Goal: Task Accomplishment & Management: Use online tool/utility

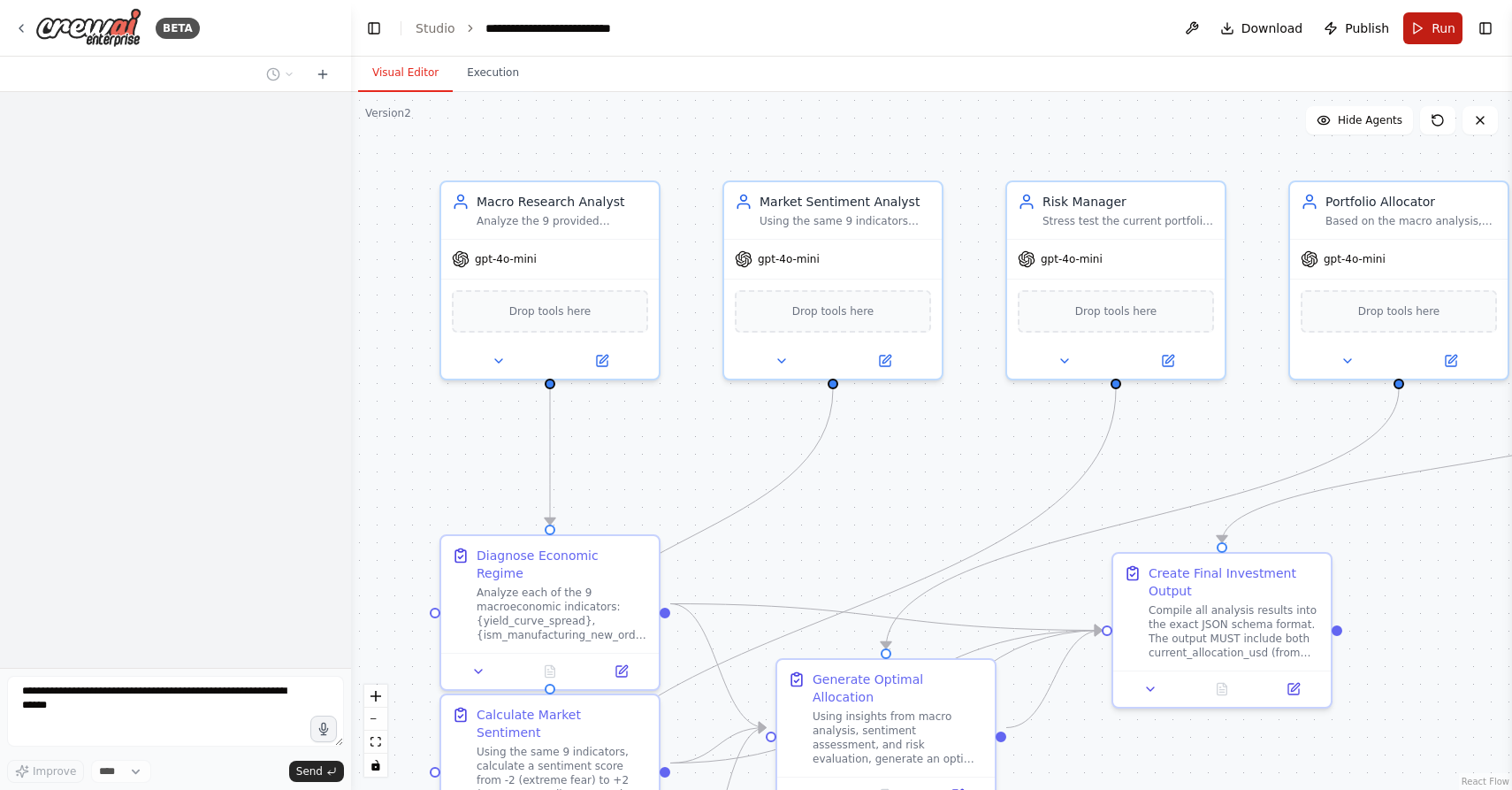
click at [1414, 35] on button "Run" at bounding box center [1432, 28] width 59 height 32
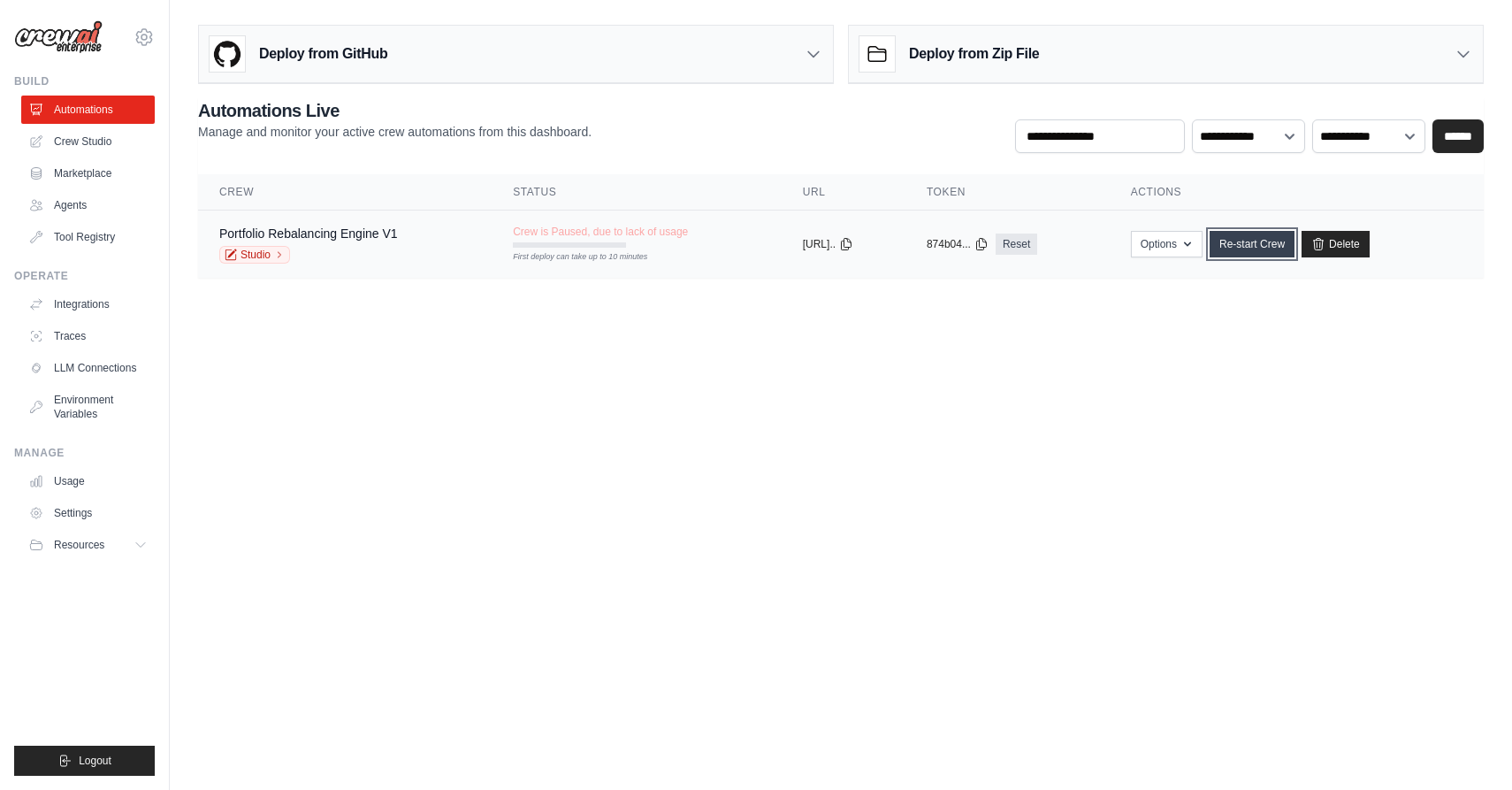
click at [1259, 243] on link "Re-start Crew" at bounding box center [1252, 243] width 85 height 26
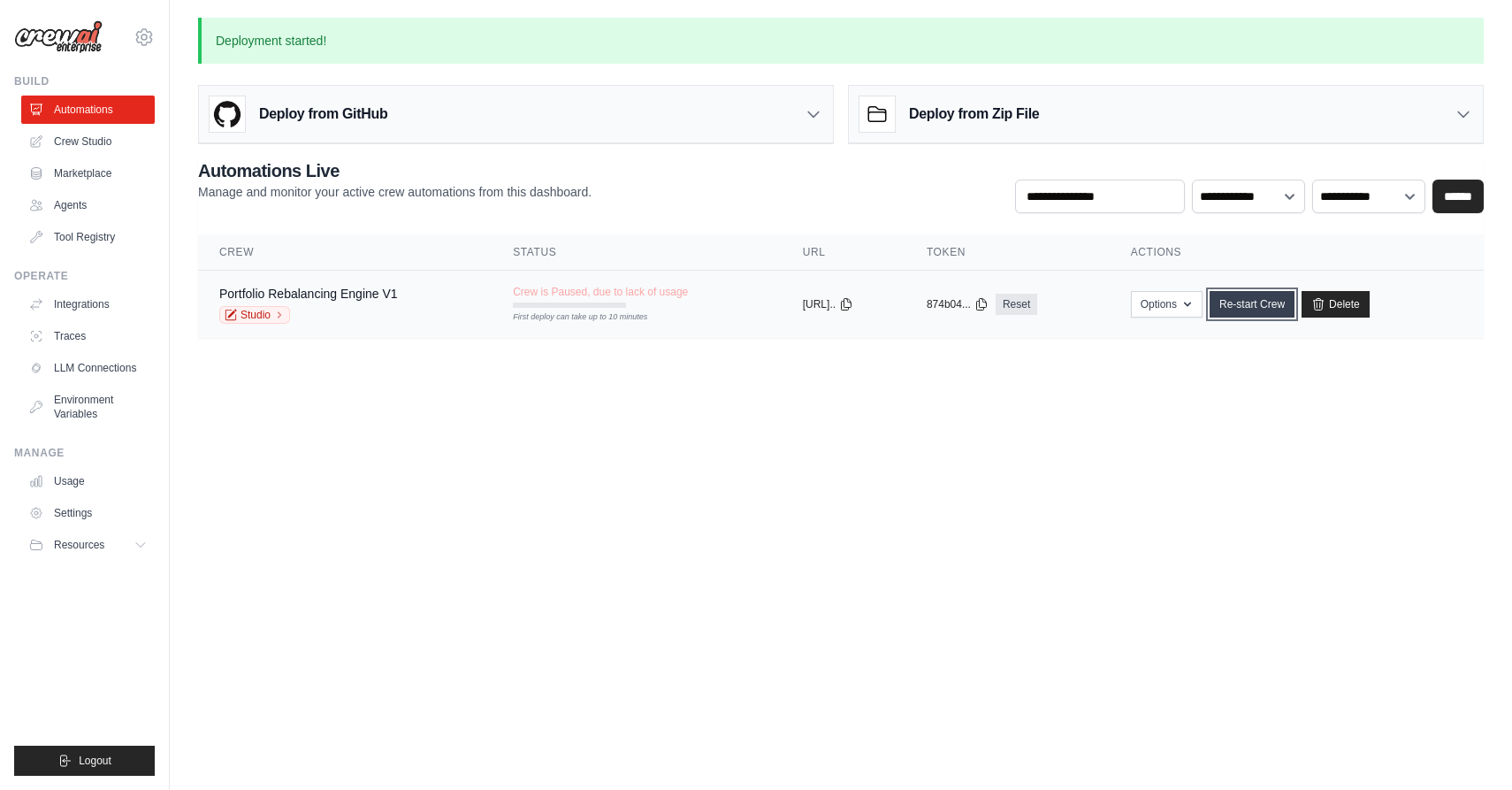
click at [1261, 309] on link "Re-start Crew" at bounding box center [1252, 303] width 85 height 26
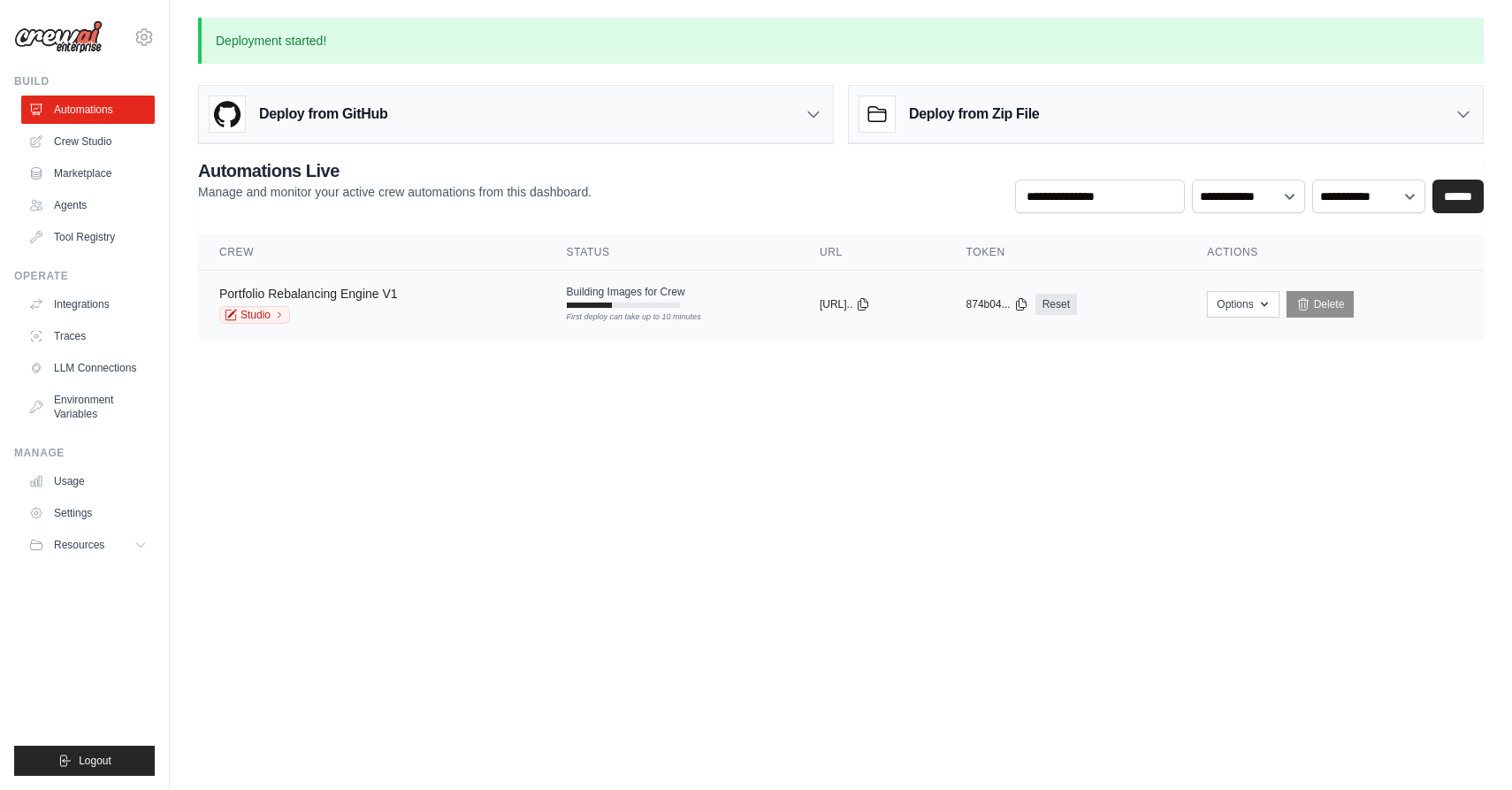
click at [369, 291] on link "Portfolio Rebalancing Engine V1" at bounding box center [309, 294] width 179 height 15
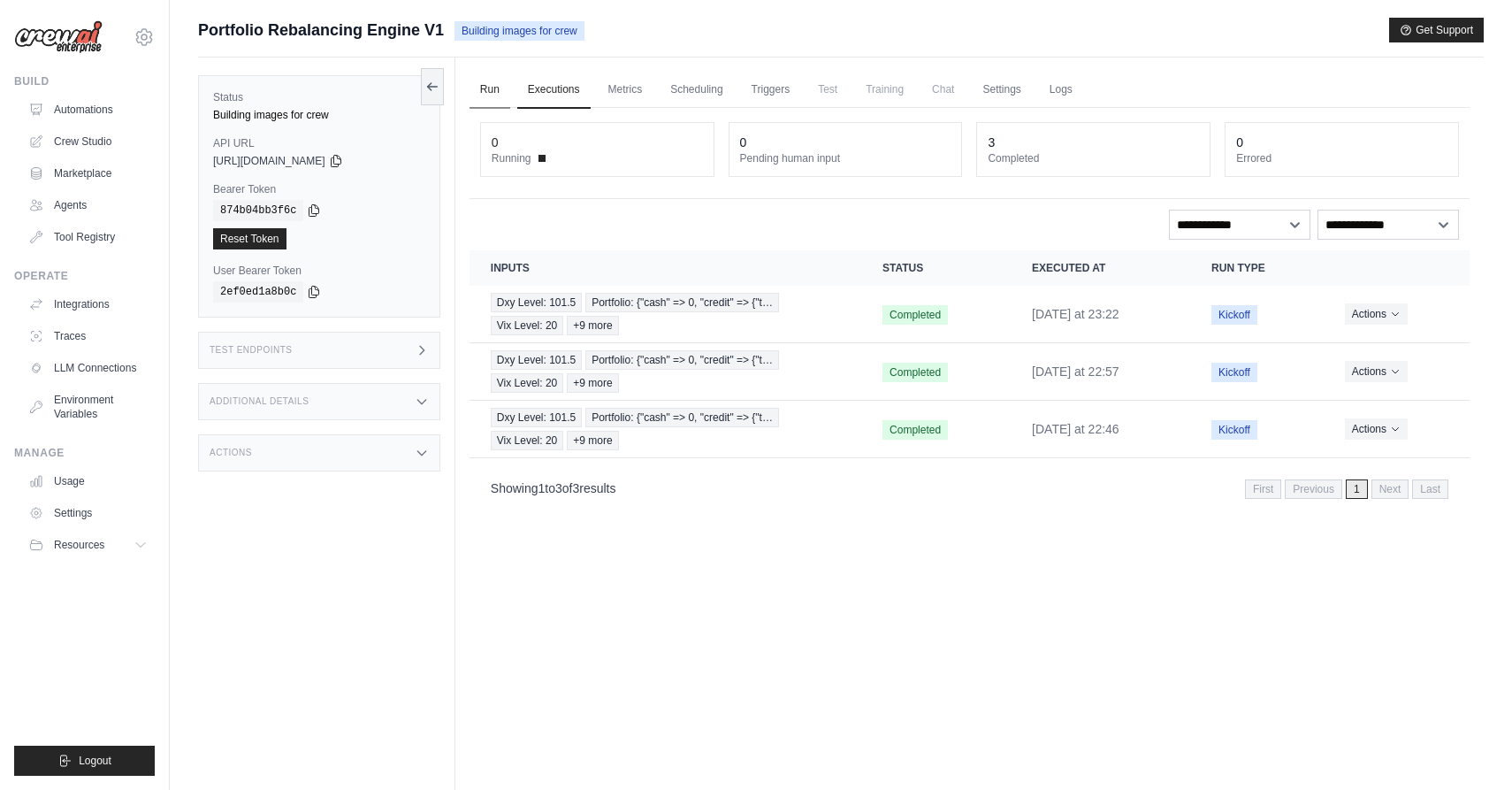
click at [489, 93] on link "Run" at bounding box center [489, 90] width 41 height 37
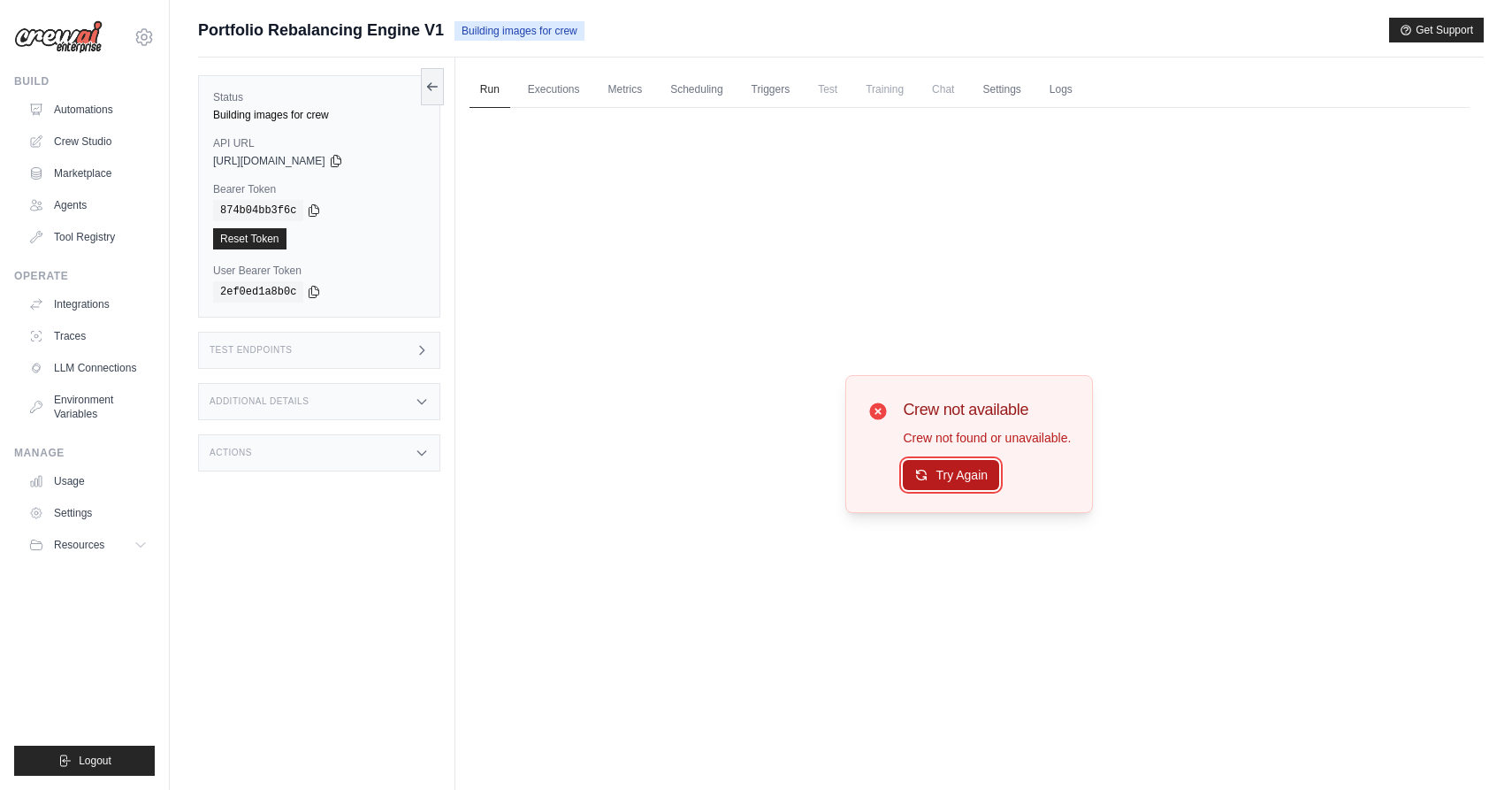
click at [955, 463] on button "Try Again" at bounding box center [951, 475] width 96 height 30
click at [955, 463] on button "Try Again" at bounding box center [951, 476] width 96 height 30
click at [951, 481] on button "Try Again" at bounding box center [951, 475] width 96 height 30
click at [548, 97] on link "Executions" at bounding box center [554, 90] width 74 height 37
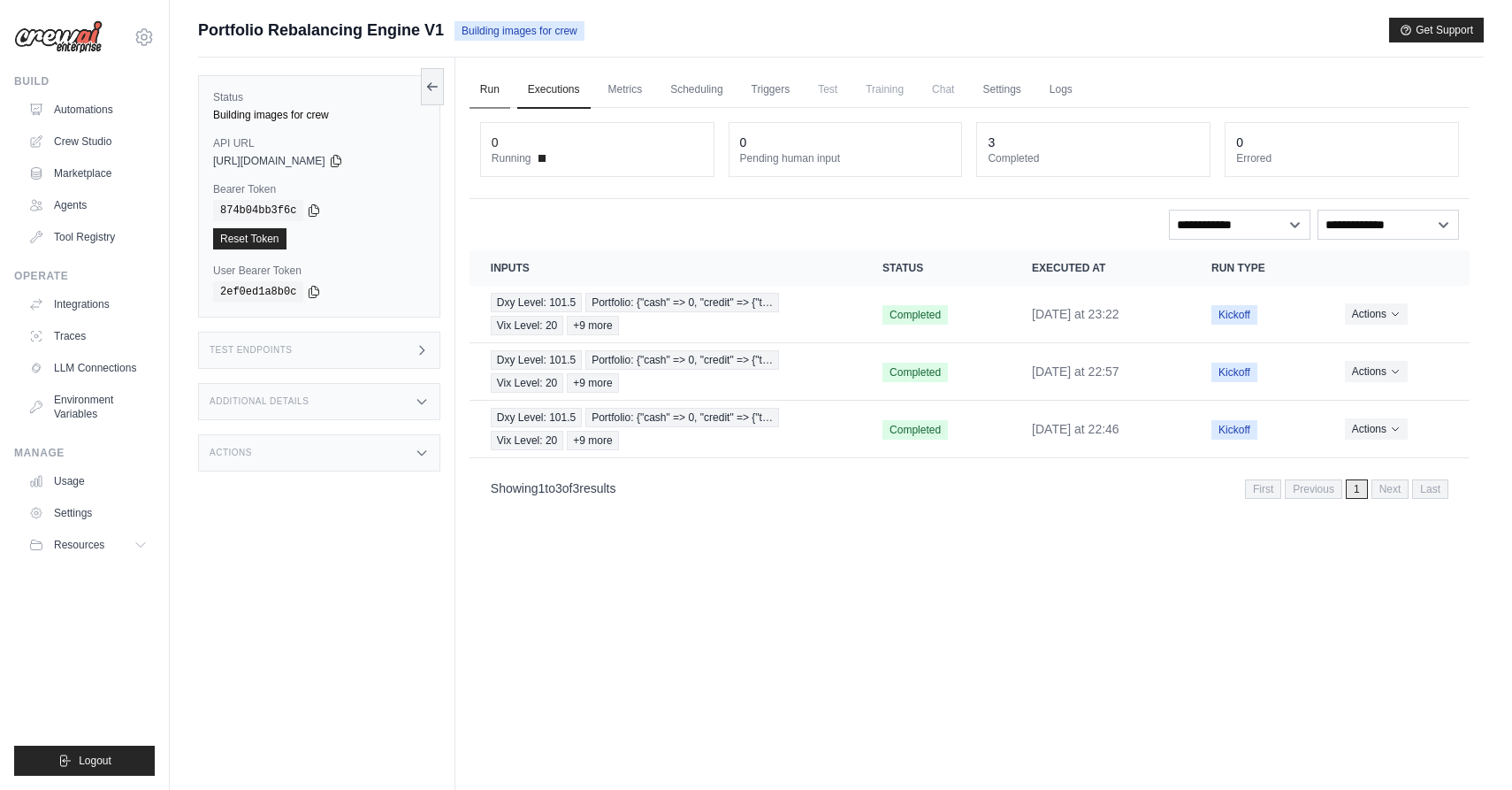
click at [484, 97] on link "Run" at bounding box center [489, 90] width 41 height 37
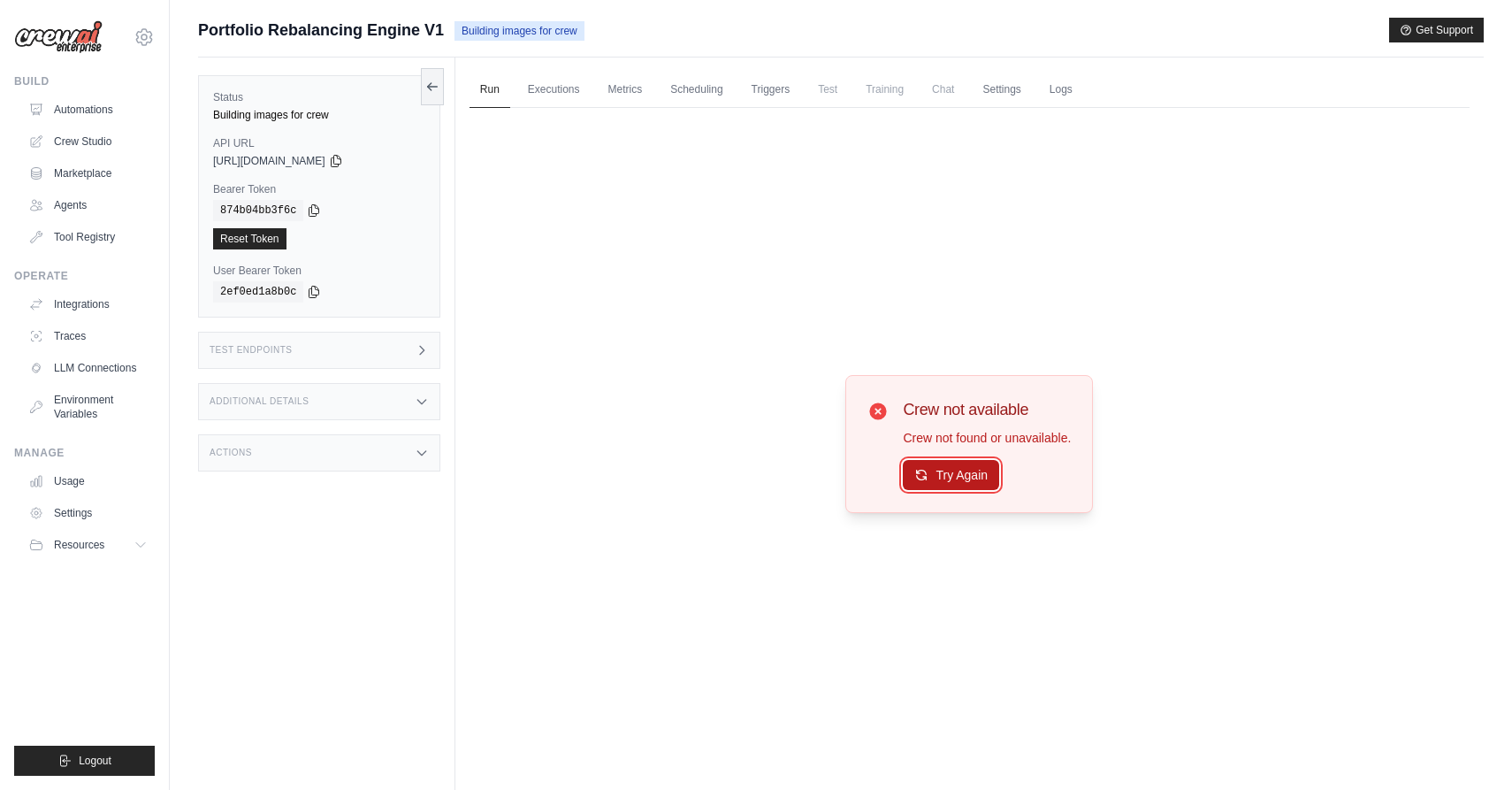
click at [947, 474] on button "Try Again" at bounding box center [951, 475] width 96 height 30
drag, startPoint x: 926, startPoint y: 438, endPoint x: 1044, endPoint y: 438, distance: 118.0
click at [1046, 438] on p "Crew not found or unavailable." at bounding box center [987, 437] width 168 height 17
click at [1044, 438] on p "Crew not found or unavailable." at bounding box center [987, 437] width 168 height 17
click at [82, 34] on img at bounding box center [58, 36] width 88 height 34
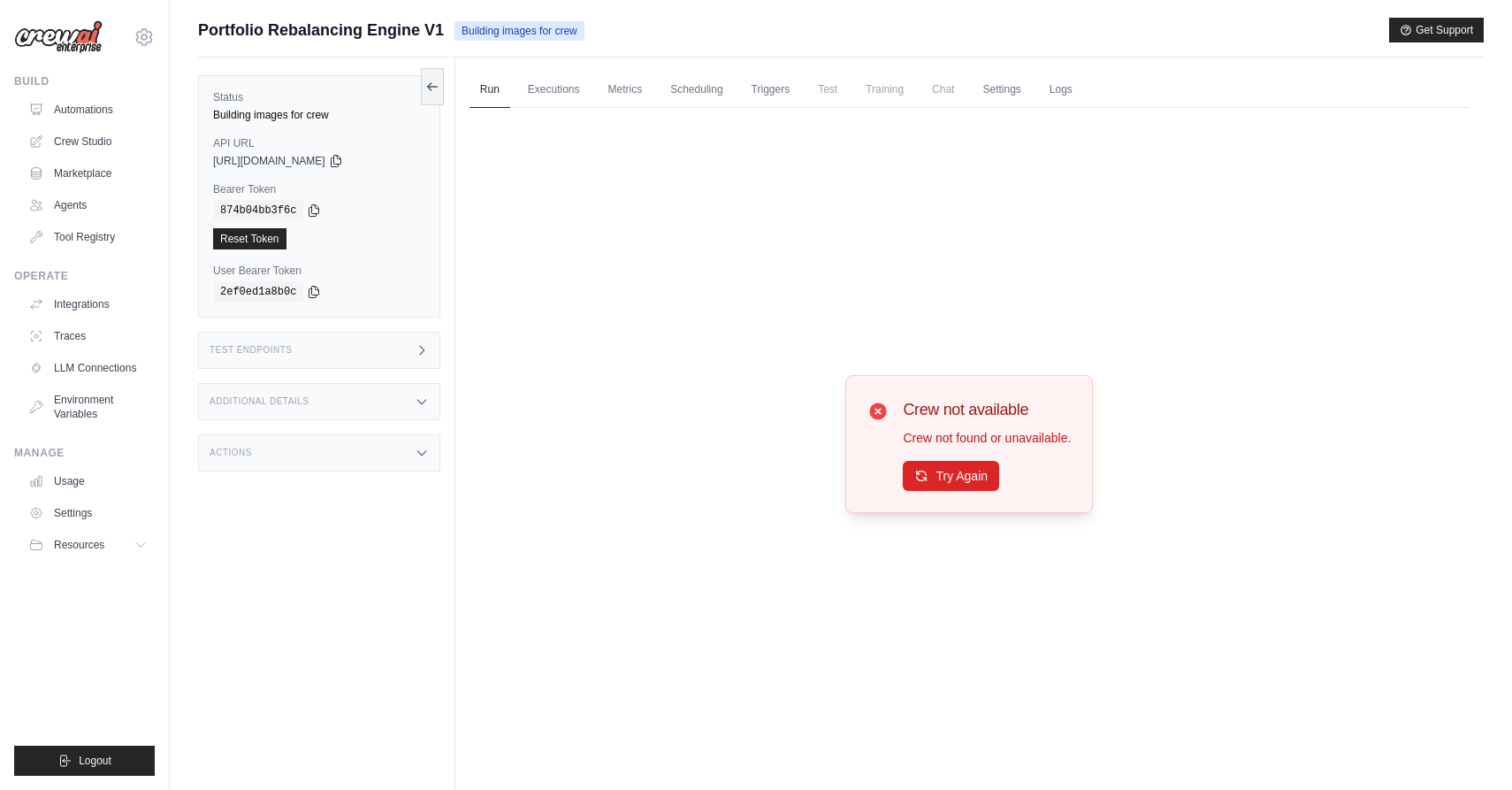
click at [221, 25] on span "Portfolio Rebalancing Engine V1" at bounding box center [320, 29] width 246 height 25
click at [81, 109] on link "Automations" at bounding box center [89, 109] width 133 height 28
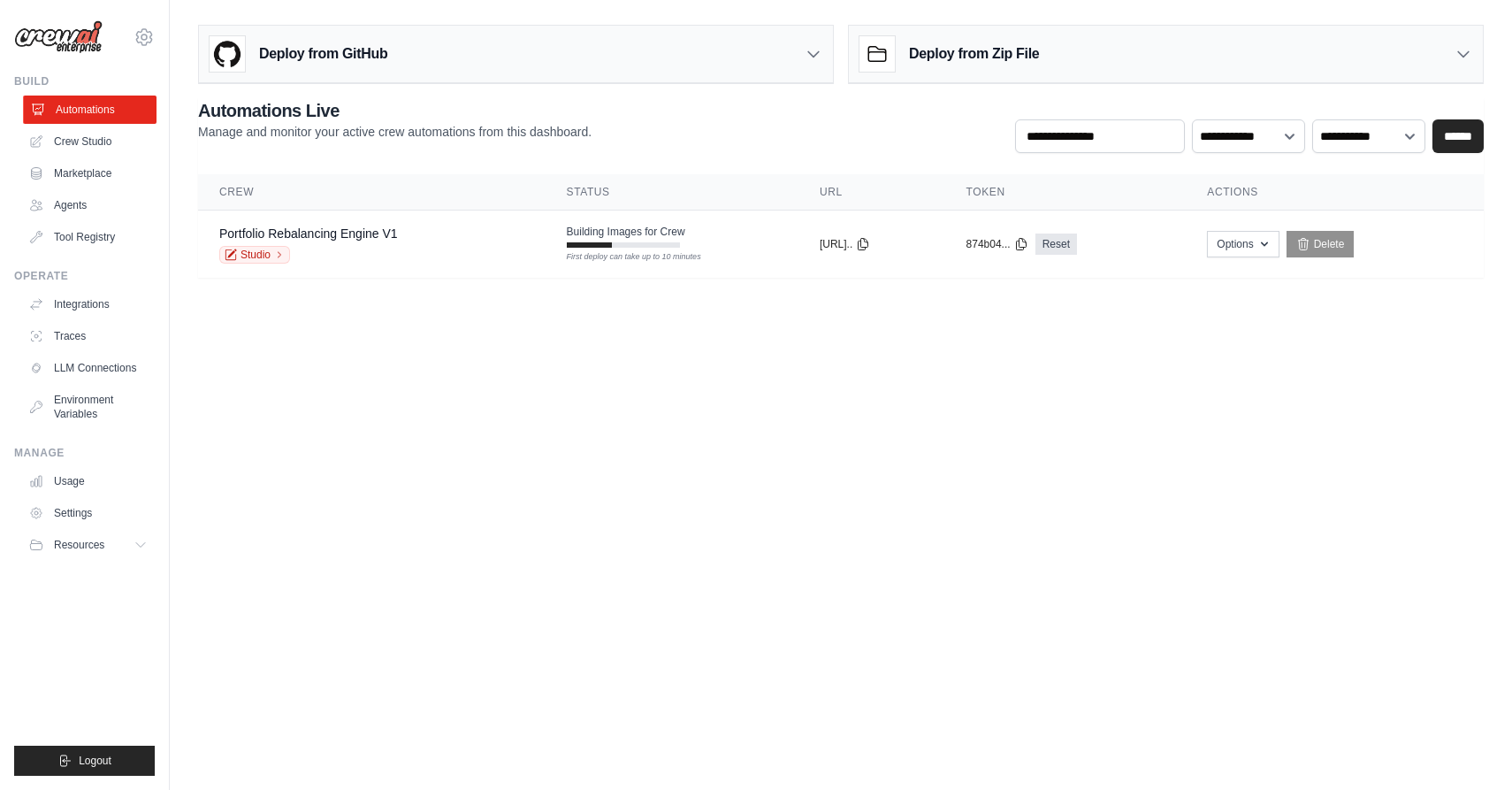
click at [103, 105] on link "Automations" at bounding box center [89, 109] width 133 height 28
click at [331, 230] on link "Portfolio Rebalancing Engine V1" at bounding box center [309, 233] width 179 height 15
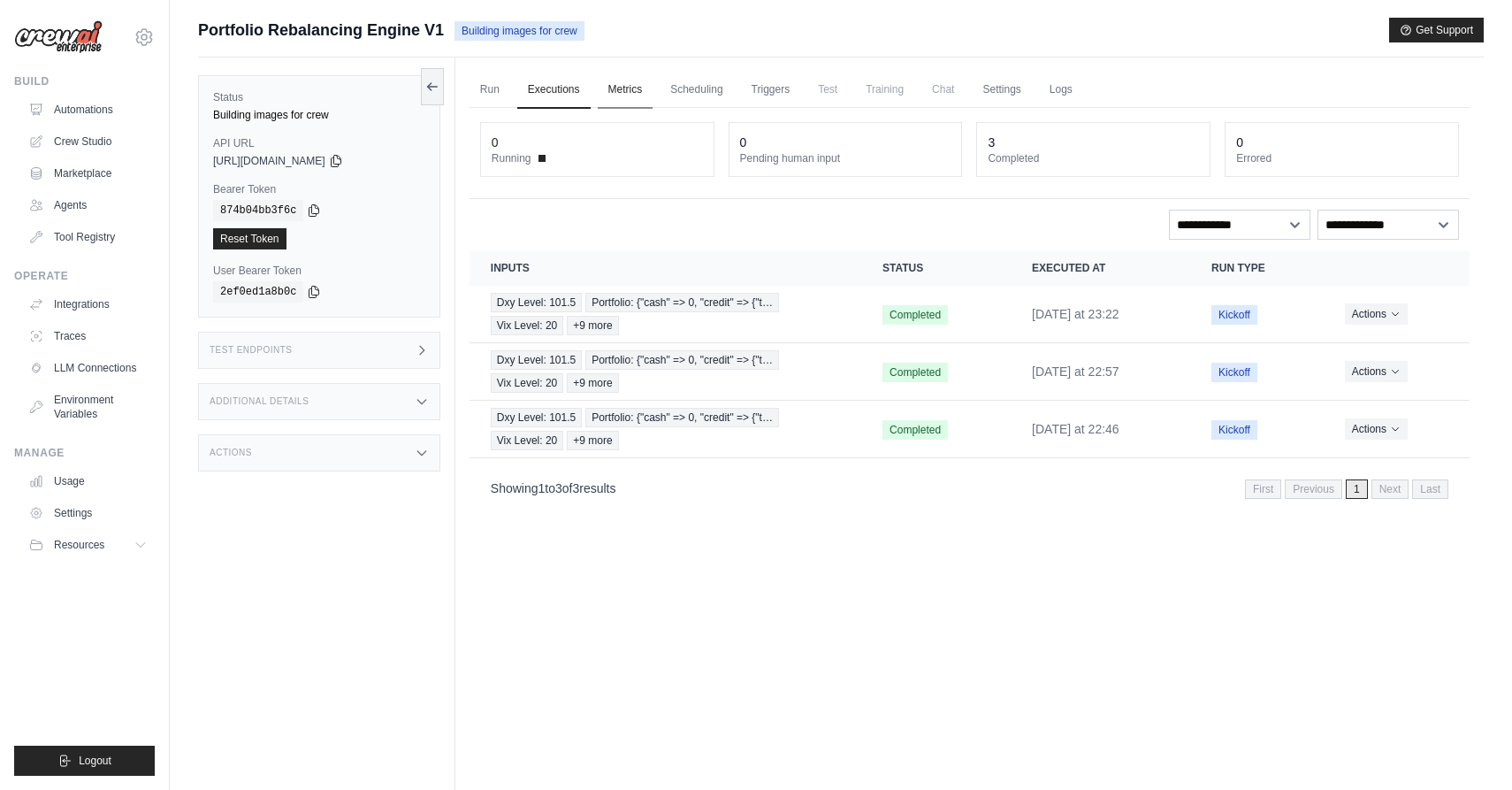
click at [624, 89] on link "Metrics" at bounding box center [624, 90] width 55 height 37
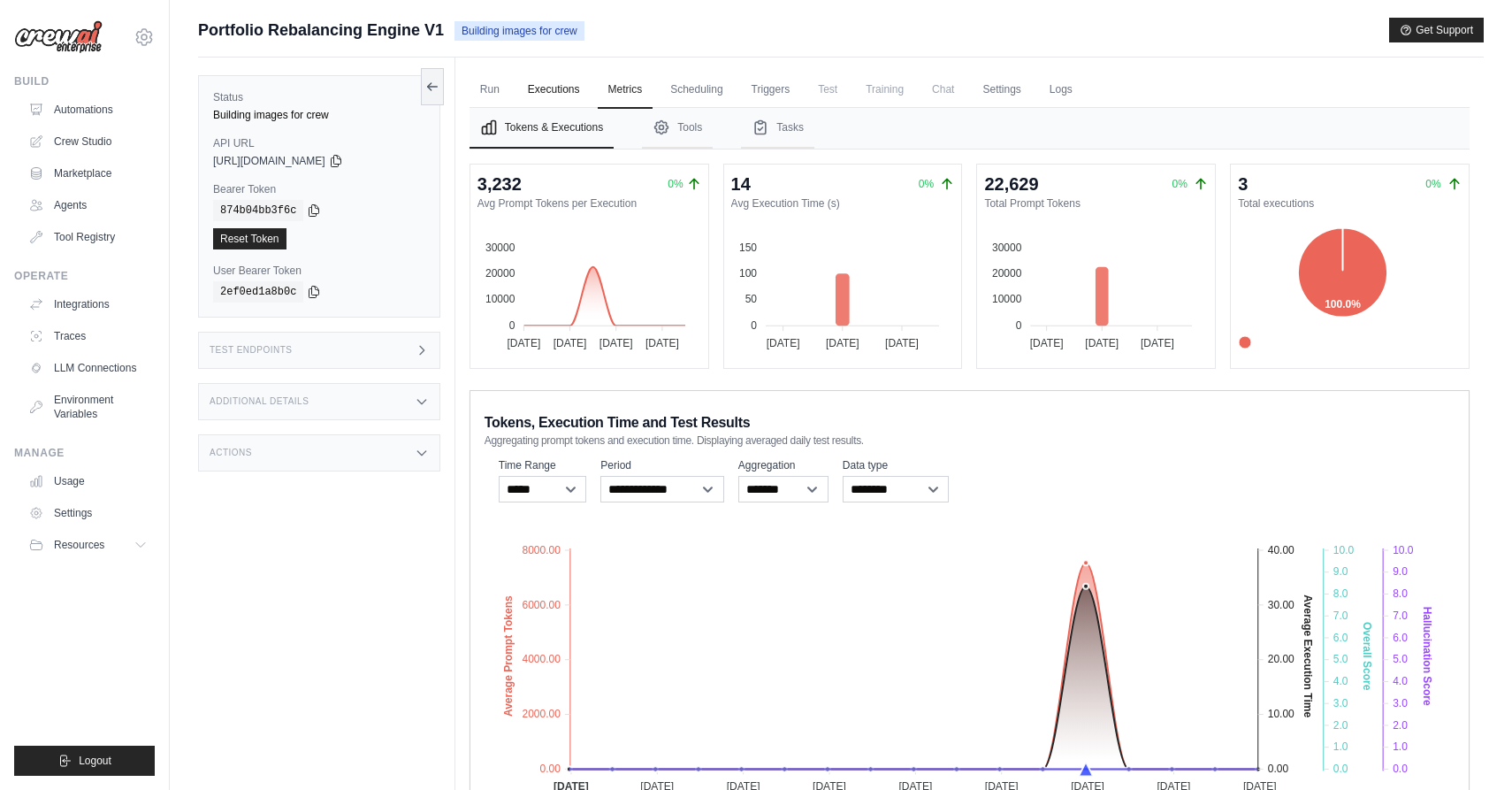
click at [556, 97] on link "Executions" at bounding box center [554, 90] width 74 height 37
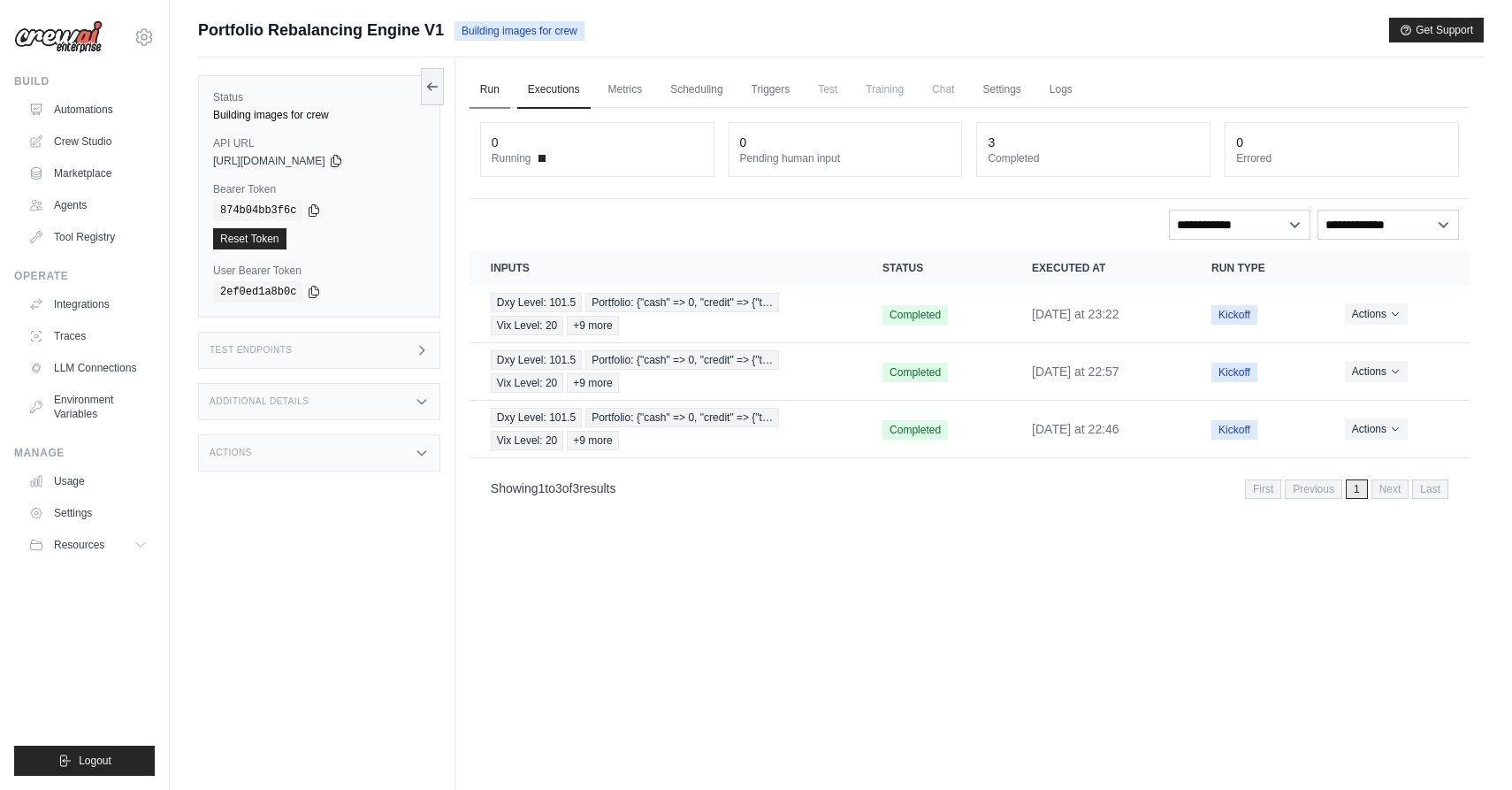
click at [477, 93] on link "Run" at bounding box center [489, 90] width 41 height 37
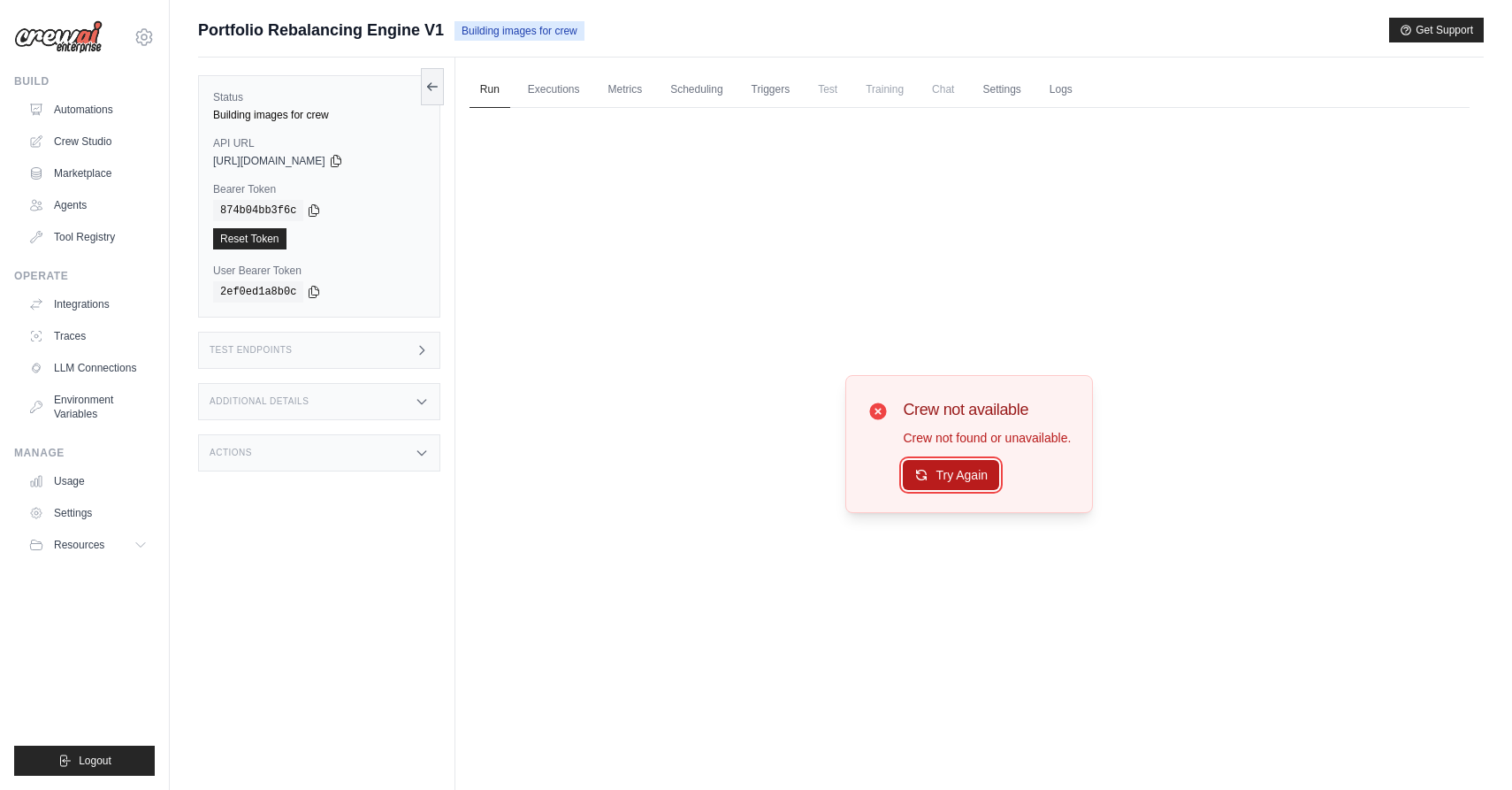
click at [948, 467] on button "Try Again" at bounding box center [951, 475] width 96 height 30
drag, startPoint x: 900, startPoint y: 431, endPoint x: 1105, endPoint y: 440, distance: 205.2
click at [1110, 441] on div "Crew not available Crew not found or unavailable. Try Again" at bounding box center [969, 443] width 1000 height 671
click at [996, 424] on div "Crew not available Crew not found or unavailable. Try Again" at bounding box center [987, 443] width 168 height 94
click at [81, 47] on img at bounding box center [58, 36] width 88 height 34
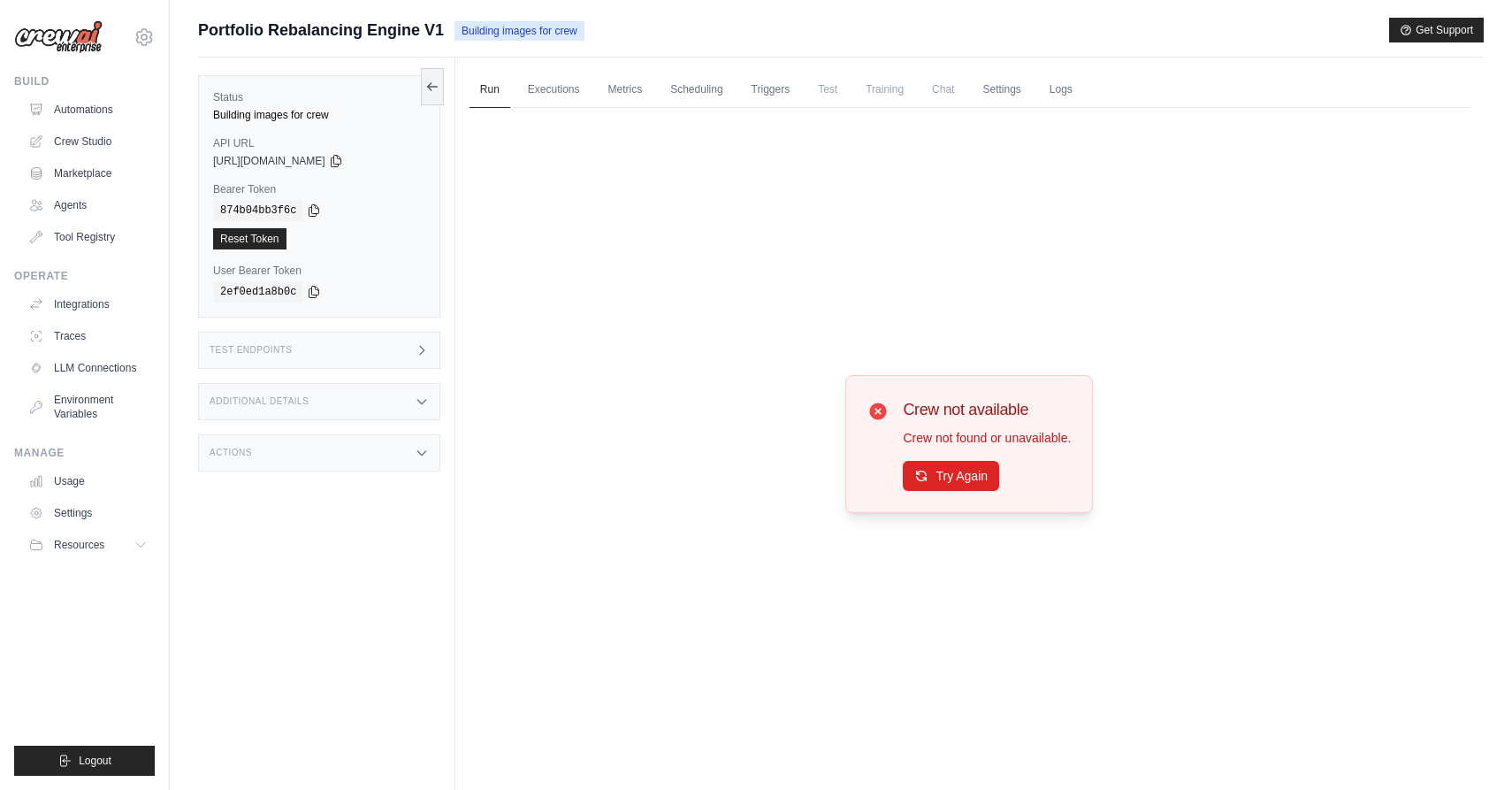
click at [81, 31] on img at bounding box center [58, 36] width 88 height 34
click at [89, 37] on img at bounding box center [58, 36] width 88 height 34
click at [529, 29] on span "Building images for crew" at bounding box center [519, 30] width 130 height 19
click at [397, 31] on span "Portfolio Rebalancing Engine V1" at bounding box center [320, 29] width 246 height 25
click at [77, 104] on link "Automations" at bounding box center [89, 109] width 133 height 28
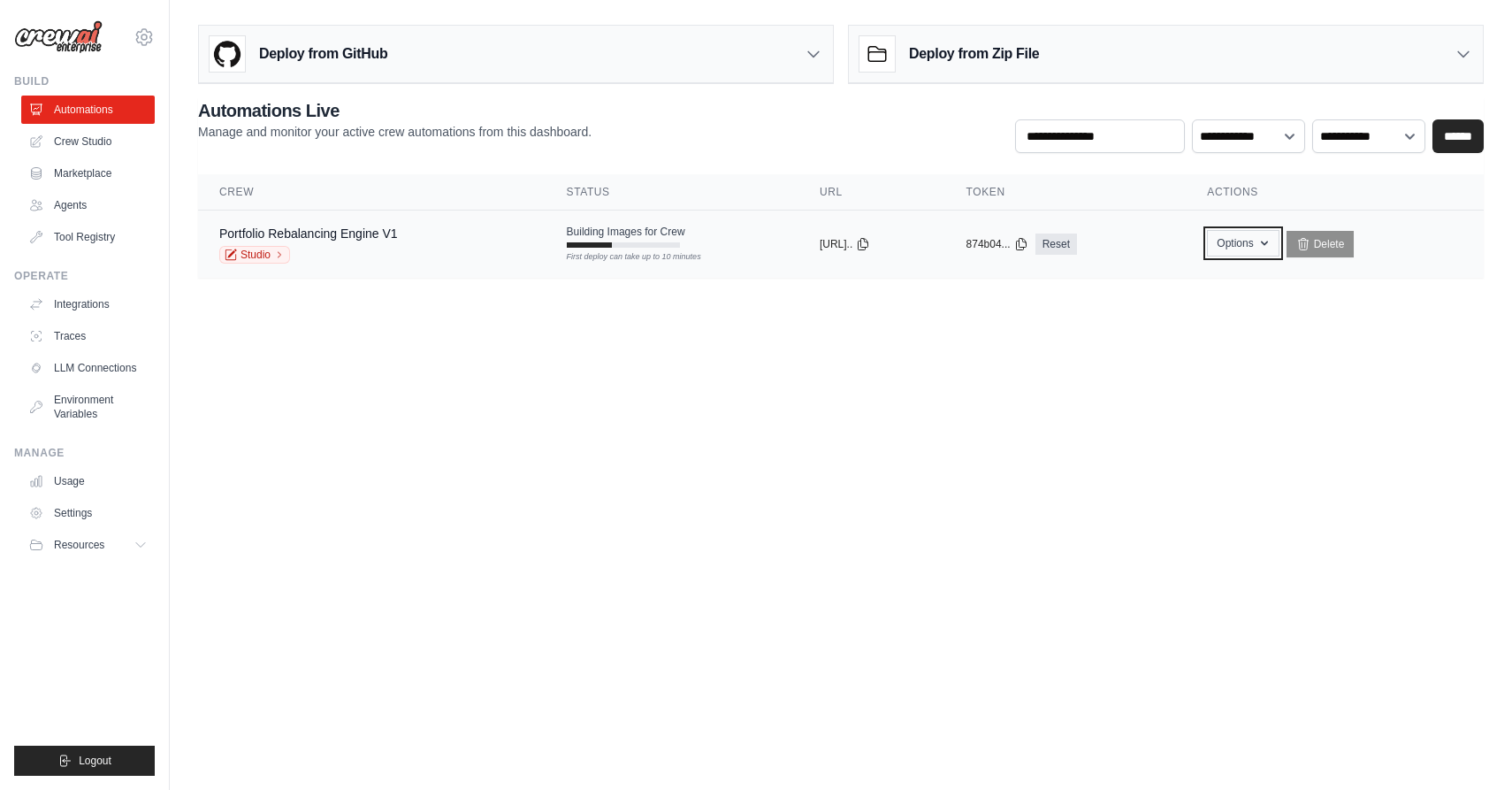
click at [1271, 247] on icon "button" at bounding box center [1264, 243] width 15 height 15
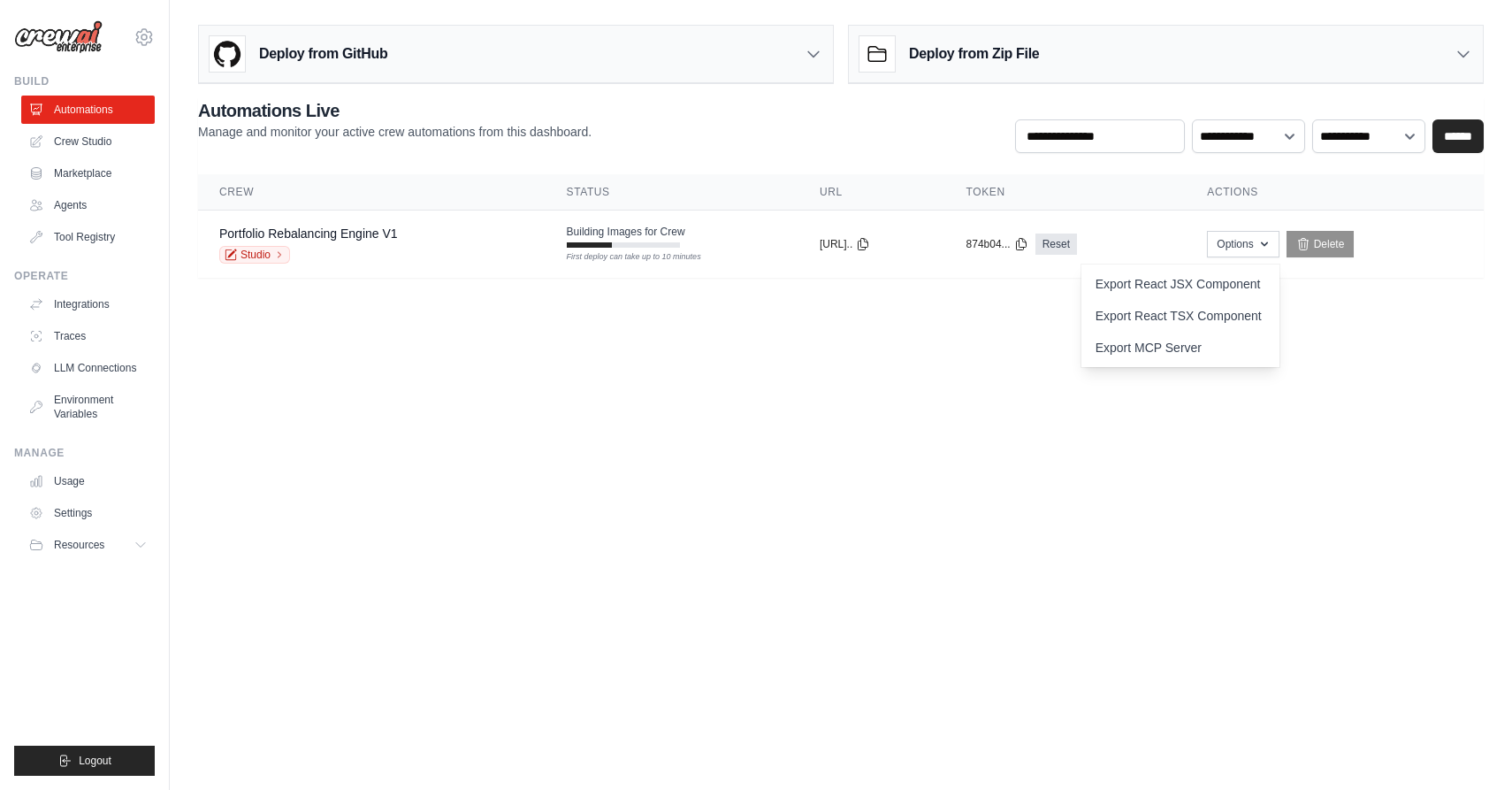
click at [1286, 485] on body "roybaladi@gmail.com Settings Build Automations Crew Studio GitHub" at bounding box center [756, 395] width 1512 height 790
click at [280, 253] on icon at bounding box center [280, 255] width 11 height 11
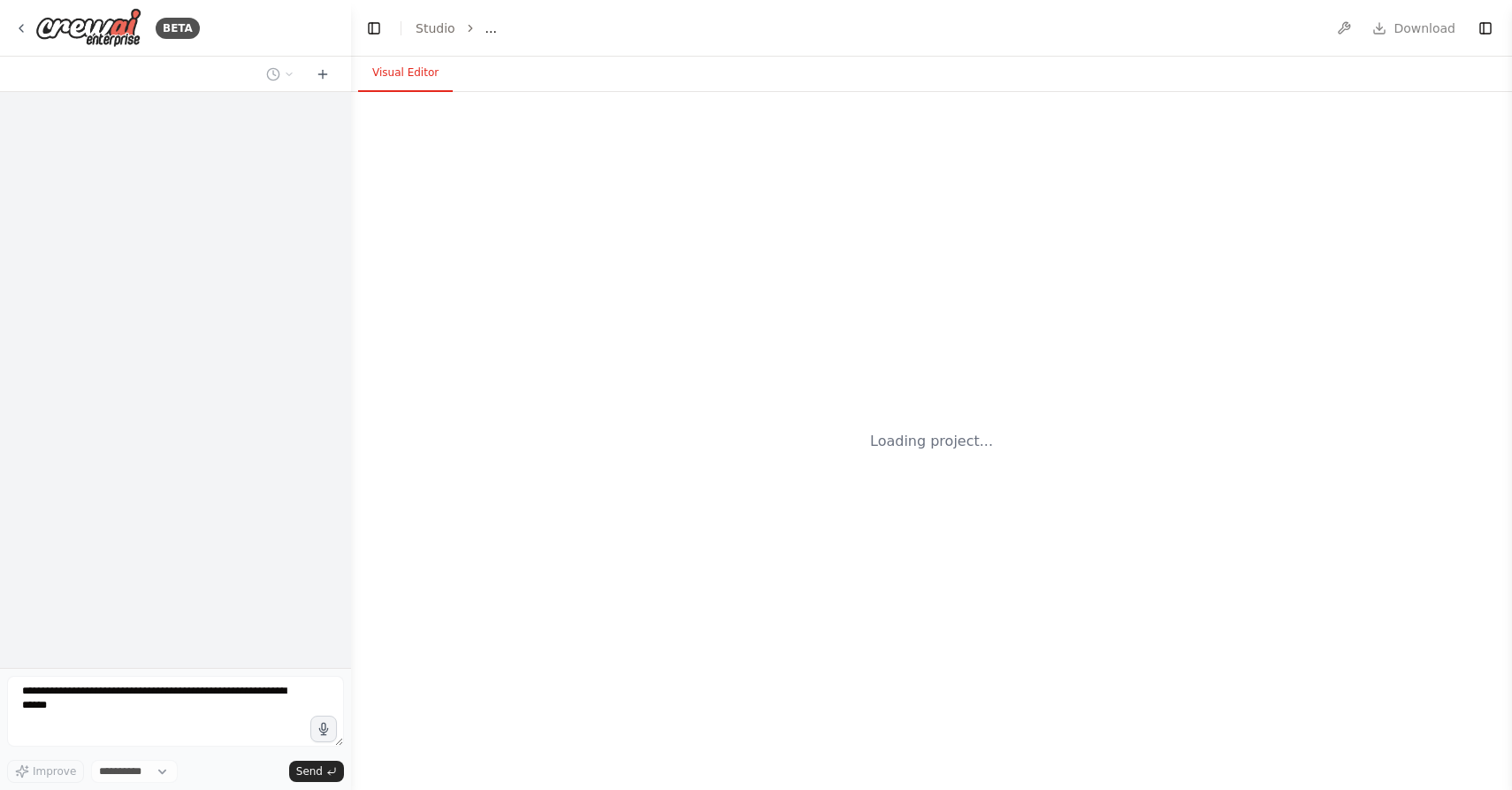
select select "****"
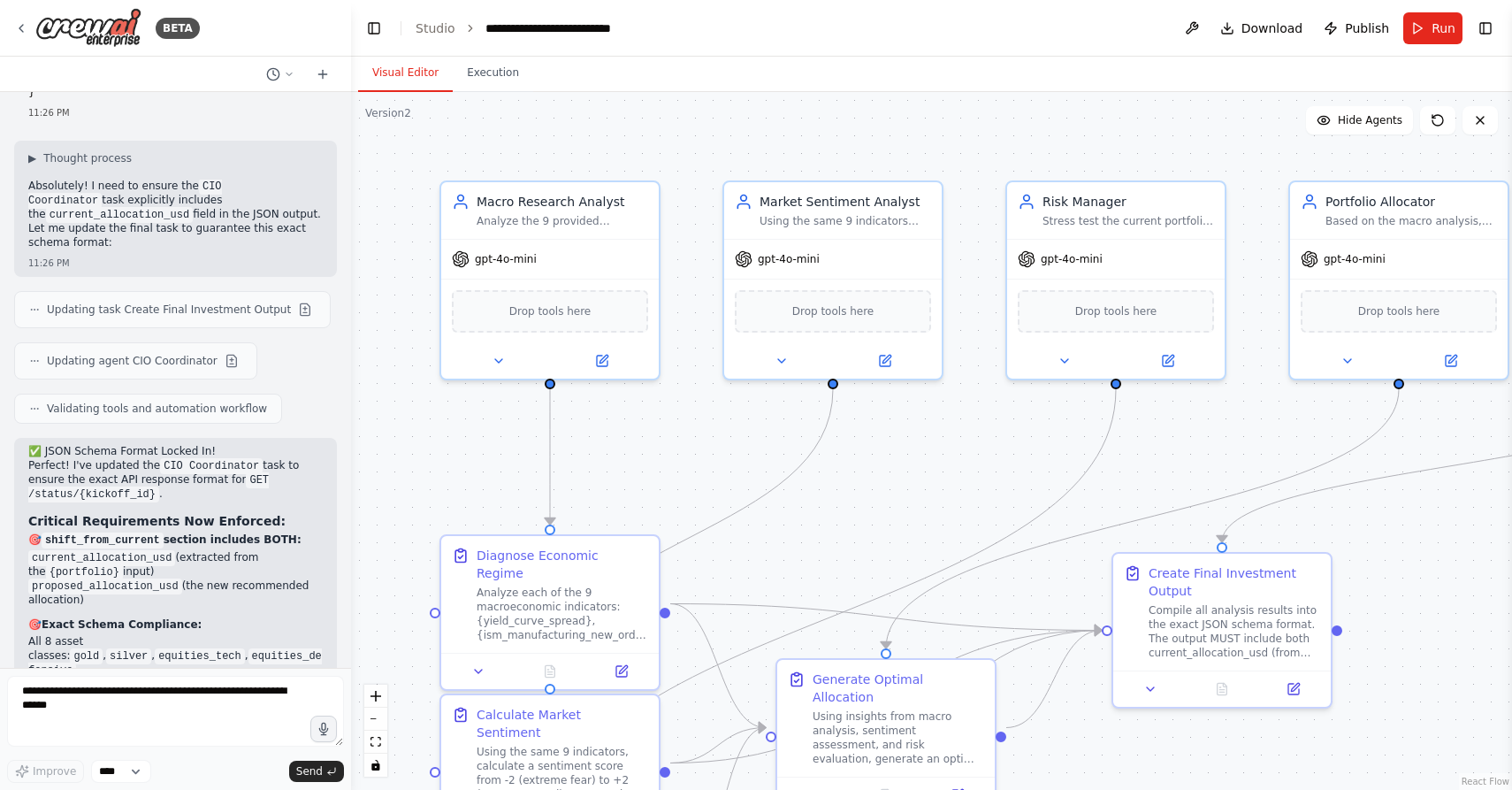
scroll to position [7459, 0]
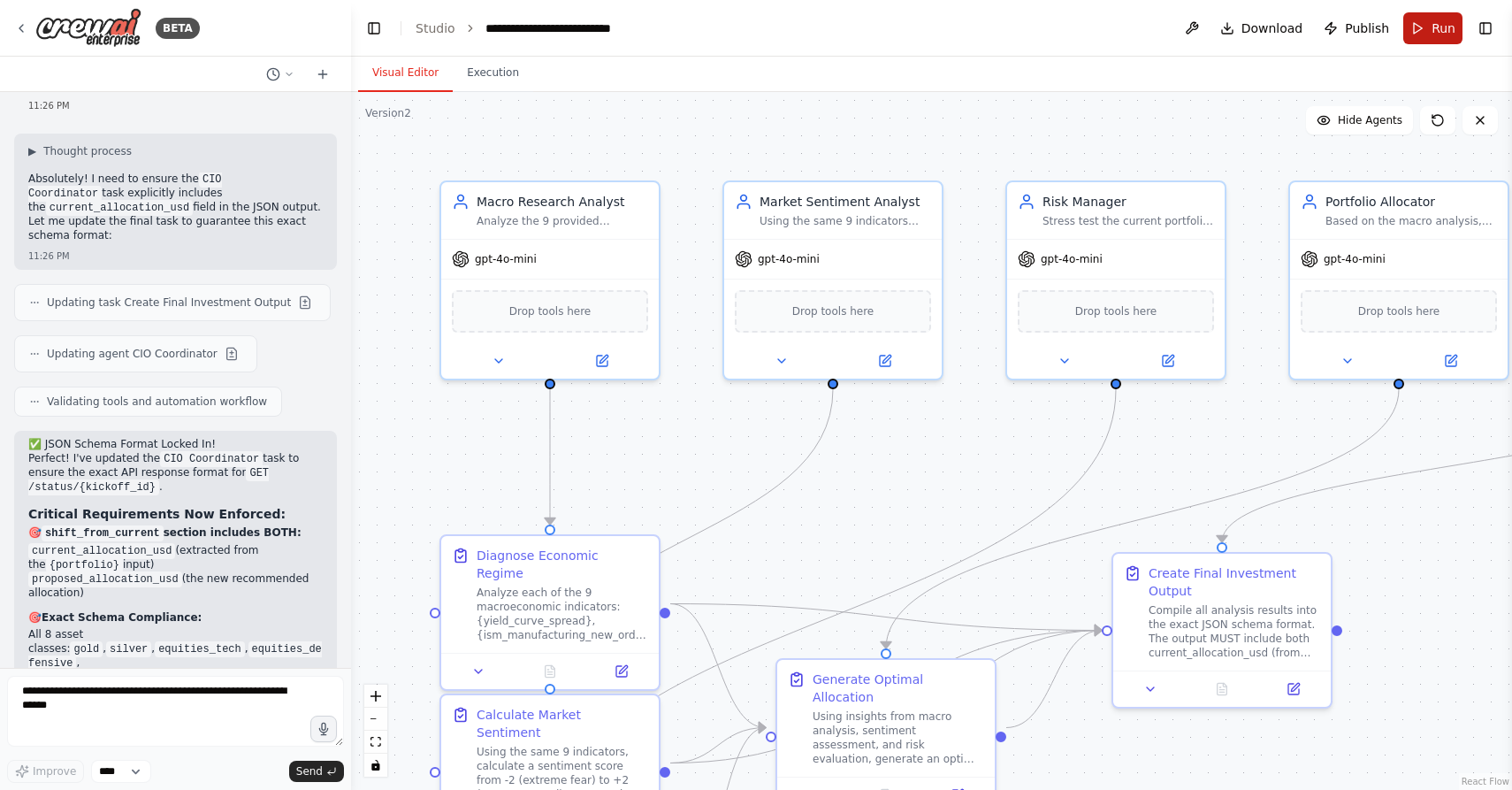
click at [1434, 30] on span "Run" at bounding box center [1443, 27] width 24 height 17
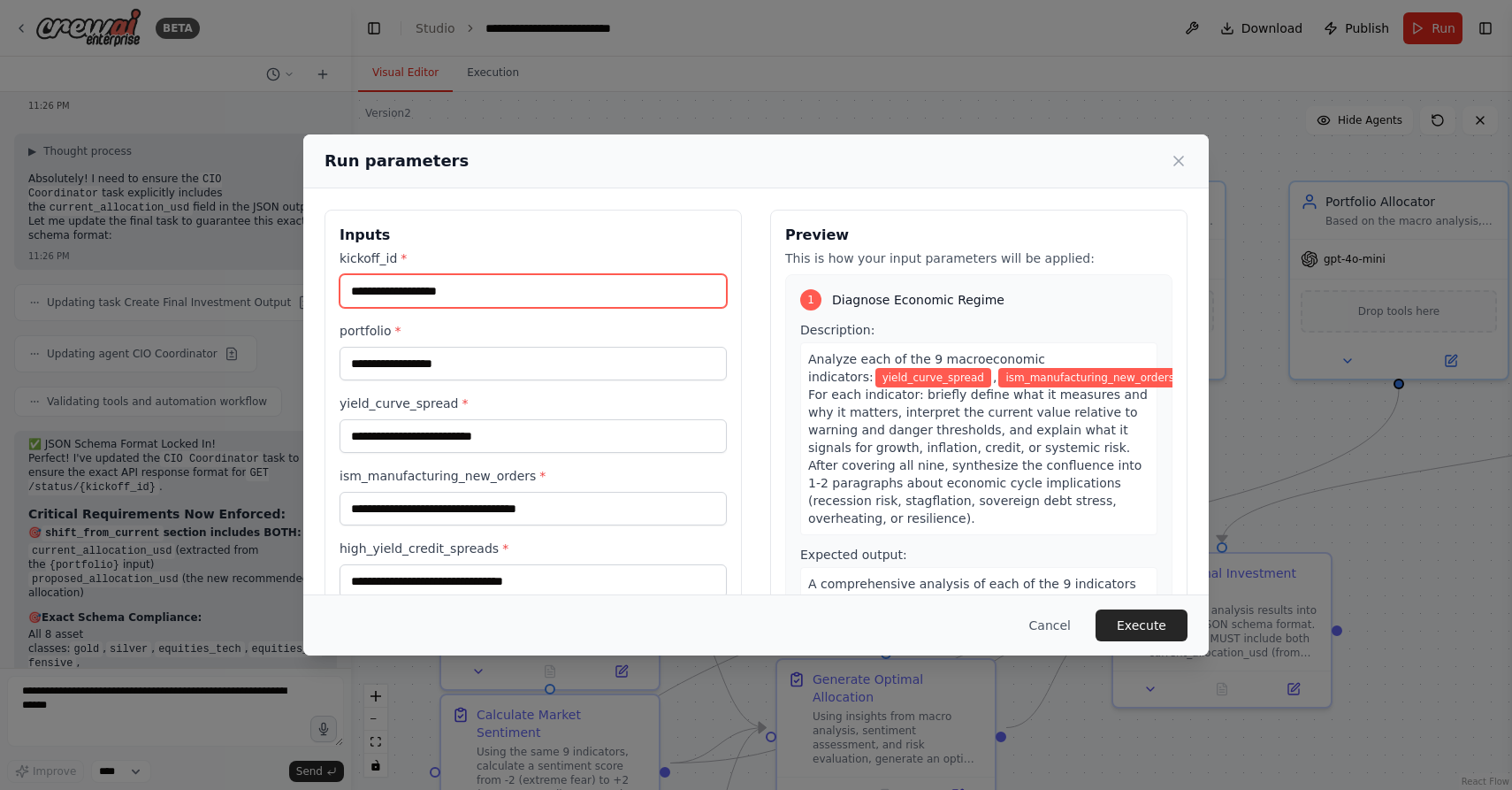
click at [484, 289] on input "kickoff_id *" at bounding box center [533, 291] width 388 height 34
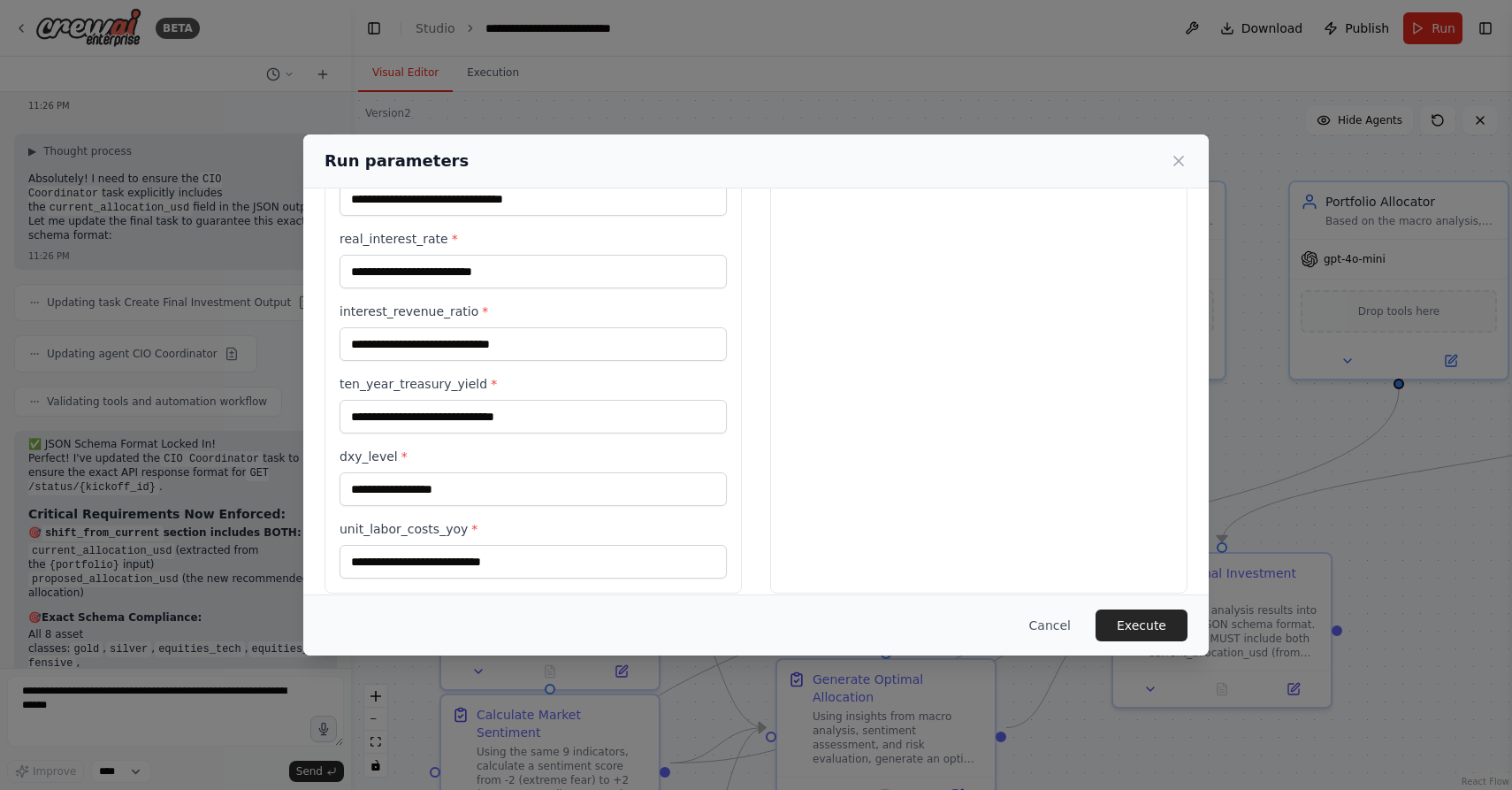
scroll to position [474, 0]
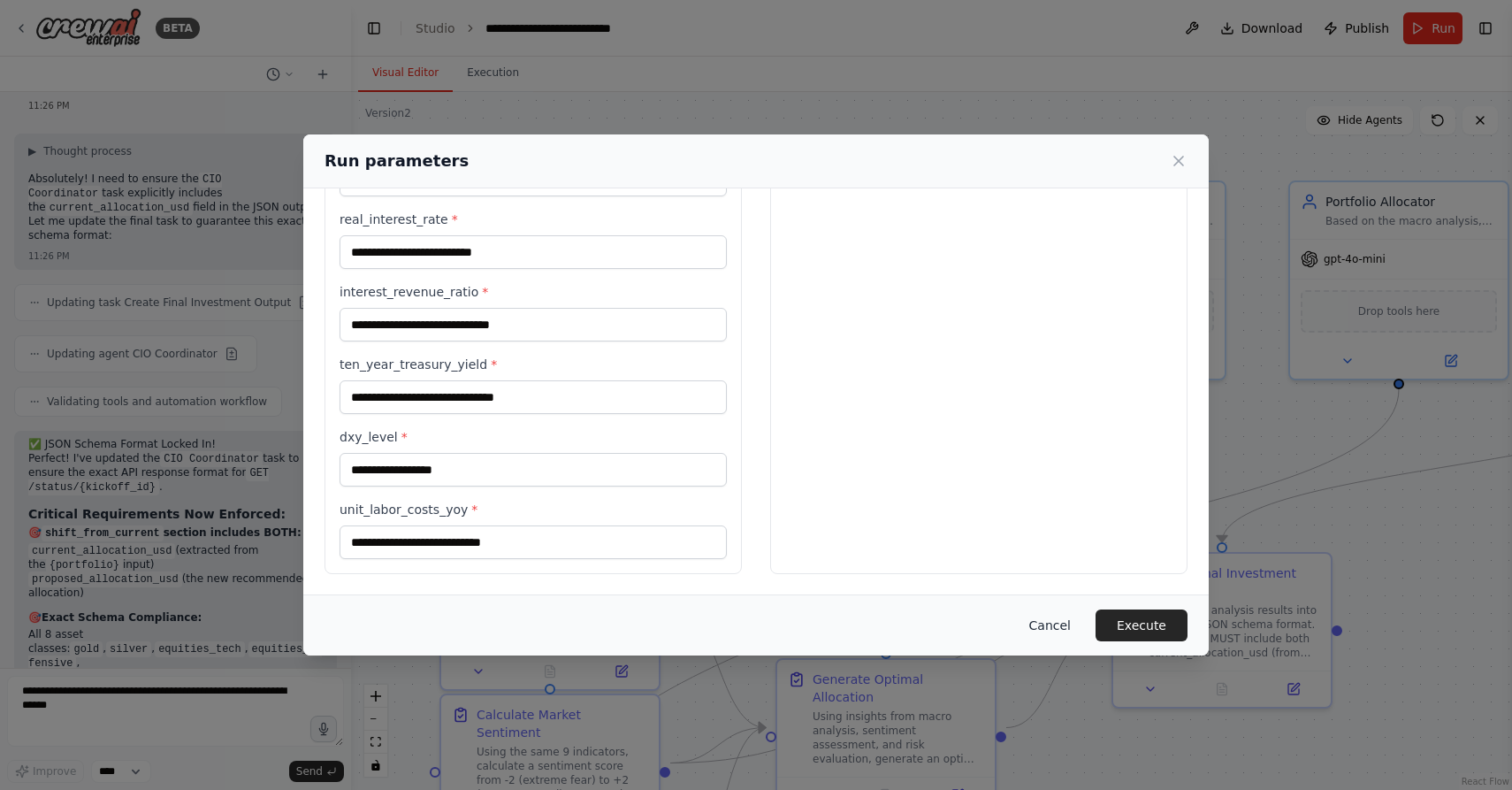
click at [1074, 621] on button "Cancel" at bounding box center [1049, 625] width 70 height 32
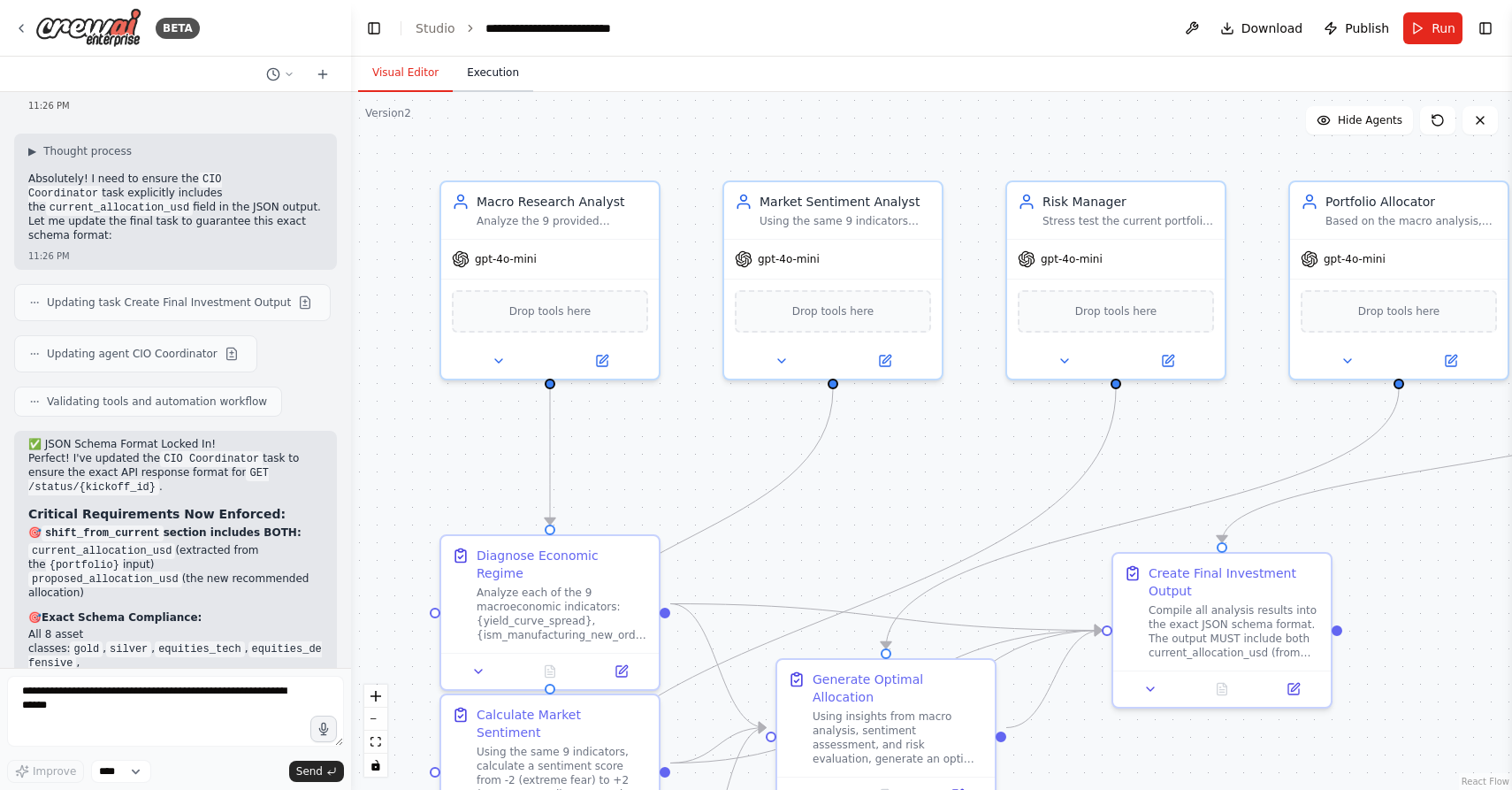
click at [486, 72] on button "Execution" at bounding box center [493, 73] width 81 height 37
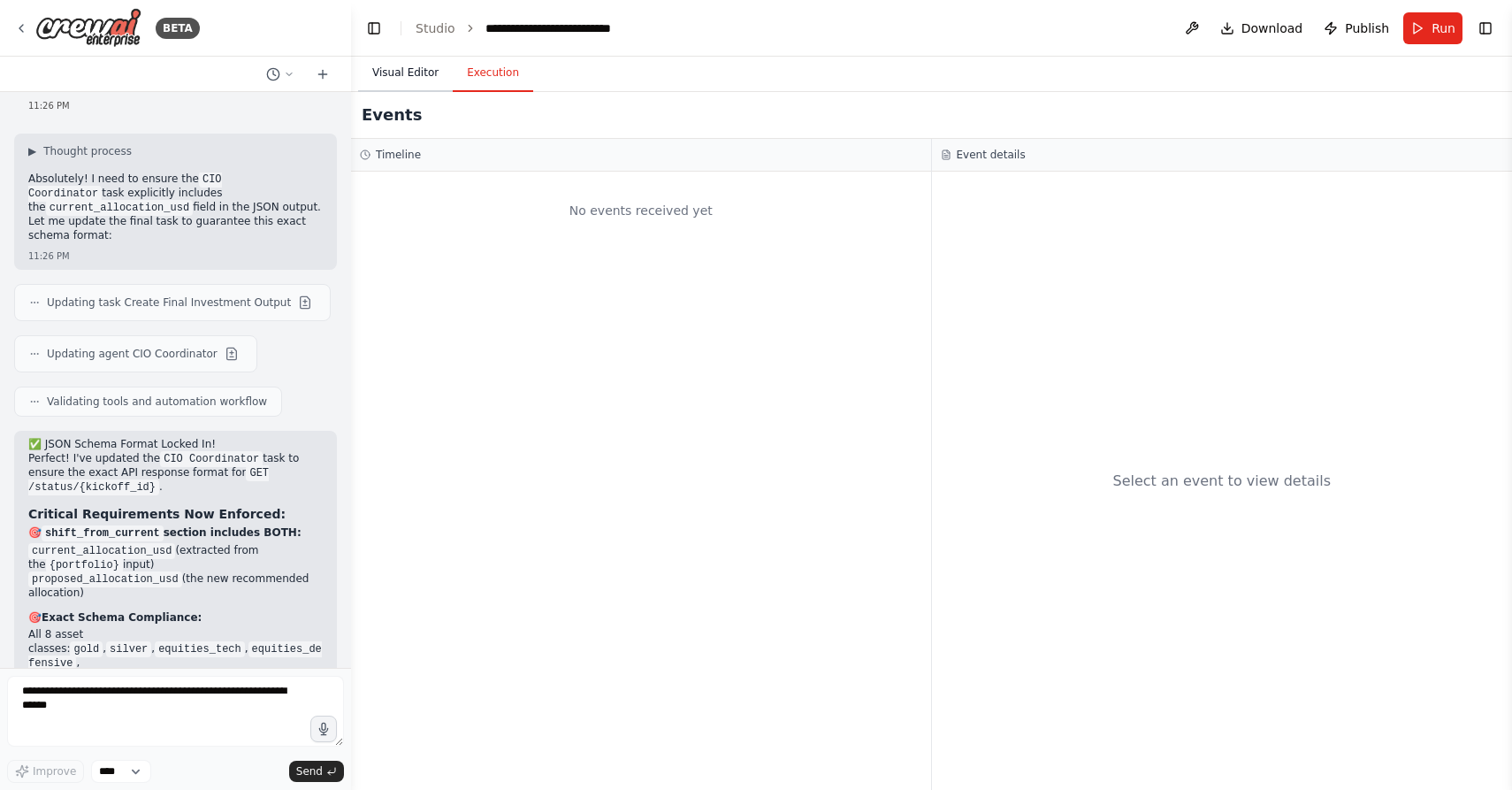
click at [416, 77] on button "Visual Editor" at bounding box center [406, 73] width 94 height 37
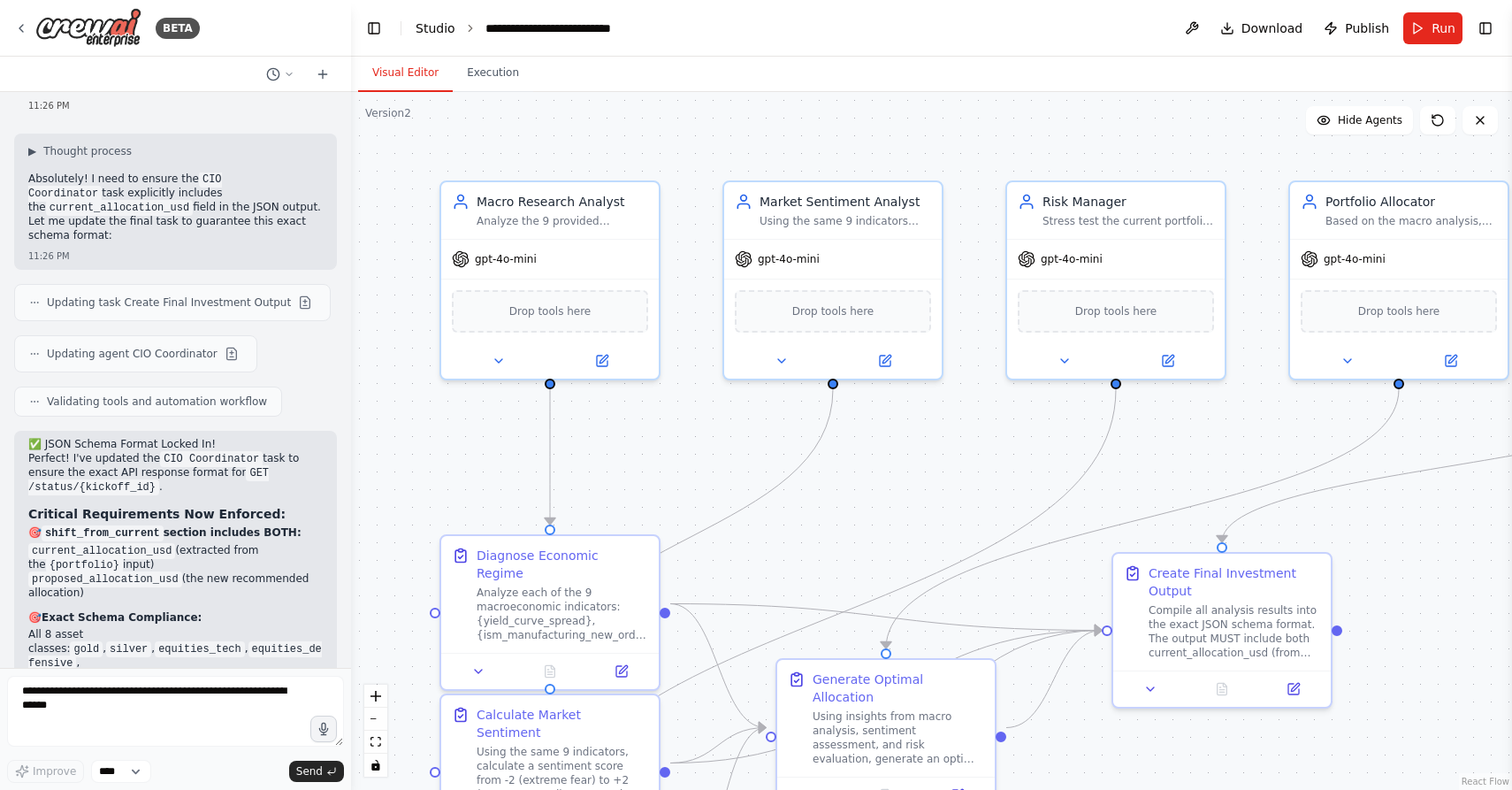
click at [427, 27] on link "Studio" at bounding box center [436, 28] width 40 height 15
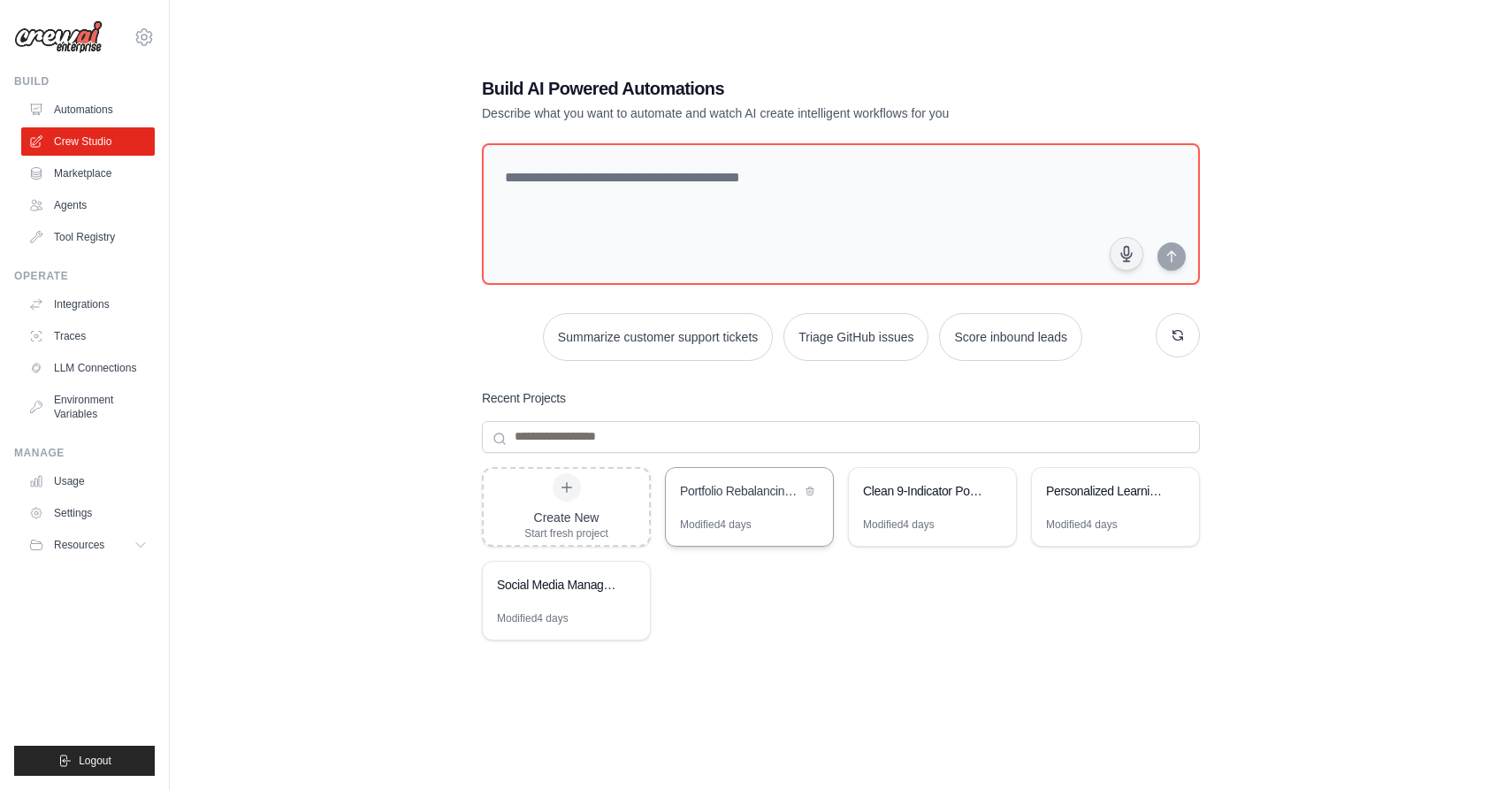
click at [731, 502] on div "Portfolio Rebalancing Engine" at bounding box center [740, 492] width 121 height 21
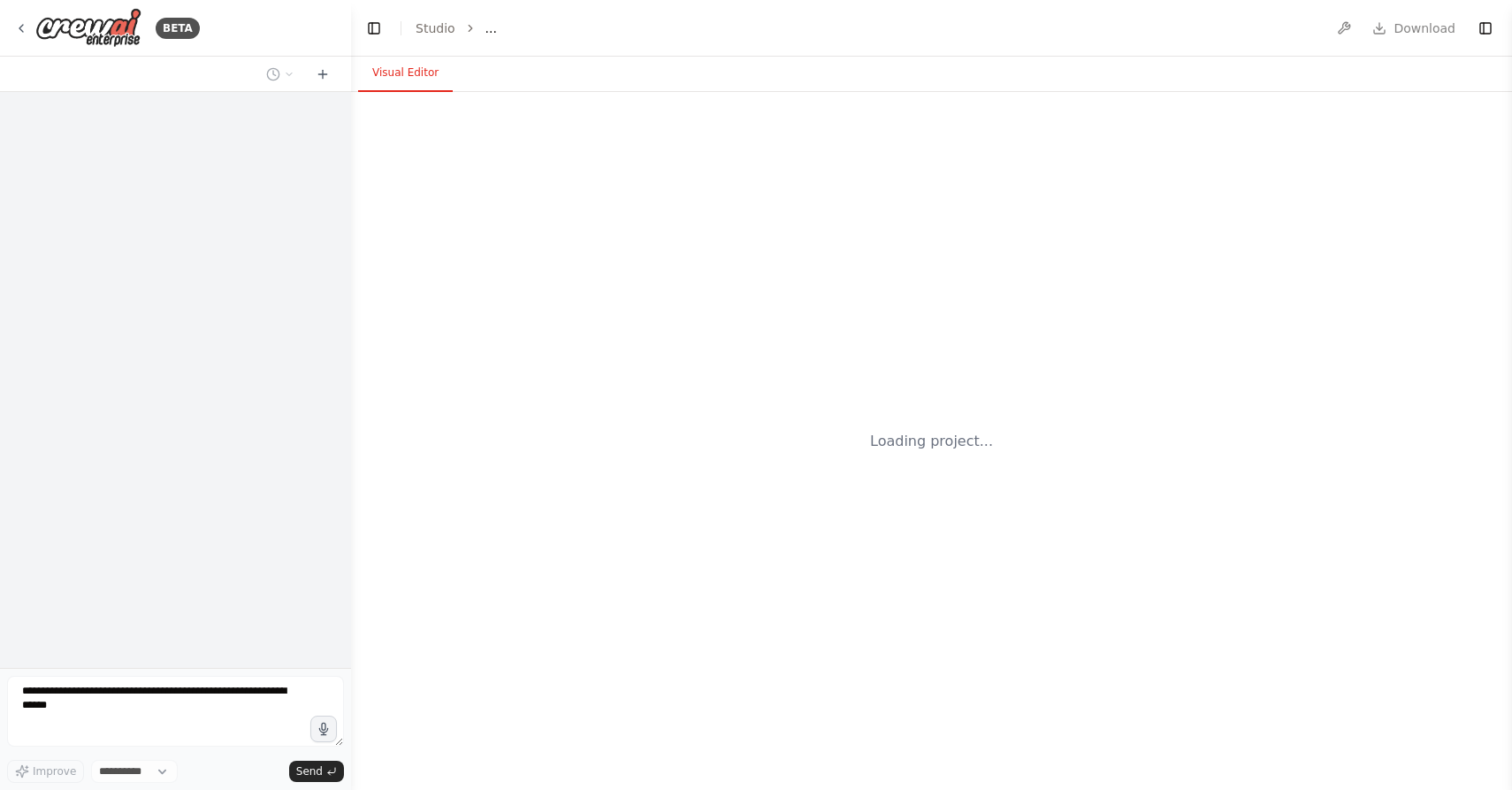
select select "****"
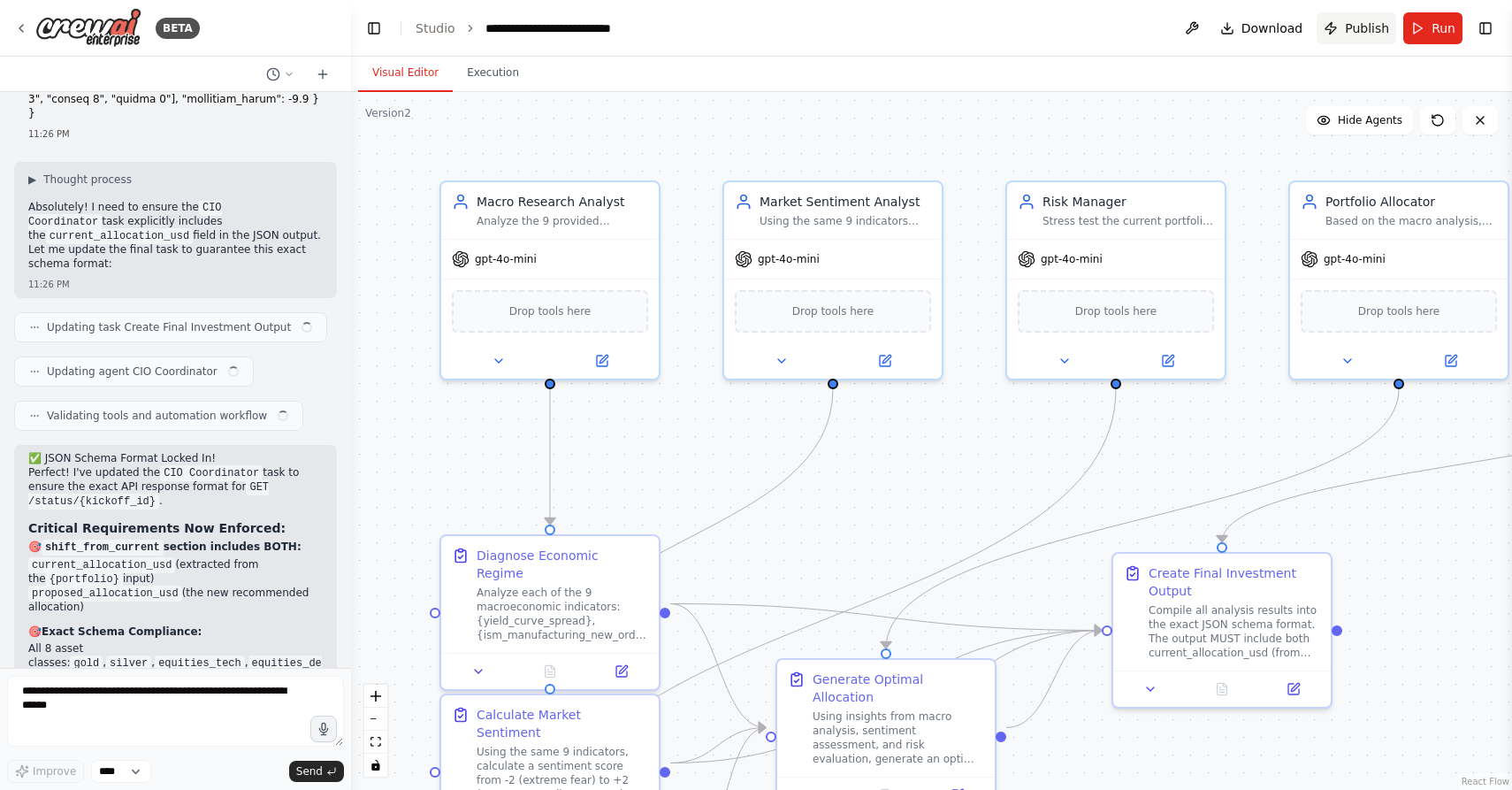
scroll to position [7451, 0]
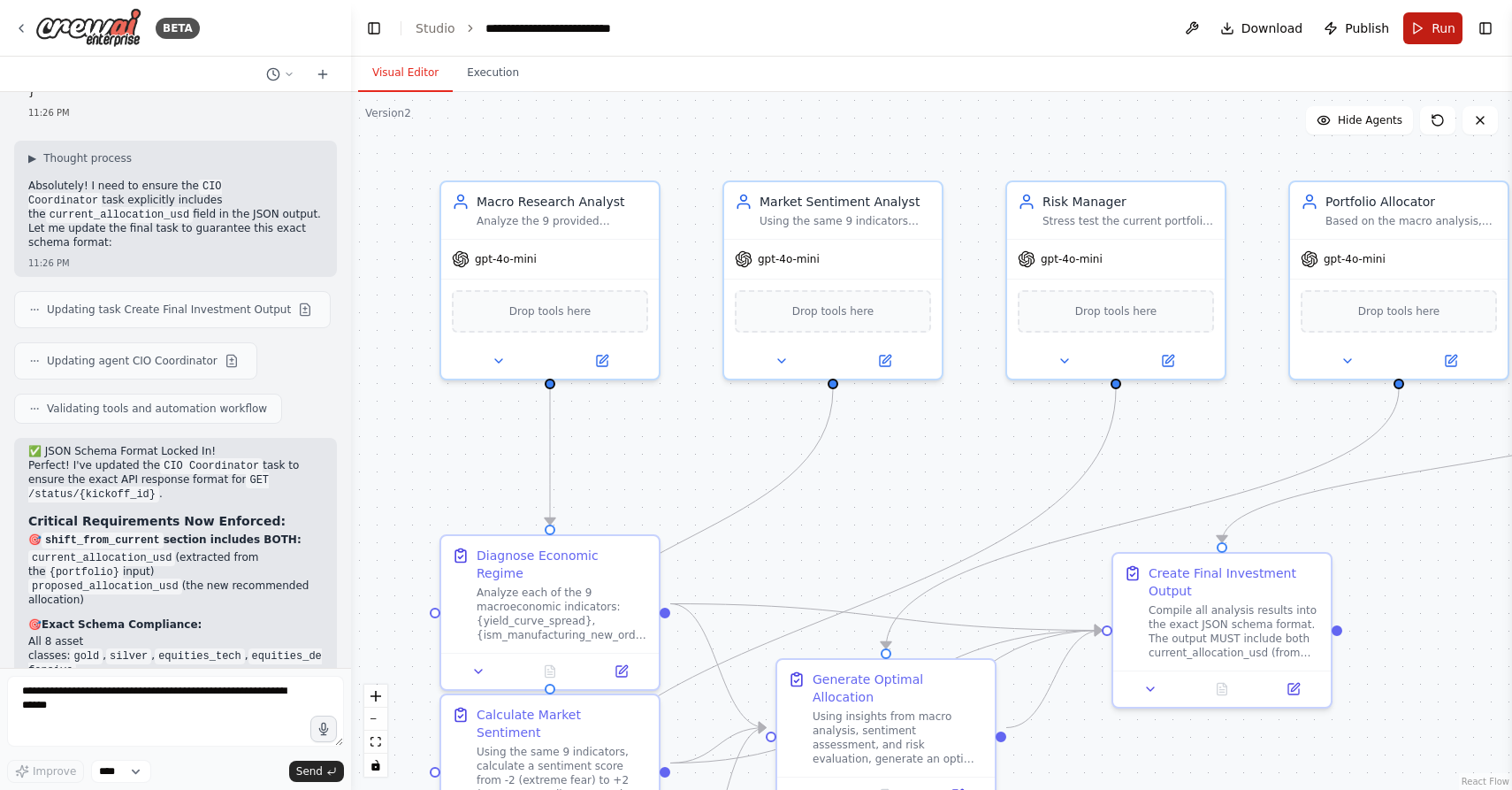
click at [1430, 32] on button "Run" at bounding box center [1432, 28] width 59 height 32
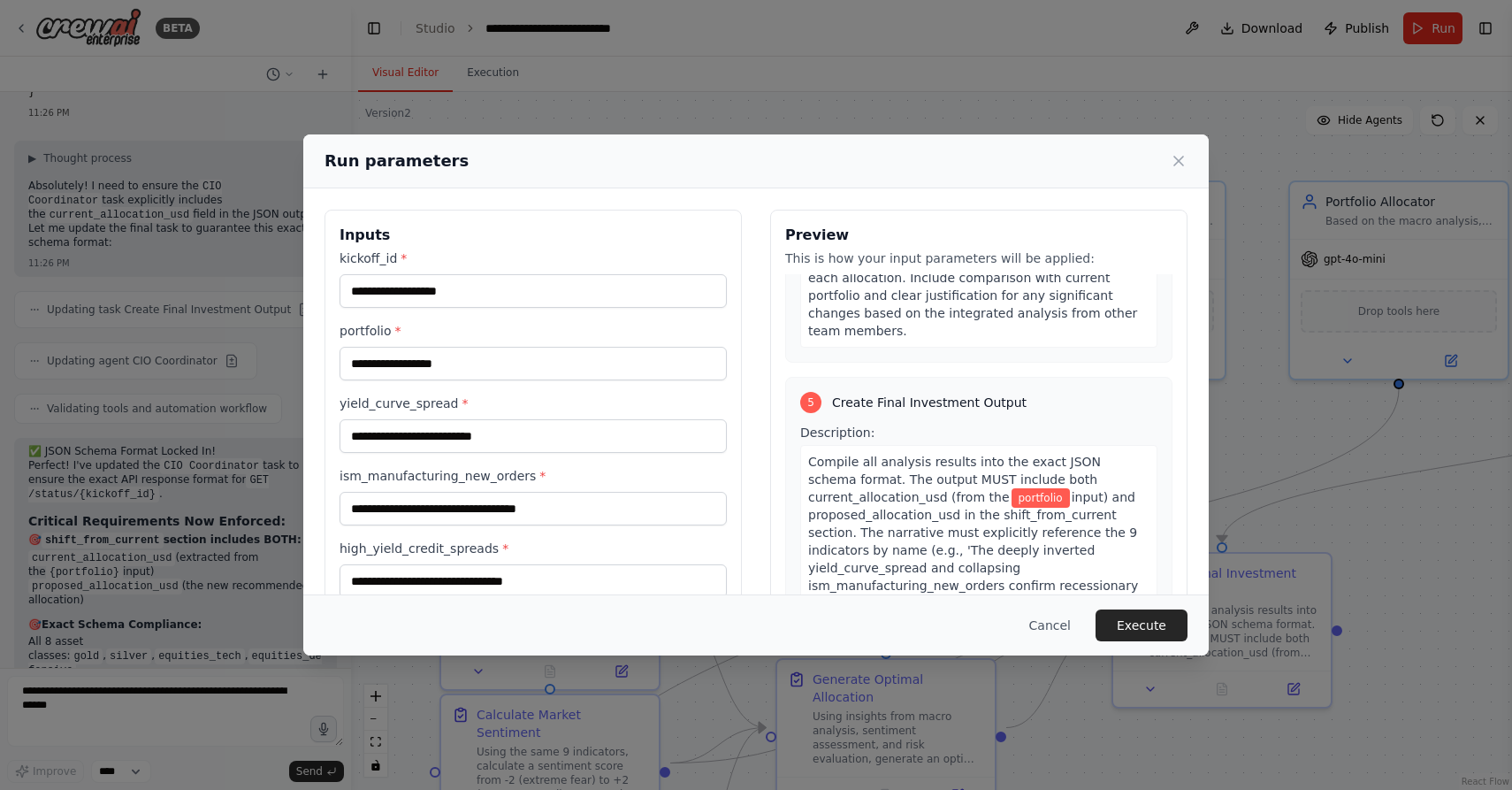
scroll to position [1634, 0]
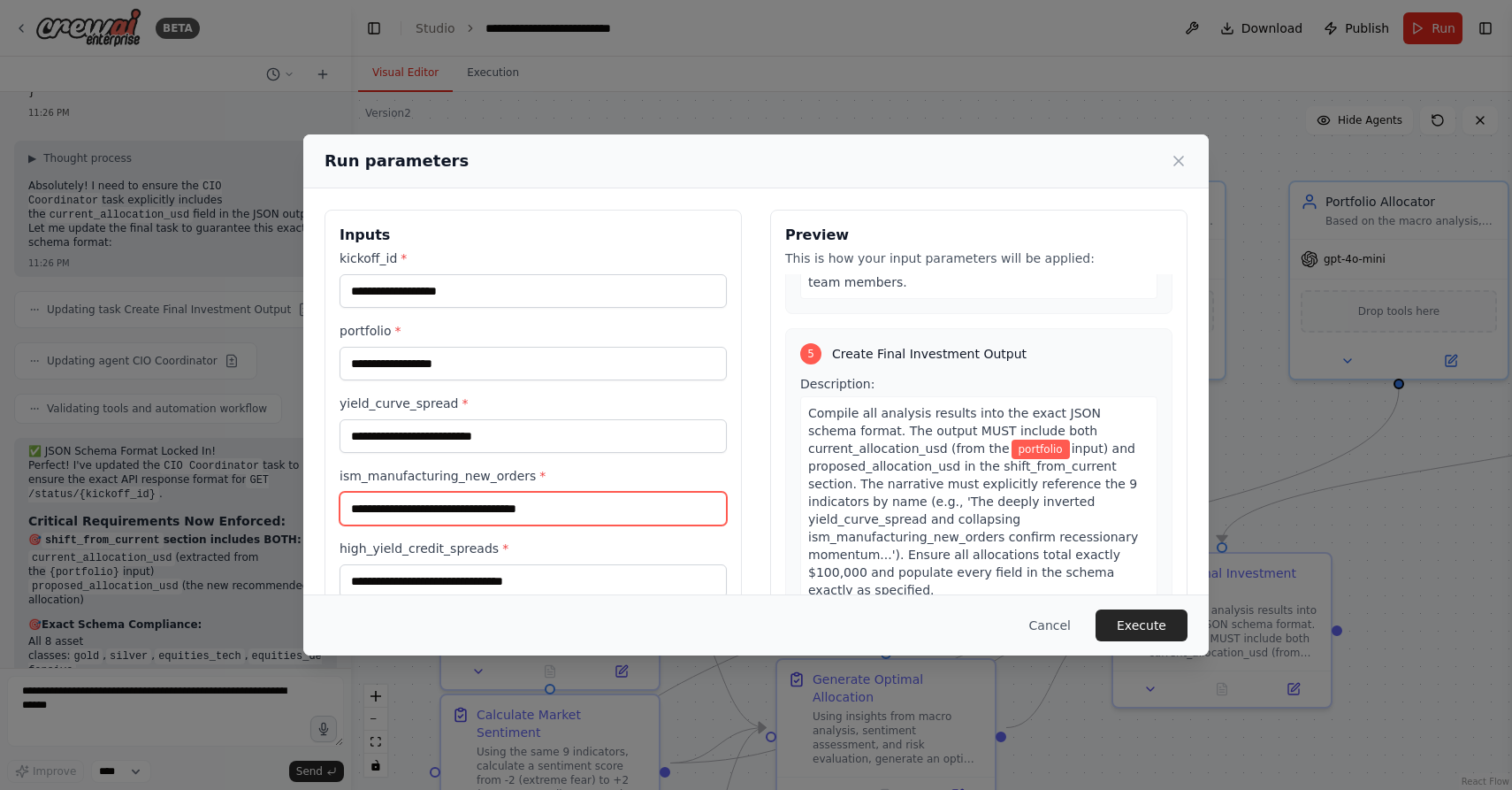
click at [562, 514] on input "ism_manufacturing_new_orders *" at bounding box center [533, 509] width 388 height 34
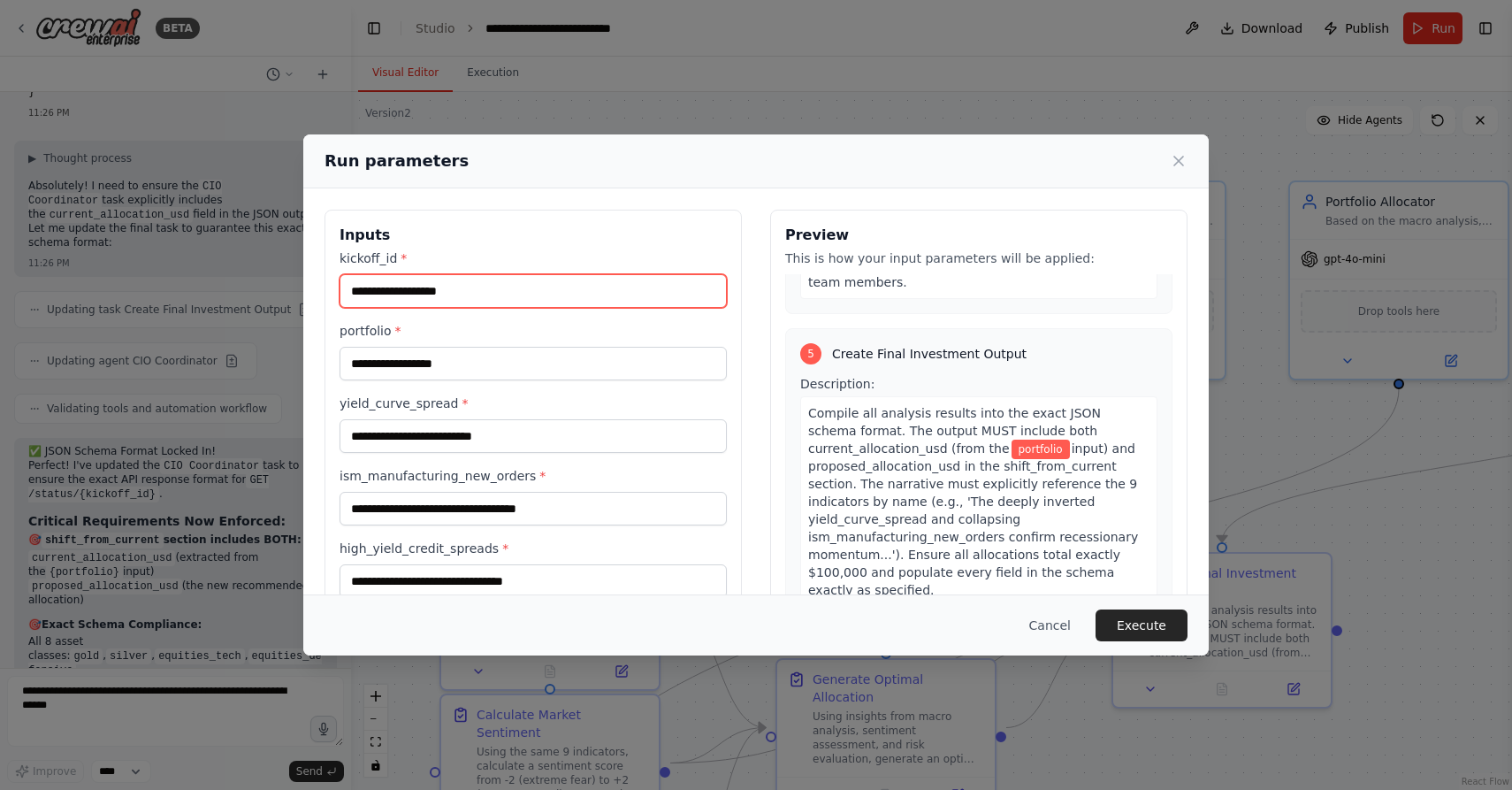
click at [545, 291] on input "kickoff_id *" at bounding box center [533, 291] width 388 height 34
type input "*"
click at [358, 262] on label "kickoff_id *" at bounding box center [533, 258] width 388 height 17
click at [358, 274] on input "*" at bounding box center [533, 291] width 388 height 34
click at [358, 262] on label "kickoff_id *" at bounding box center [533, 258] width 388 height 17
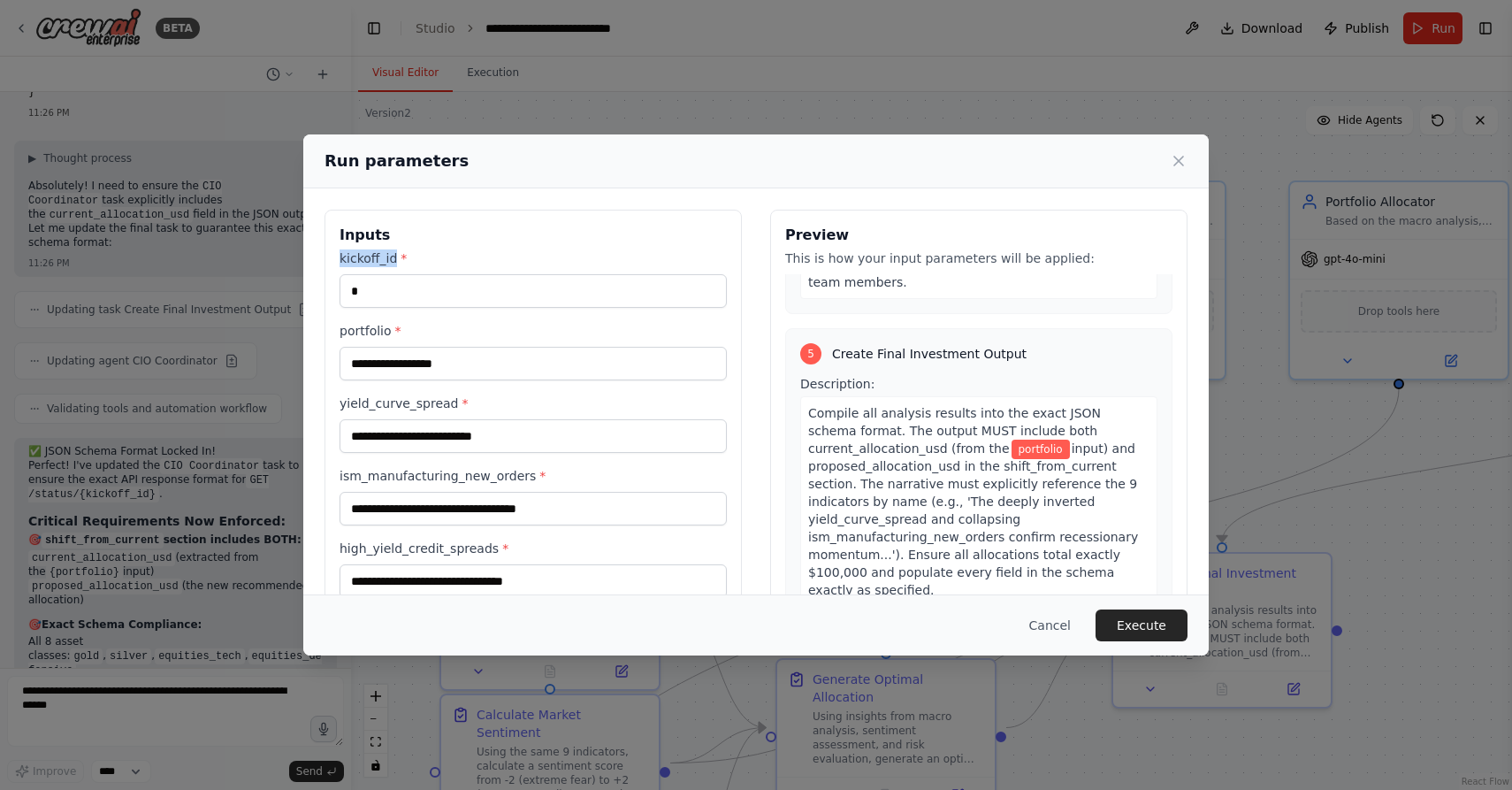
click at [358, 274] on input "*" at bounding box center [533, 291] width 388 height 34
click at [358, 262] on label "kickoff_id *" at bounding box center [533, 258] width 388 height 17
click at [358, 274] on input "*" at bounding box center [533, 291] width 388 height 34
copy label "kickoff_id"
click at [1065, 629] on button "Cancel" at bounding box center [1049, 625] width 70 height 32
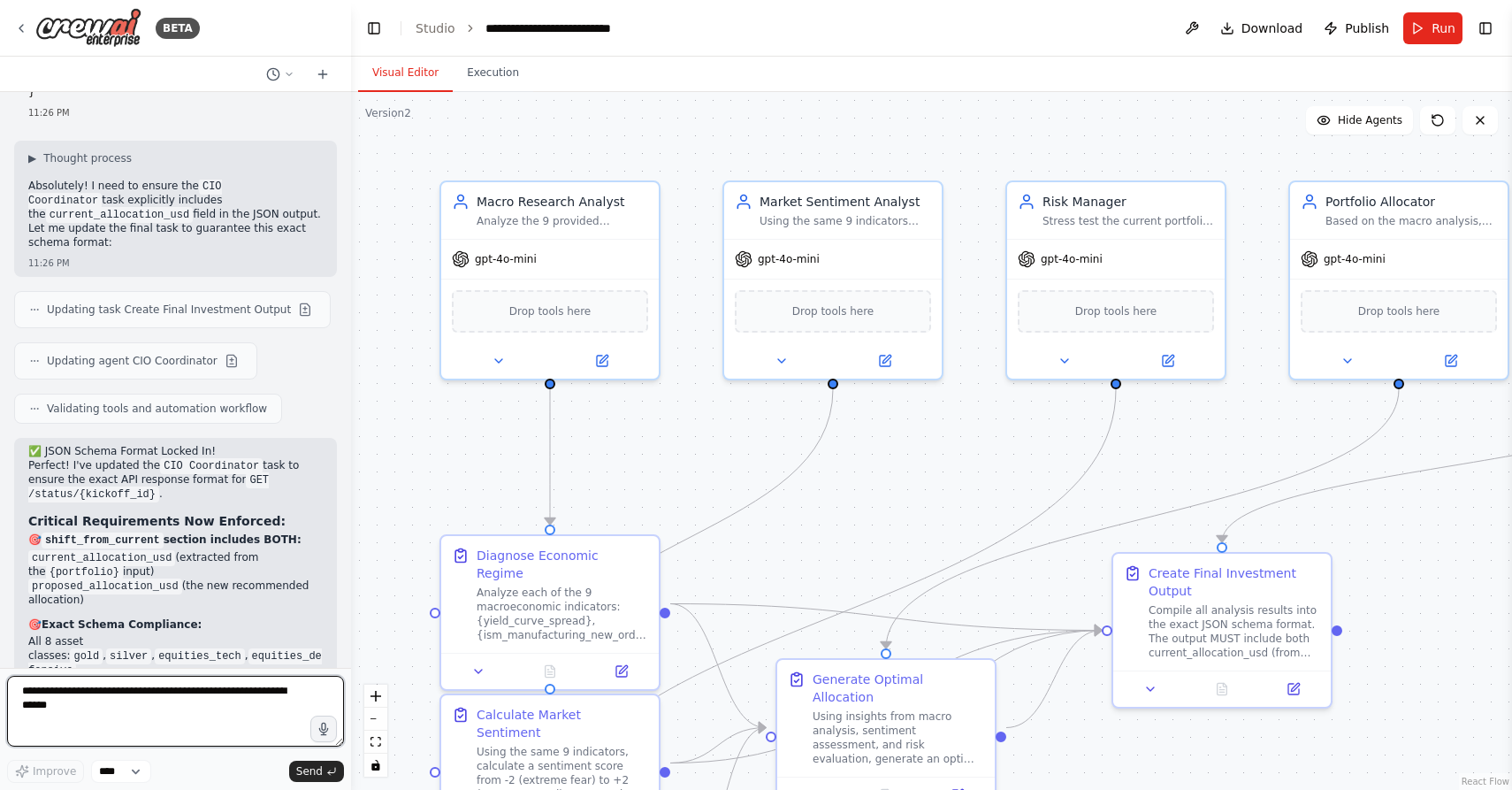
click at [183, 717] on textarea at bounding box center [175, 711] width 337 height 71
paste textarea "**********"
type textarea "**********"
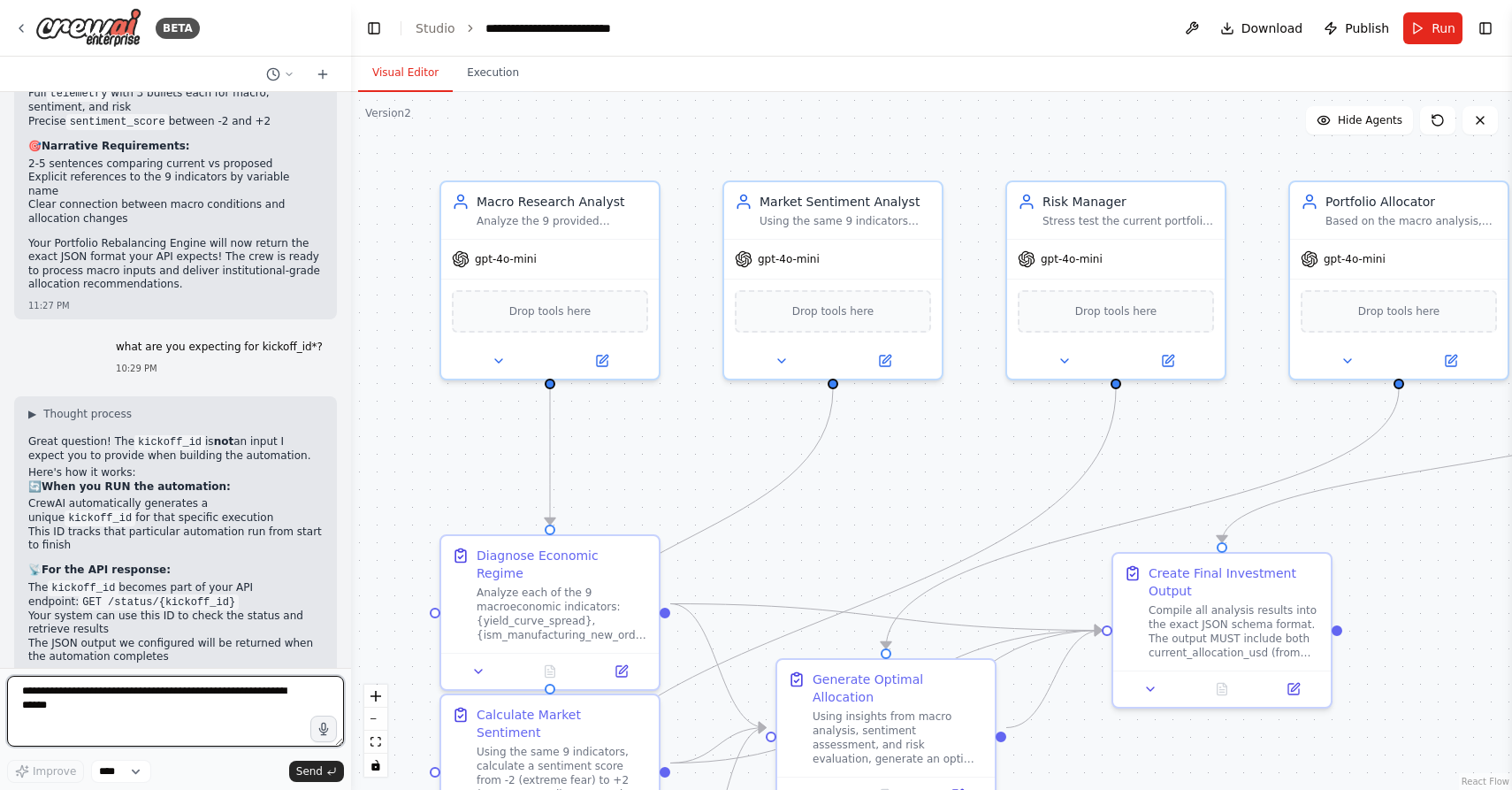
scroll to position [8125, 0]
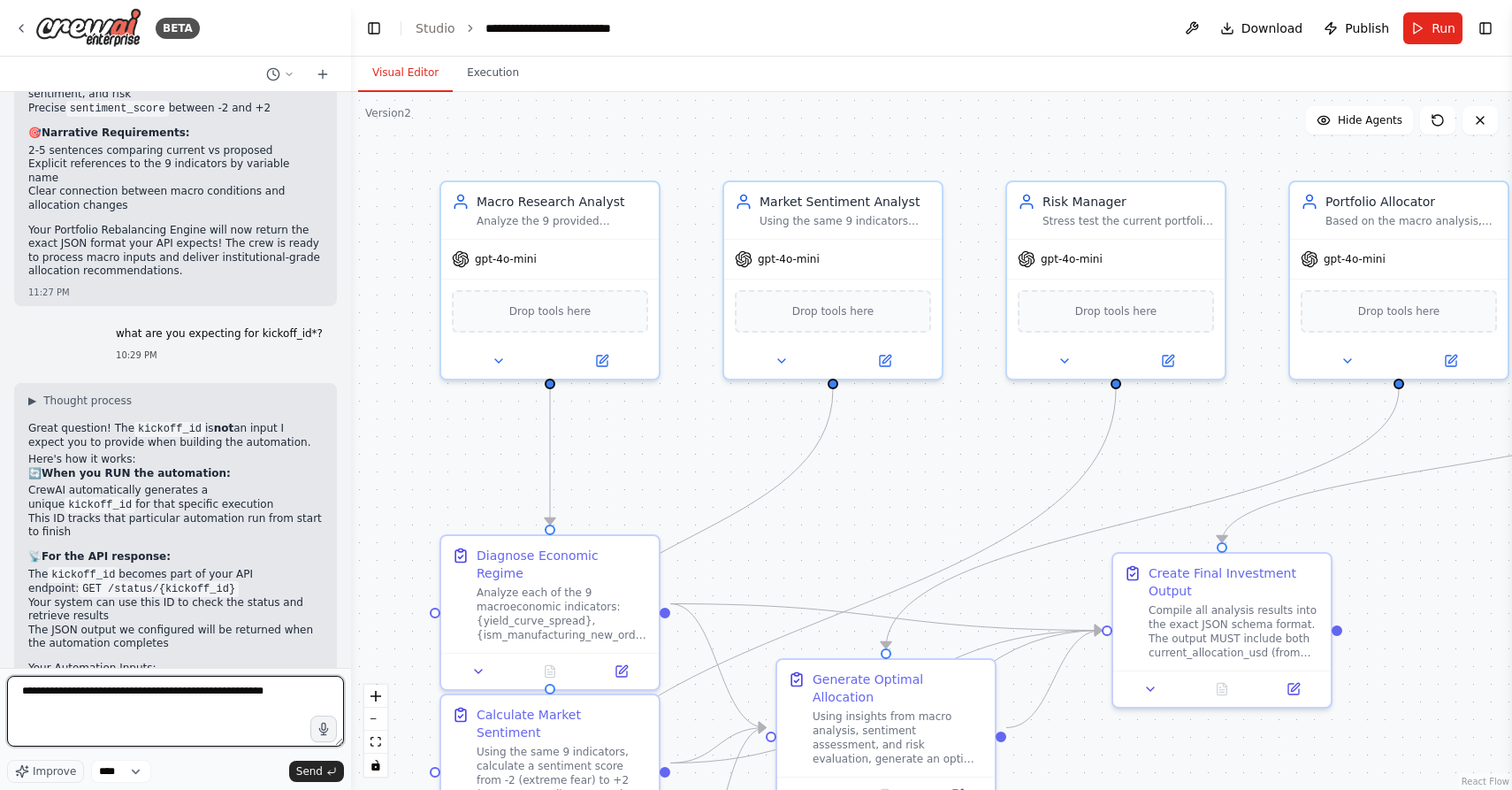
paste textarea "**********"
type textarea "**********"
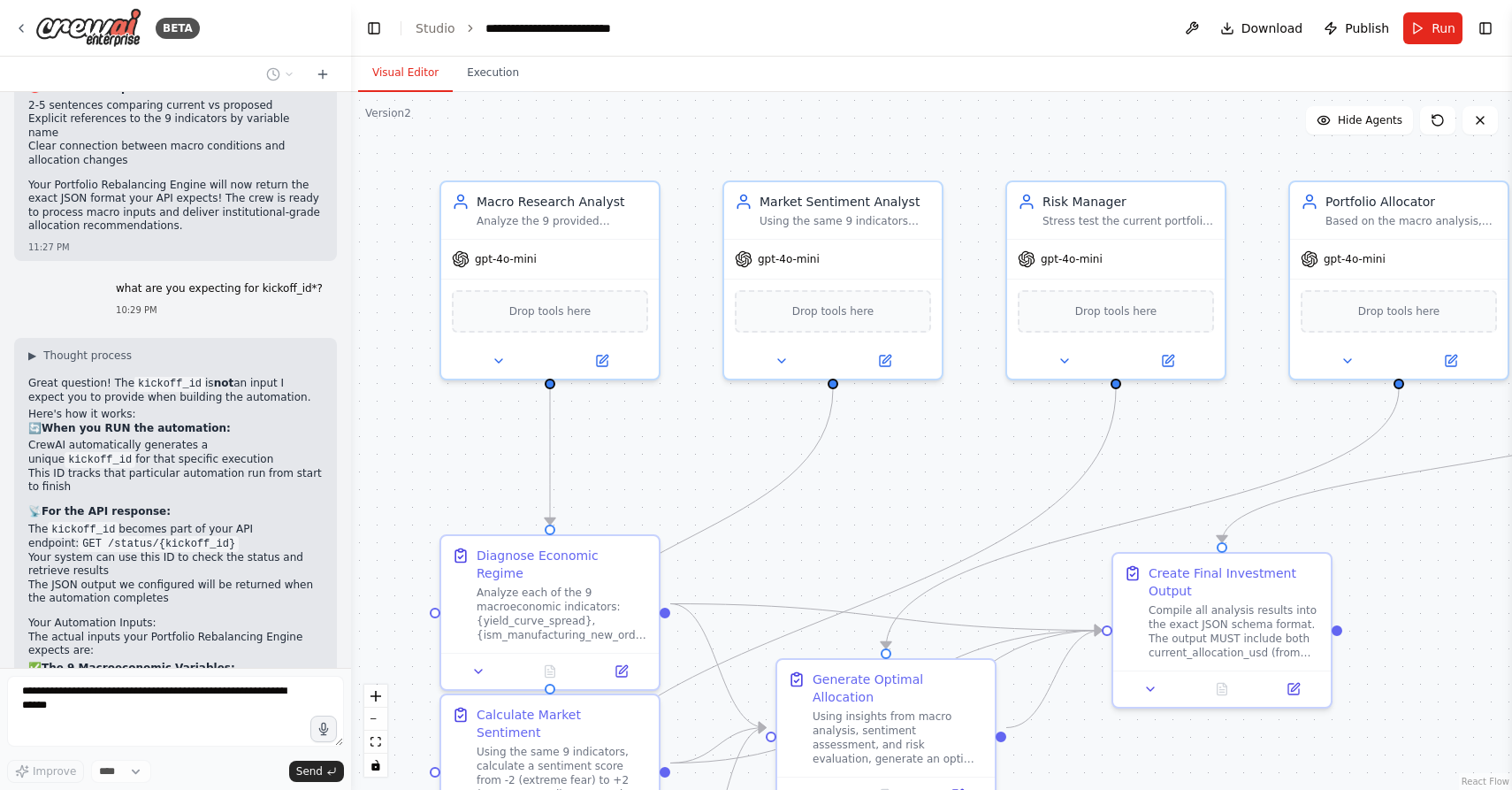
scroll to position [8320, 0]
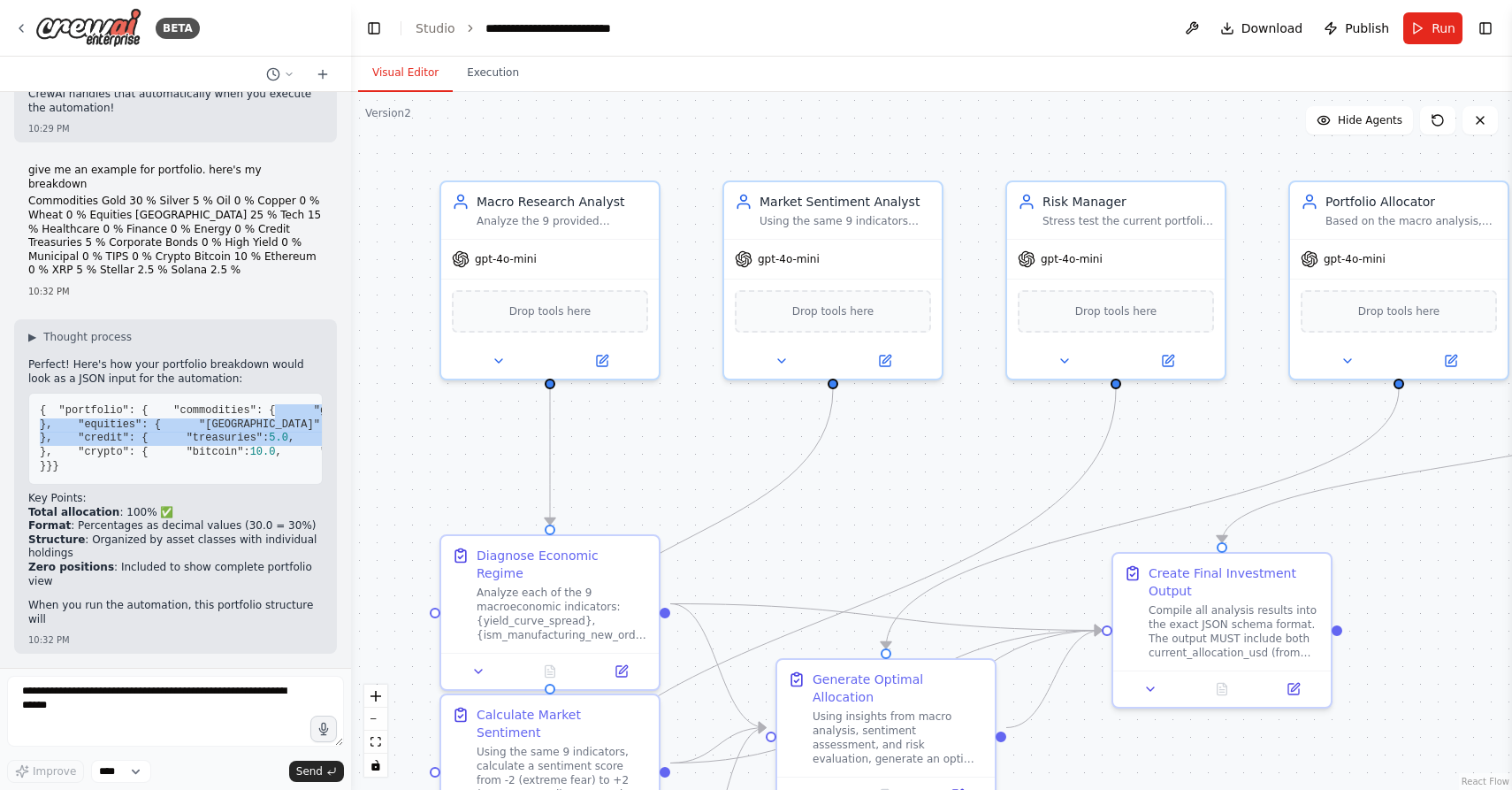
drag, startPoint x: 32, startPoint y: 109, endPoint x: 154, endPoint y: 341, distance: 262.1
click at [155, 393] on pre "{ "portfolio" : { "commodities" : { "gold" : 30.0 , "silver" : 5.0 , "oil" : 0.…" at bounding box center [175, 439] width 294 height 92
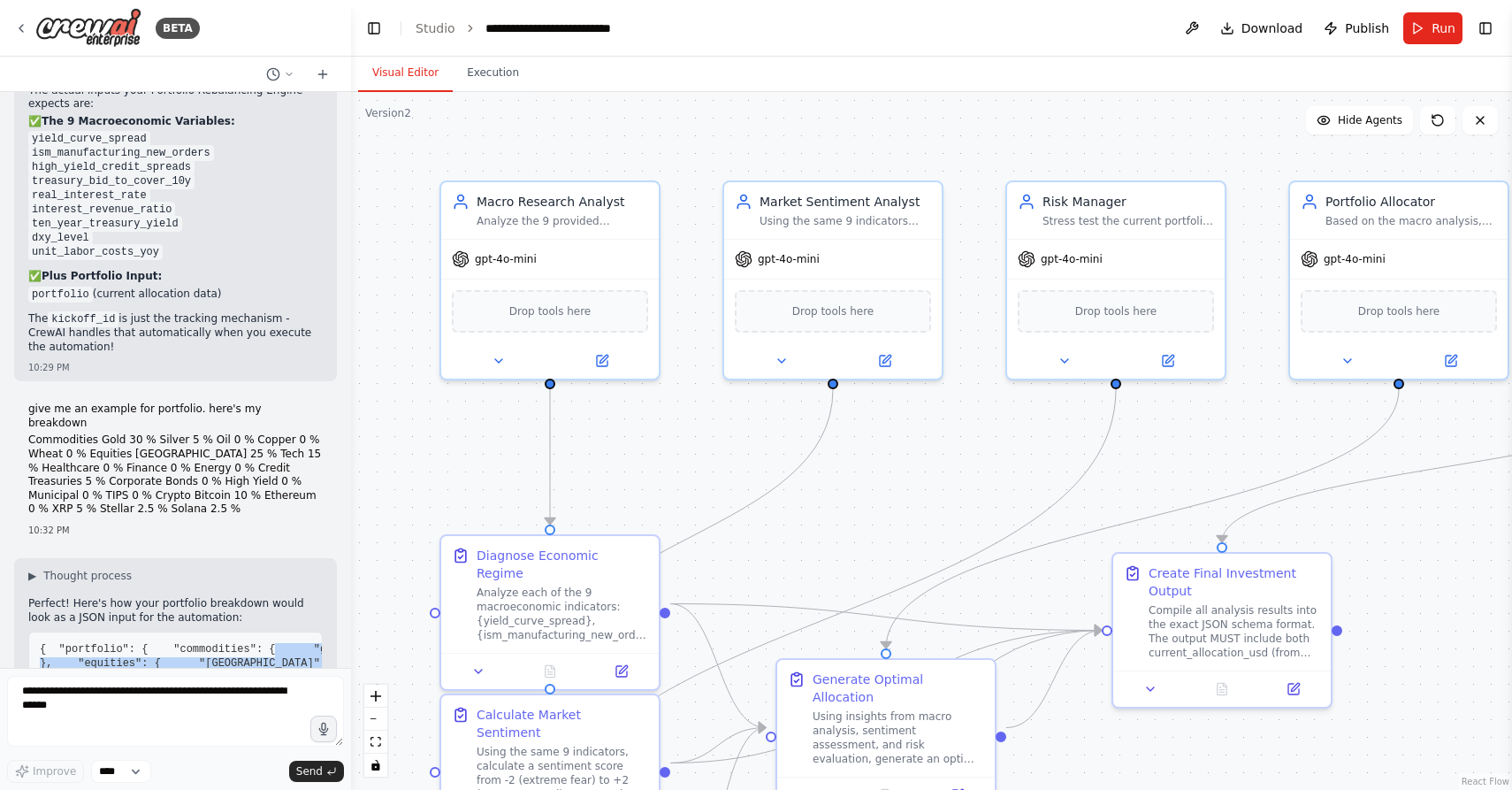
scroll to position [8679, 0]
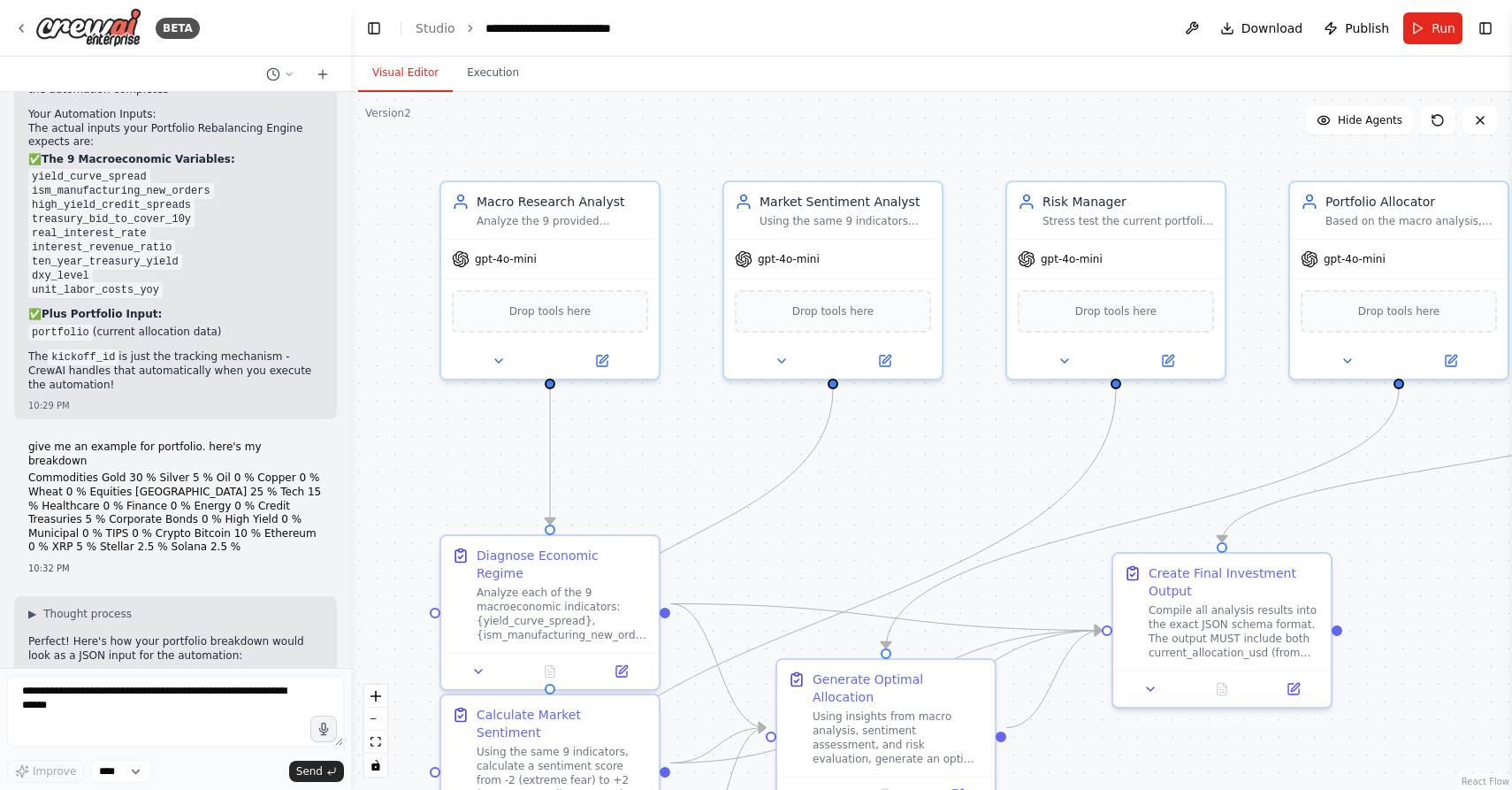
drag, startPoint x: 37, startPoint y: 351, endPoint x: 156, endPoint y: 465, distance: 164.8
click at [156, 669] on pre "{ "portfolio" : { "commodities" : { "gold" : 30.0 , "silver" : 5.0 , "oil" : 0.…" at bounding box center [175, 715] width 294 height 92
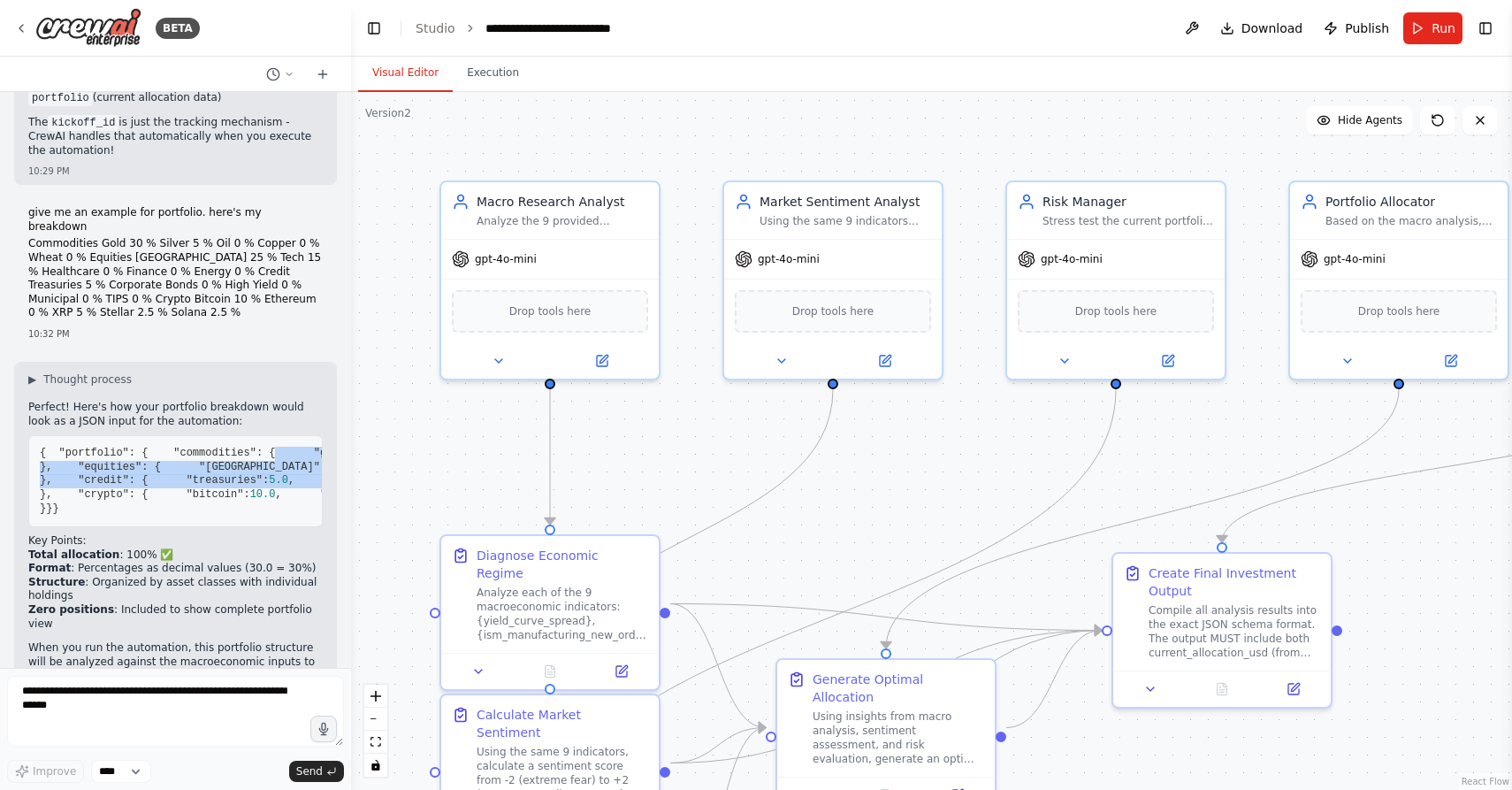
scroll to position [9024, 0]
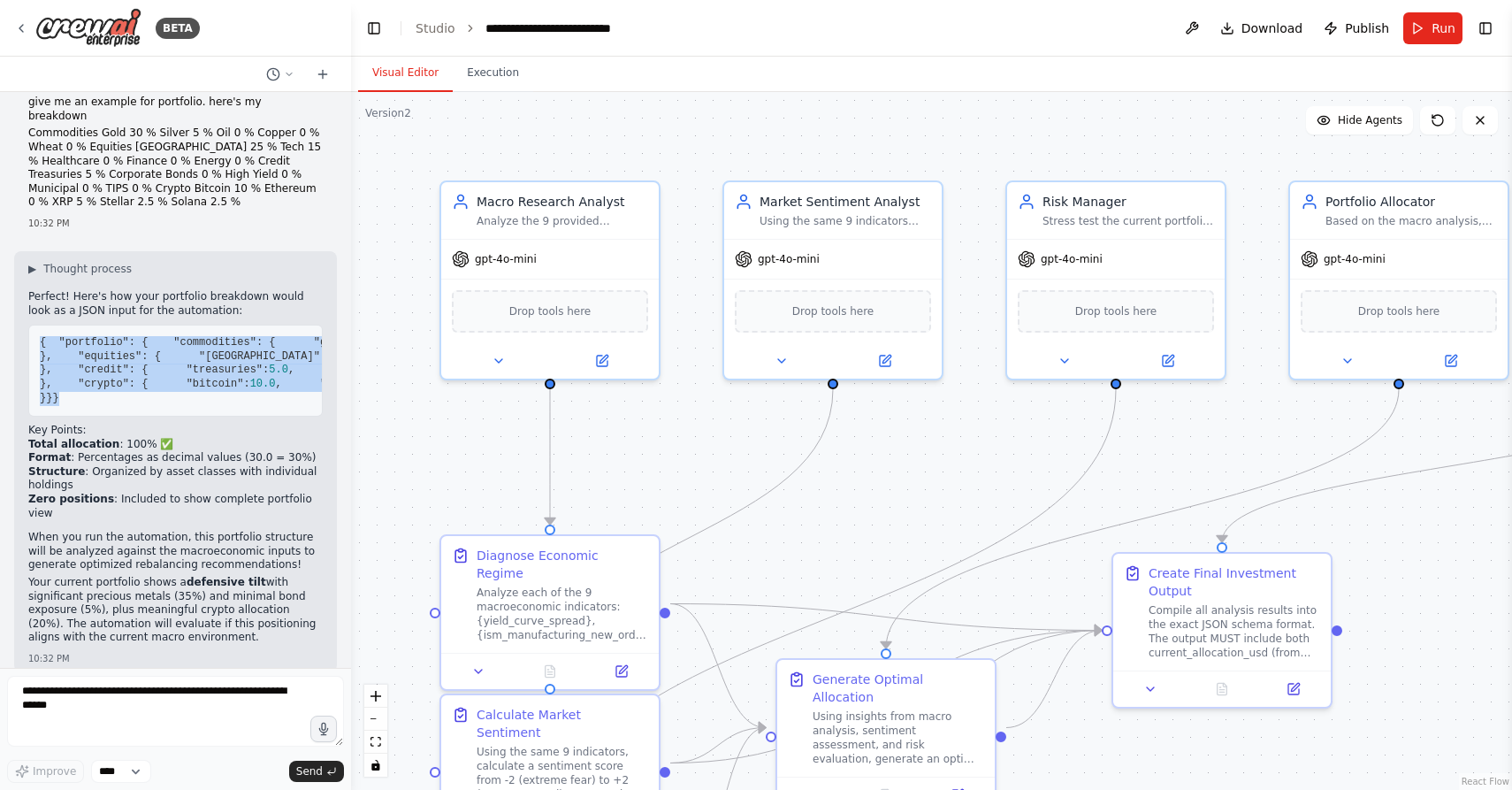
click at [108, 417] on pre "{ "portfolio" : { "commodities" : { "gold" : 30.0 , "silver" : 5.0 , "oil" : 0.…" at bounding box center [175, 370] width 294 height 92
copy code "{ "portfolio" : { "commodities" : { "gold" : 30.0 , "silver" : 5.0 , "oil" : 0.…"
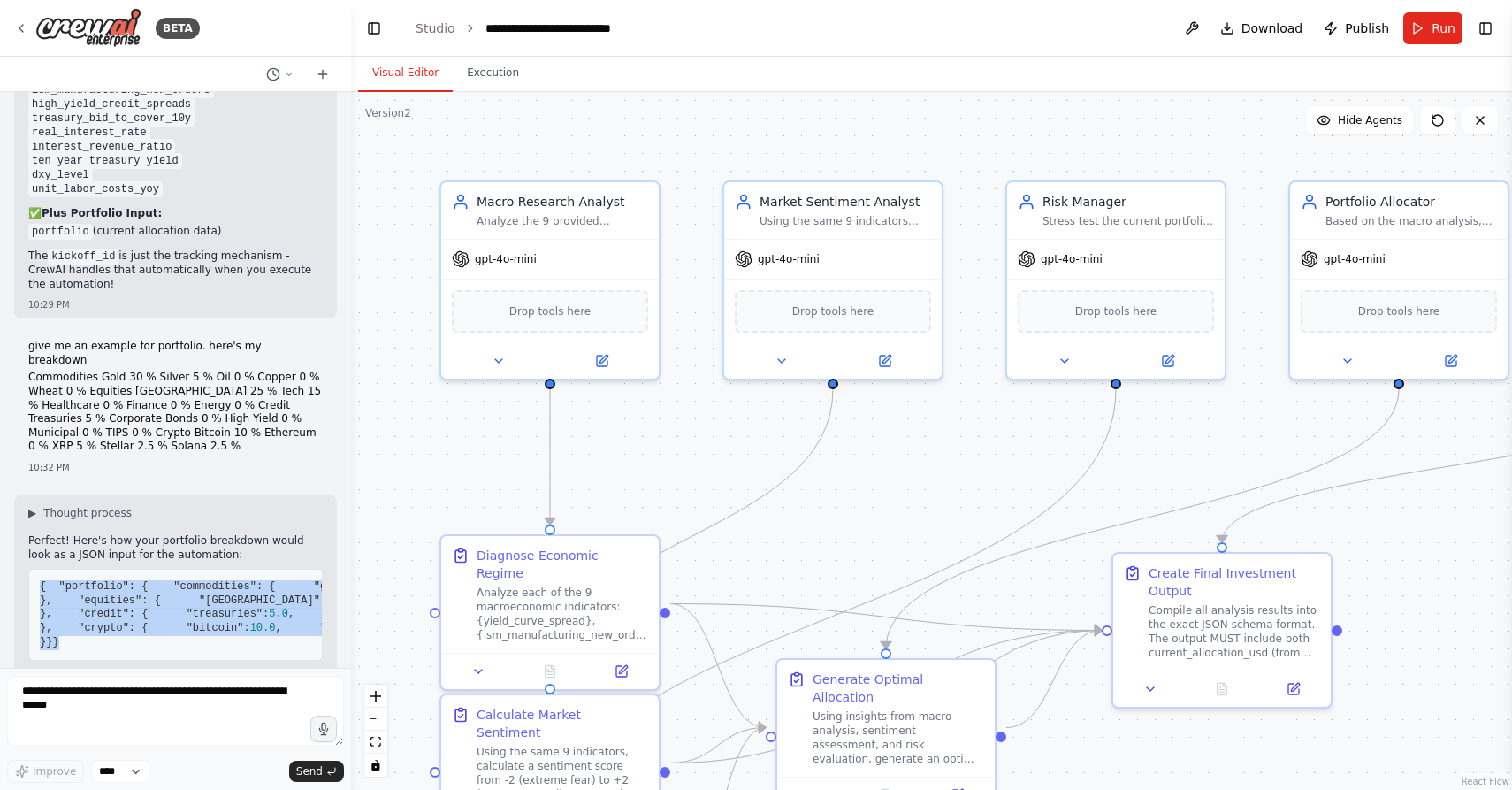
scroll to position [9069, 0]
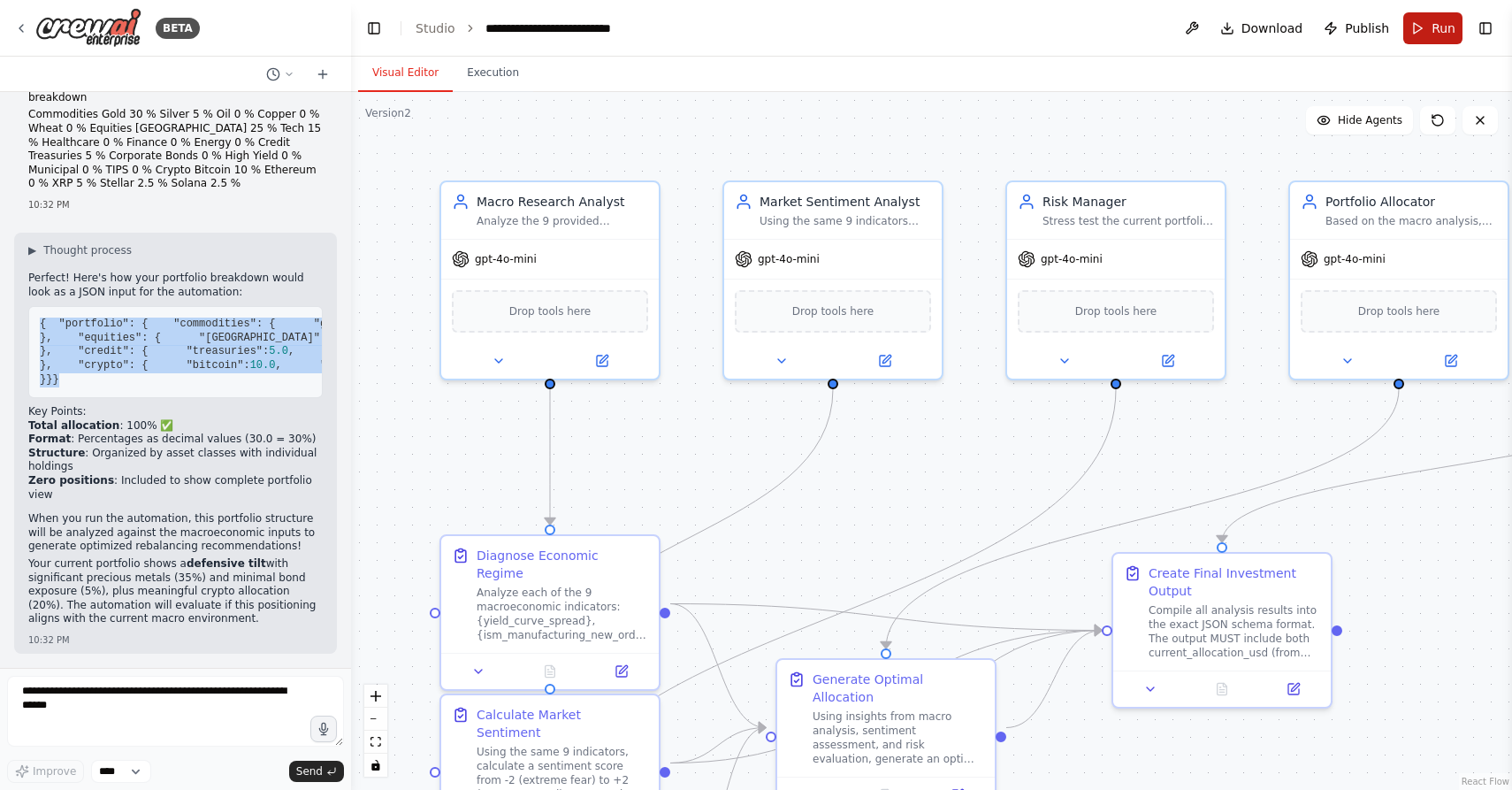
click at [1413, 23] on button "Run" at bounding box center [1432, 28] width 59 height 32
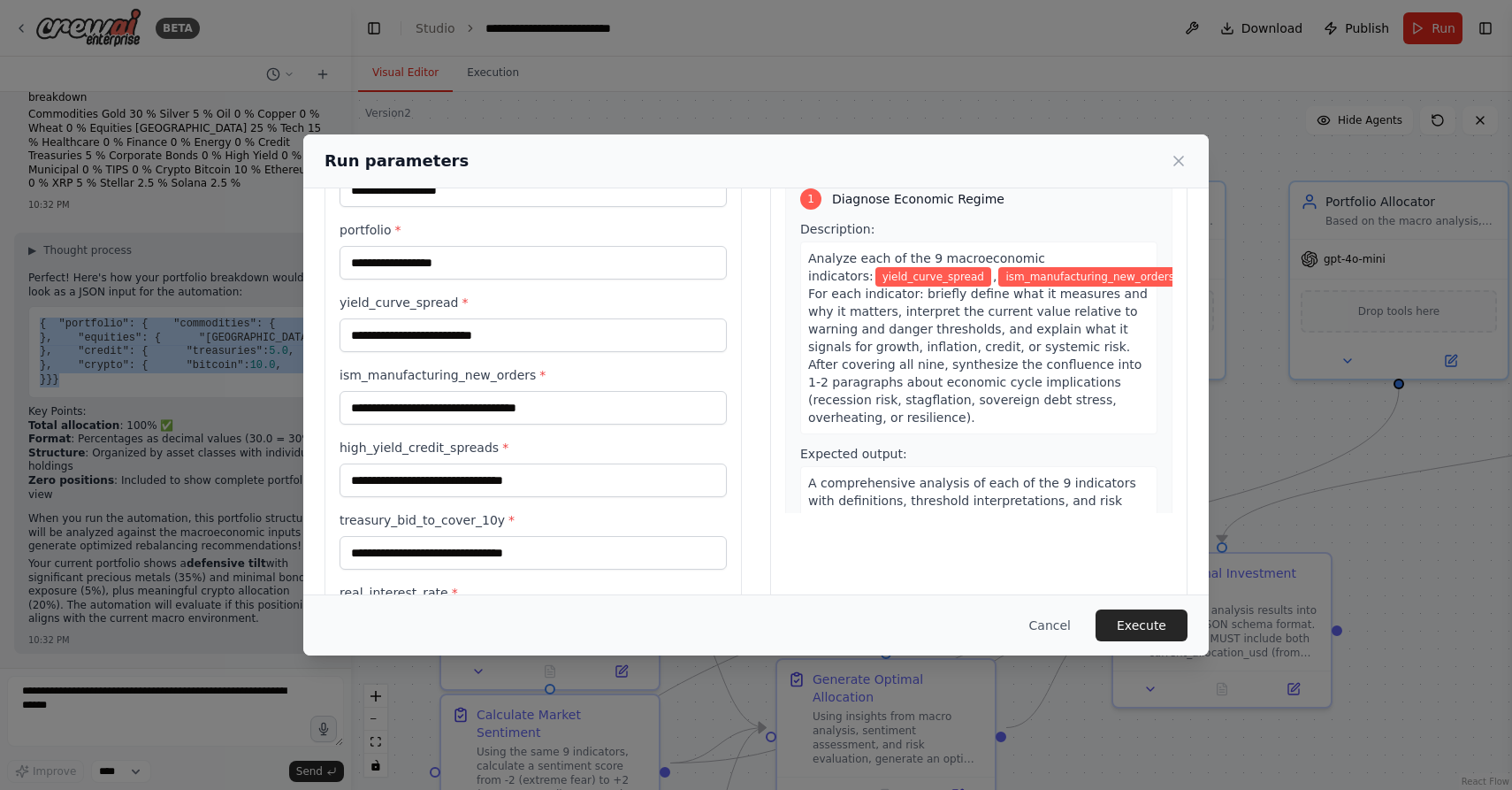
scroll to position [0, 0]
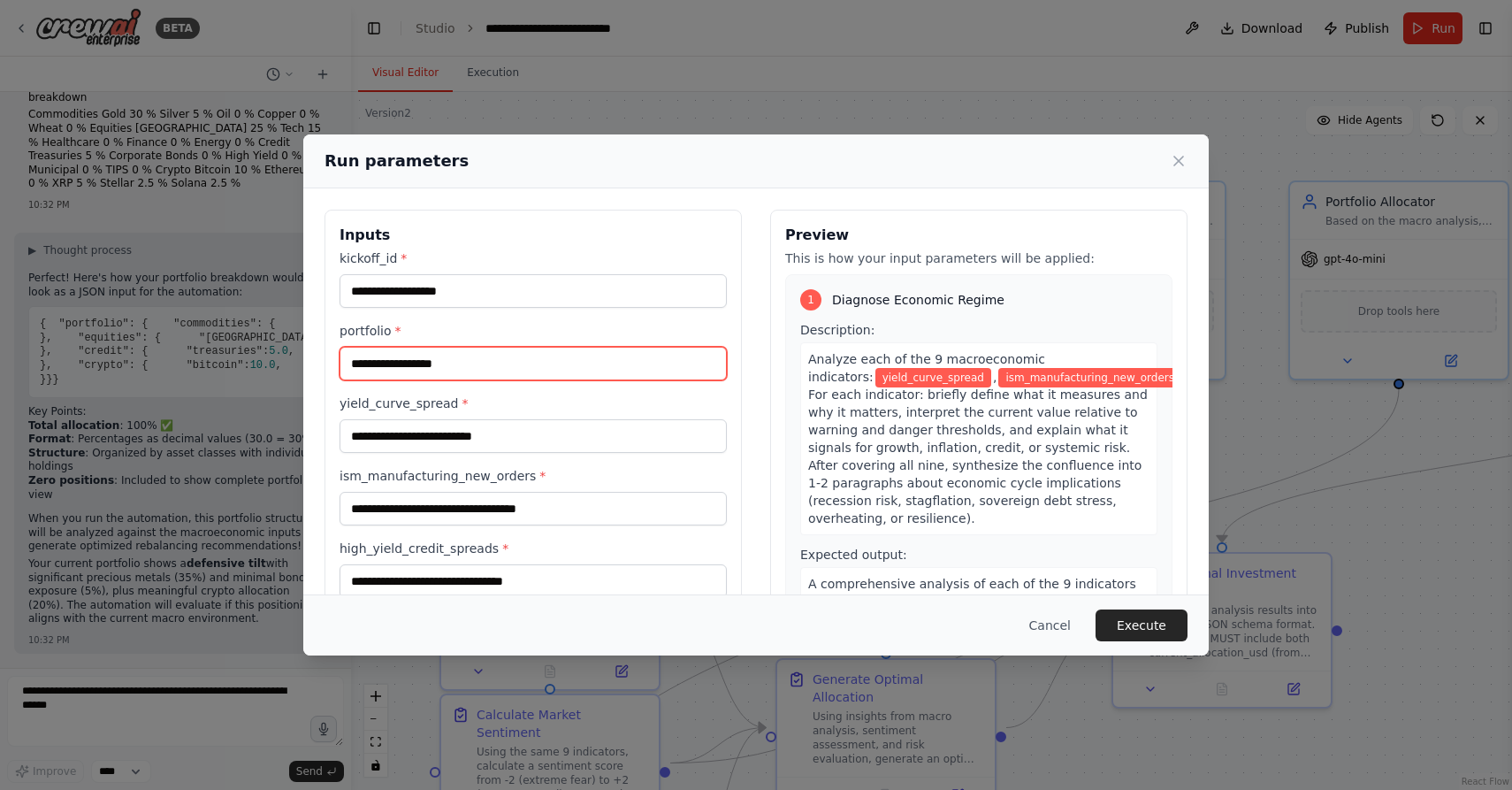
click at [403, 360] on input "portfolio *" at bounding box center [533, 363] width 388 height 34
paste input "**********"
type input "**********"
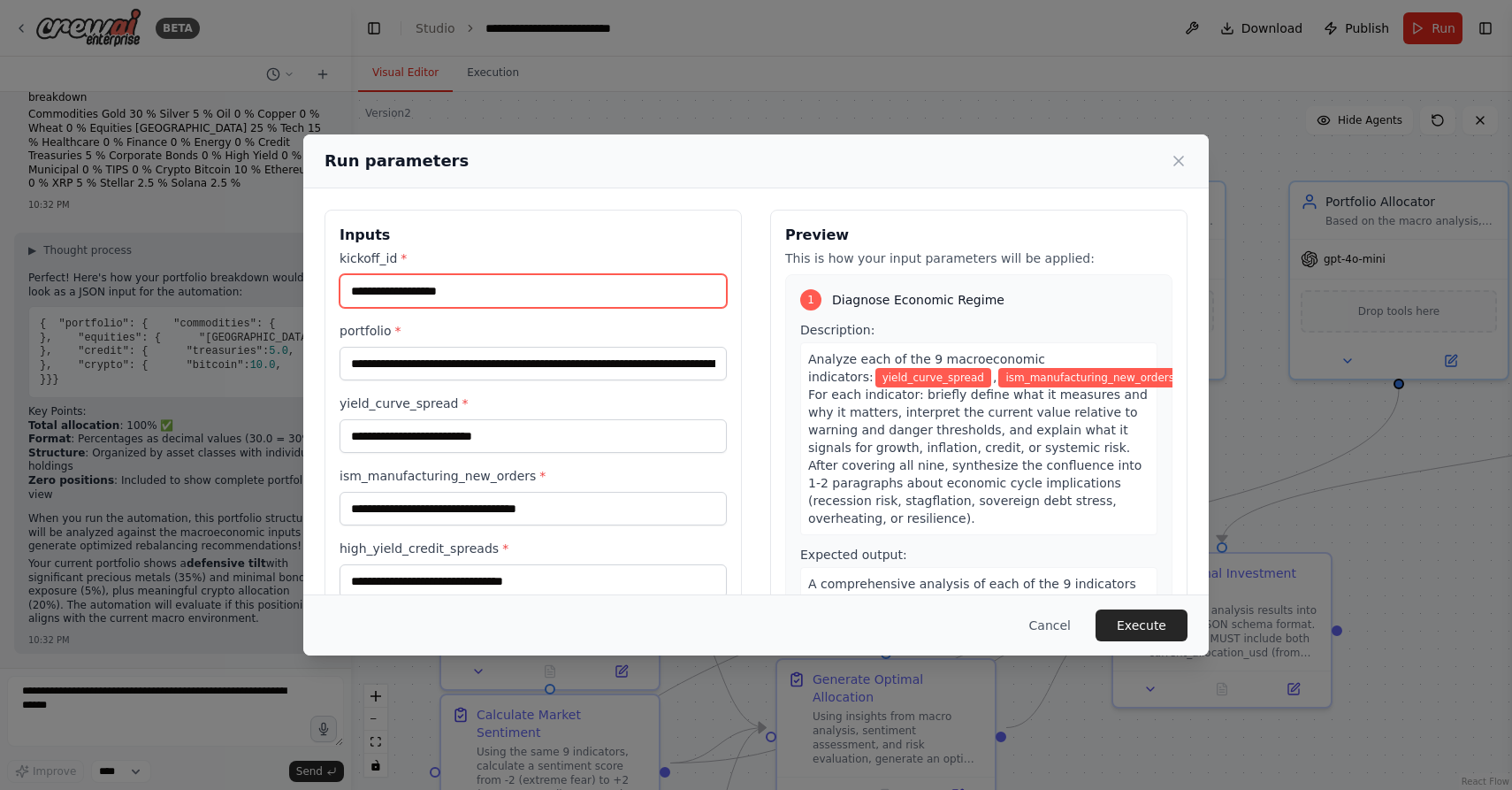
click at [394, 289] on input "kickoff_id *" at bounding box center [533, 291] width 388 height 34
type input "*"
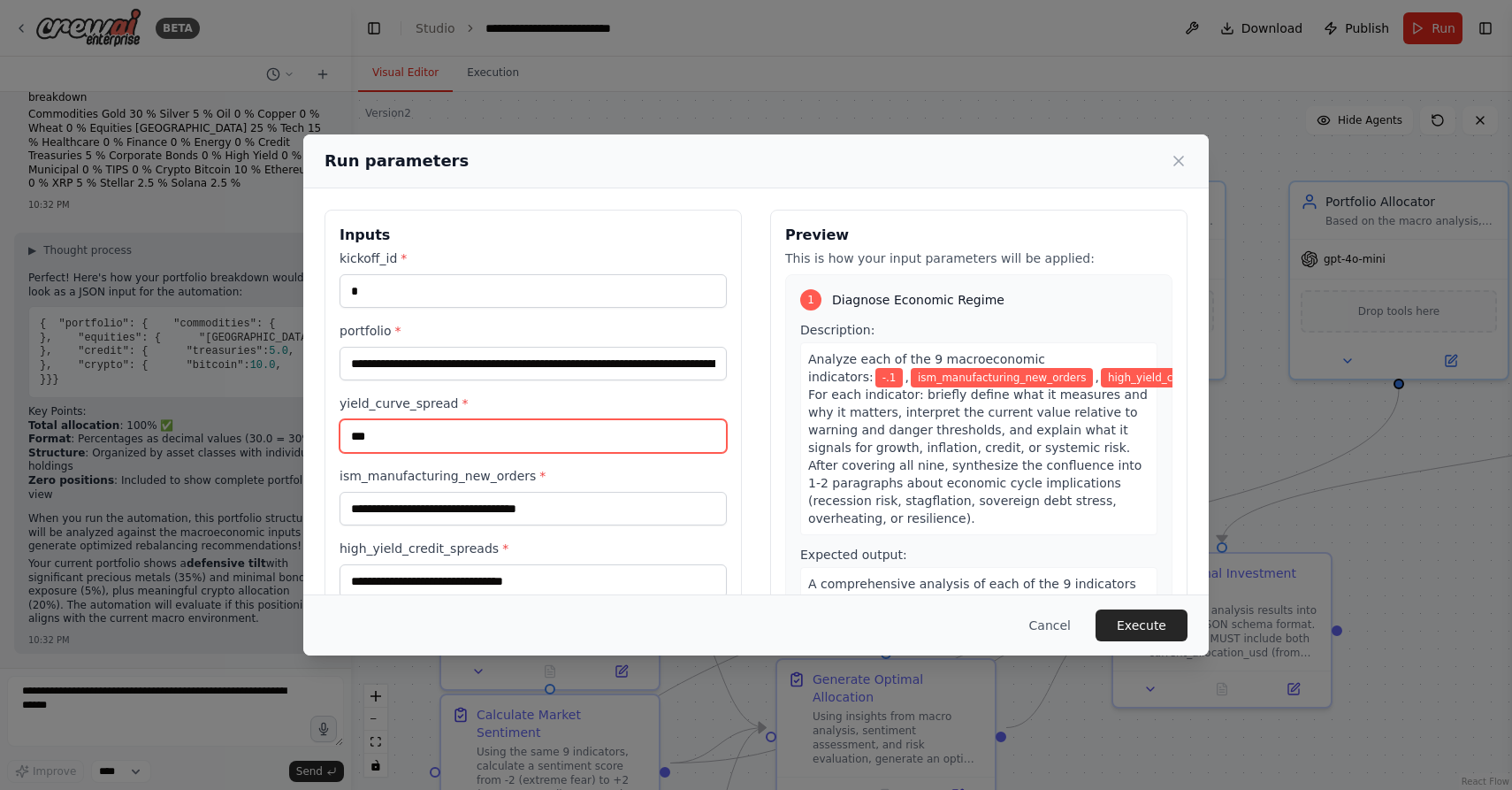
type input "***"
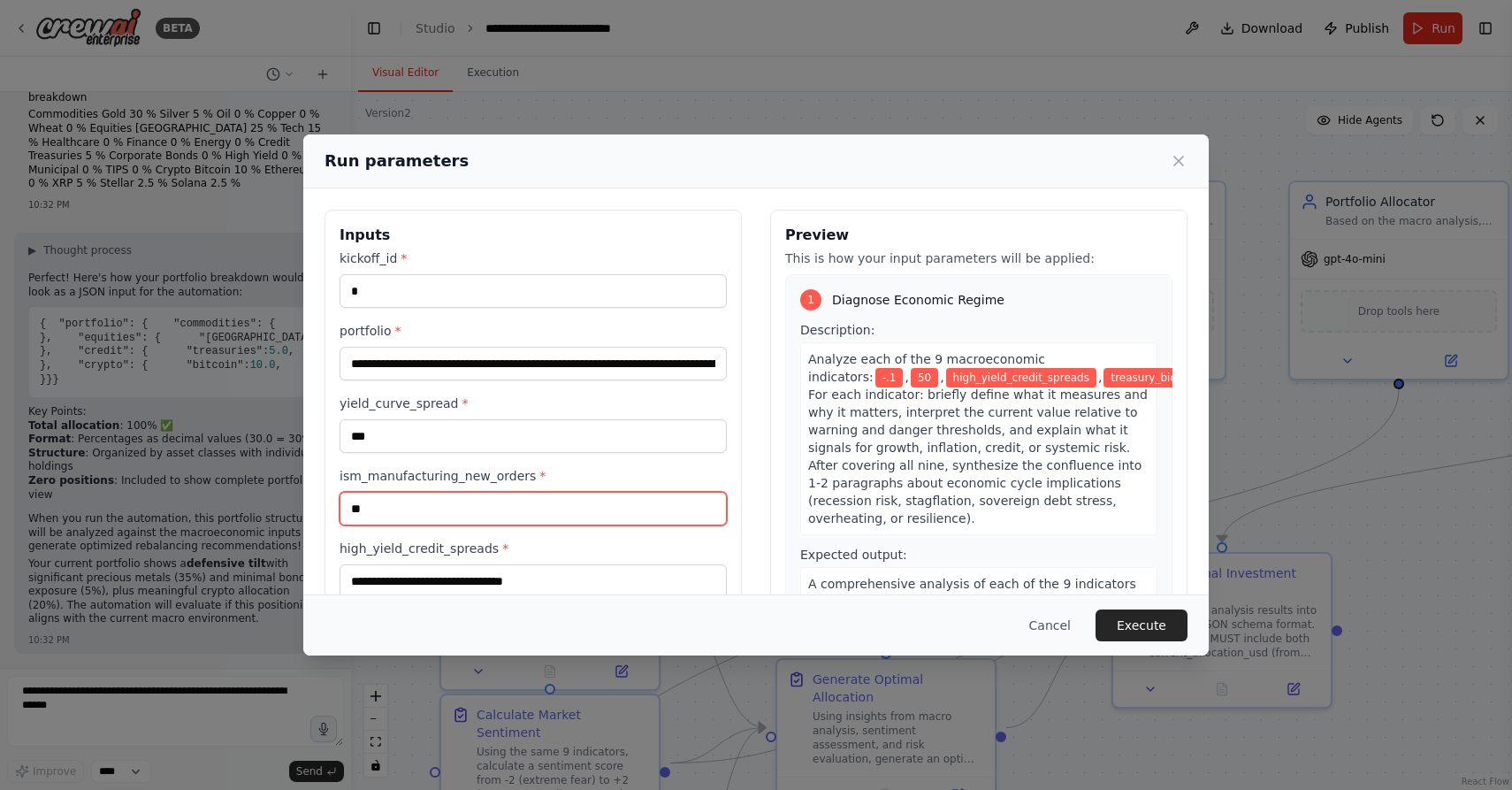
type input "**"
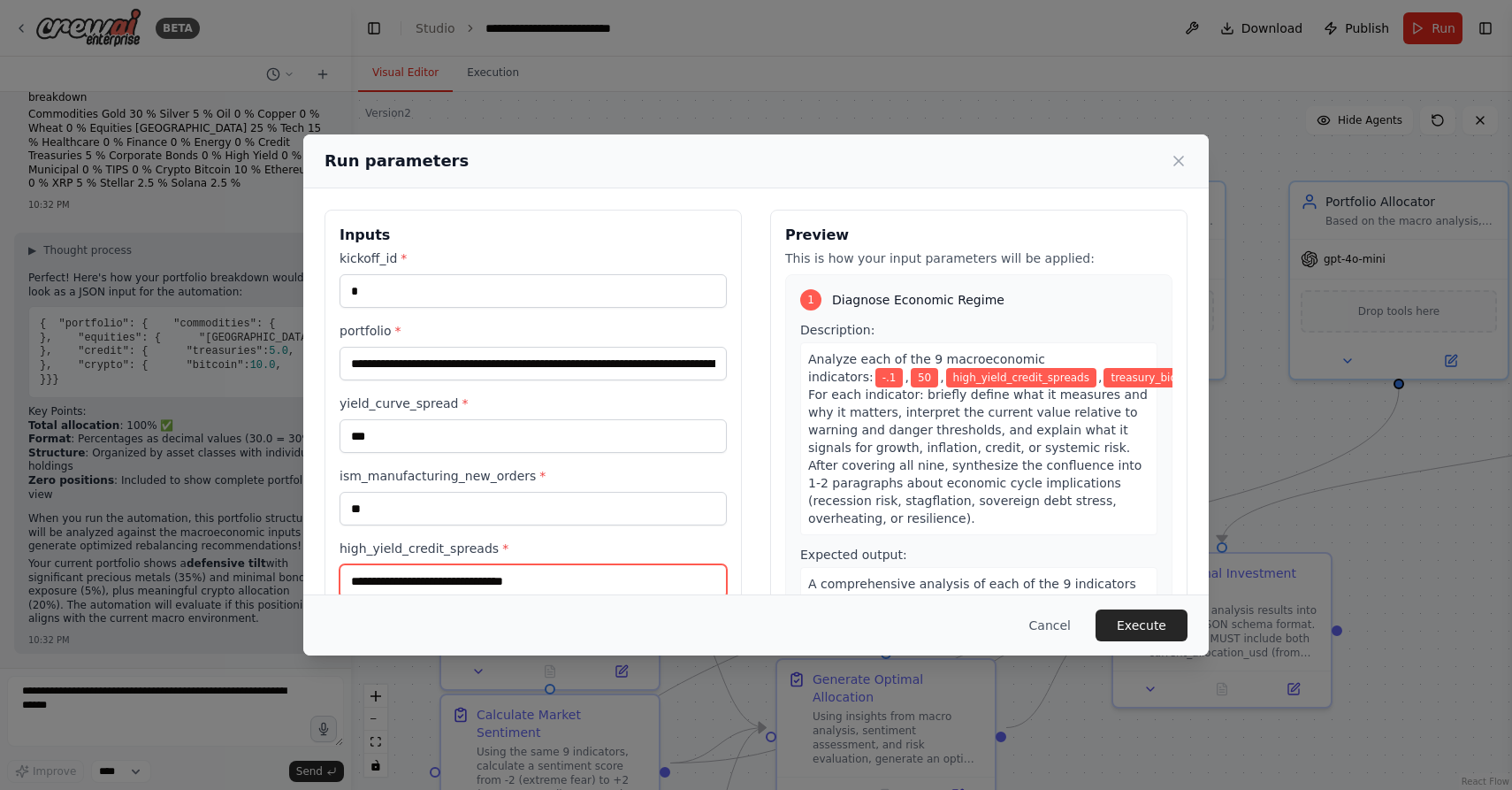
scroll to position [3, 0]
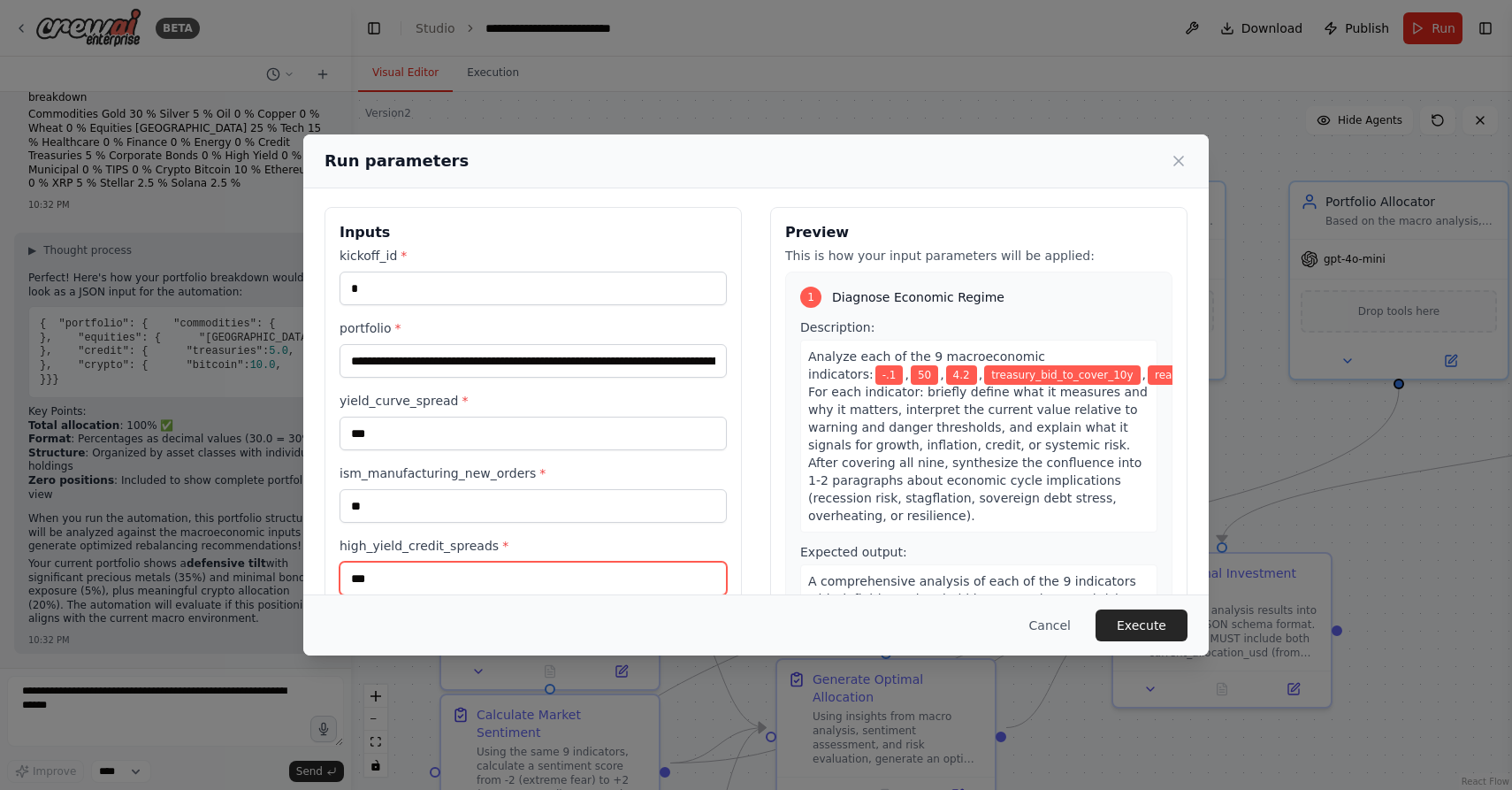
type input "***"
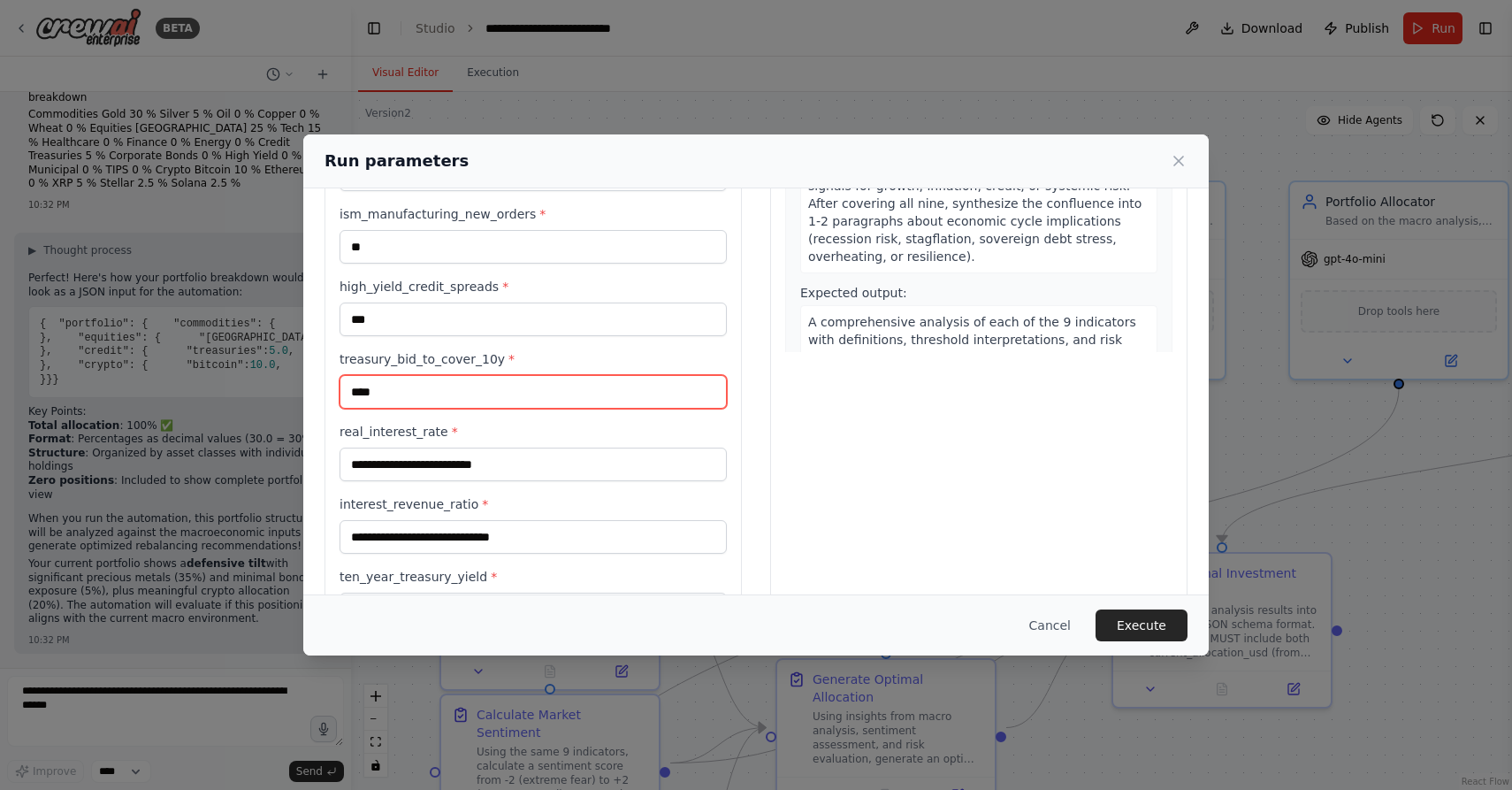
type input "****"
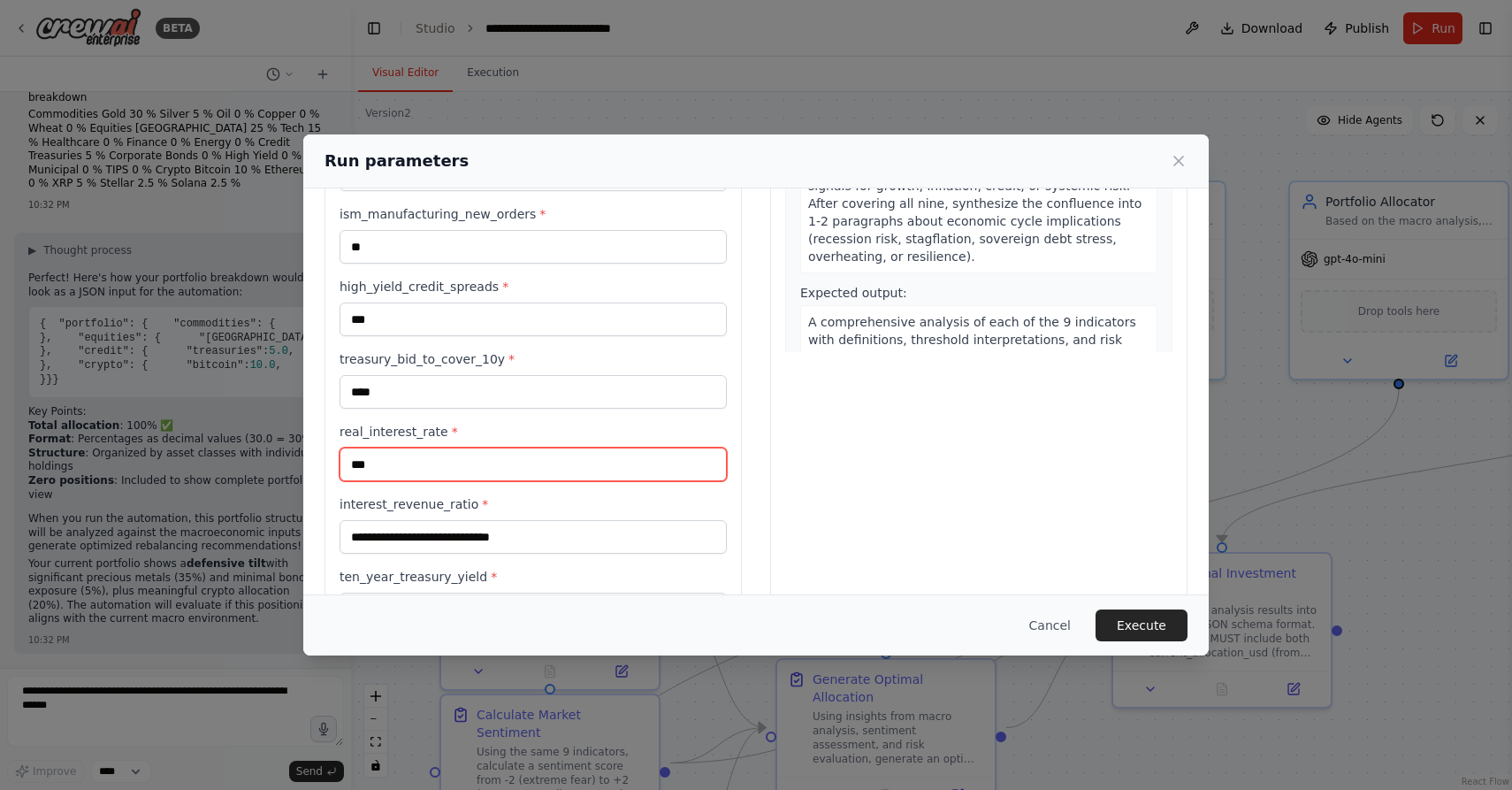
type input "***"
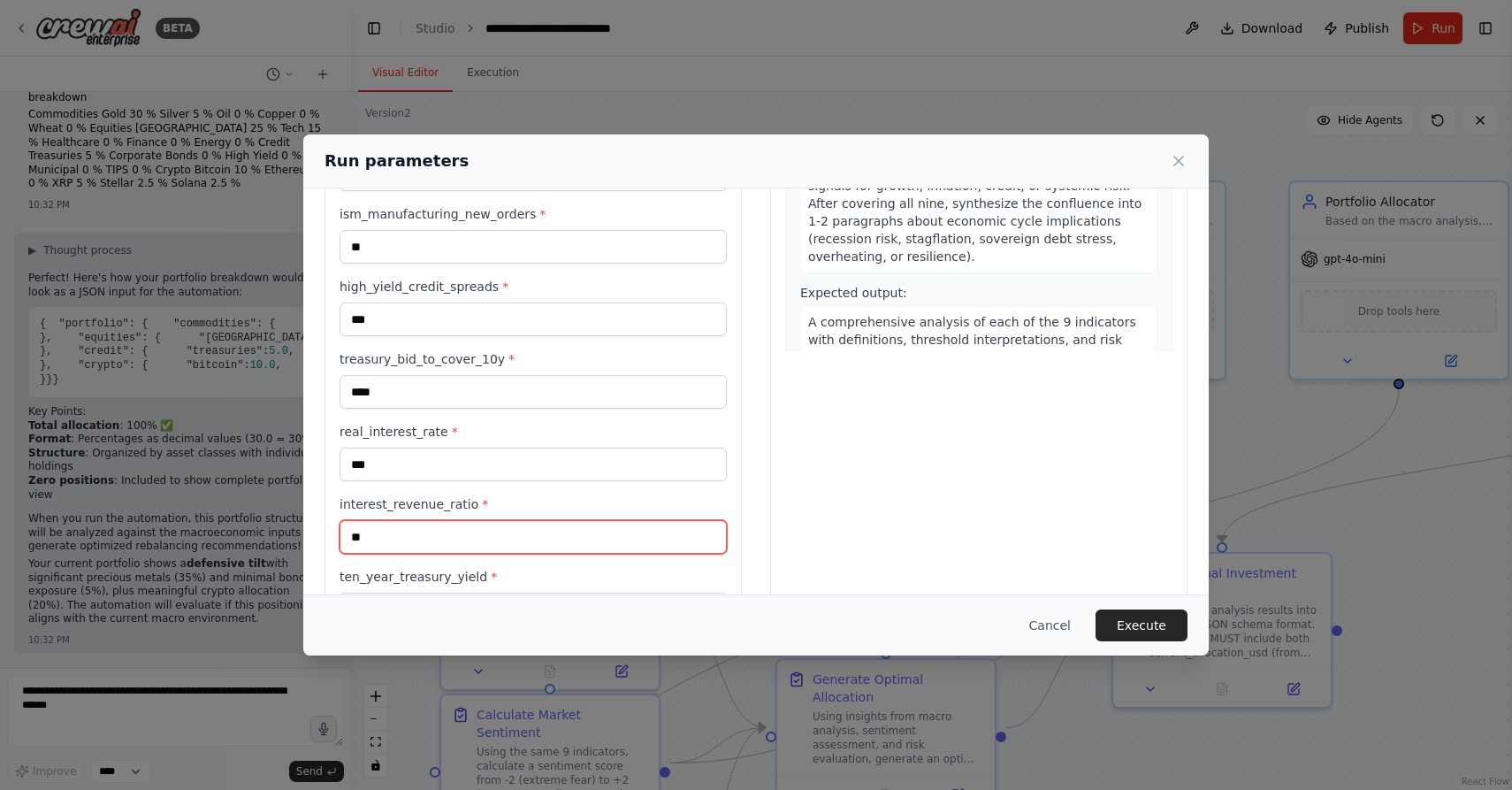
type input "**"
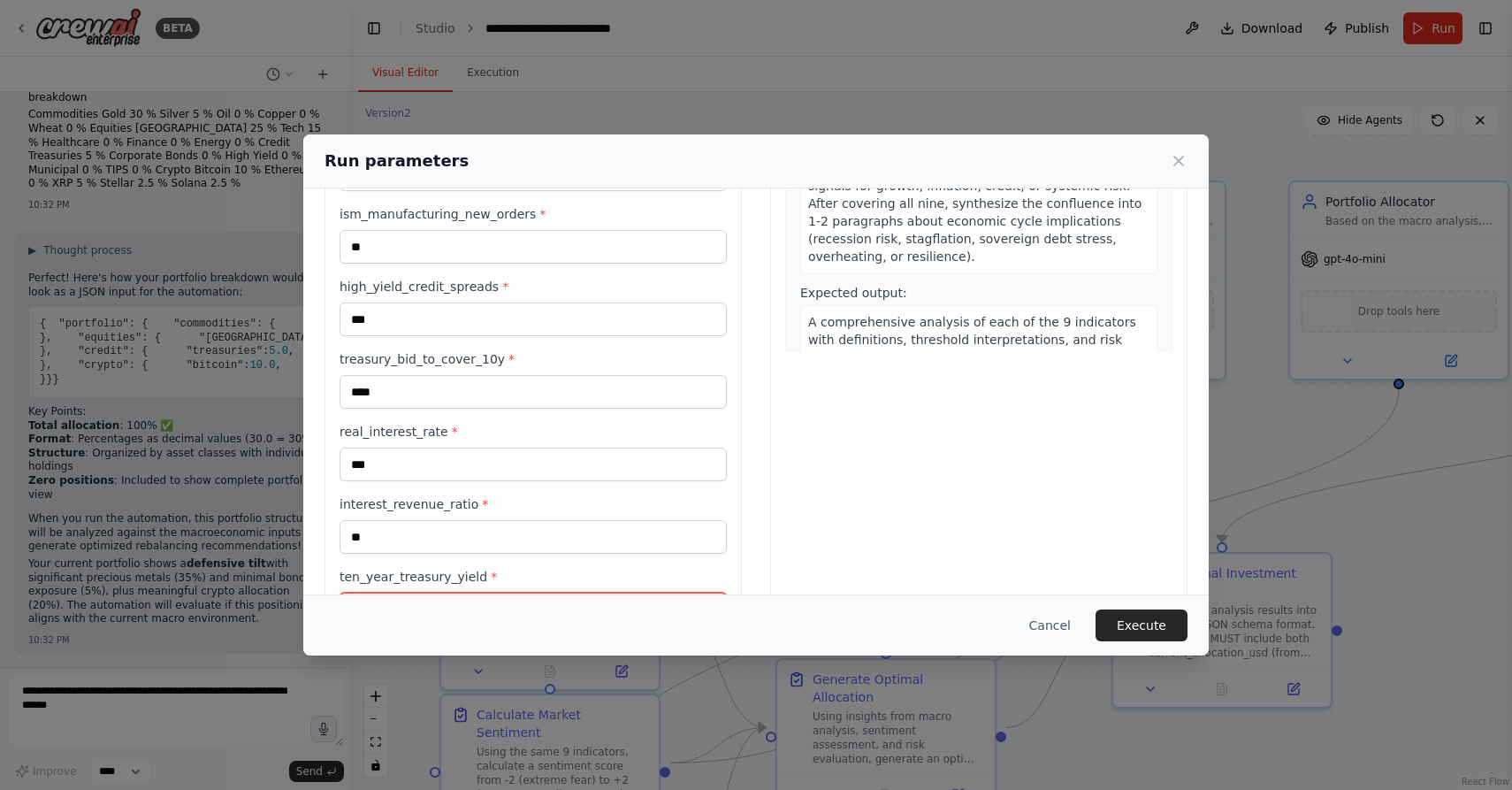
scroll to position [292, 0]
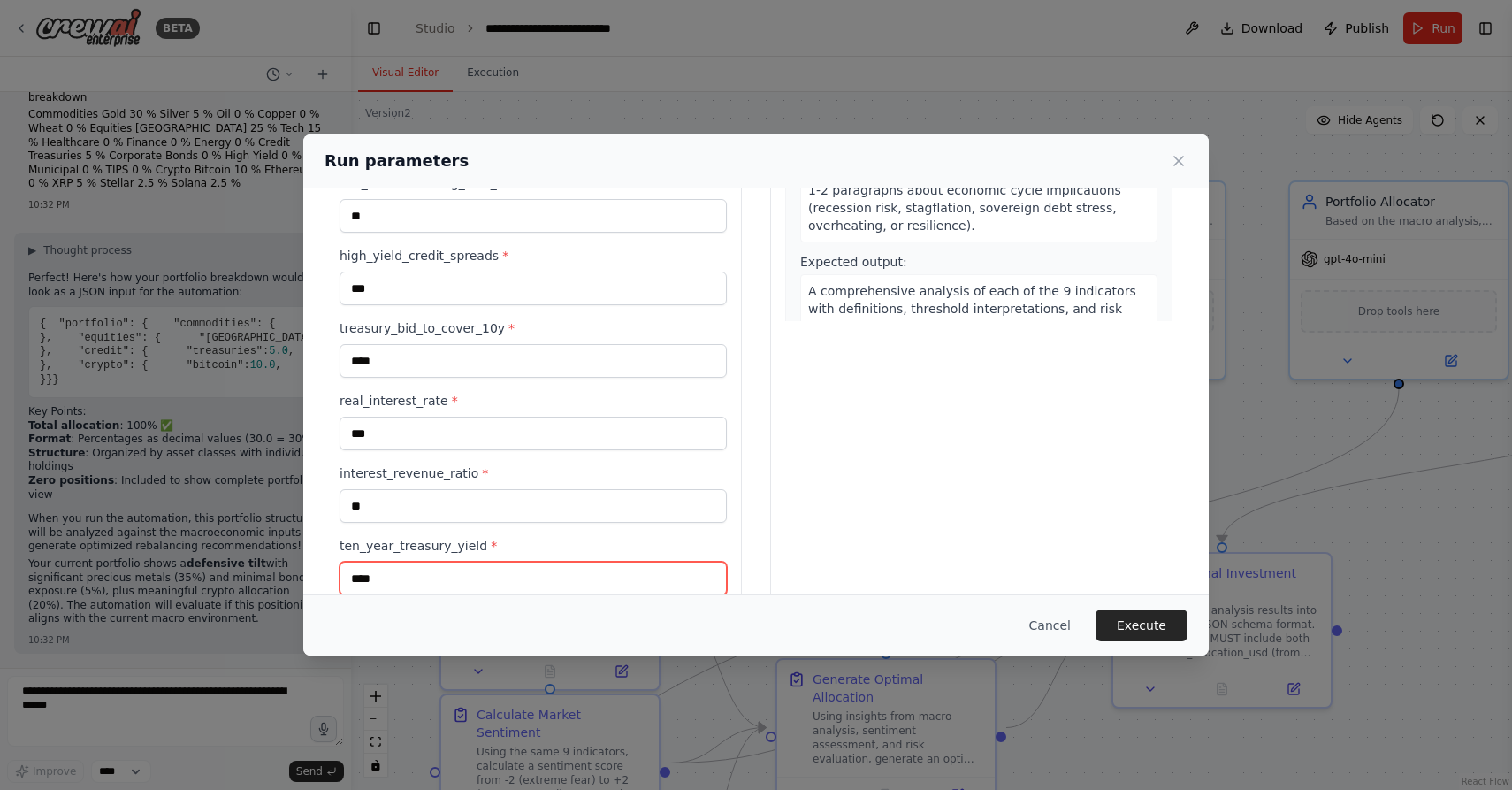
type input "****"
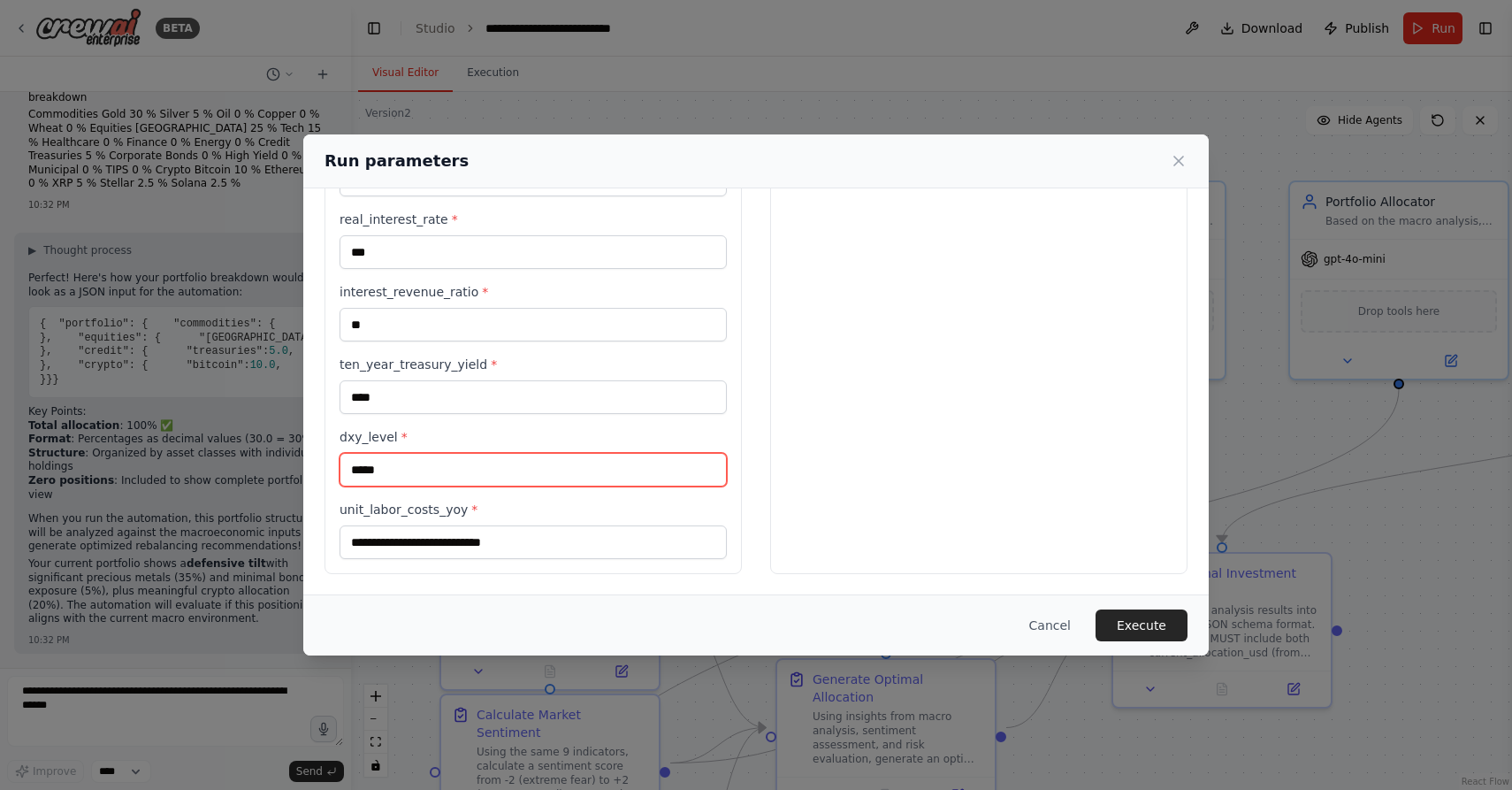
type input "*****"
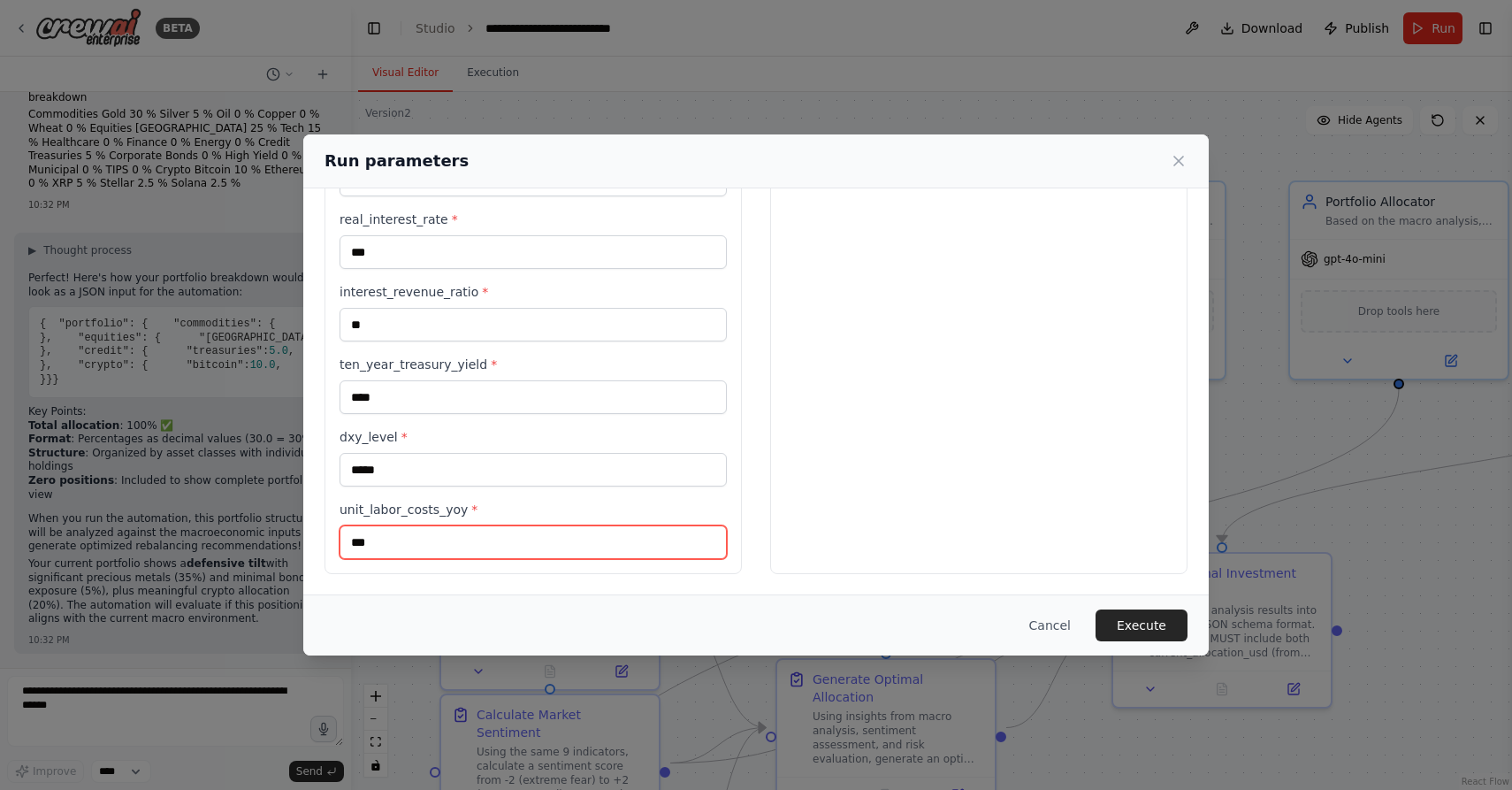
type input "***"
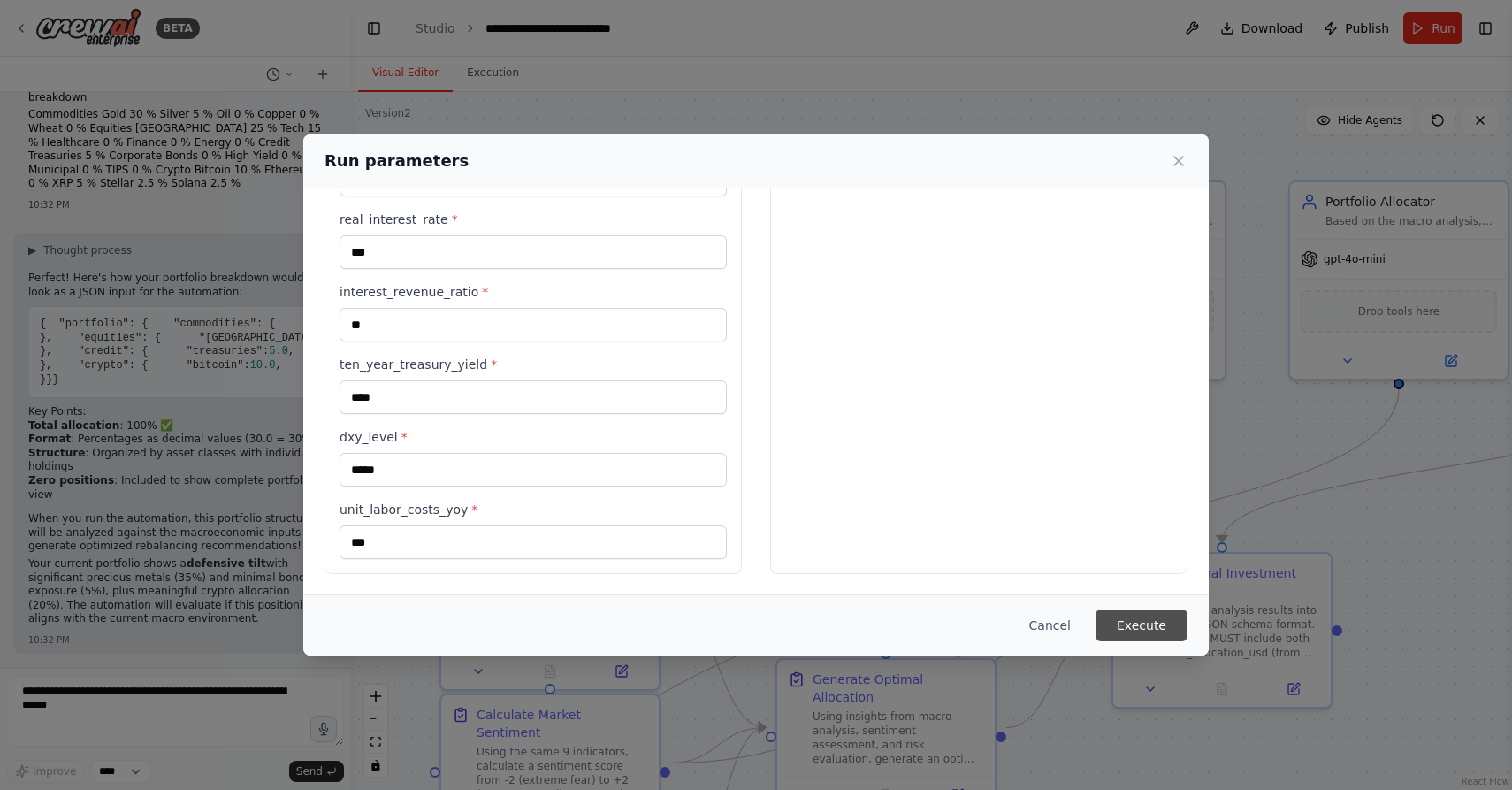
click at [1127, 621] on button "Execute" at bounding box center [1141, 625] width 92 height 32
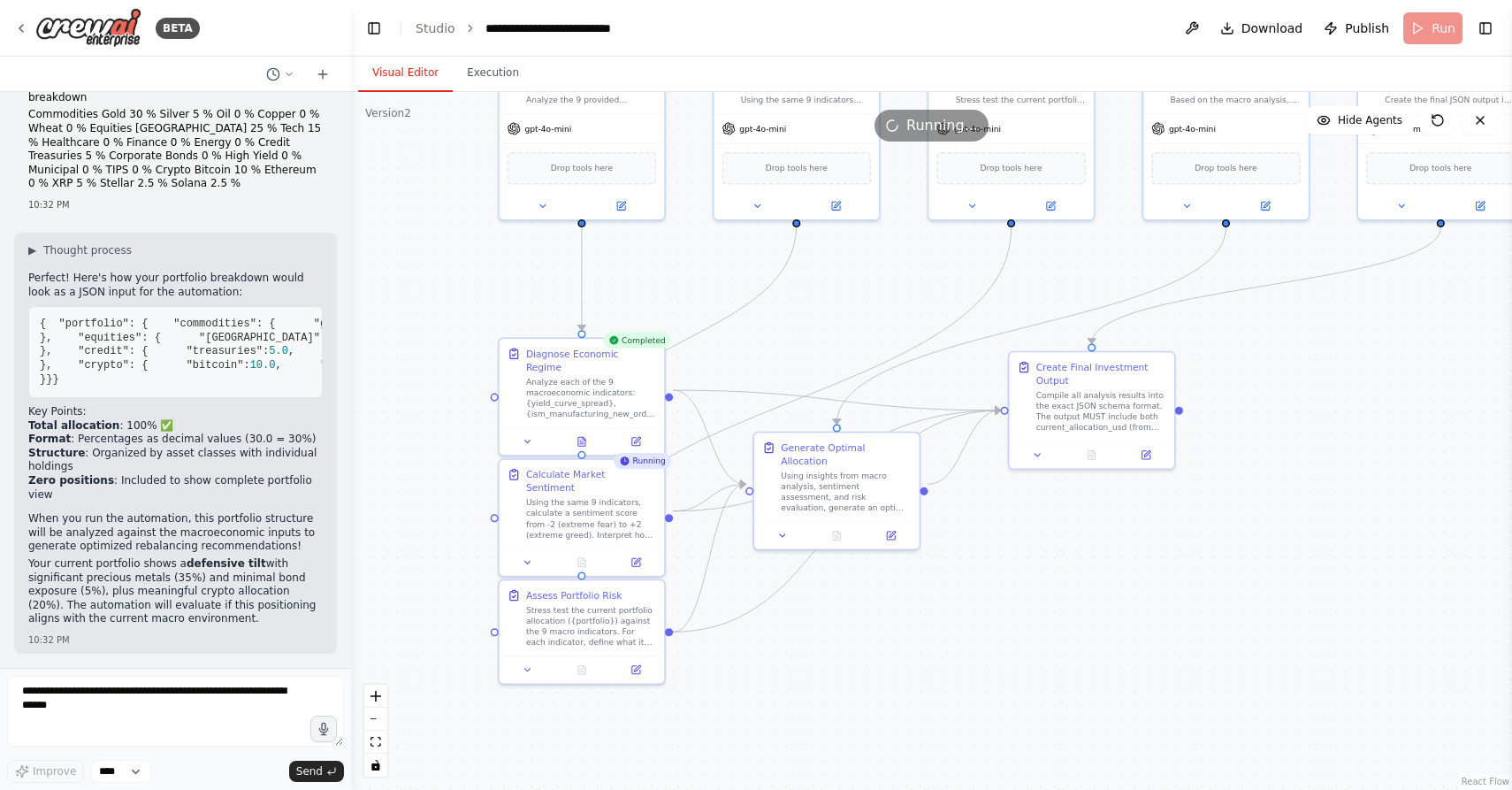
drag, startPoint x: 905, startPoint y: 503, endPoint x: 848, endPoint y: 309, distance: 202.2
click at [848, 309] on div ".deletable-edge-delete-btn { width: 20px; height: 20px; border: 0px solid #ffff…" at bounding box center [931, 440] width 1161 height 698
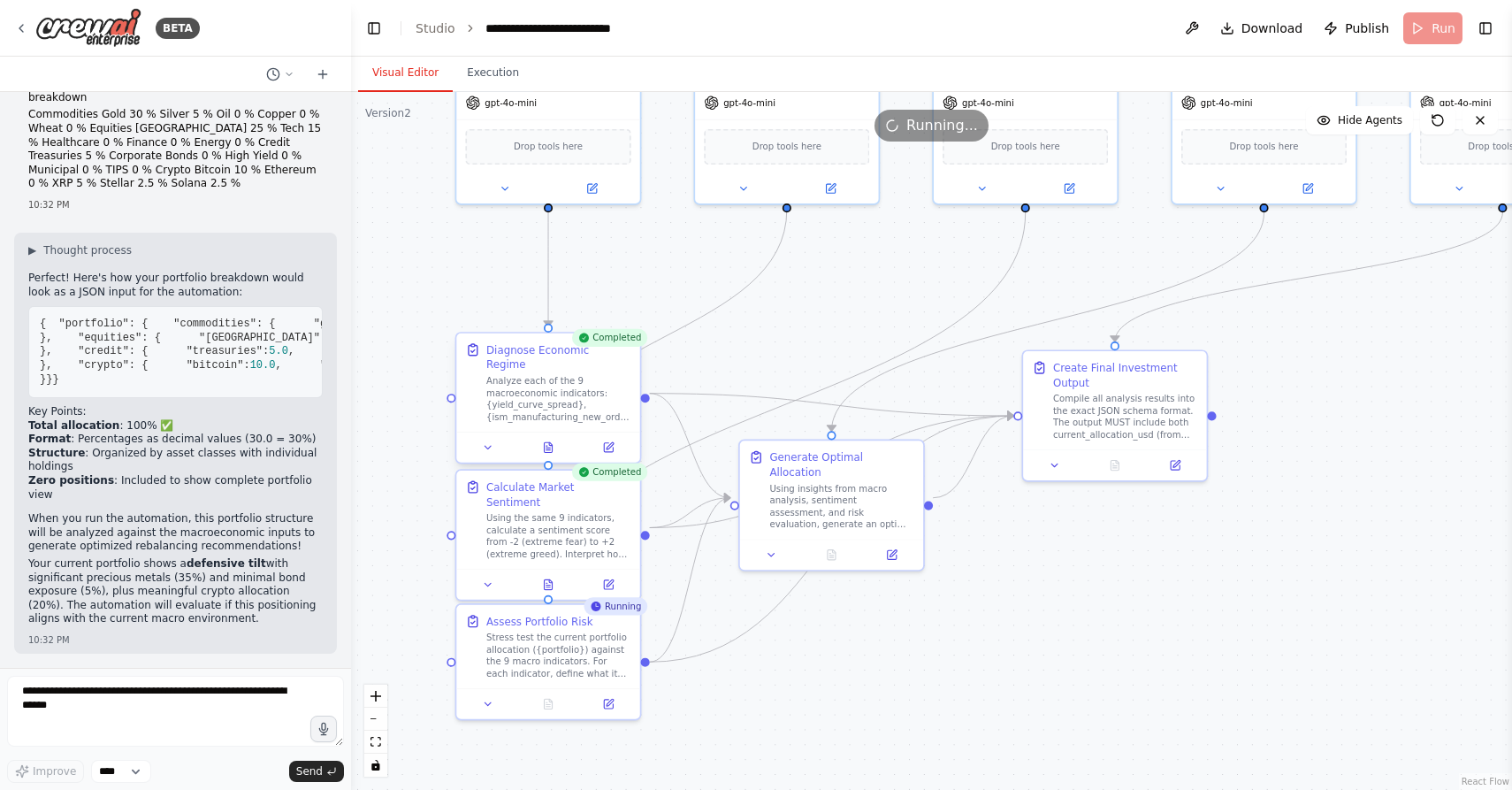
click at [574, 400] on div "Analyze each of the 9 macroeconomic indicators: {yield_curve_spread}, {ism_manu…" at bounding box center [559, 399] width 145 height 48
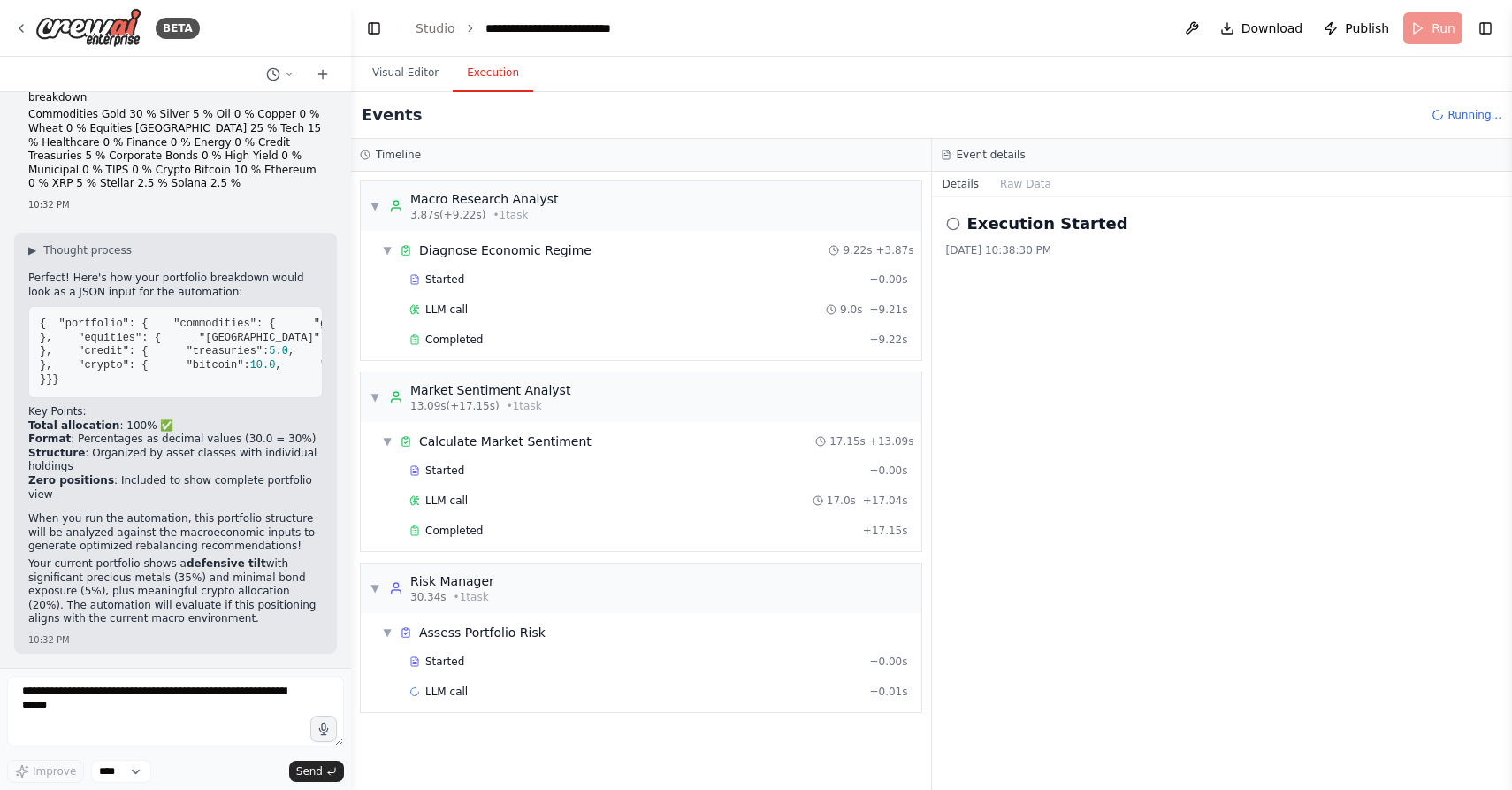
click at [501, 72] on button "Execution" at bounding box center [493, 73] width 81 height 37
click at [959, 178] on button "Details" at bounding box center [961, 183] width 58 height 25
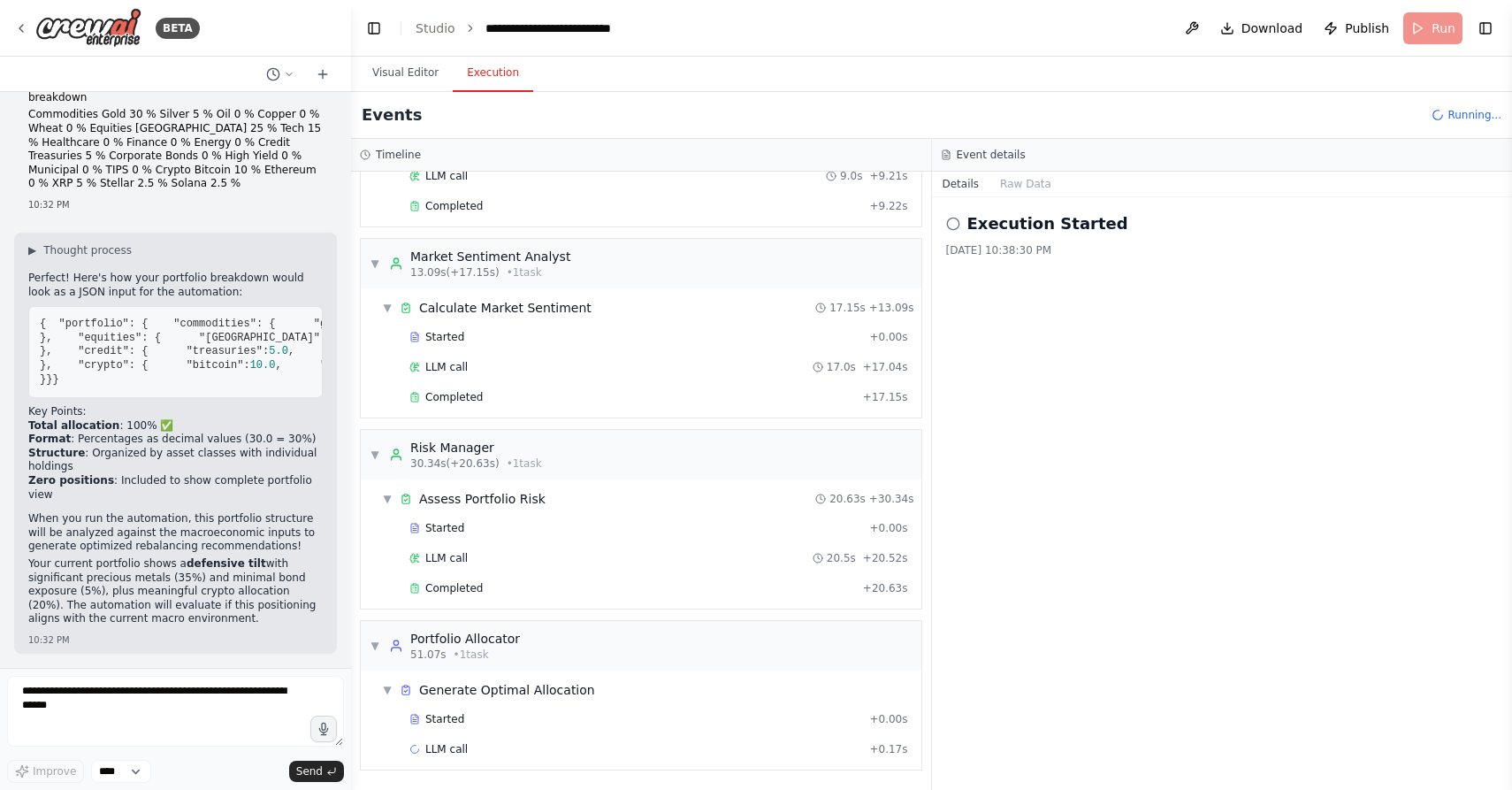
scroll to position [0, 0]
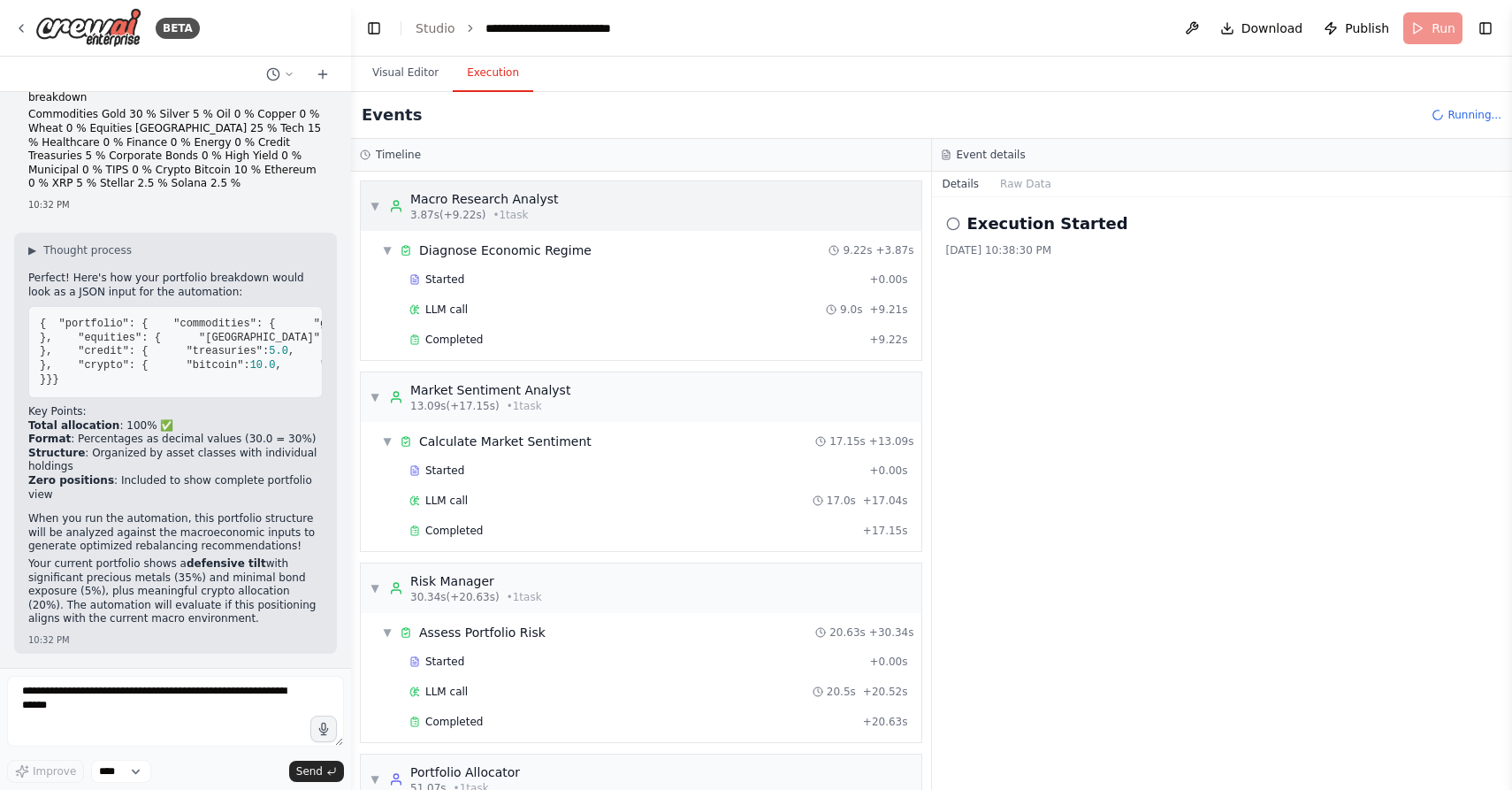
click at [712, 209] on div "▼ Macro Research Analyst 3.87s (+9.22s) • 1 task" at bounding box center [641, 206] width 561 height 50
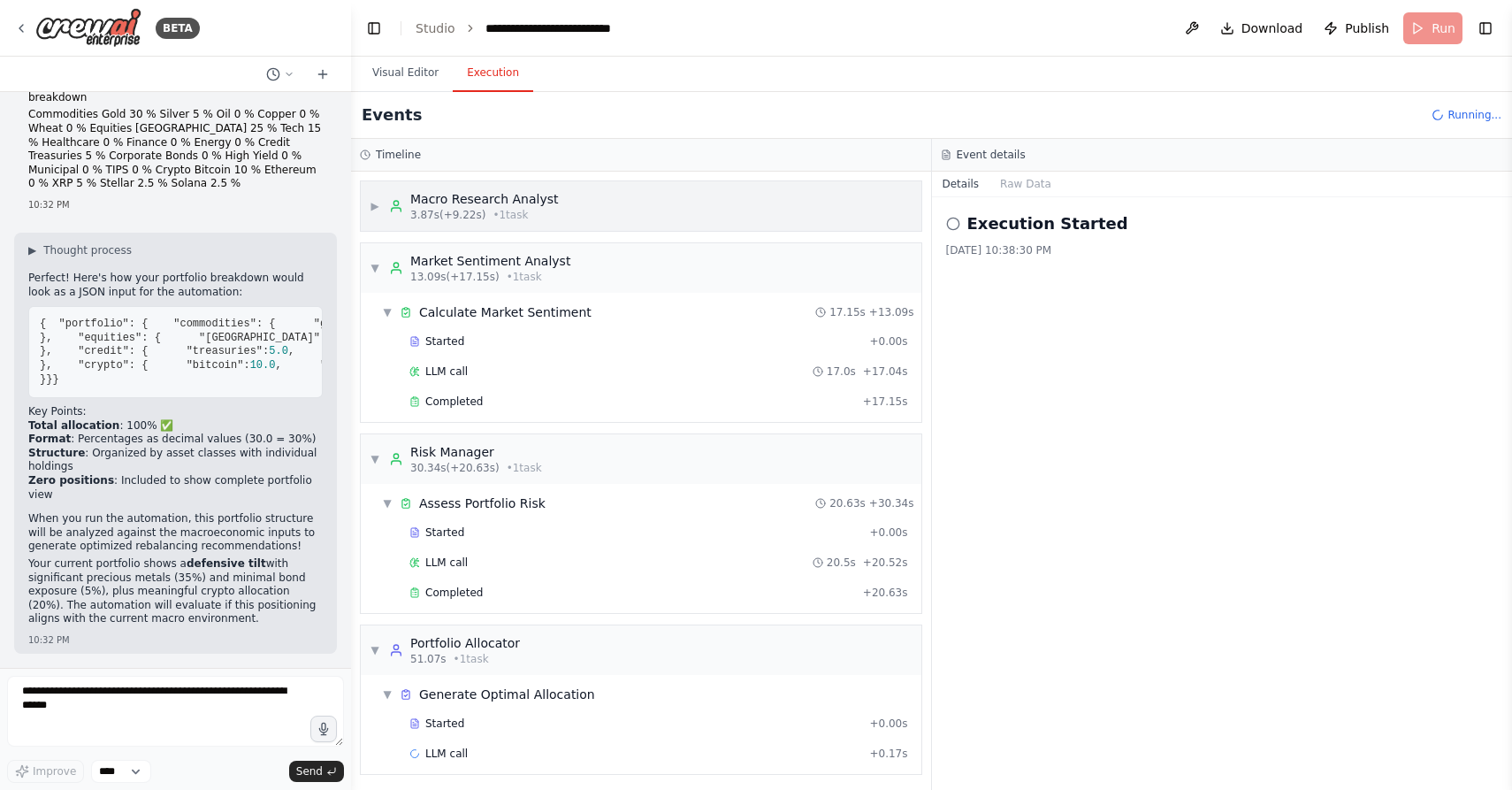
click at [712, 209] on div "▶ Macro Research Analyst 3.87s (+9.22s) • 1 task" at bounding box center [641, 206] width 561 height 50
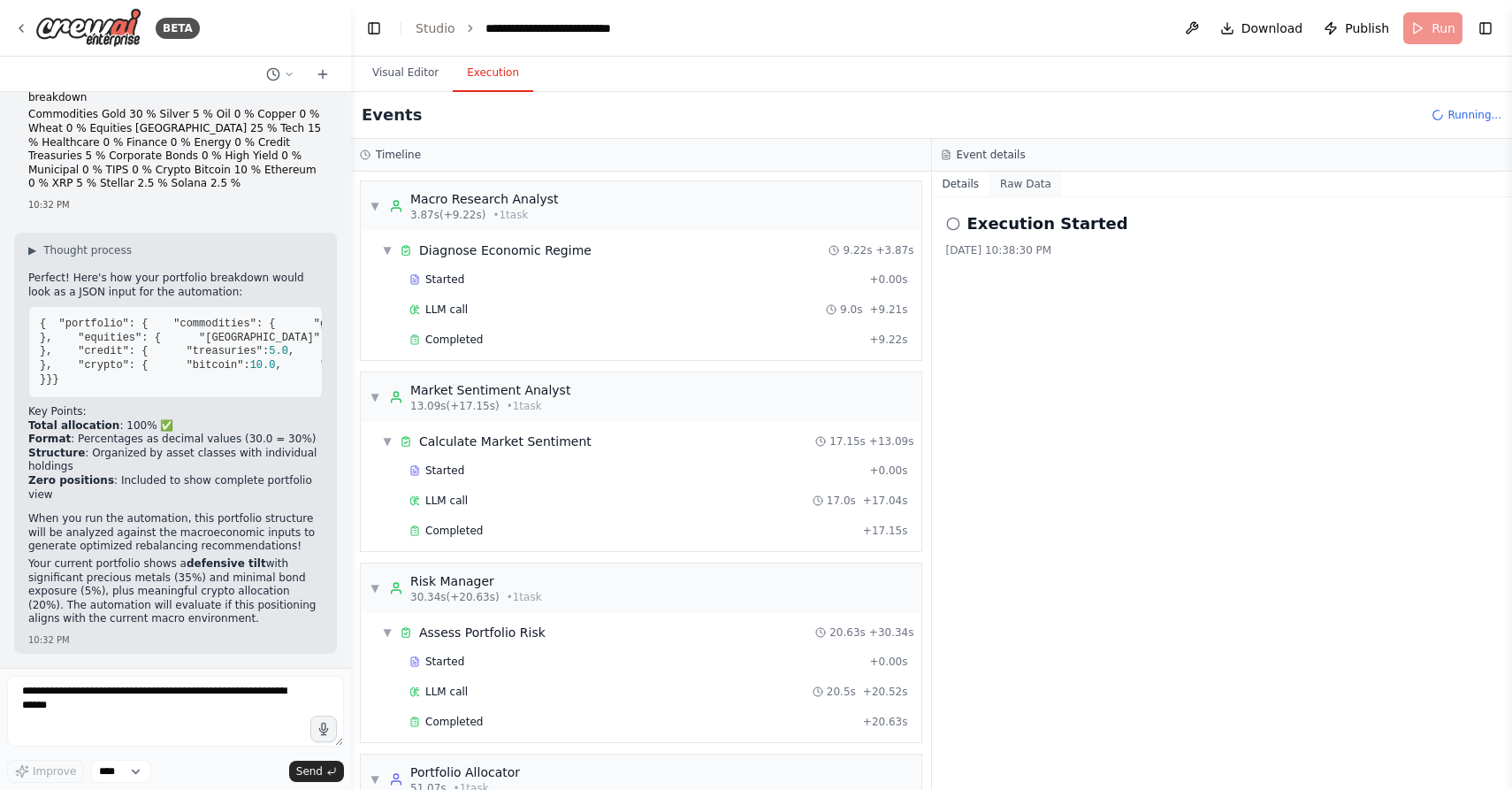
click at [1007, 182] on button "Raw Data" at bounding box center [1026, 183] width 73 height 25
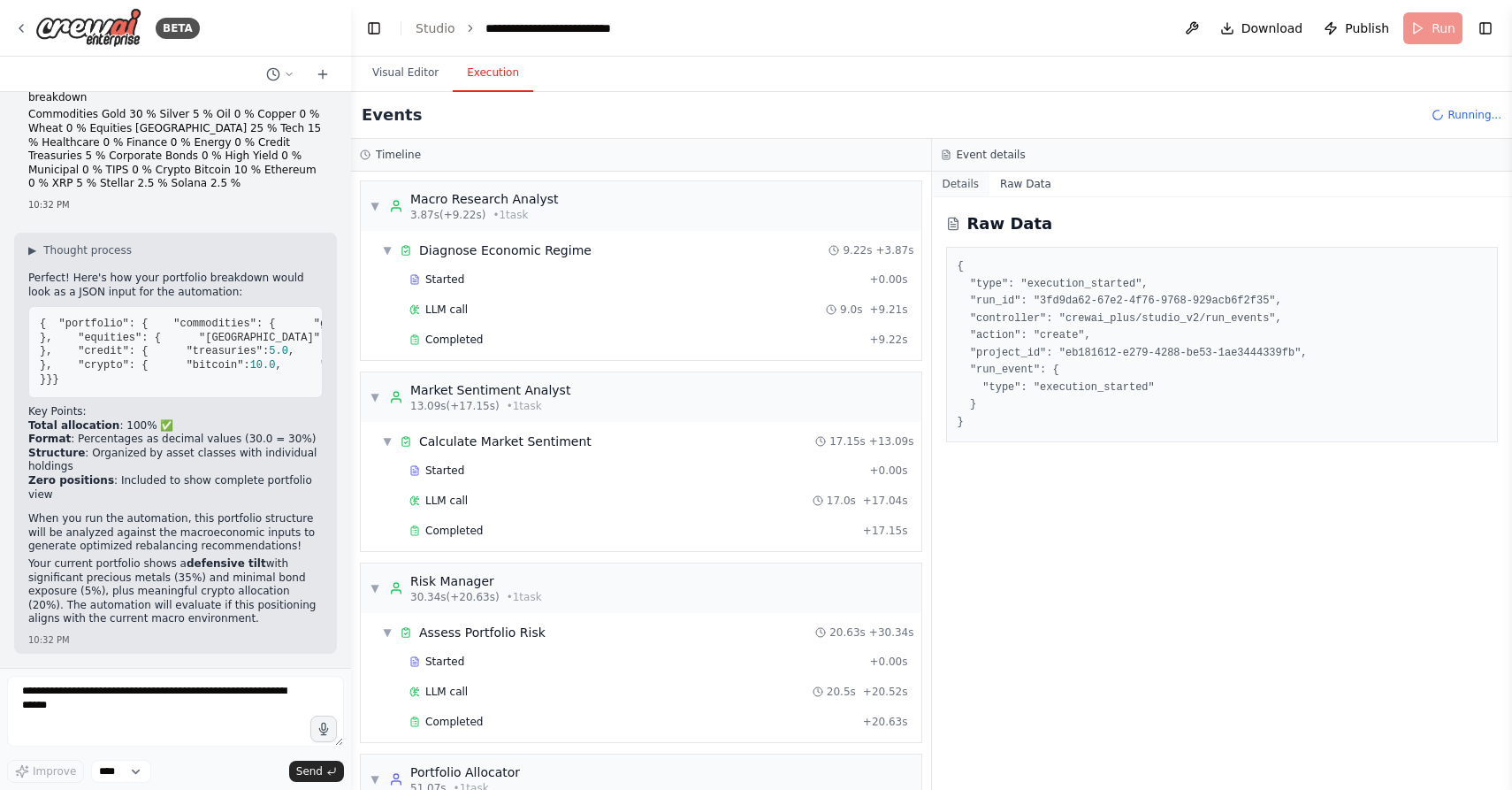
click at [962, 183] on button "Details" at bounding box center [961, 183] width 58 height 25
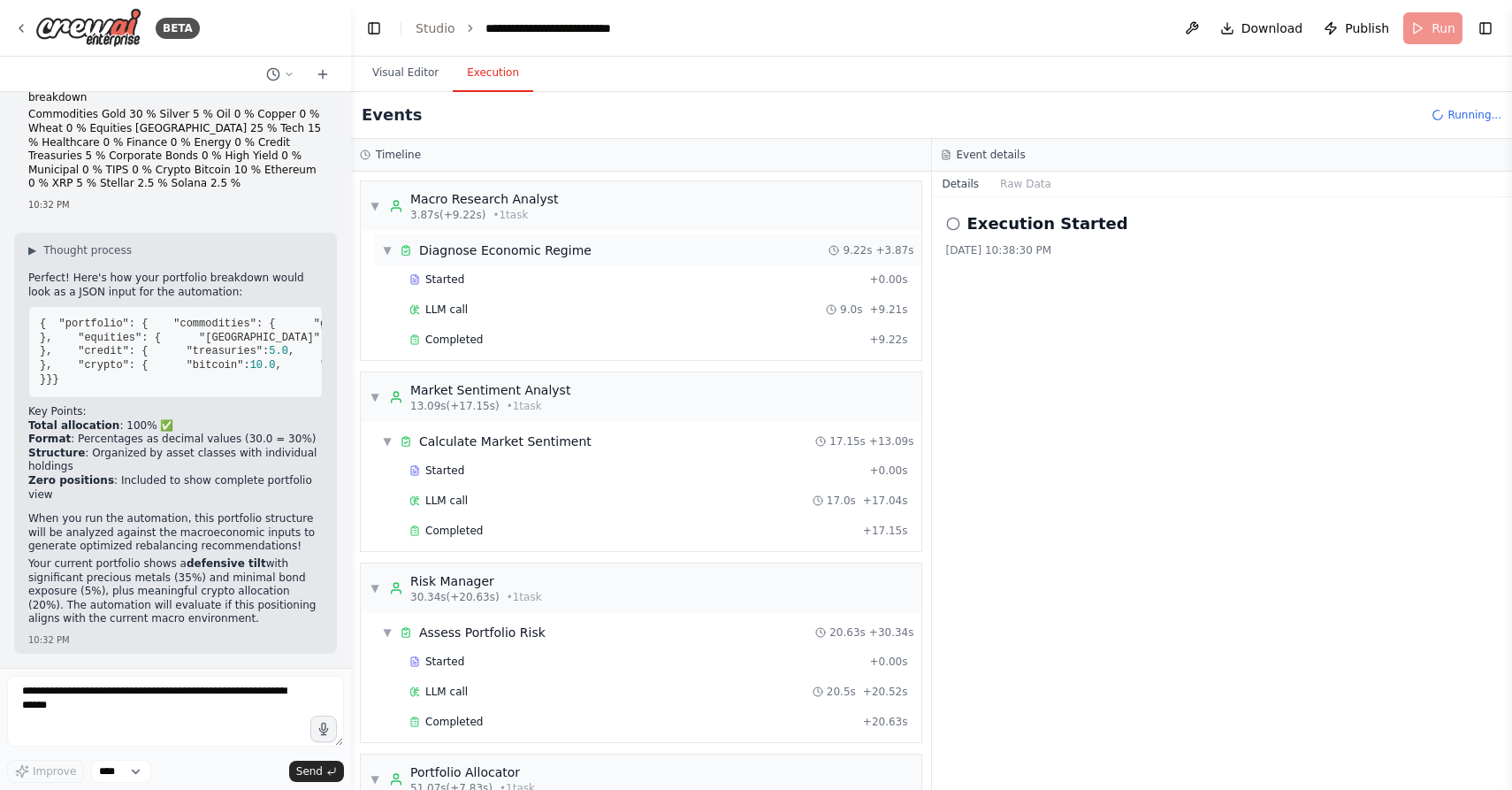
click at [515, 251] on div "Diagnose Economic Regime" at bounding box center [506, 250] width 172 height 17
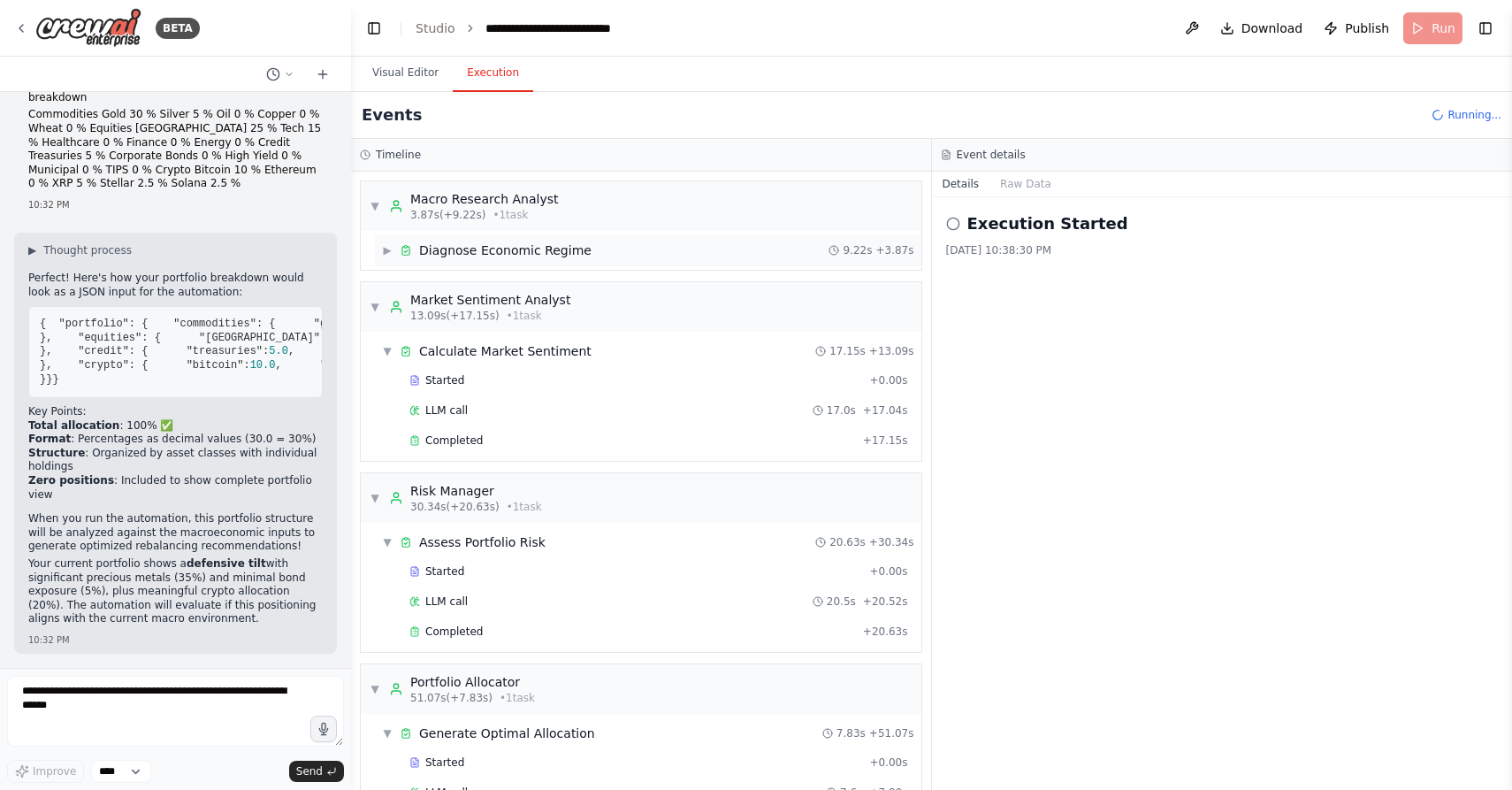
click at [514, 251] on div "Diagnose Economic Regime" at bounding box center [506, 250] width 172 height 17
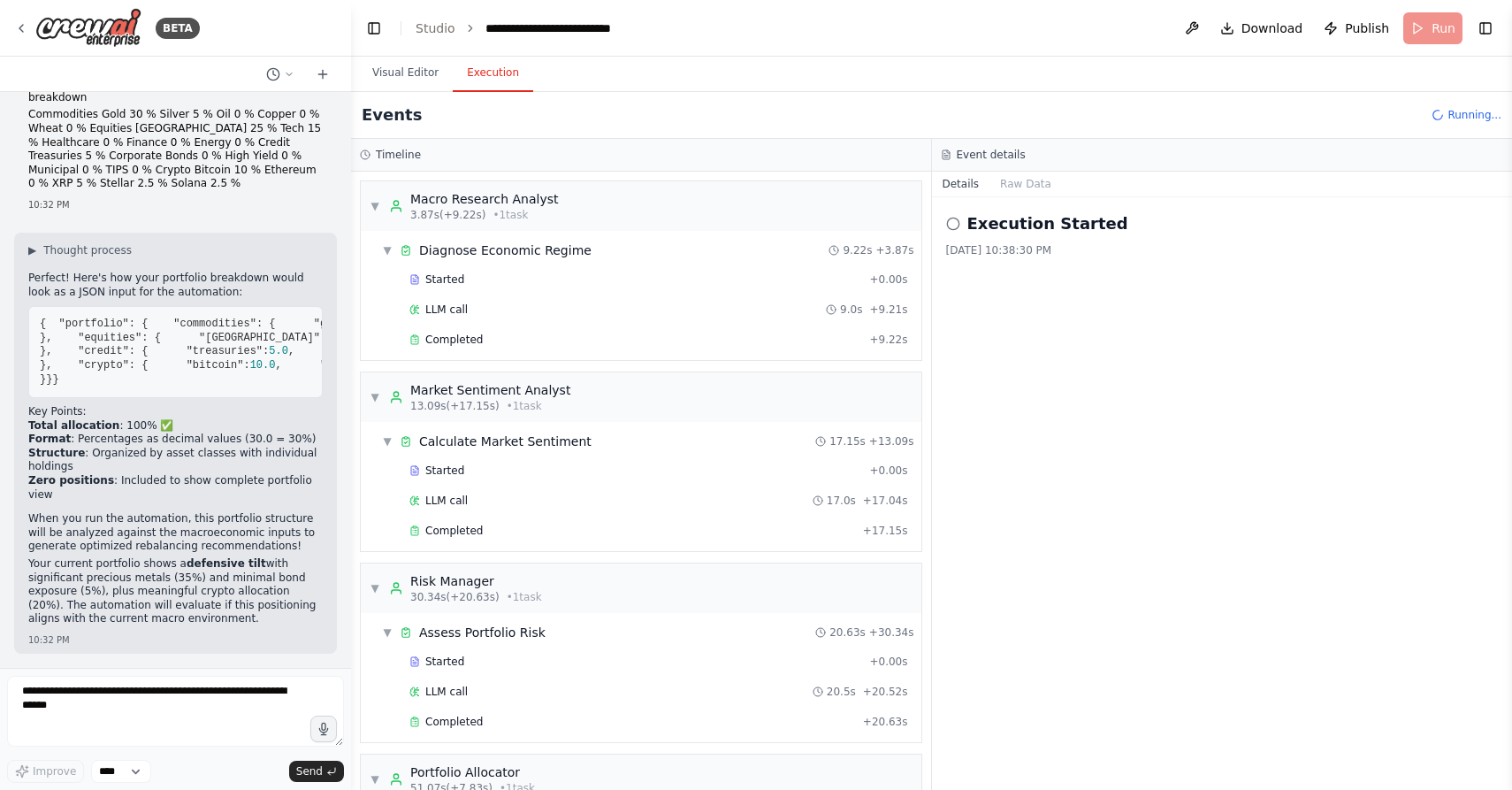
click at [949, 225] on icon at bounding box center [953, 224] width 15 height 15
click at [989, 225] on h2 "Execution Started" at bounding box center [1047, 223] width 161 height 25
click at [985, 252] on div "9/17/2025, 10:38:30 PM" at bounding box center [1222, 251] width 553 height 15
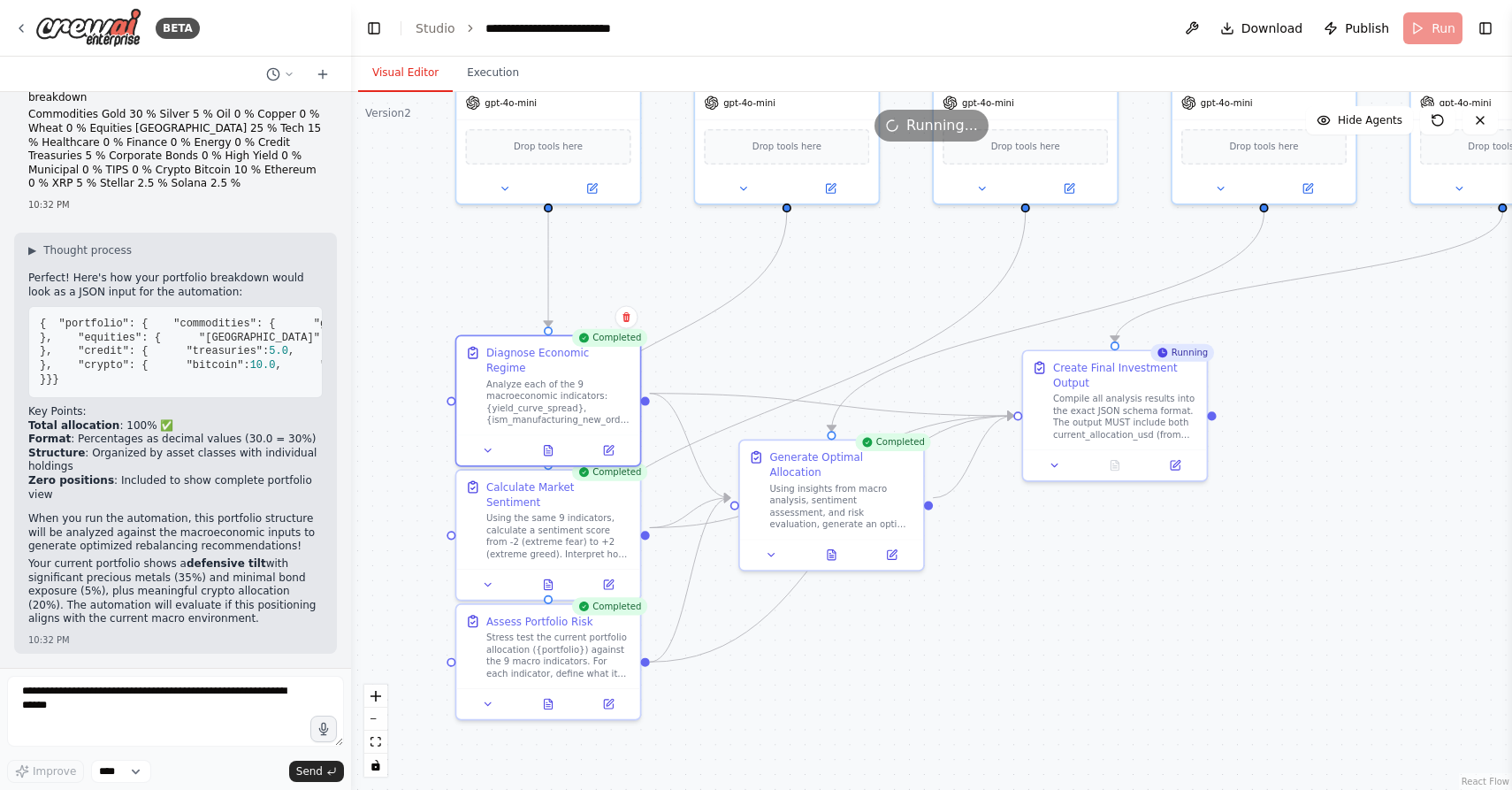
click at [400, 79] on button "Visual Editor" at bounding box center [406, 73] width 94 height 37
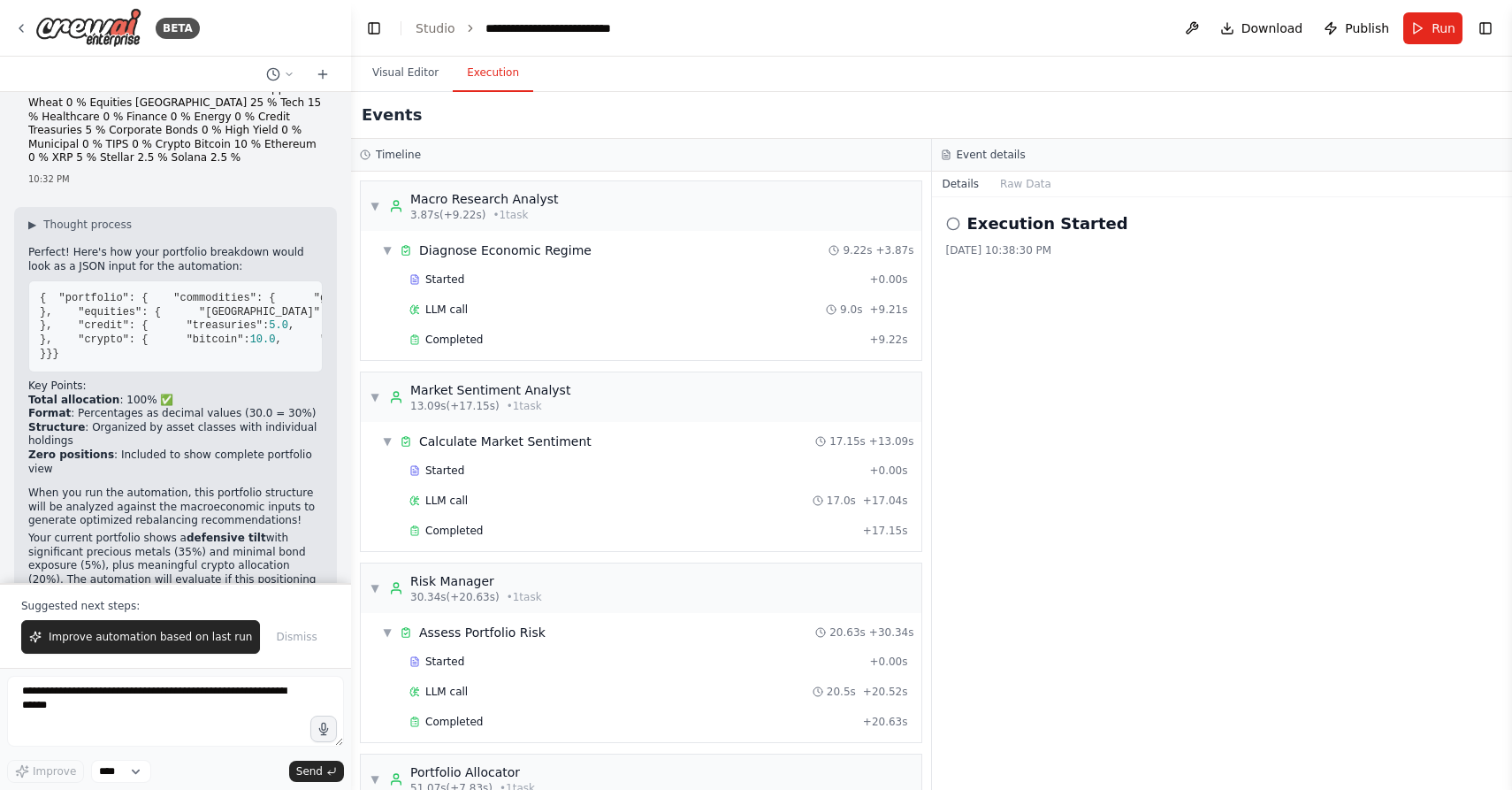
click at [499, 65] on button "Execution" at bounding box center [493, 73] width 81 height 37
click at [950, 223] on icon at bounding box center [953, 224] width 15 height 15
click at [1014, 224] on h2 "Execution Started" at bounding box center [1047, 223] width 161 height 25
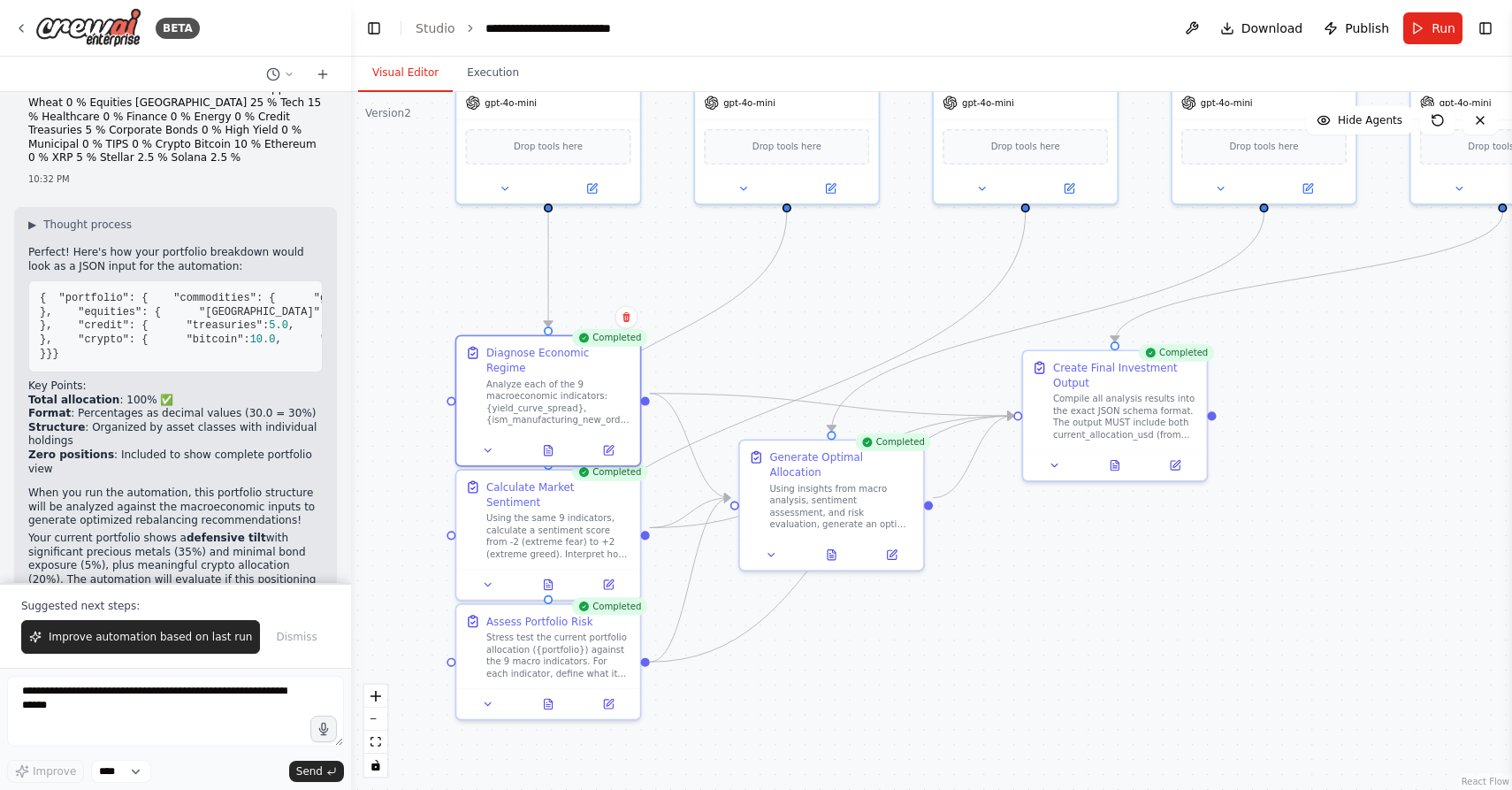
click at [422, 61] on button "Visual Editor" at bounding box center [406, 73] width 94 height 37
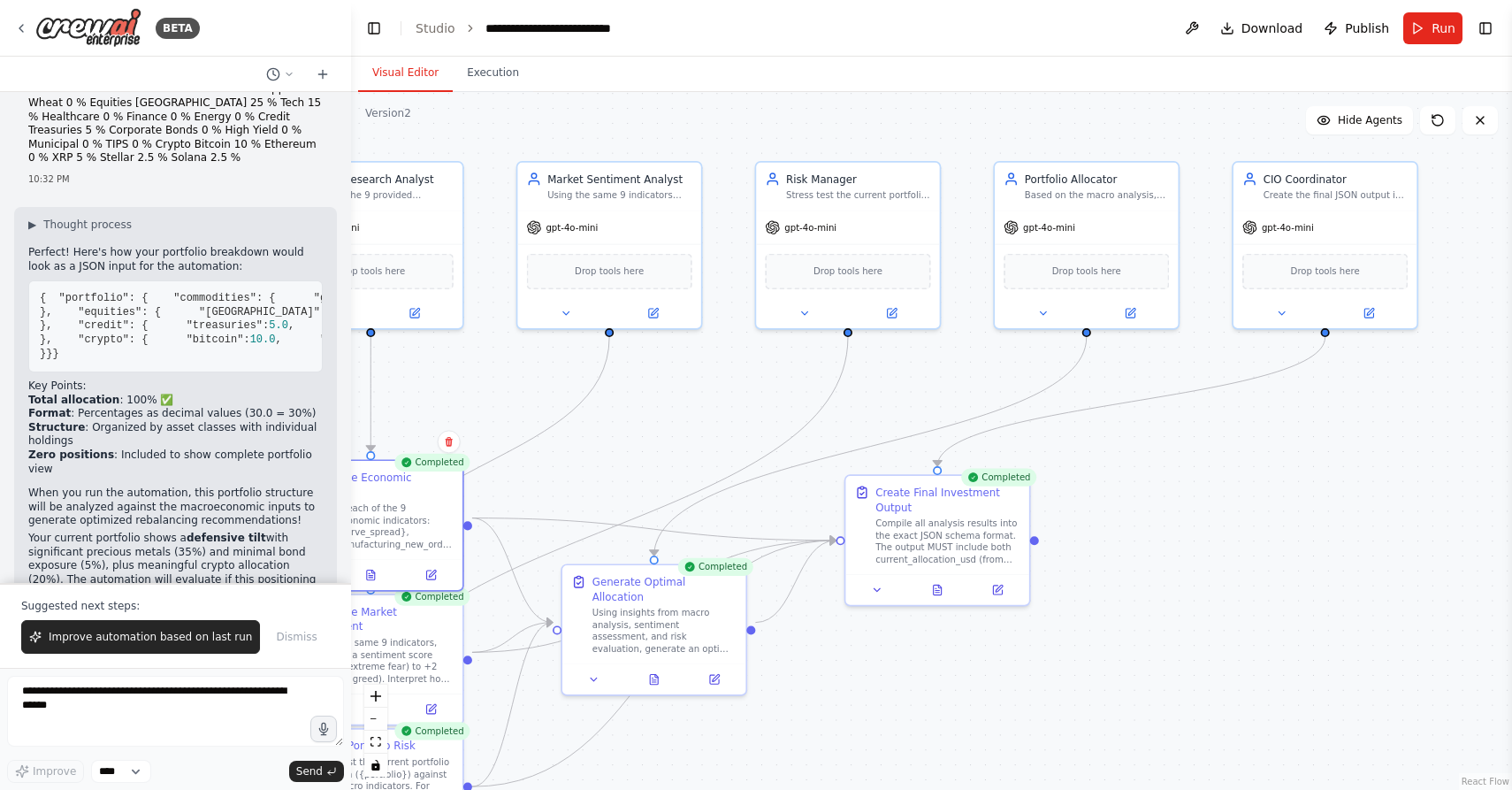
drag, startPoint x: 855, startPoint y: 331, endPoint x: 682, endPoint y: 461, distance: 216.4
click at [682, 461] on div ".deletable-edge-delete-btn { width: 20px; height: 20px; border: 0px solid #ffff…" at bounding box center [931, 440] width 1161 height 698
click at [880, 589] on icon at bounding box center [876, 587] width 12 height 12
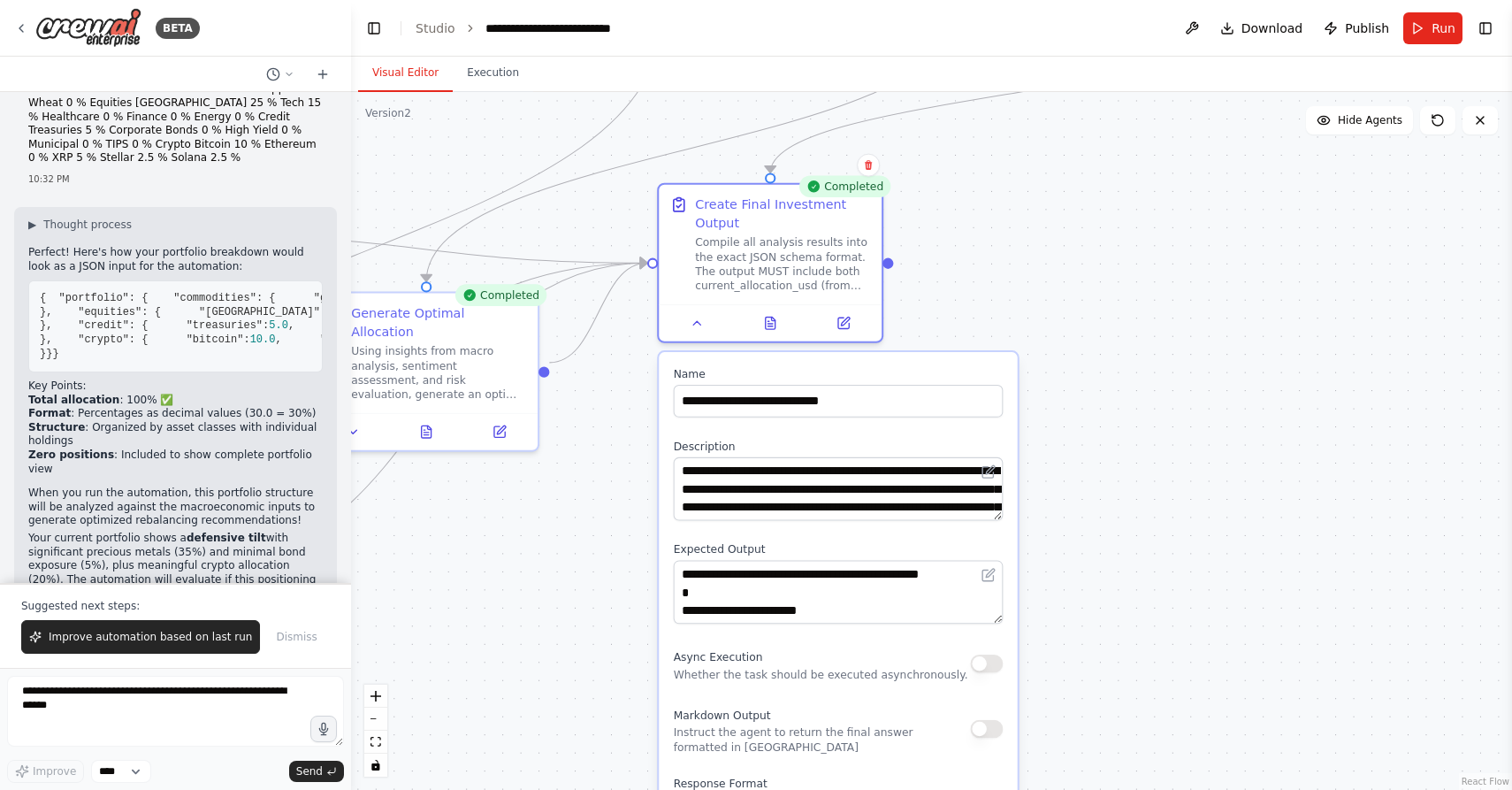
drag, startPoint x: 1095, startPoint y: 640, endPoint x: 1115, endPoint y: 405, distance: 235.8
click at [1115, 405] on div ".deletable-edge-delete-btn { width: 20px; height: 20px; border: 0px solid #ffff…" at bounding box center [931, 440] width 1161 height 698
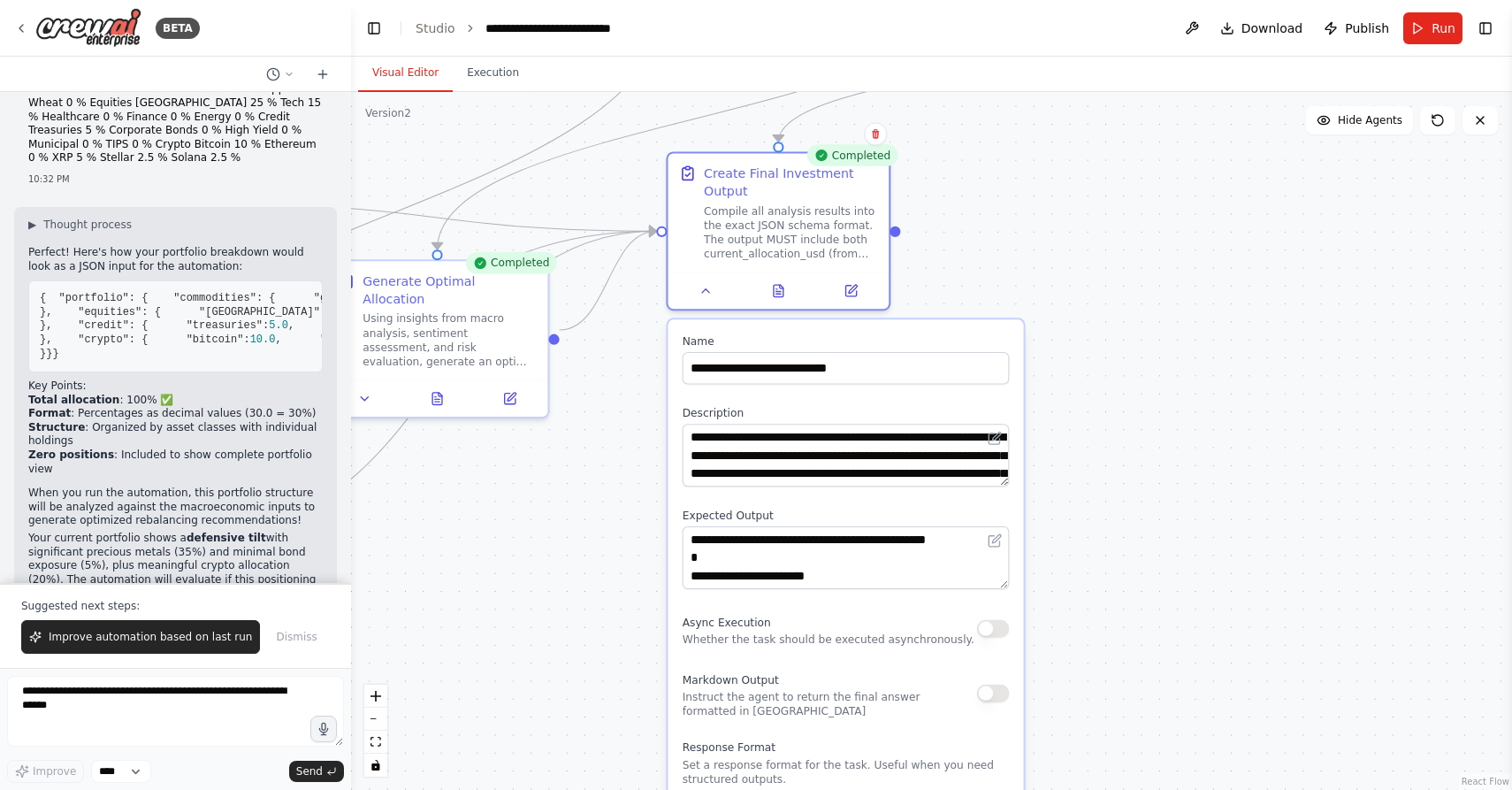
click at [1075, 446] on div ".deletable-edge-delete-btn { width: 20px; height: 20px; border: 0px solid #ffff…" at bounding box center [931, 440] width 1161 height 698
click at [924, 451] on textarea "**********" at bounding box center [846, 455] width 327 height 63
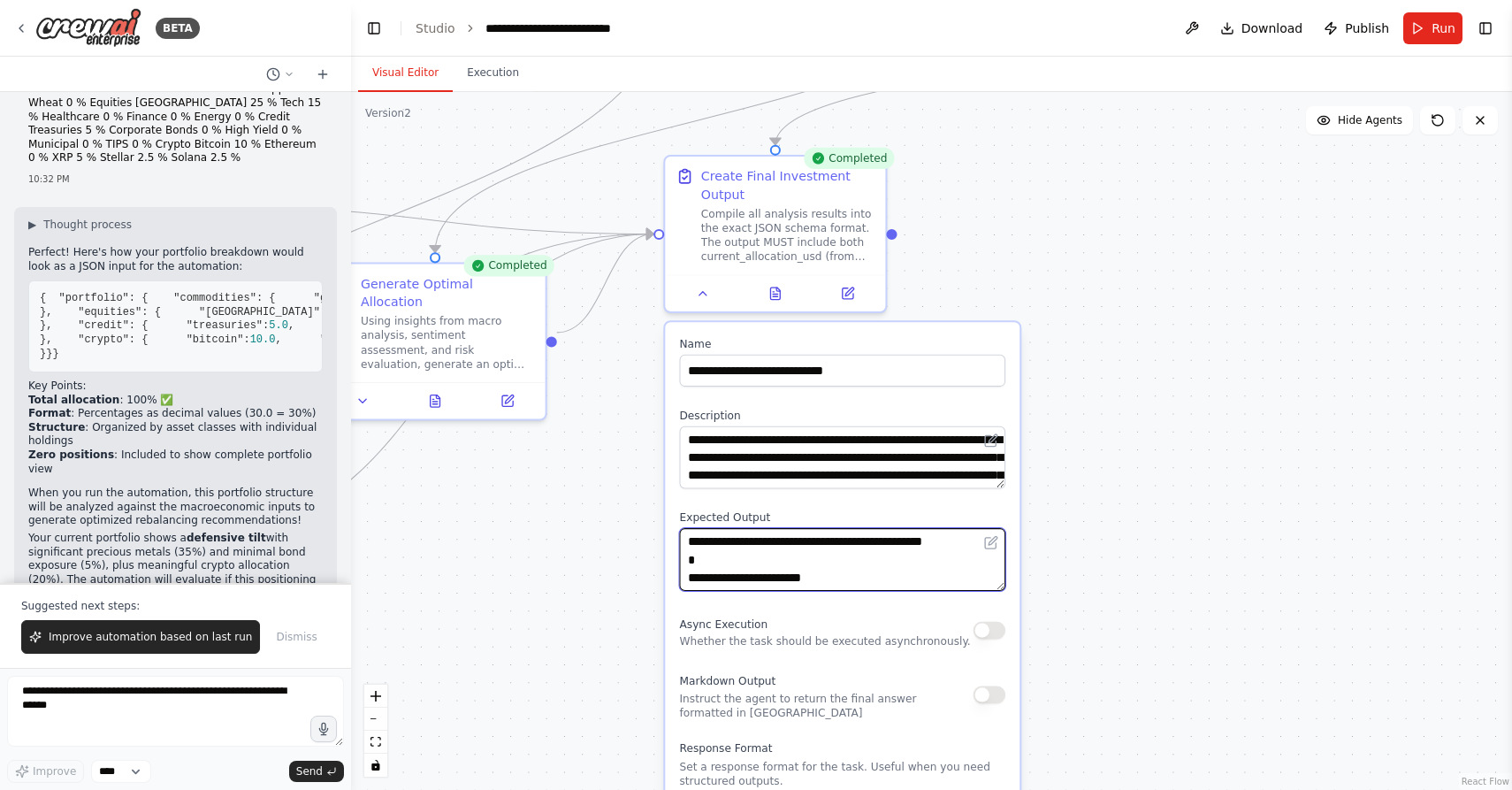
click at [728, 574] on textarea at bounding box center [842, 559] width 326 height 63
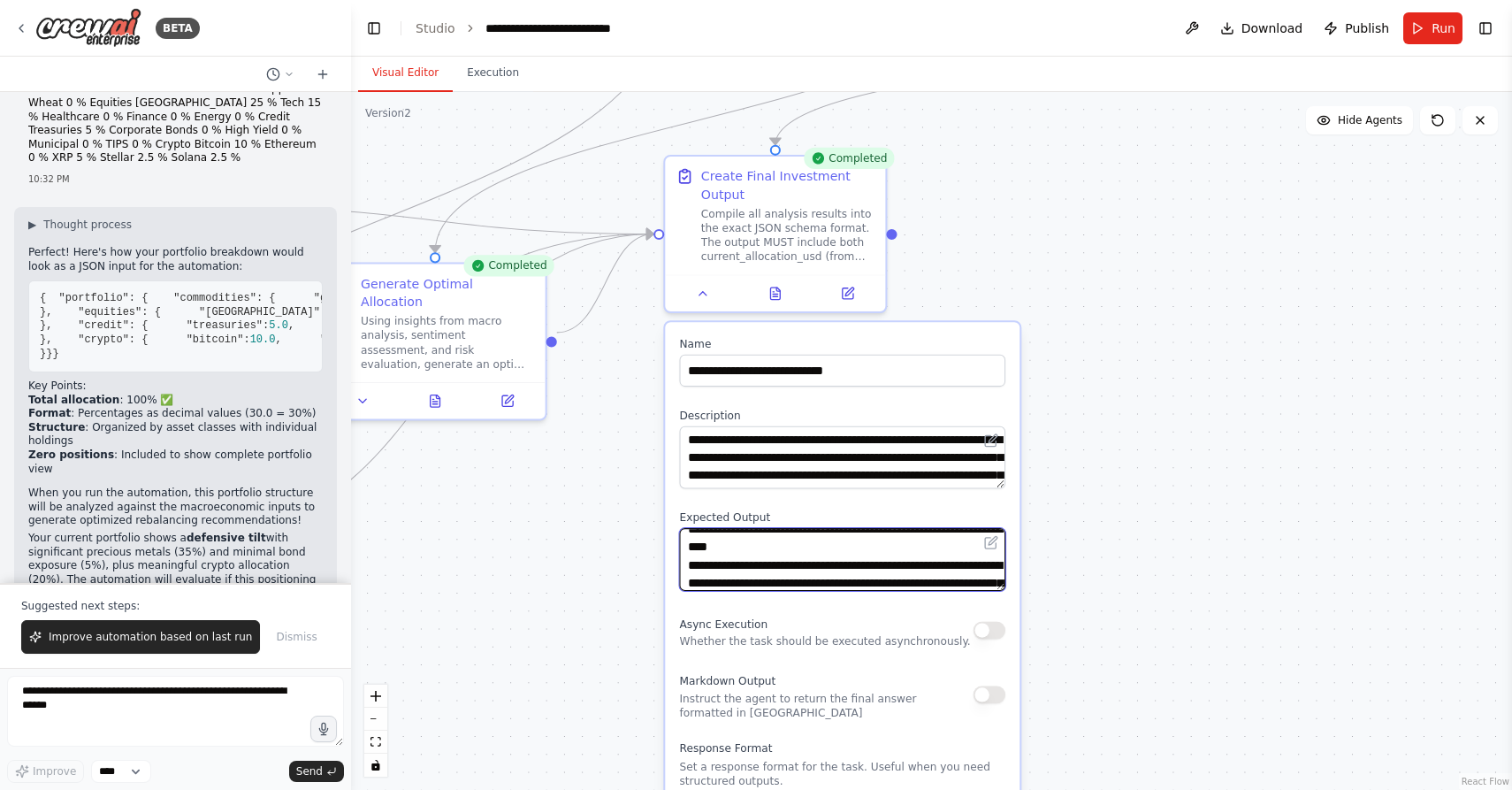
scroll to position [106, 0]
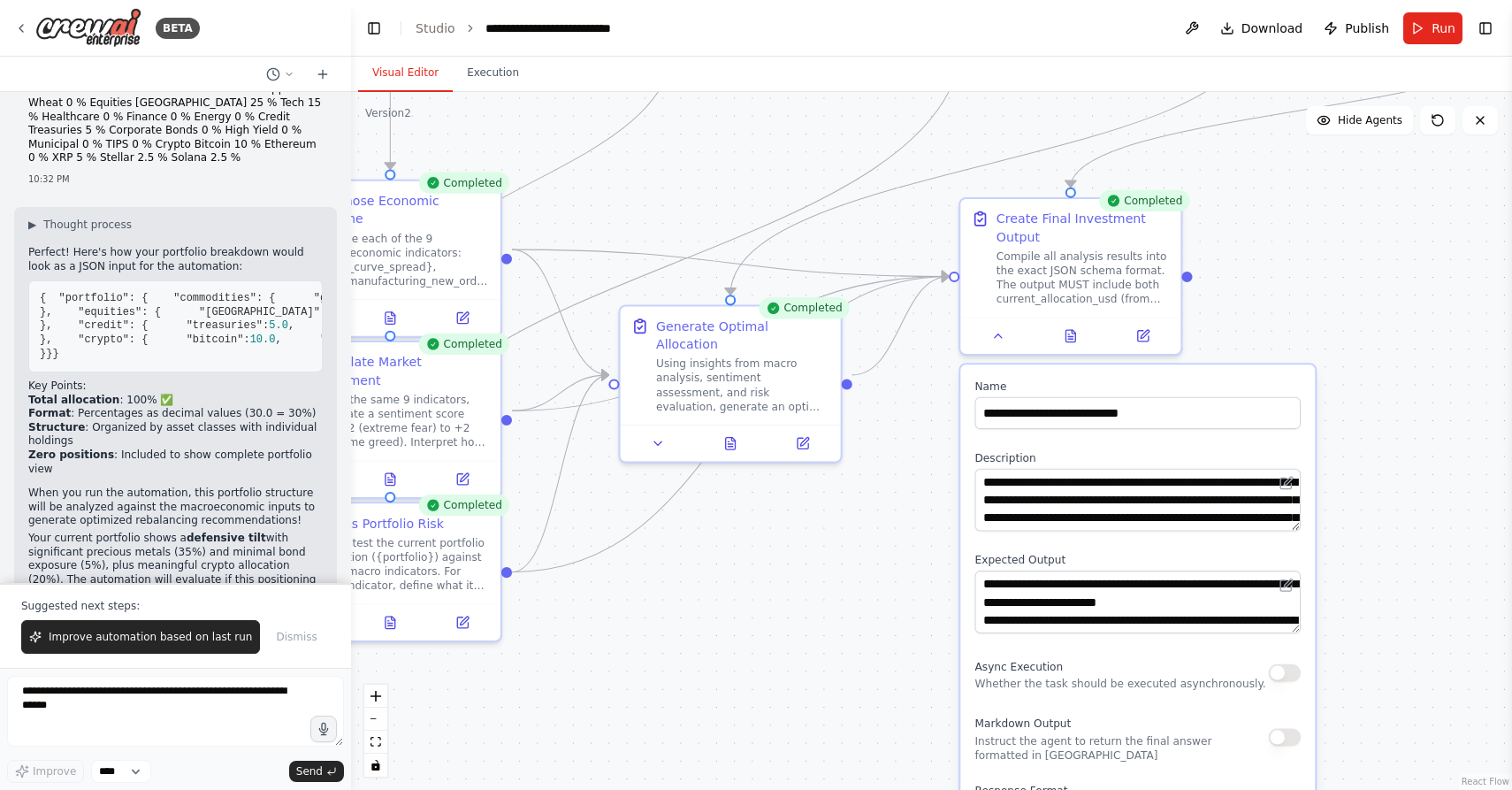
drag, startPoint x: 519, startPoint y: 588, endPoint x: 814, endPoint y: 630, distance: 298.0
click at [814, 630] on div ".deletable-edge-delete-btn { width: 20px; height: 20px; border: 0px solid #ffff…" at bounding box center [931, 440] width 1161 height 698
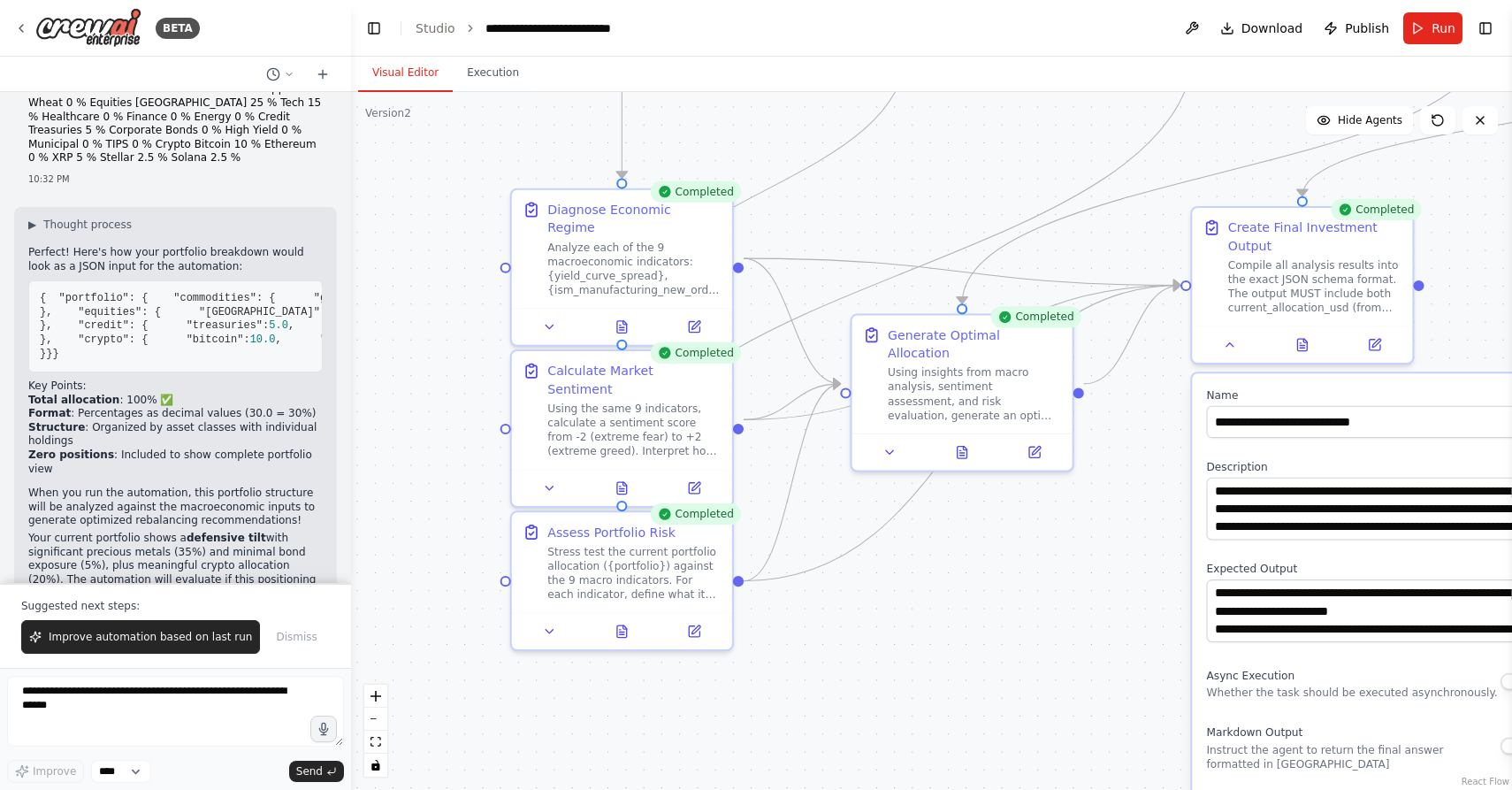
drag, startPoint x: 571, startPoint y: 273, endPoint x: 833, endPoint y: 283, distance: 262.2
click at [833, 283] on div ".deletable-edge-delete-btn { width: 20px; height: 20px; border: 0px solid #ffff…" at bounding box center [931, 440] width 1161 height 698
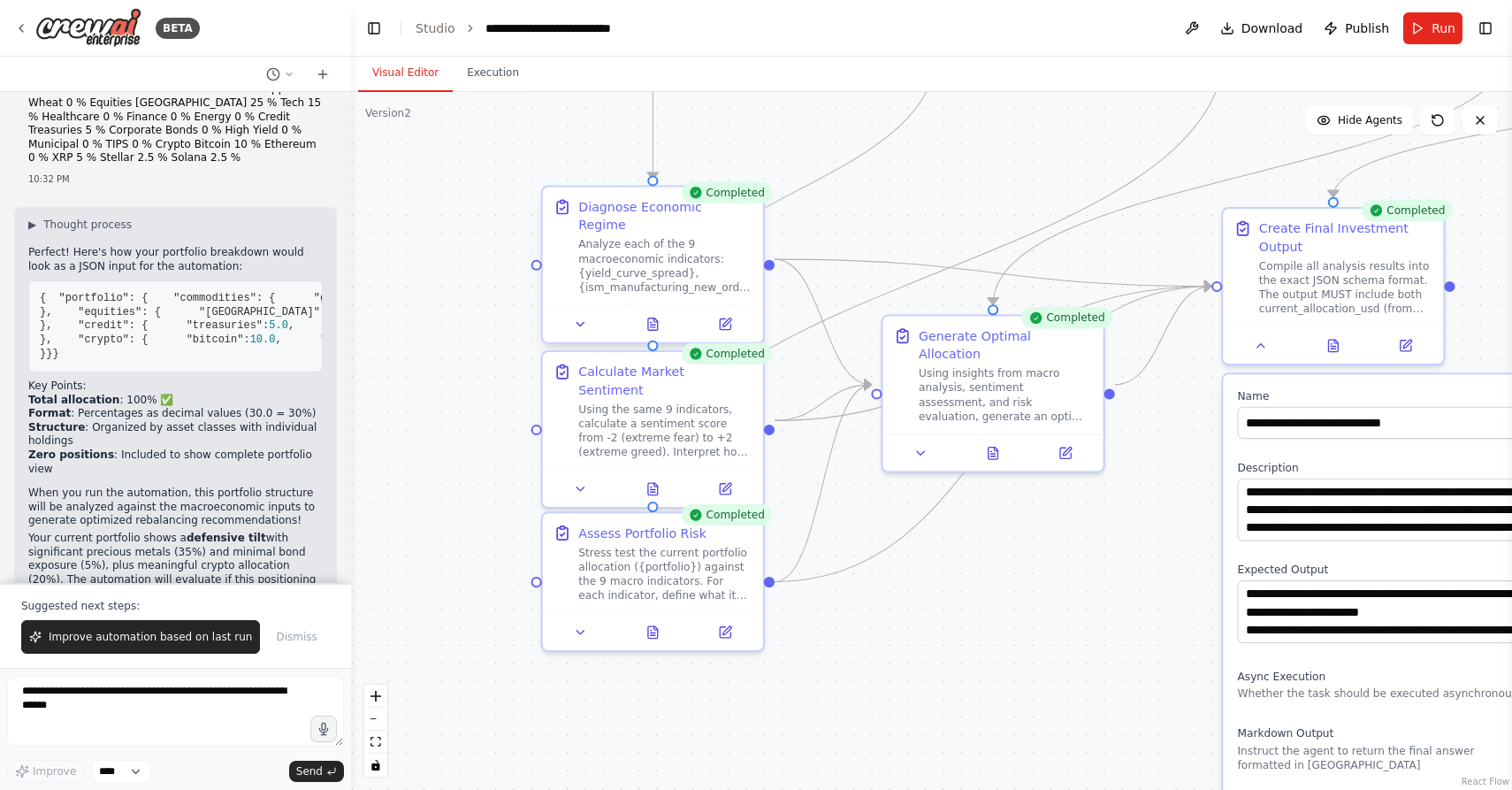
click at [663, 269] on div "Analyze each of the 9 macroeconomic indicators: {yield_curve_spread}, {ism_manu…" at bounding box center [664, 265] width 173 height 57
click at [580, 323] on icon at bounding box center [581, 325] width 7 height 4
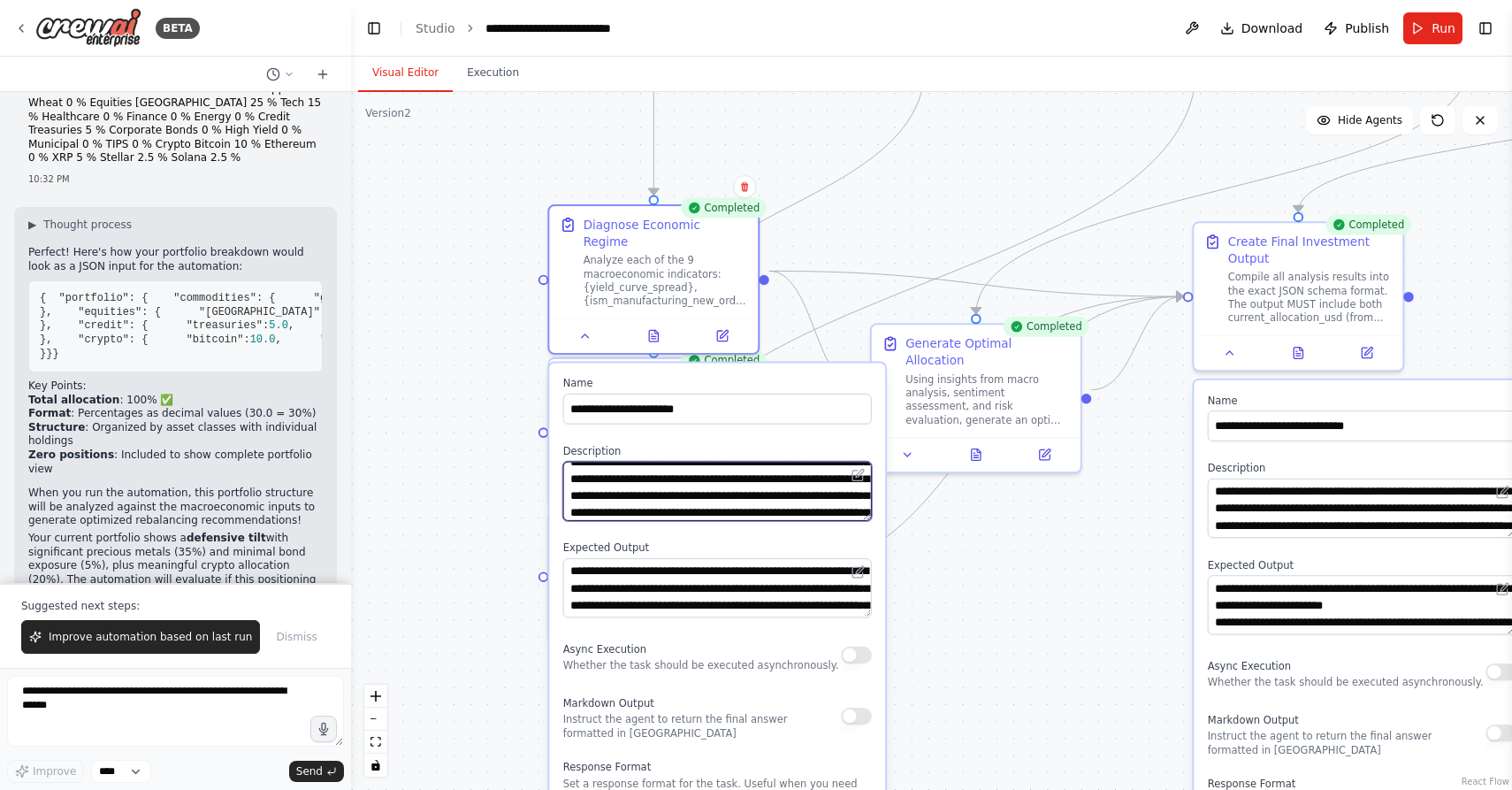
scroll to position [212, 0]
drag, startPoint x: 799, startPoint y: 489, endPoint x: 800, endPoint y: 506, distance: 17.0
click at [800, 506] on div "**********" at bounding box center [717, 639] width 336 height 555
click at [793, 500] on textarea "**********" at bounding box center [718, 490] width 309 height 59
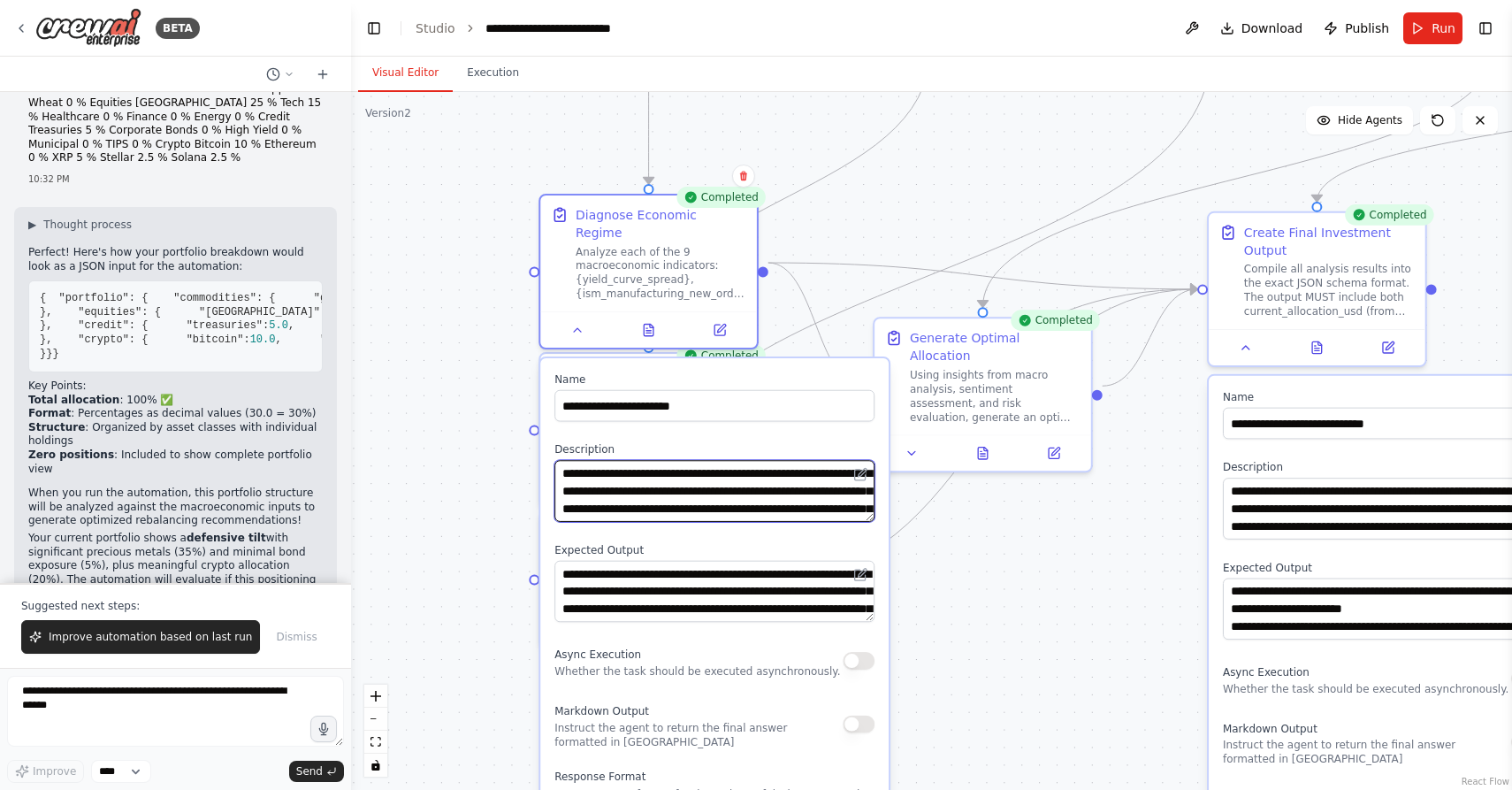
scroll to position [0, 0]
paste textarea "**********"
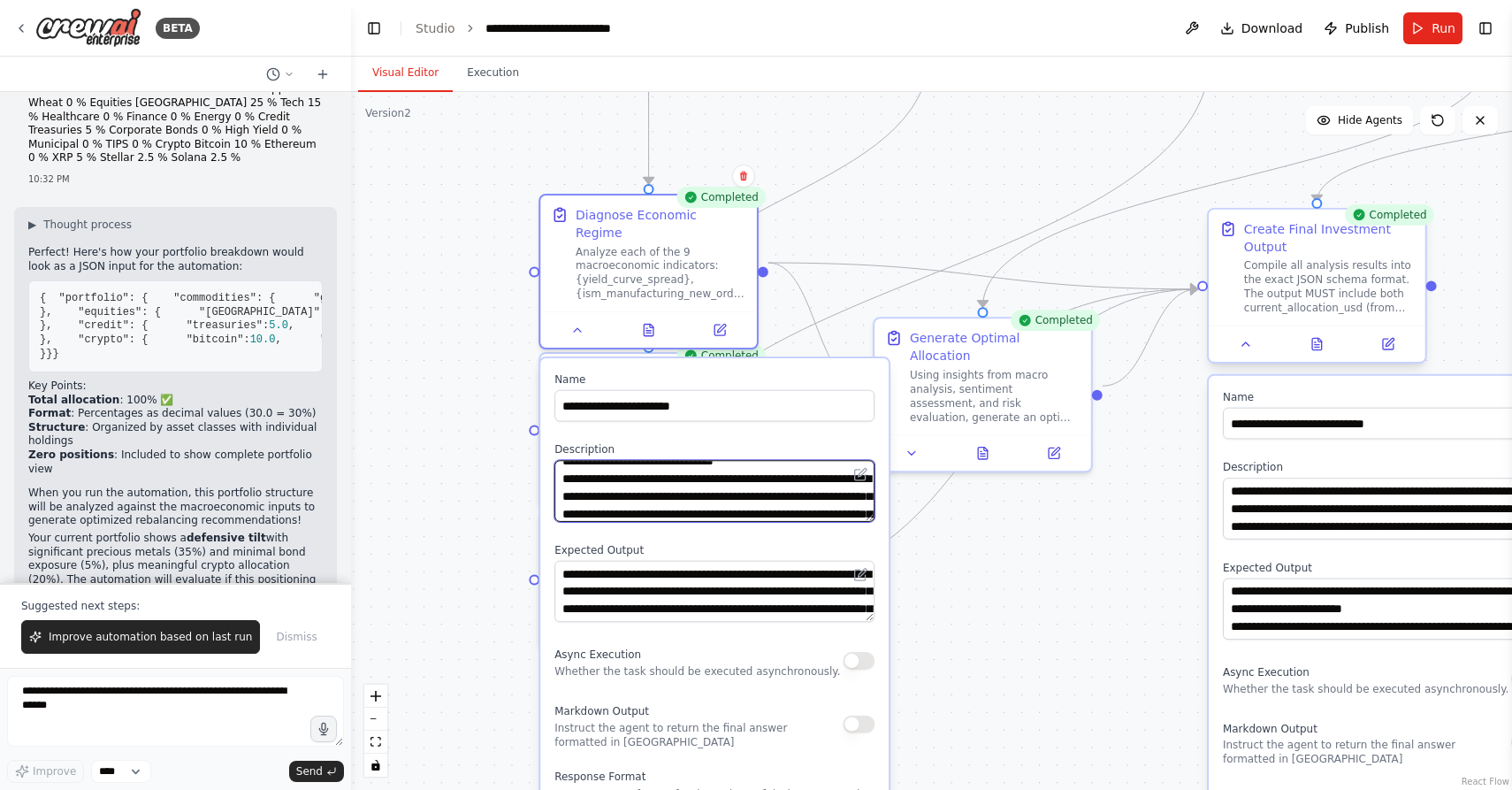
scroll to position [65, 0]
paste textarea "**********"
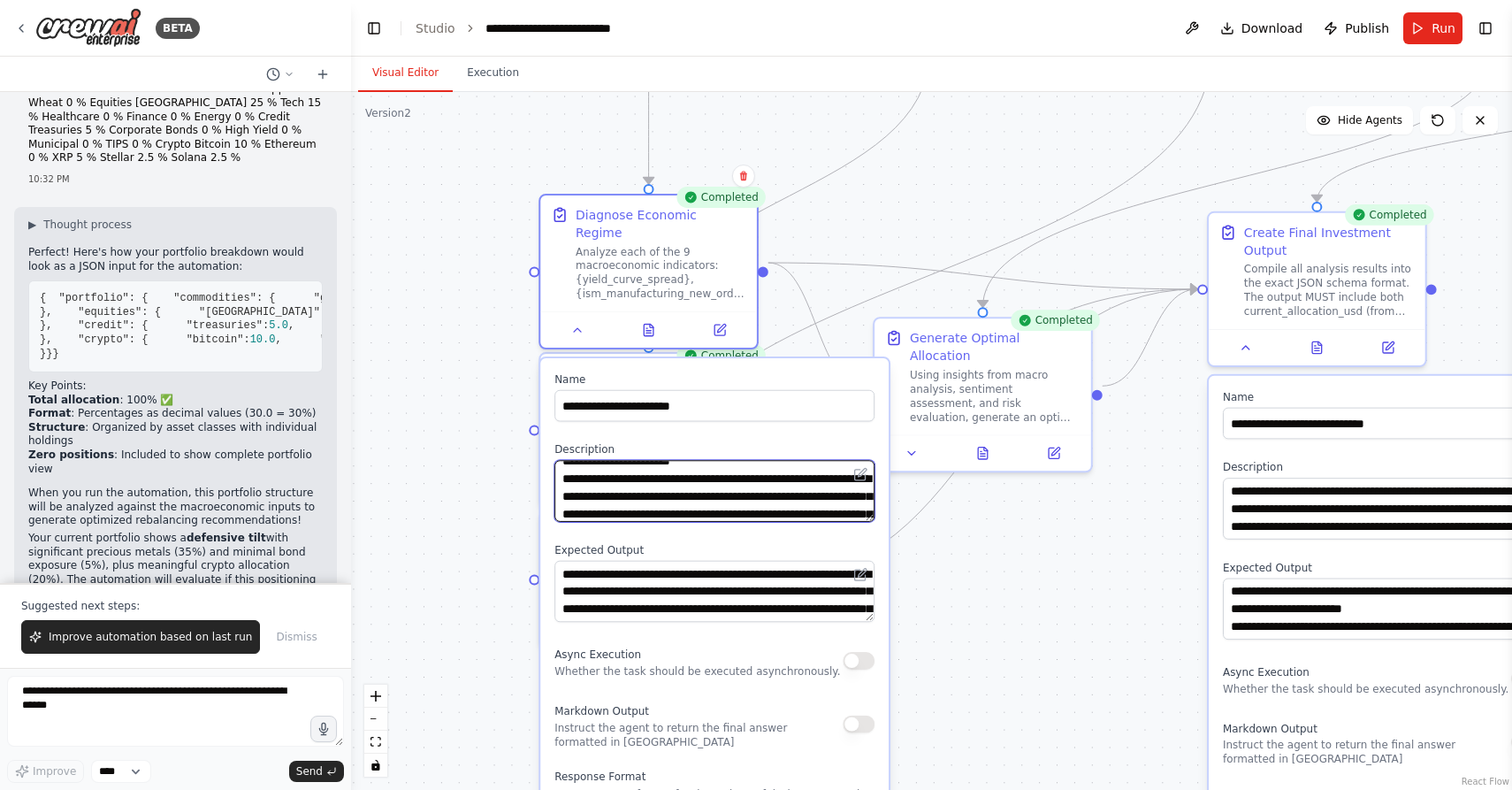
paste textarea "**********"
paste textarea "*********"
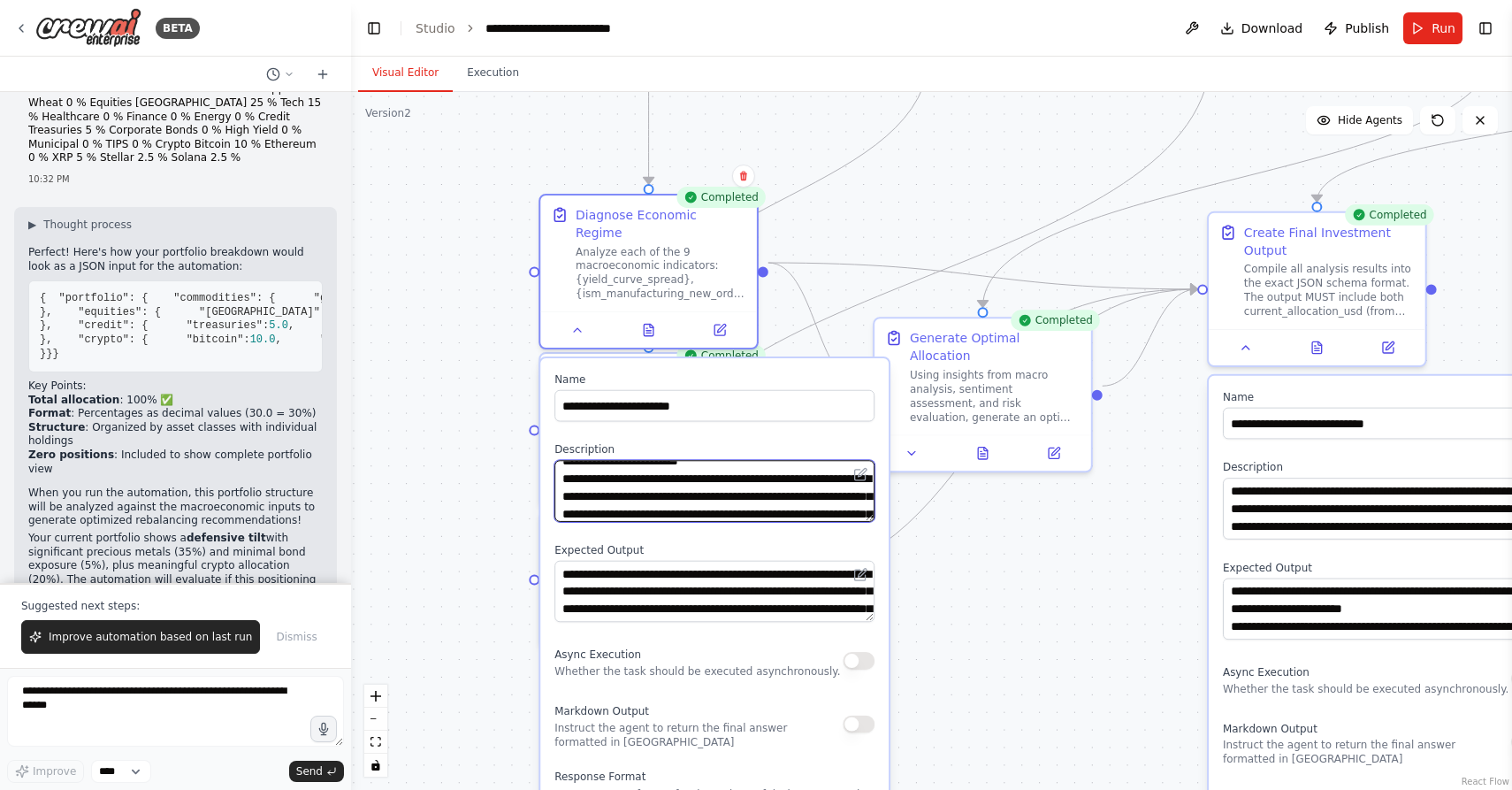
scroll to position [189, 0]
paste textarea "**********"
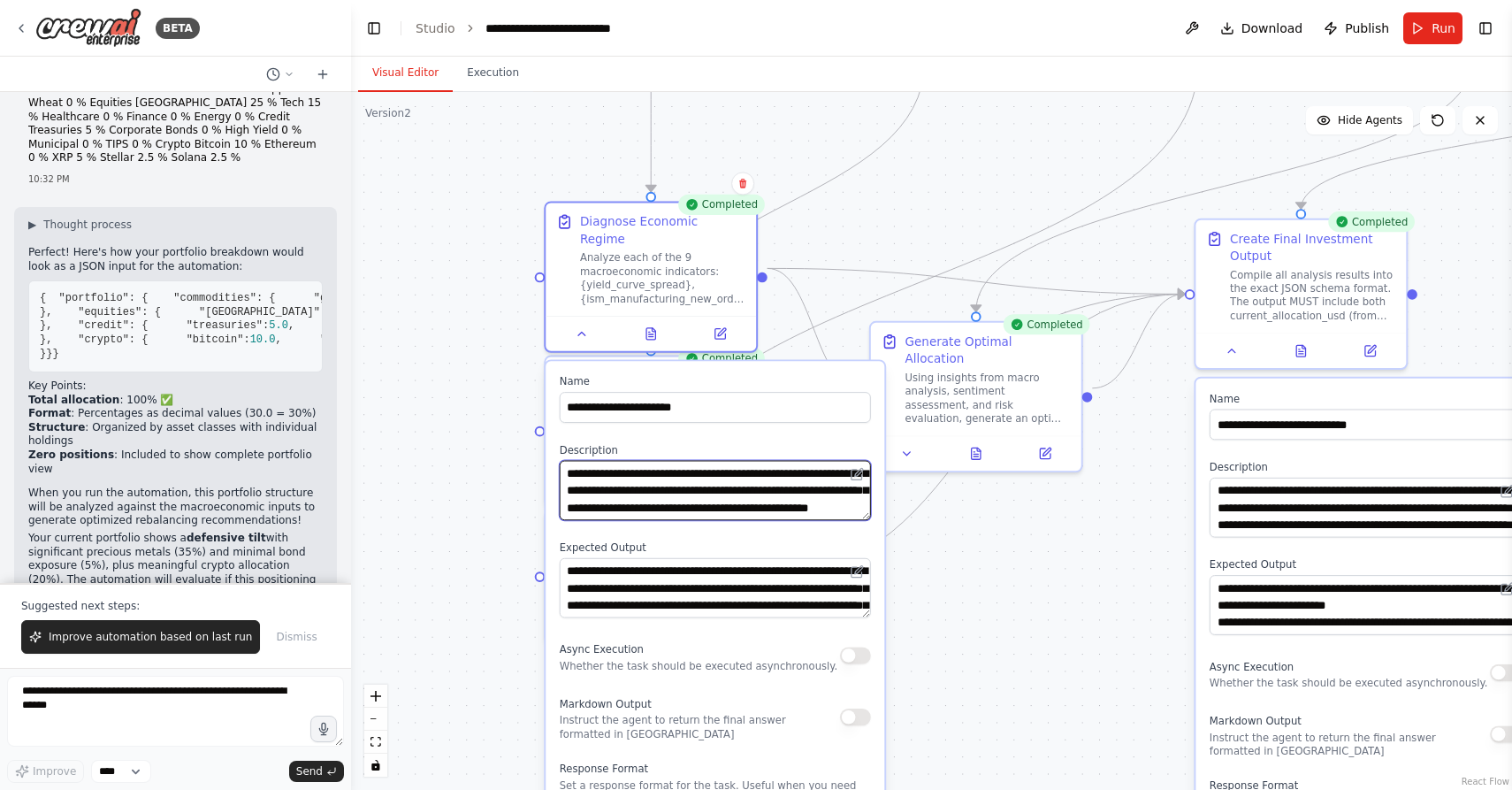
scroll to position [349, 0]
type textarea "**********"
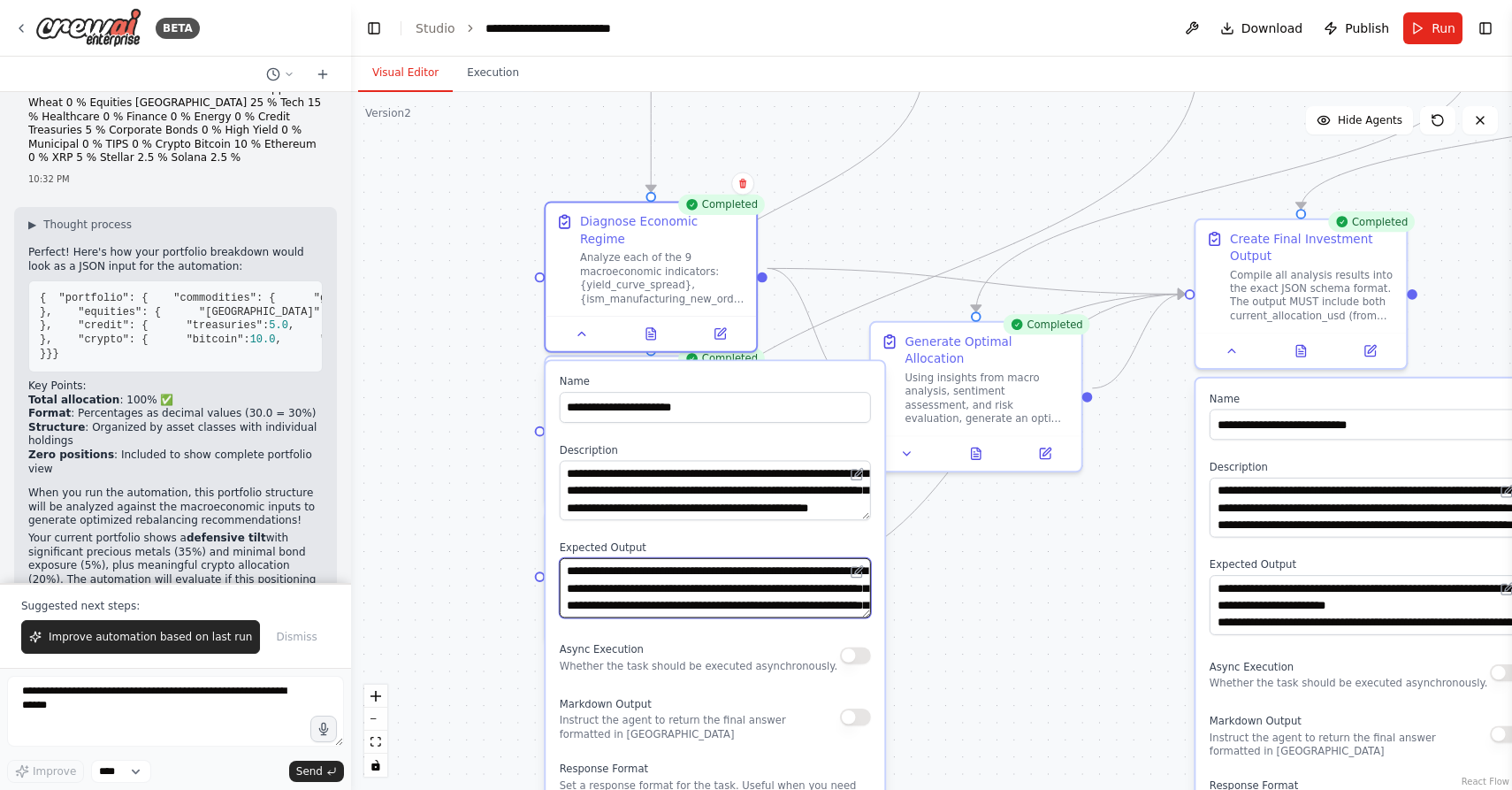
click at [763, 572] on textarea "**********" at bounding box center [715, 588] width 311 height 60
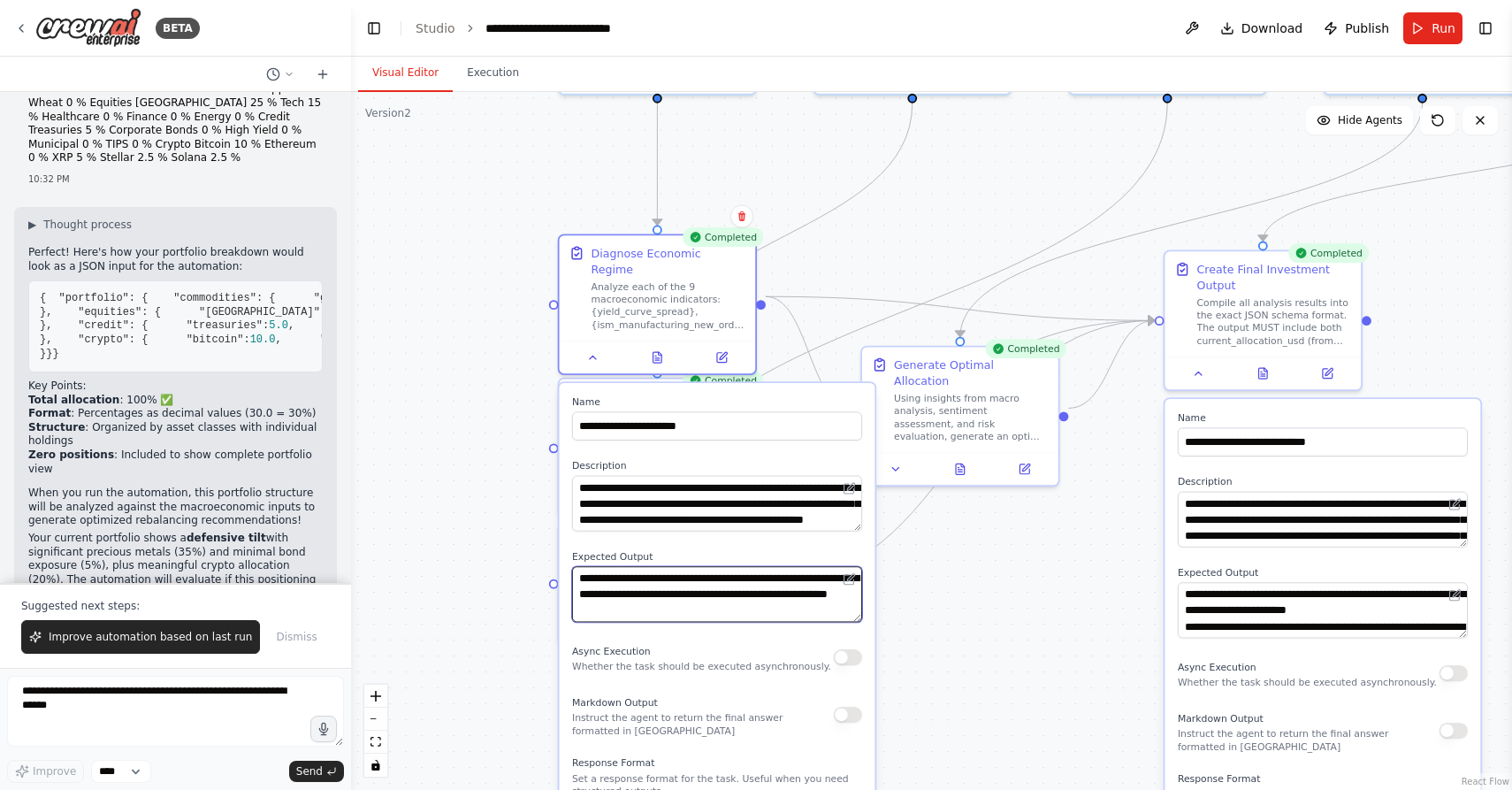
type textarea "**********"
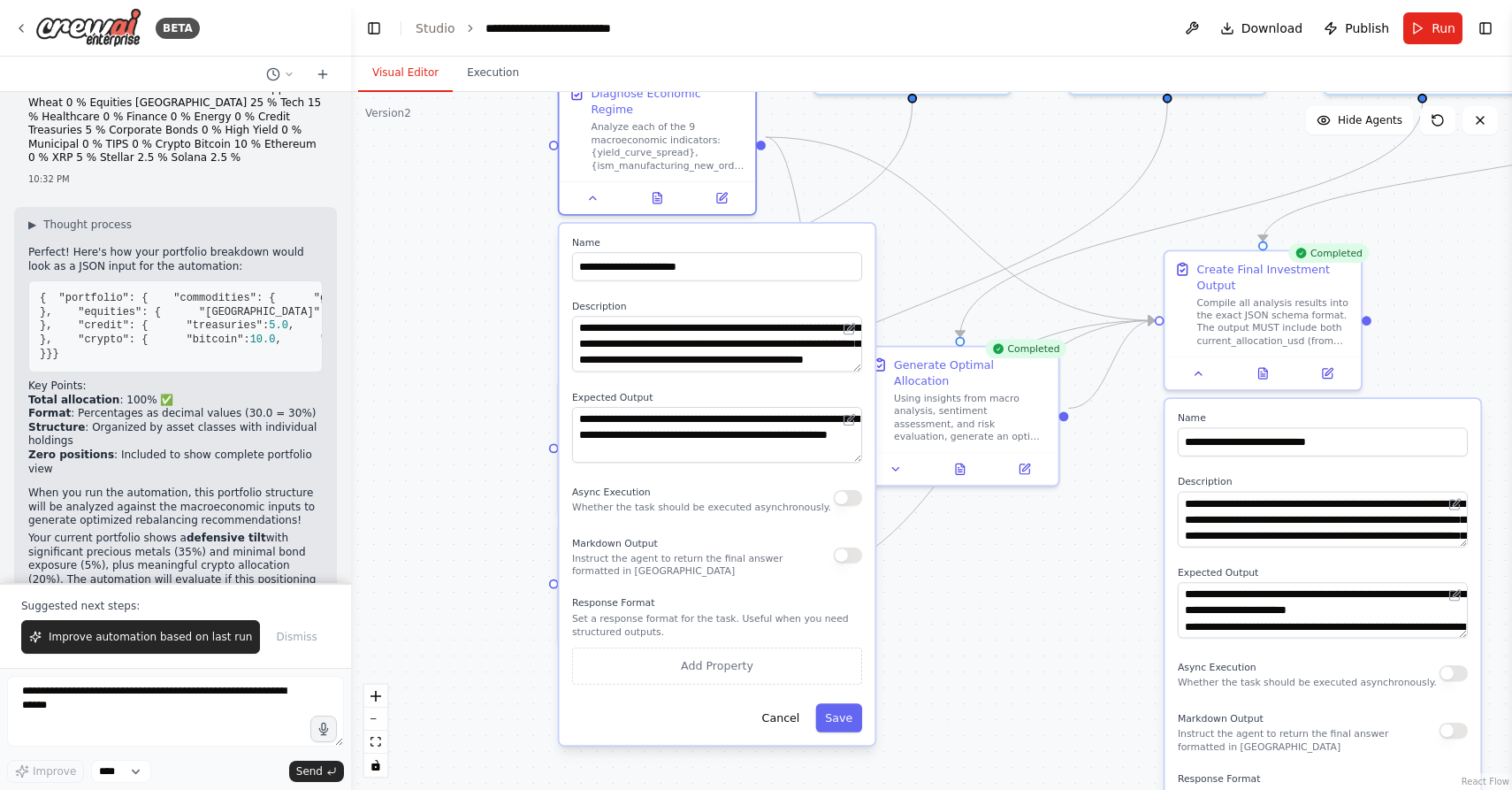
drag, startPoint x: 743, startPoint y: 681, endPoint x: 741, endPoint y: 524, distance: 157.0
click at [741, 532] on div "Markdown Output Instruct the agent to return the final answer formatted in Mark…" at bounding box center [702, 554] width 261 height 44
click at [844, 703] on button "Save" at bounding box center [839, 716] width 47 height 28
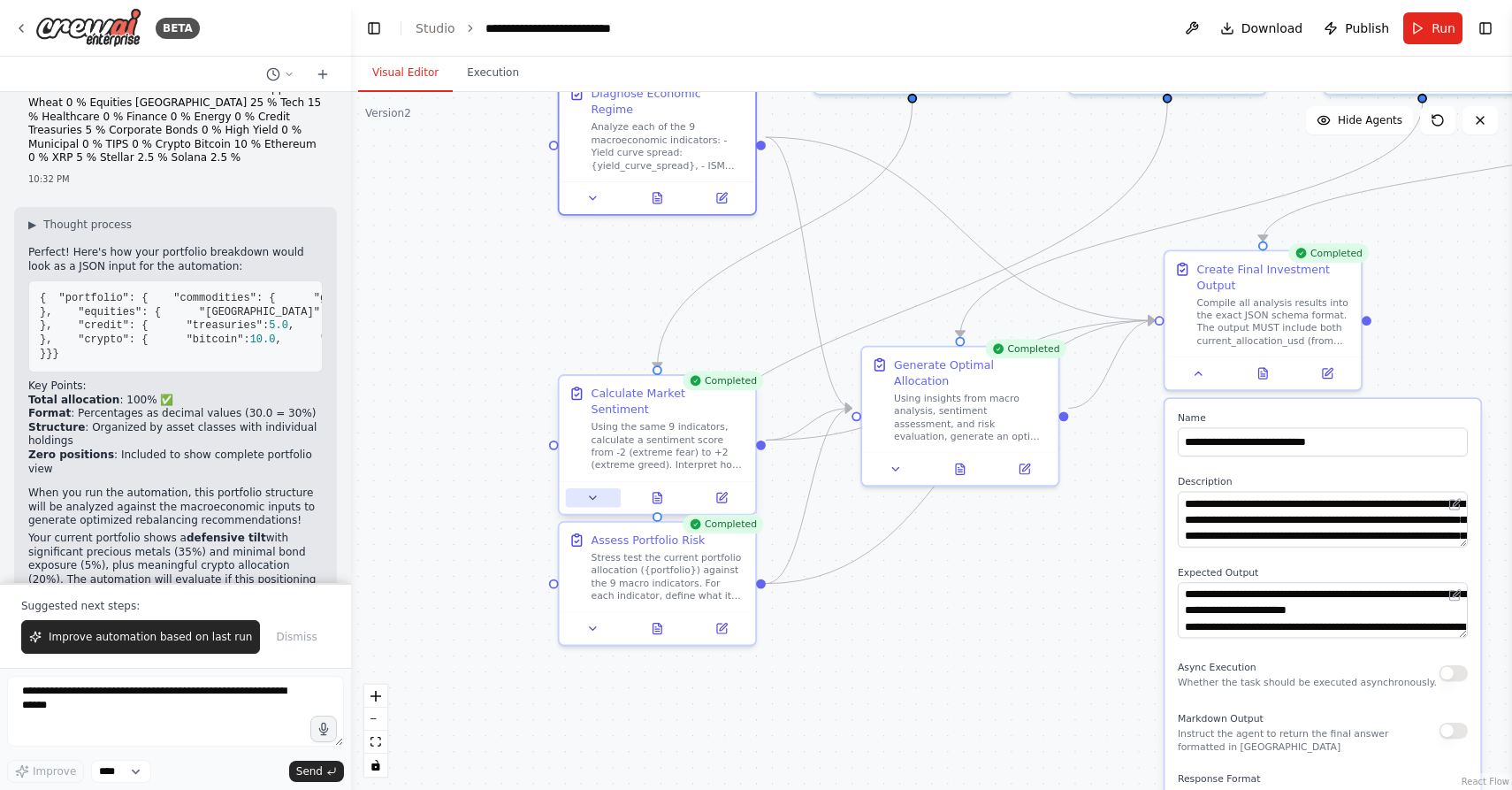
click at [594, 490] on button at bounding box center [593, 498] width 54 height 19
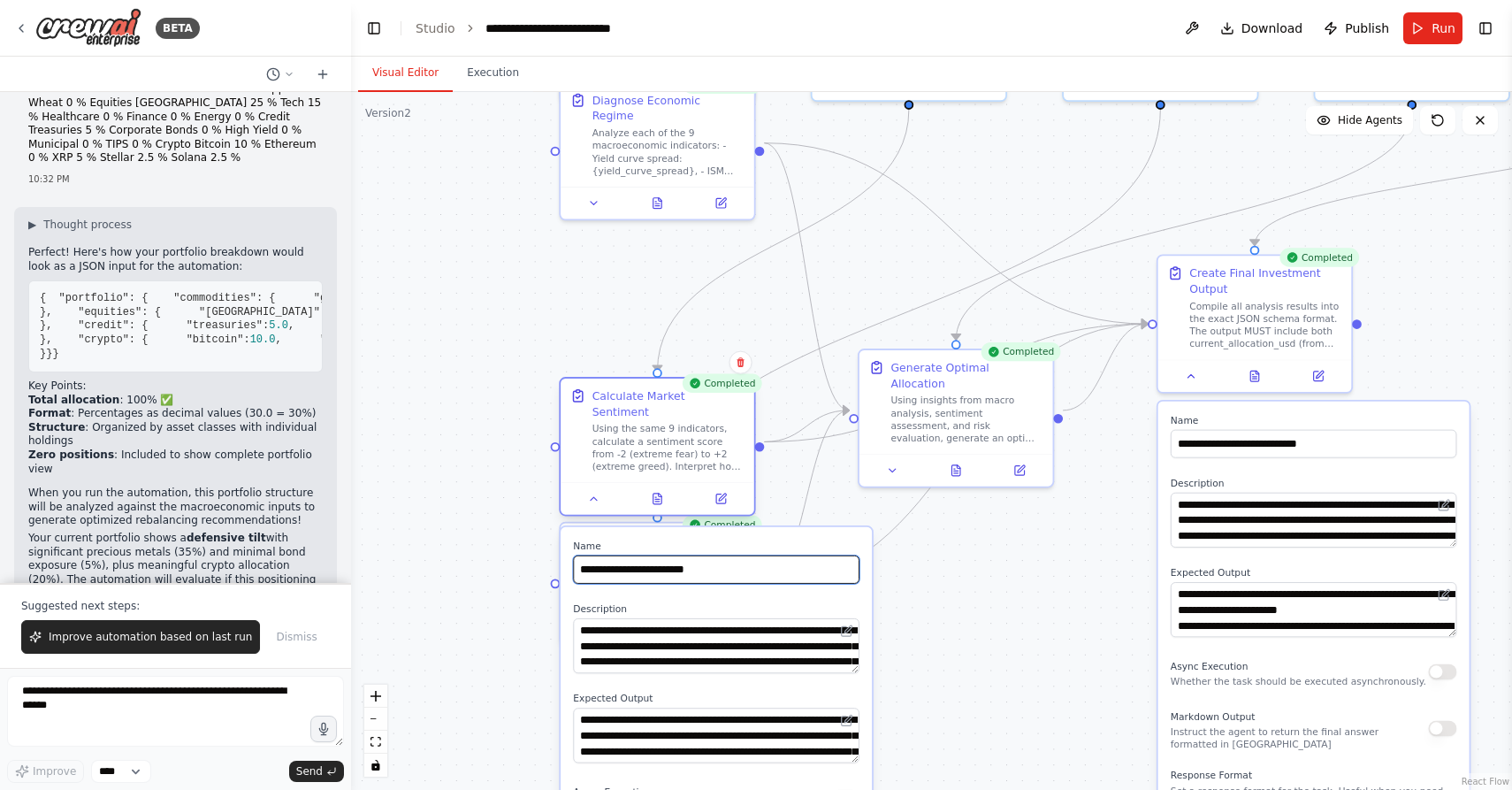
drag, startPoint x: 663, startPoint y: 567, endPoint x: 663, endPoint y: 457, distance: 110.0
click at [663, 457] on div "**********" at bounding box center [657, 449] width 196 height 139
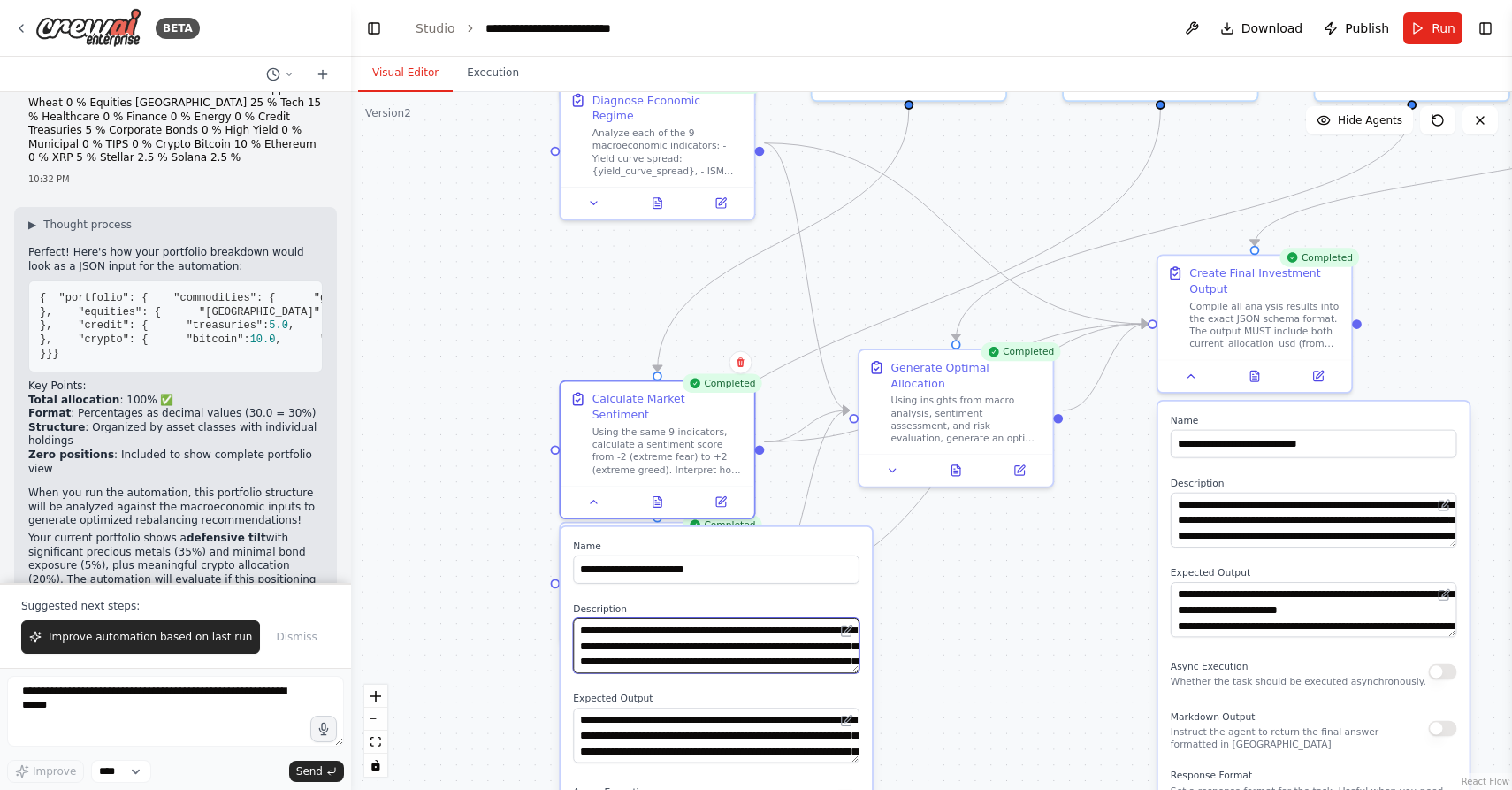
click at [663, 618] on textarea "**********" at bounding box center [716, 646] width 287 height 54
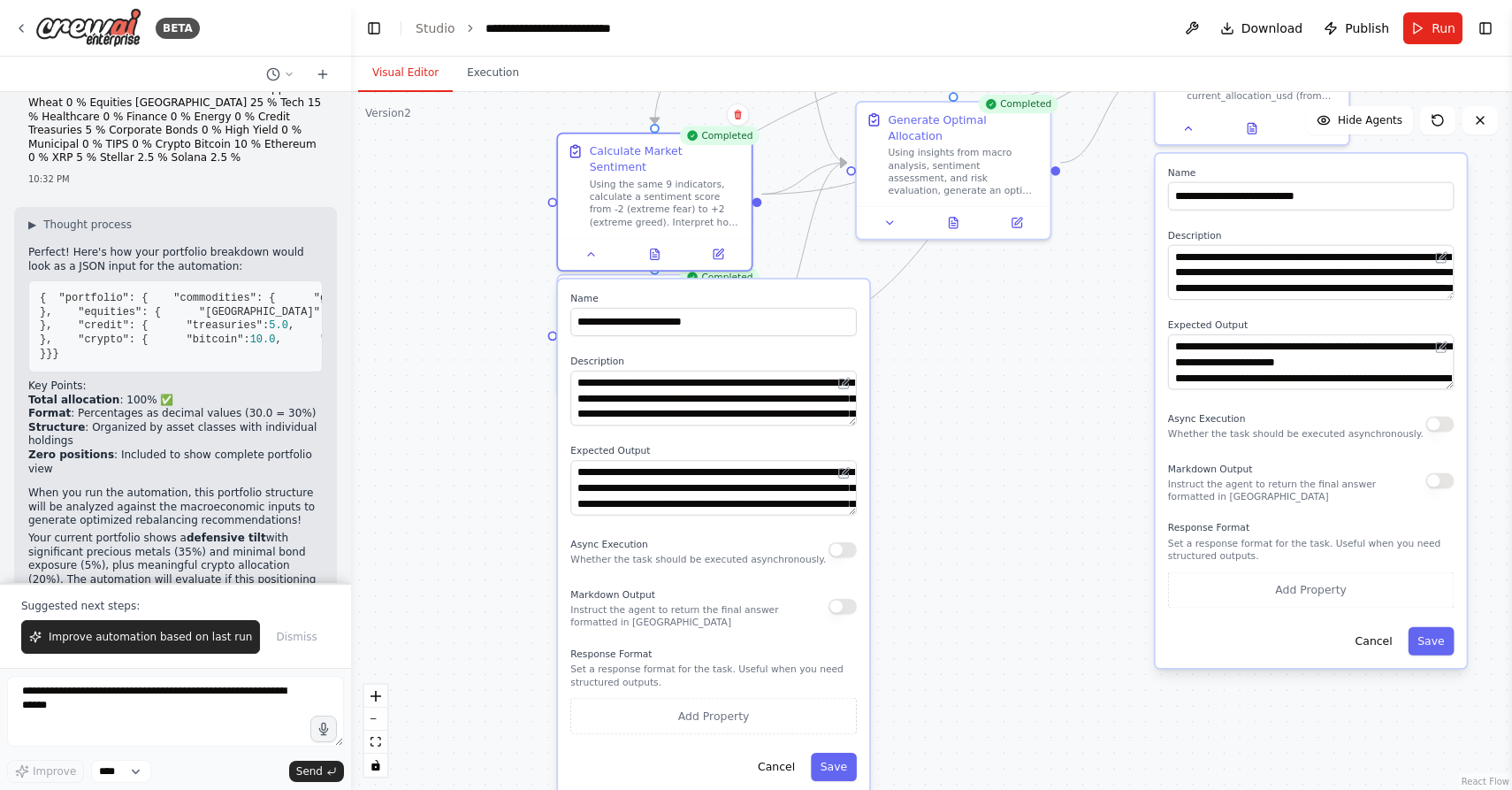
drag, startPoint x: 501, startPoint y: 613, endPoint x: 498, endPoint y: 366, distance: 247.0
click at [498, 365] on div ".deletable-edge-delete-btn { width: 20px; height: 20px; border: 0px solid #ffff…" at bounding box center [931, 440] width 1161 height 698
click at [734, 389] on textarea "**********" at bounding box center [713, 398] width 287 height 54
type textarea "**********"
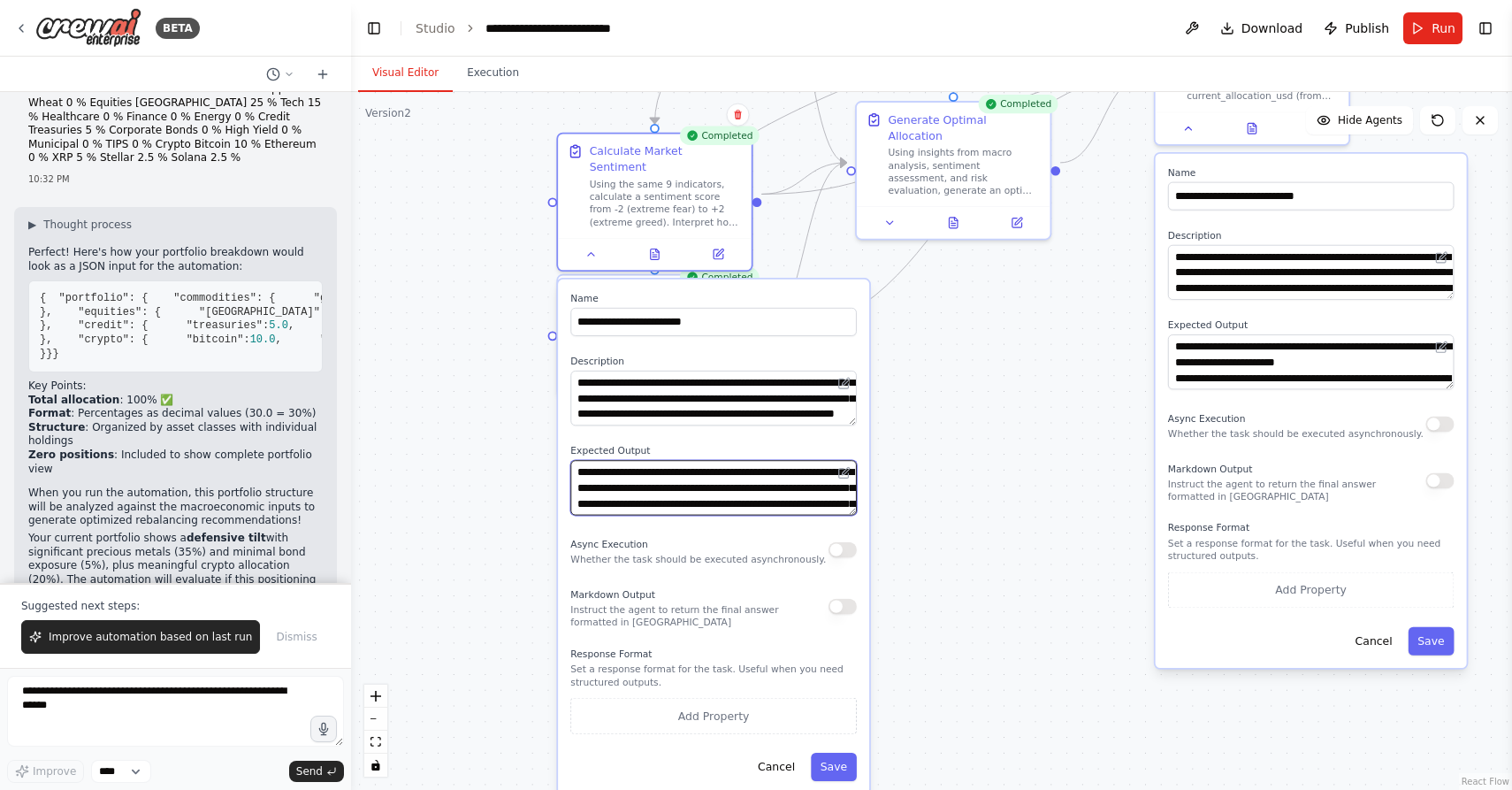
click at [777, 485] on textarea "**********" at bounding box center [713, 488] width 287 height 54
type textarea "**********"
click at [844, 753] on button "Save" at bounding box center [833, 766] width 46 height 28
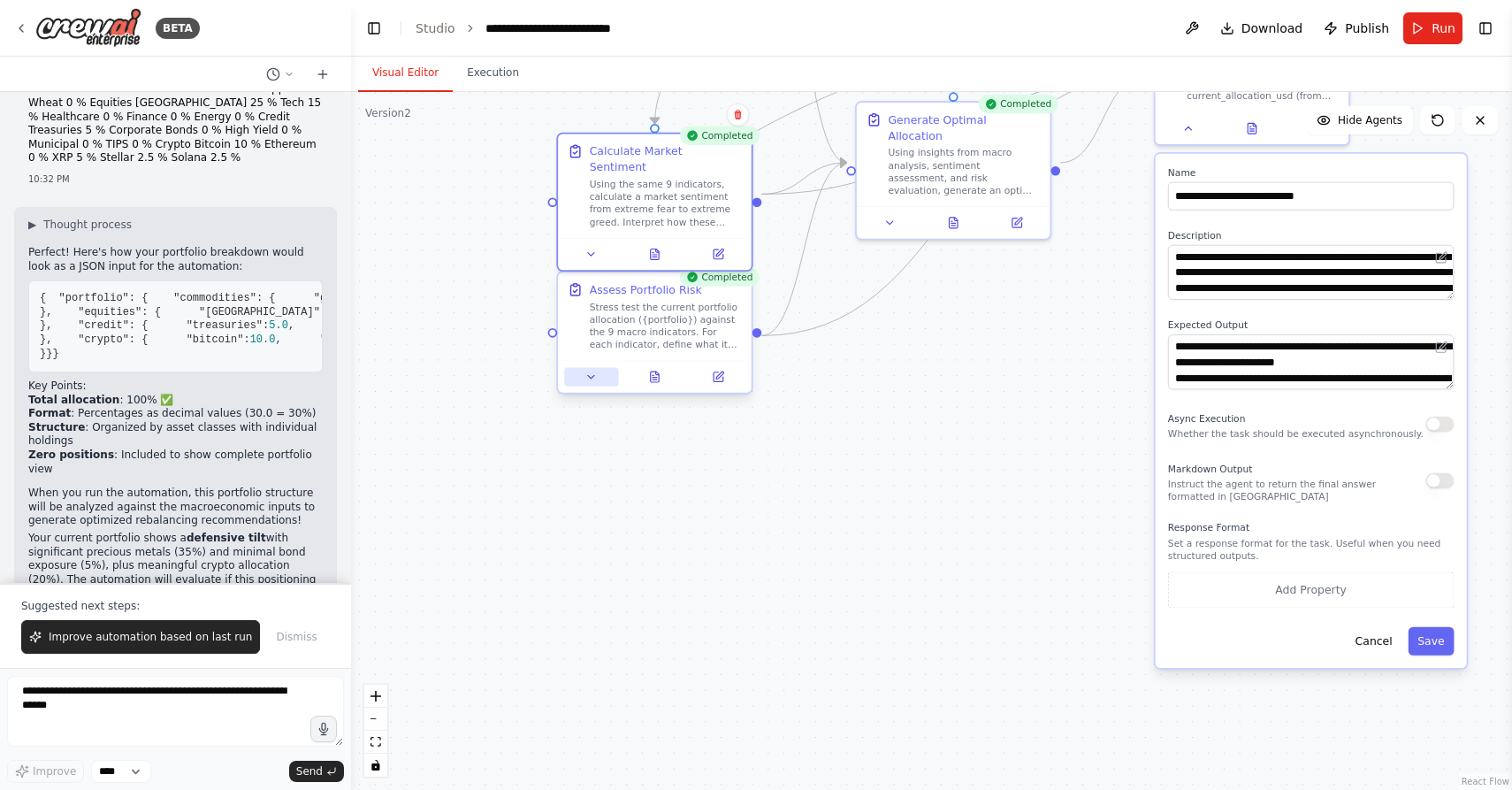
click at [595, 376] on icon at bounding box center [592, 377] width 13 height 13
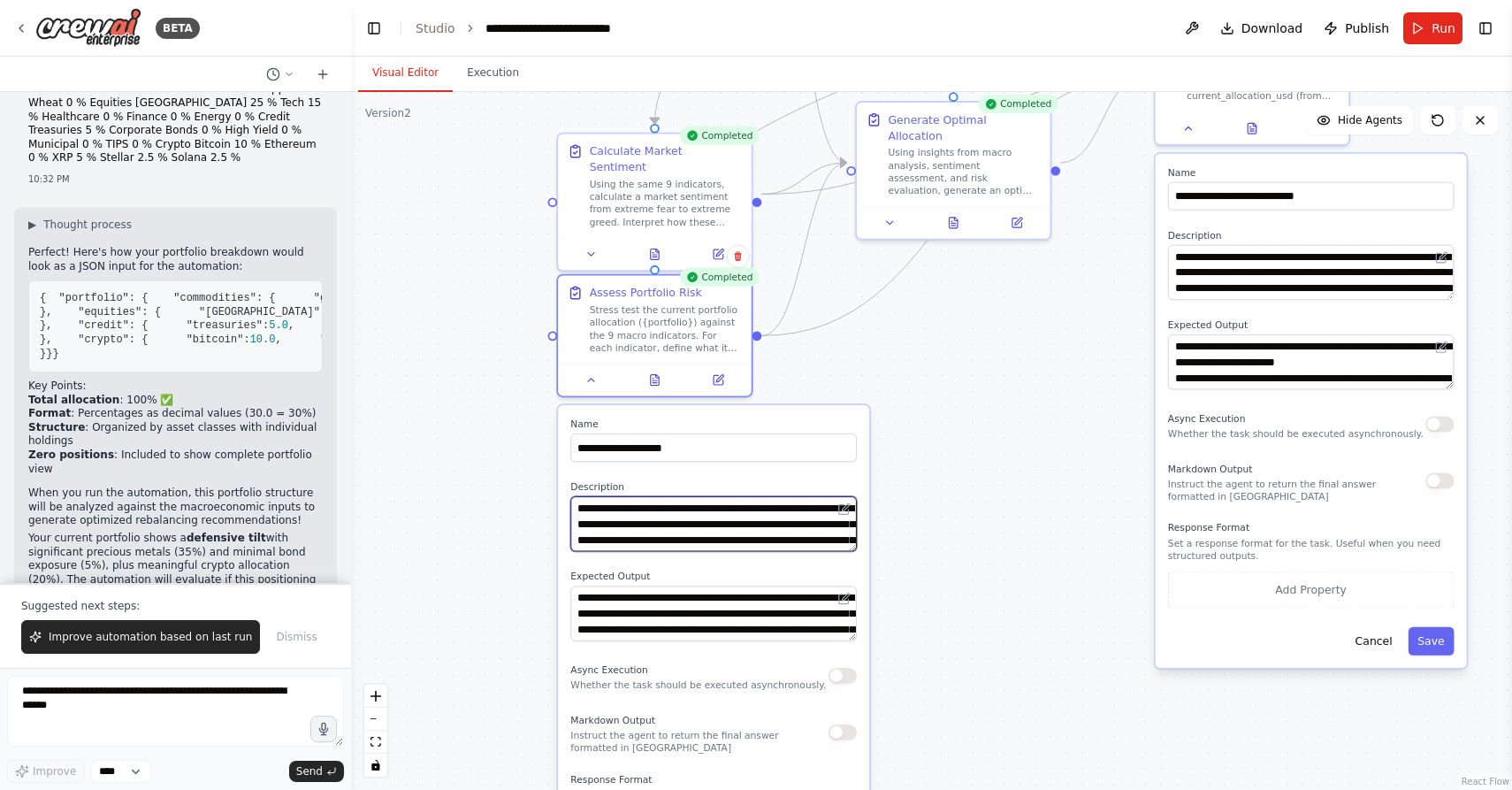
click at [663, 520] on textarea "**********" at bounding box center [713, 523] width 287 height 54
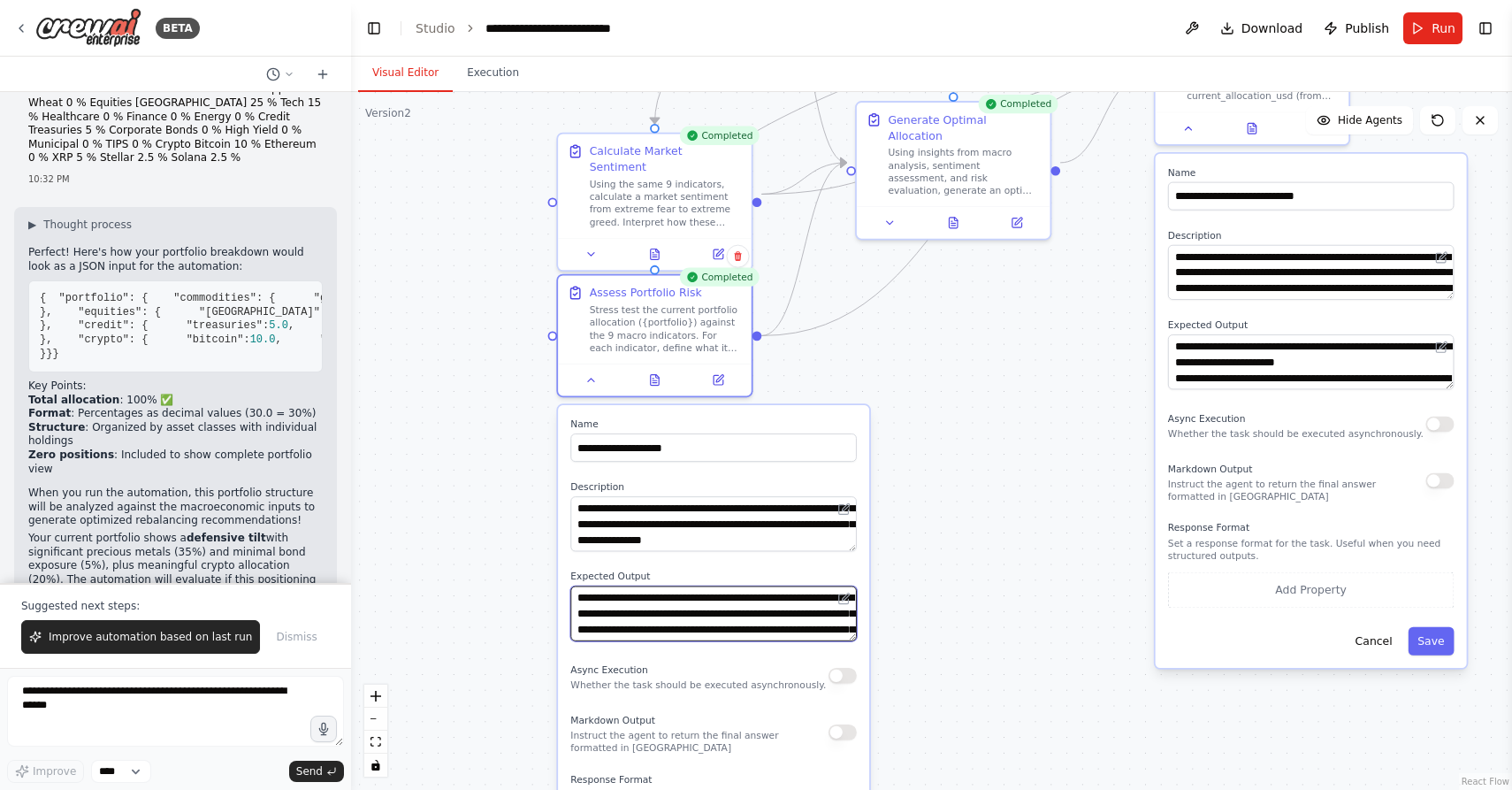
click at [635, 621] on textarea "**********" at bounding box center [713, 614] width 287 height 54
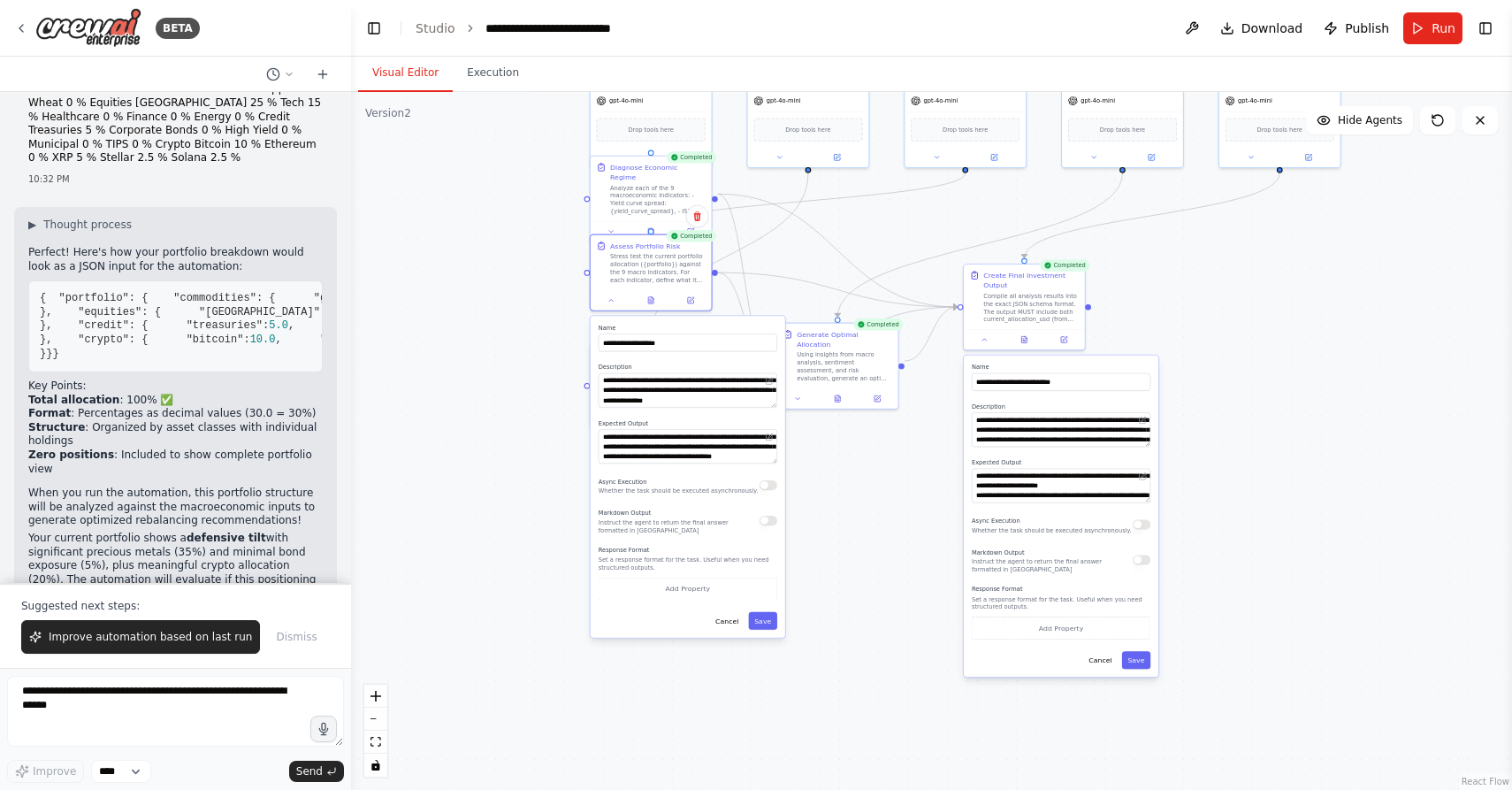
drag, startPoint x: 642, startPoint y: 706, endPoint x: 643, endPoint y: 511, distance: 195.0
click at [643, 511] on span "Markdown Output" at bounding box center [624, 513] width 53 height 7
click at [760, 620] on button "Save" at bounding box center [762, 620] width 28 height 17
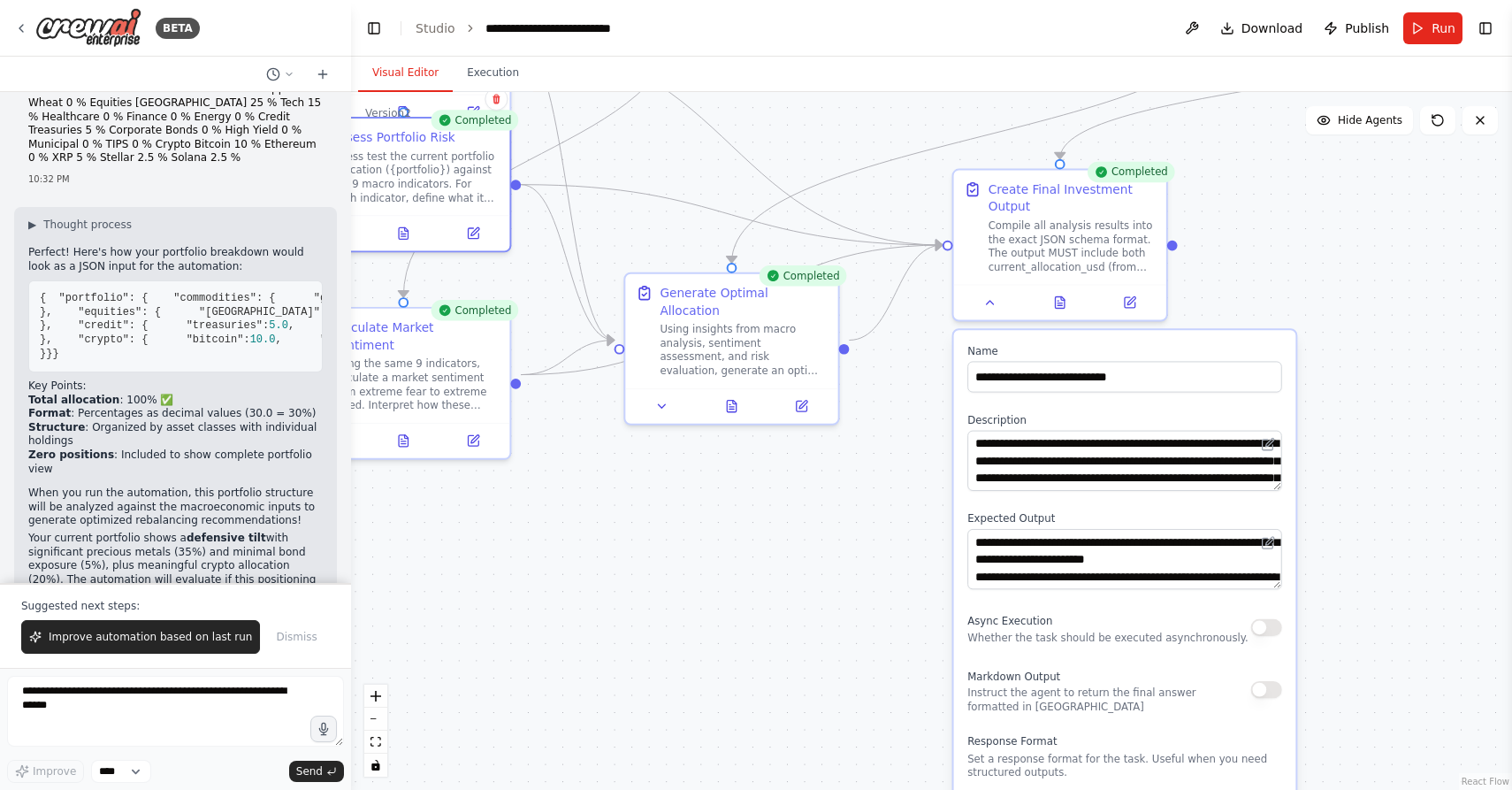
drag, startPoint x: 782, startPoint y: 574, endPoint x: 632, endPoint y: 716, distance: 206.6
click at [632, 716] on div ".deletable-edge-delete-btn { width: 20px; height: 20px; border: 0px solid #ffff…" at bounding box center [931, 440] width 1161 height 698
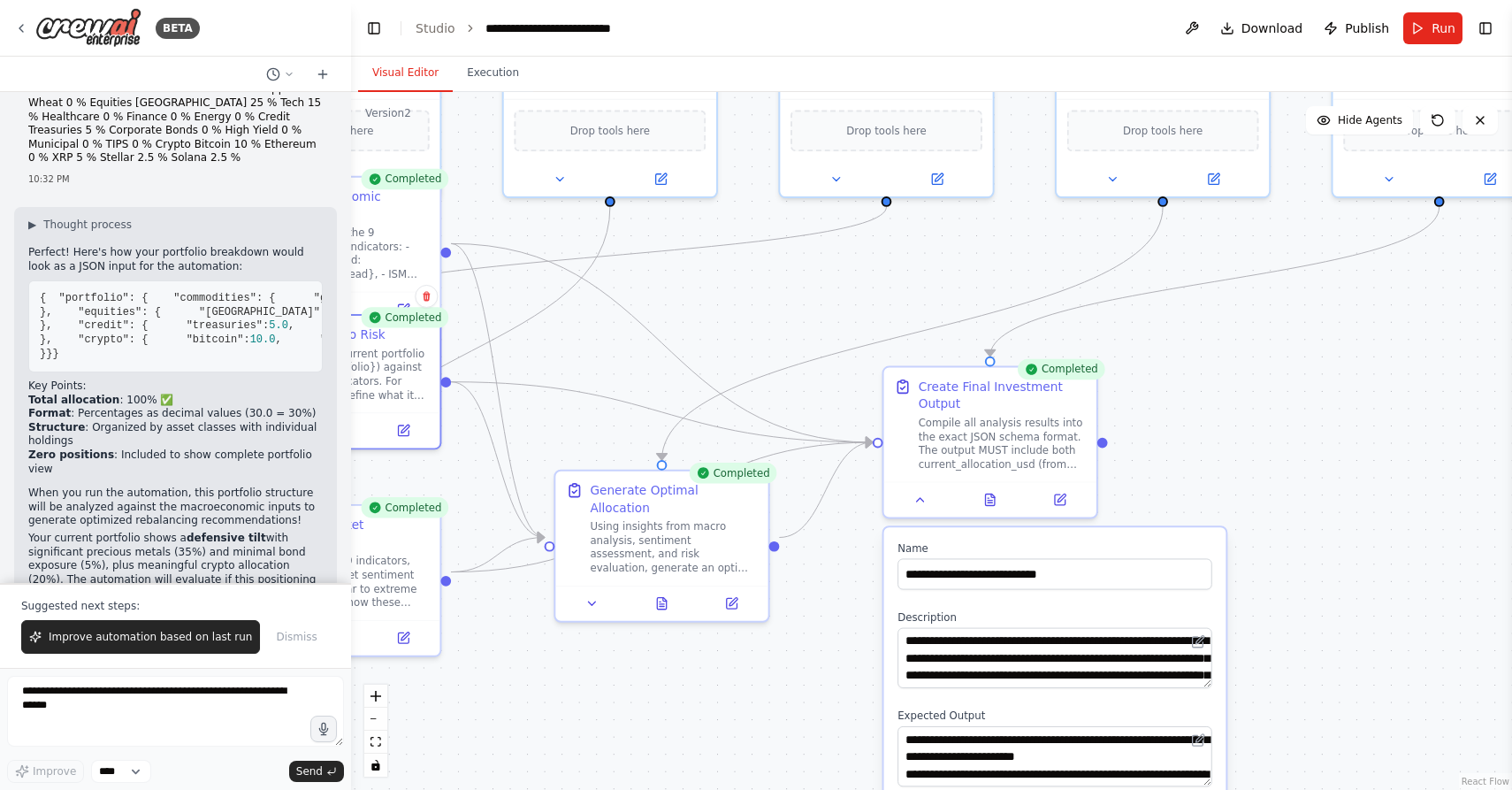
drag, startPoint x: 679, startPoint y: 607, endPoint x: 612, endPoint y: 804, distance: 208.1
click at [612, 789] on html "BETA You are building a CrewAI workflow for a portfolio rebalancing engine. The…" at bounding box center [756, 395] width 1512 height 790
click at [577, 591] on button at bounding box center [592, 601] width 59 height 20
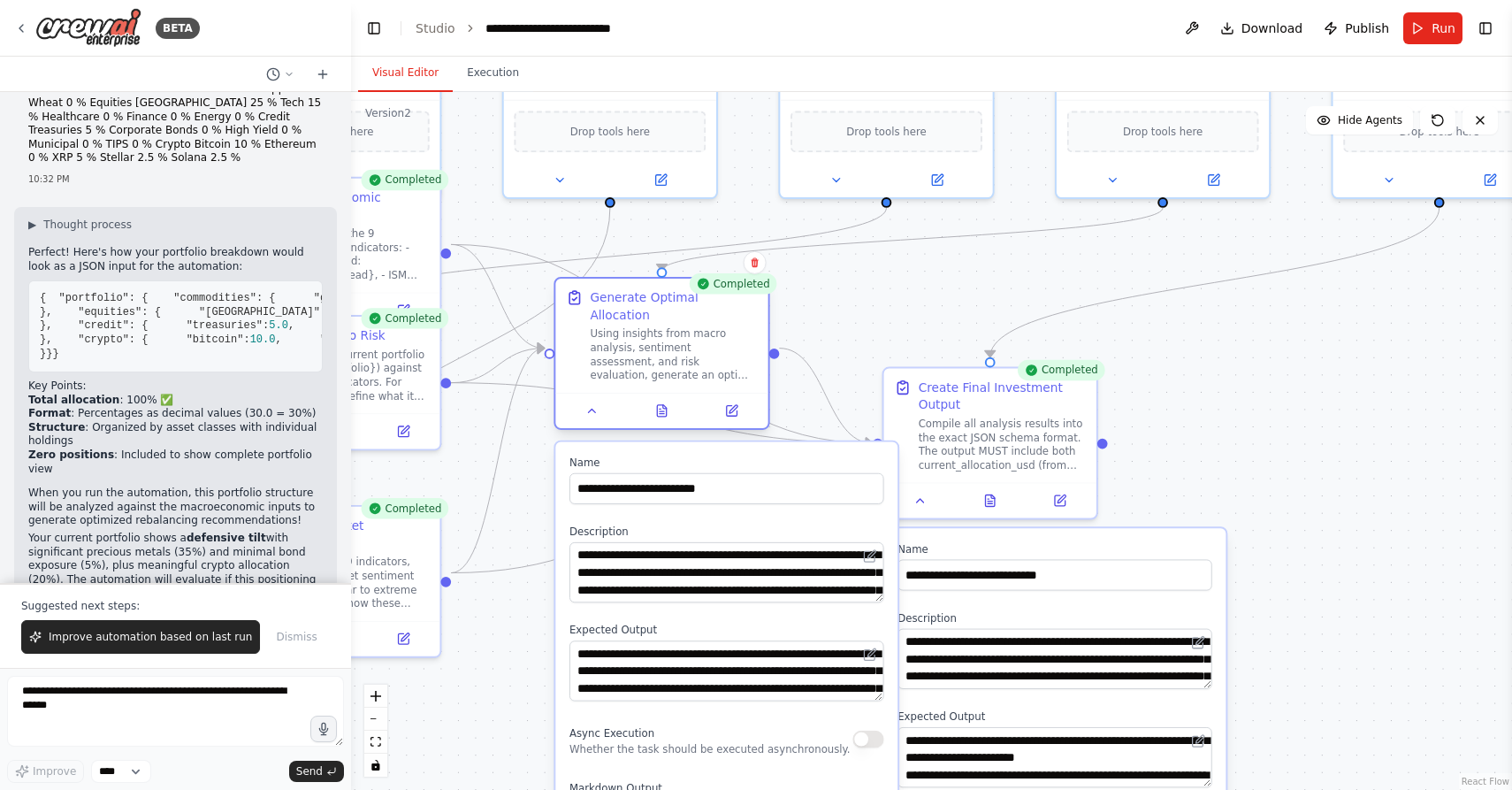
drag, startPoint x: 624, startPoint y: 595, endPoint x: 624, endPoint y: 400, distance: 195.0
click at [624, 400] on div at bounding box center [662, 410] width 212 height 35
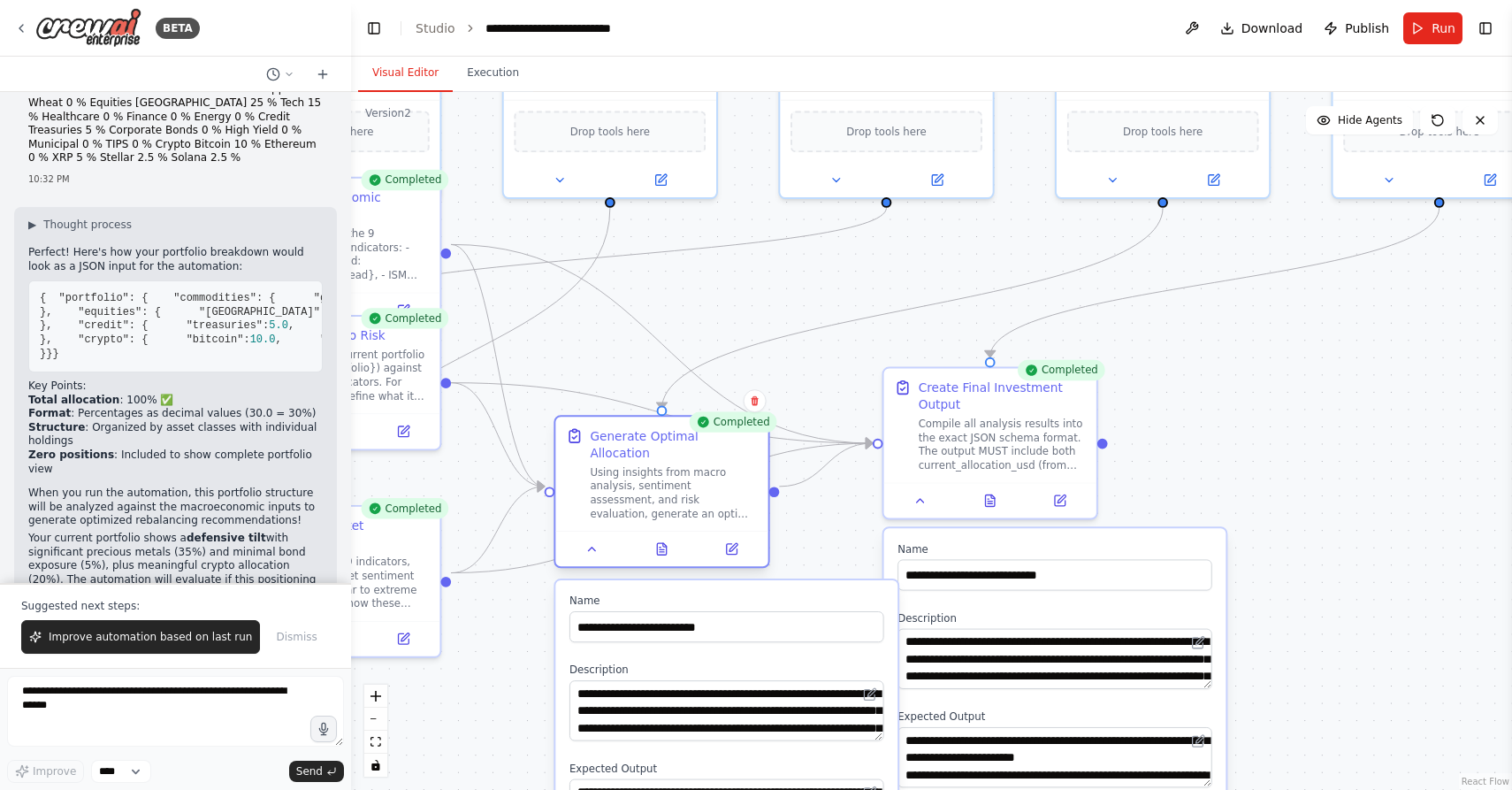
drag, startPoint x: 635, startPoint y: 356, endPoint x: 635, endPoint y: 500, distance: 144.0
click at [635, 501] on div "Using insights from macro analysis, sentiment assessment, and risk evaluation, …" at bounding box center [673, 492] width 168 height 55
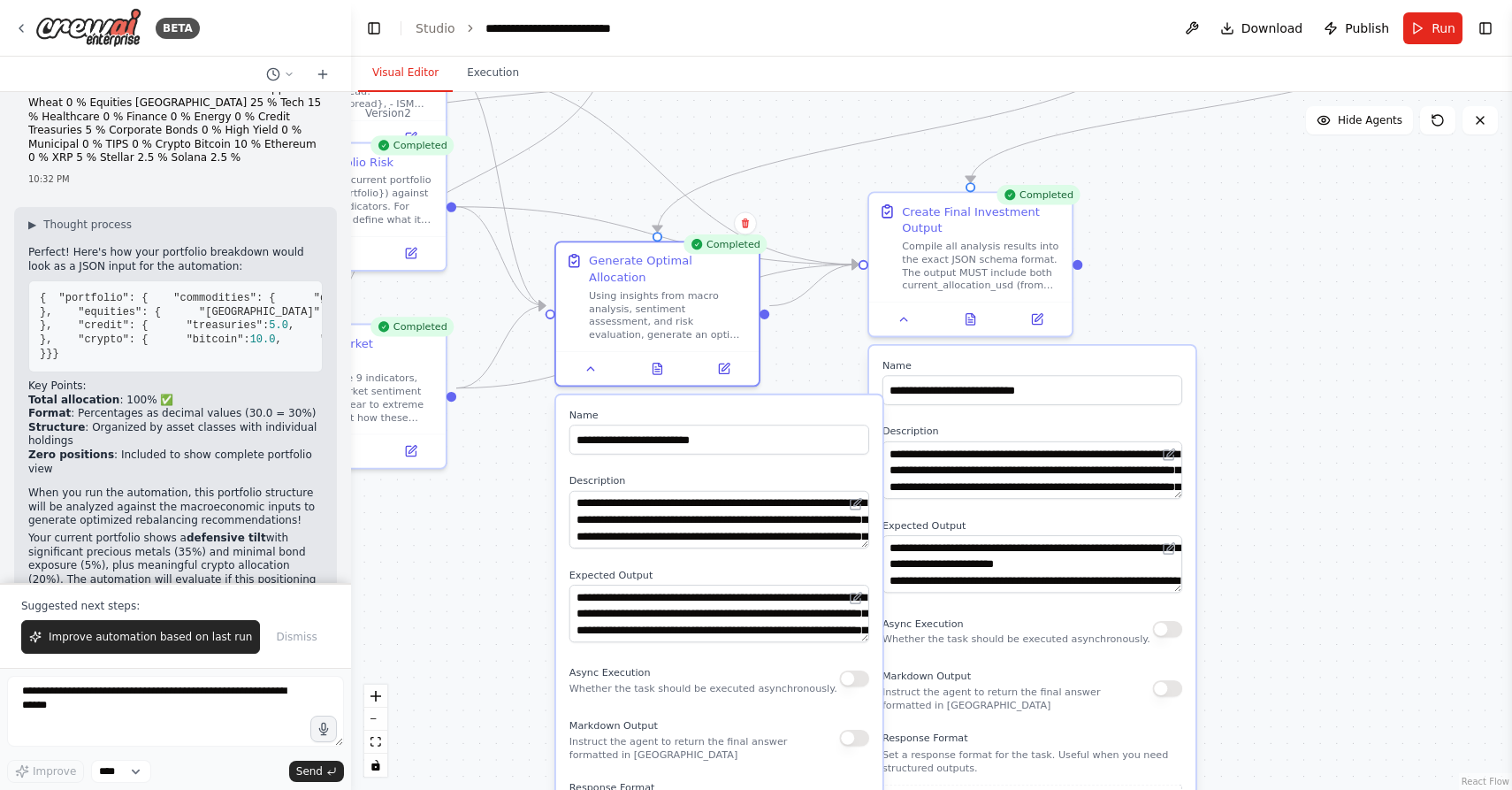
drag, startPoint x: 505, startPoint y: 714, endPoint x: 505, endPoint y: 527, distance: 187.0
click at [505, 525] on div ".deletable-edge-delete-btn { width: 20px; height: 20px; border: 0px solid #ffff…" at bounding box center [931, 440] width 1161 height 698
click at [753, 494] on textarea "**********" at bounding box center [719, 519] width 299 height 57
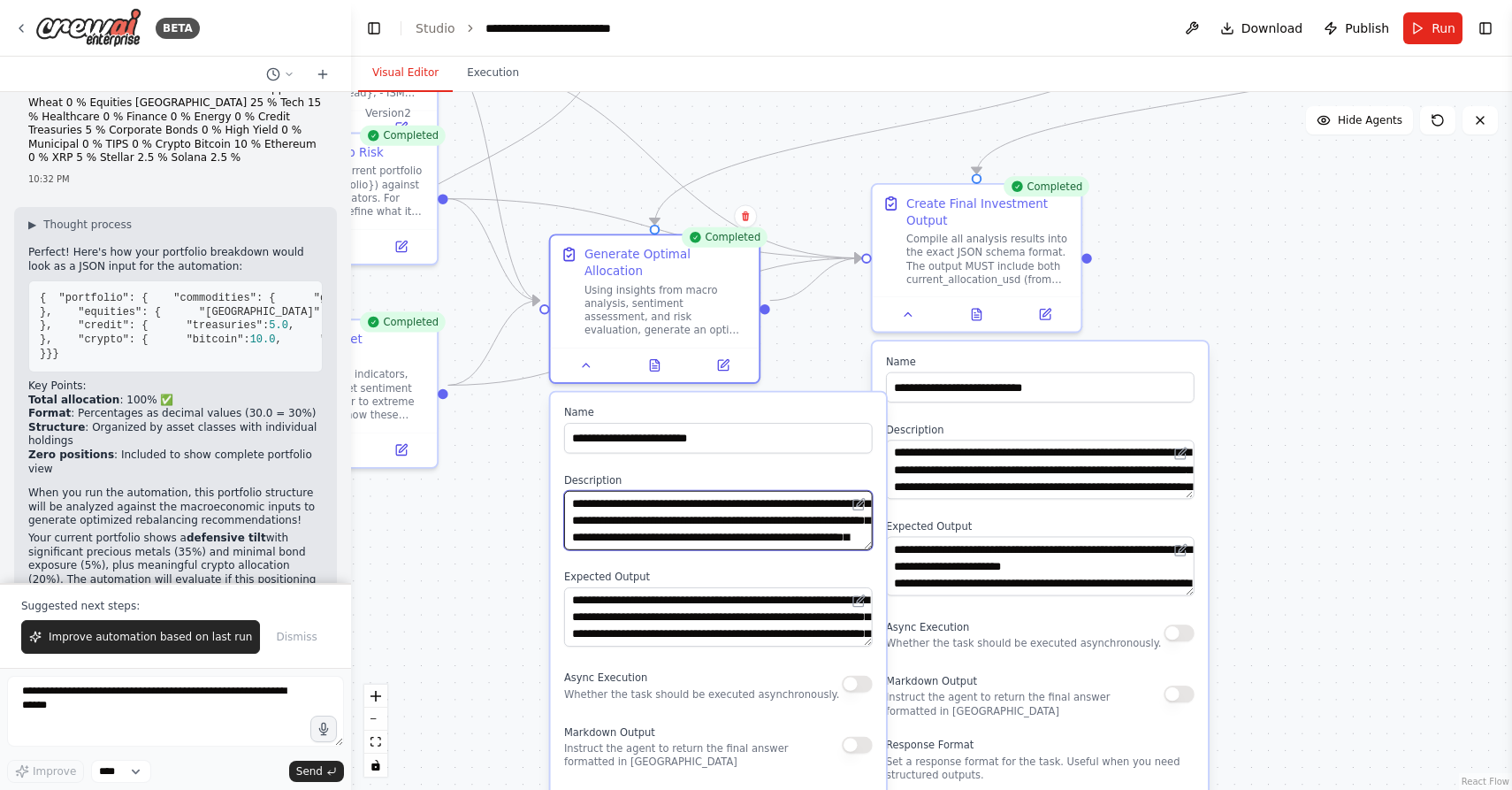
click at [753, 499] on textarea "**********" at bounding box center [718, 520] width 309 height 59
type textarea "**********"
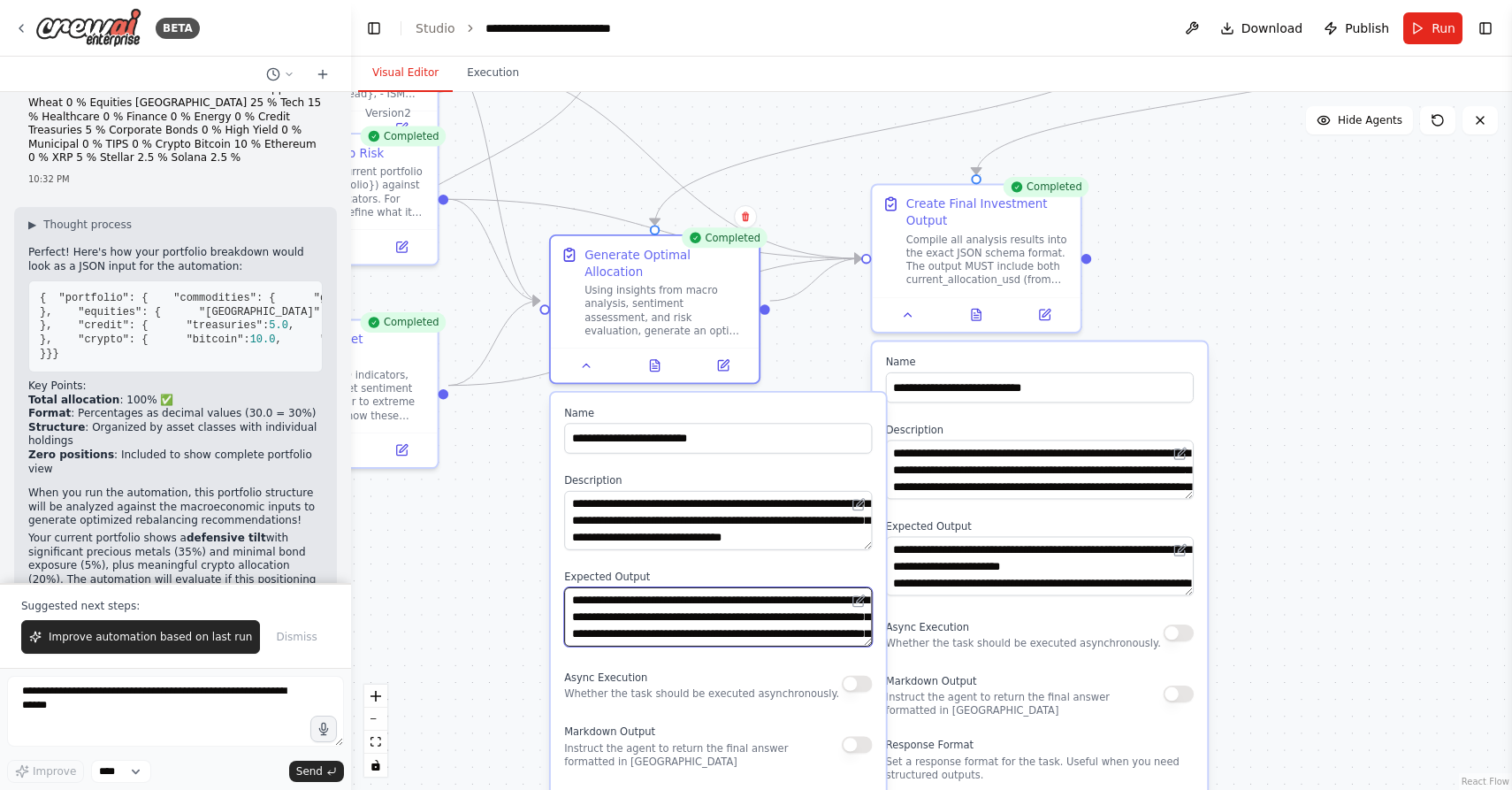
click at [740, 588] on textarea "**********" at bounding box center [717, 617] width 308 height 59
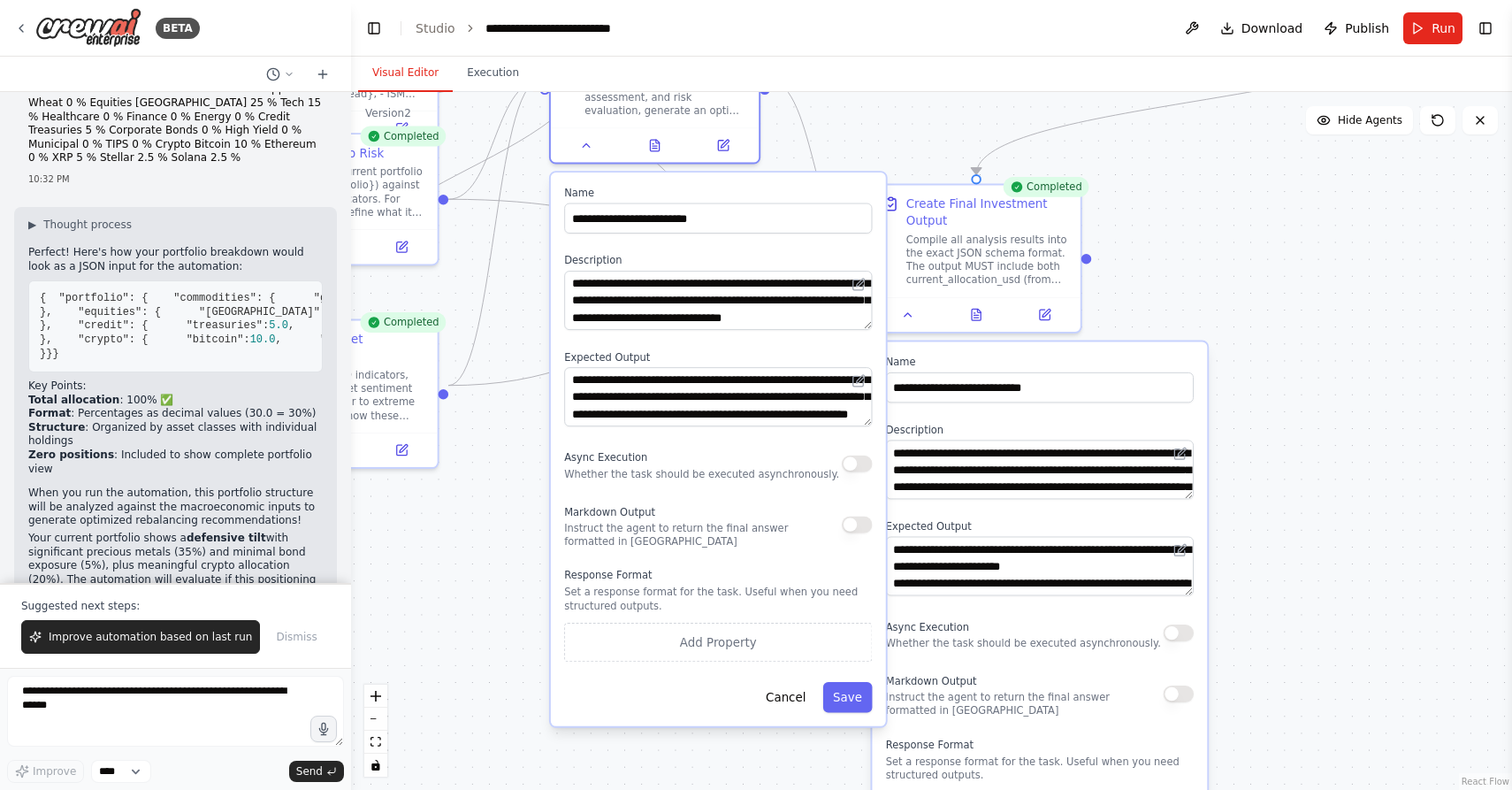
drag, startPoint x: 837, startPoint y: 709, endPoint x: 837, endPoint y: 457, distance: 252.0
click at [837, 500] on div "Markdown Output Instruct the agent to return the final answer formatted in Mark…" at bounding box center [702, 524] width 278 height 48
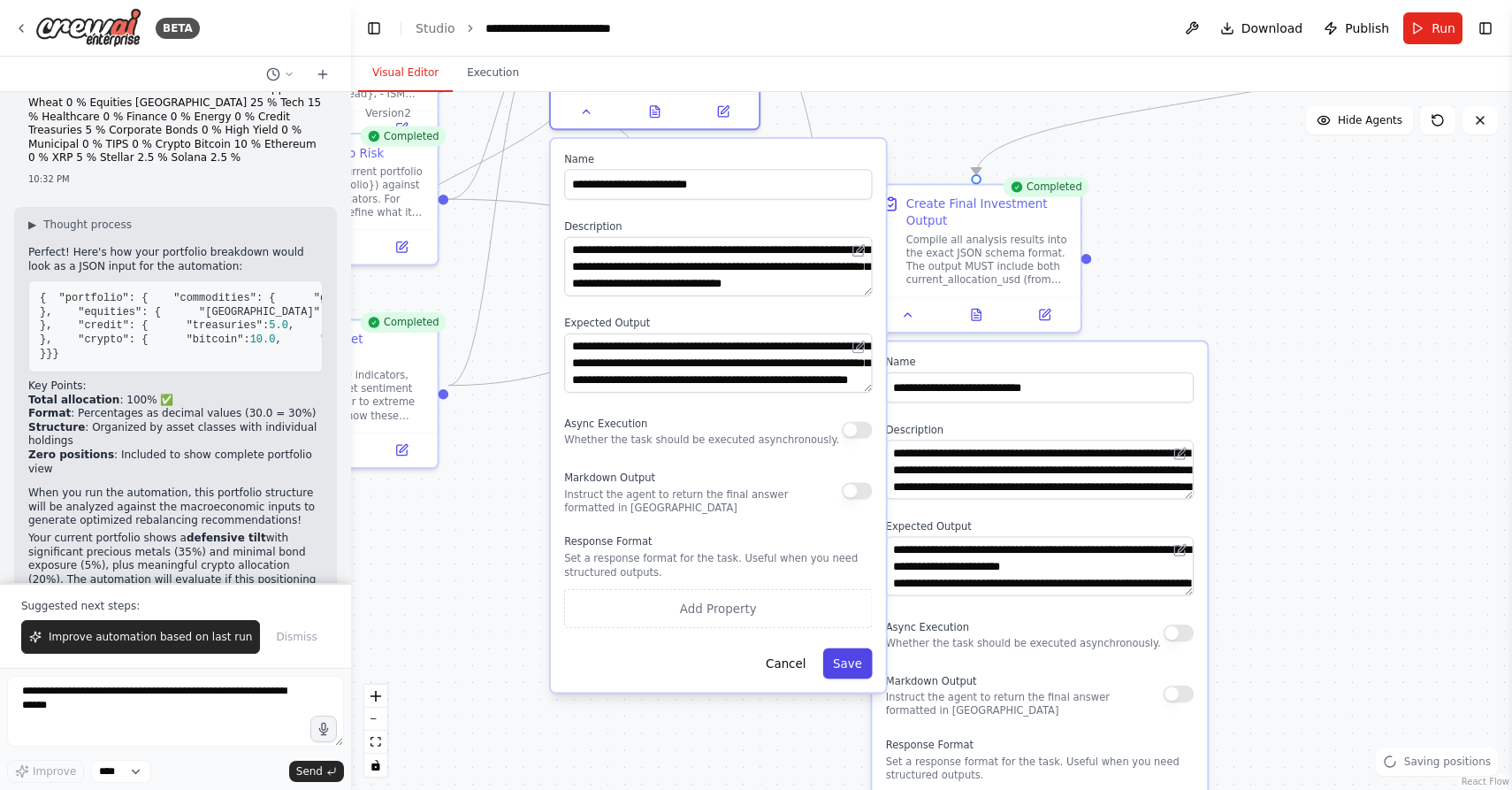
click at [853, 648] on button "Save" at bounding box center [848, 663] width 50 height 30
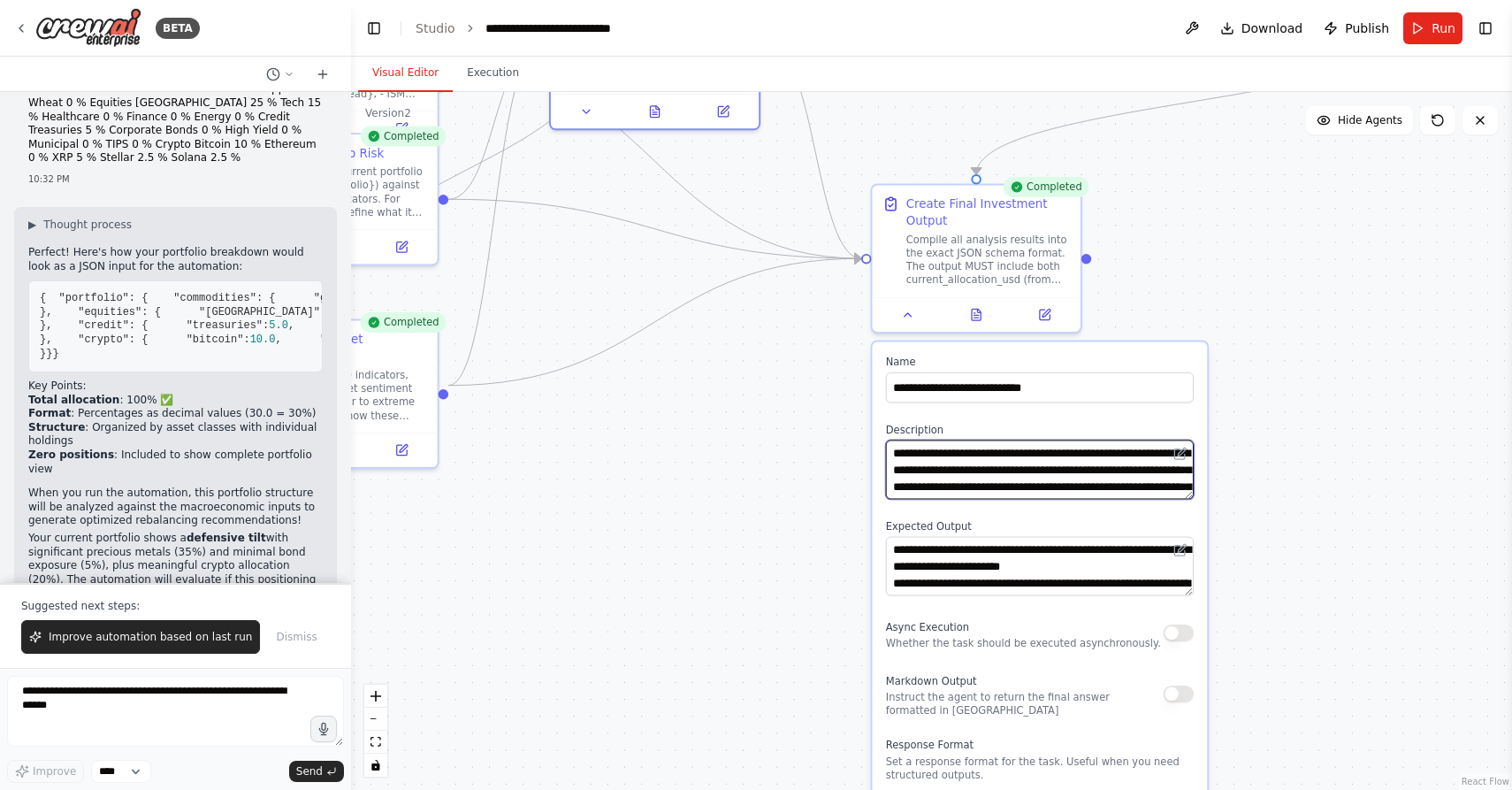
click at [935, 469] on textarea "**********" at bounding box center [1039, 469] width 308 height 59
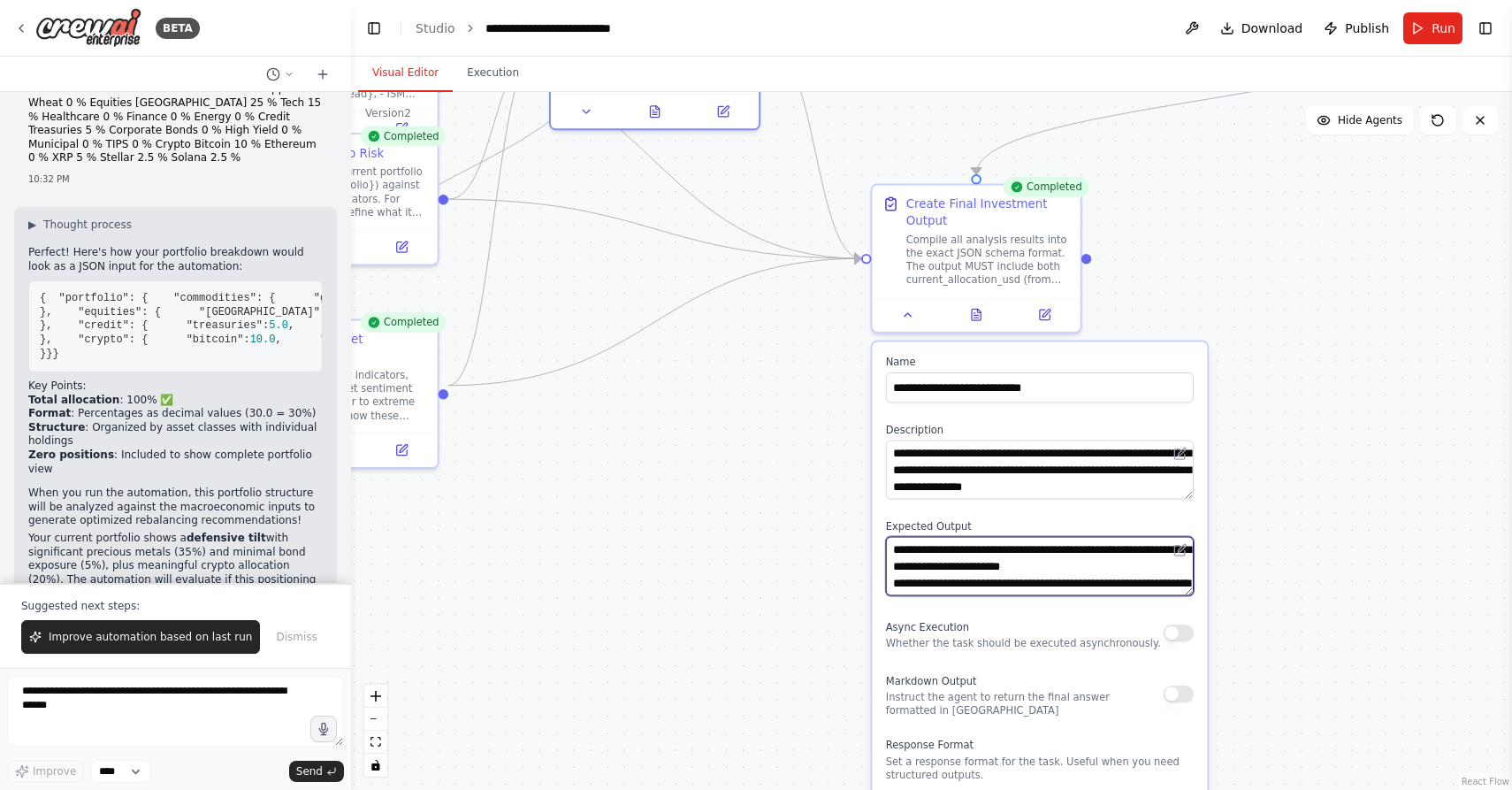
click at [923, 568] on textarea at bounding box center [1039, 566] width 308 height 59
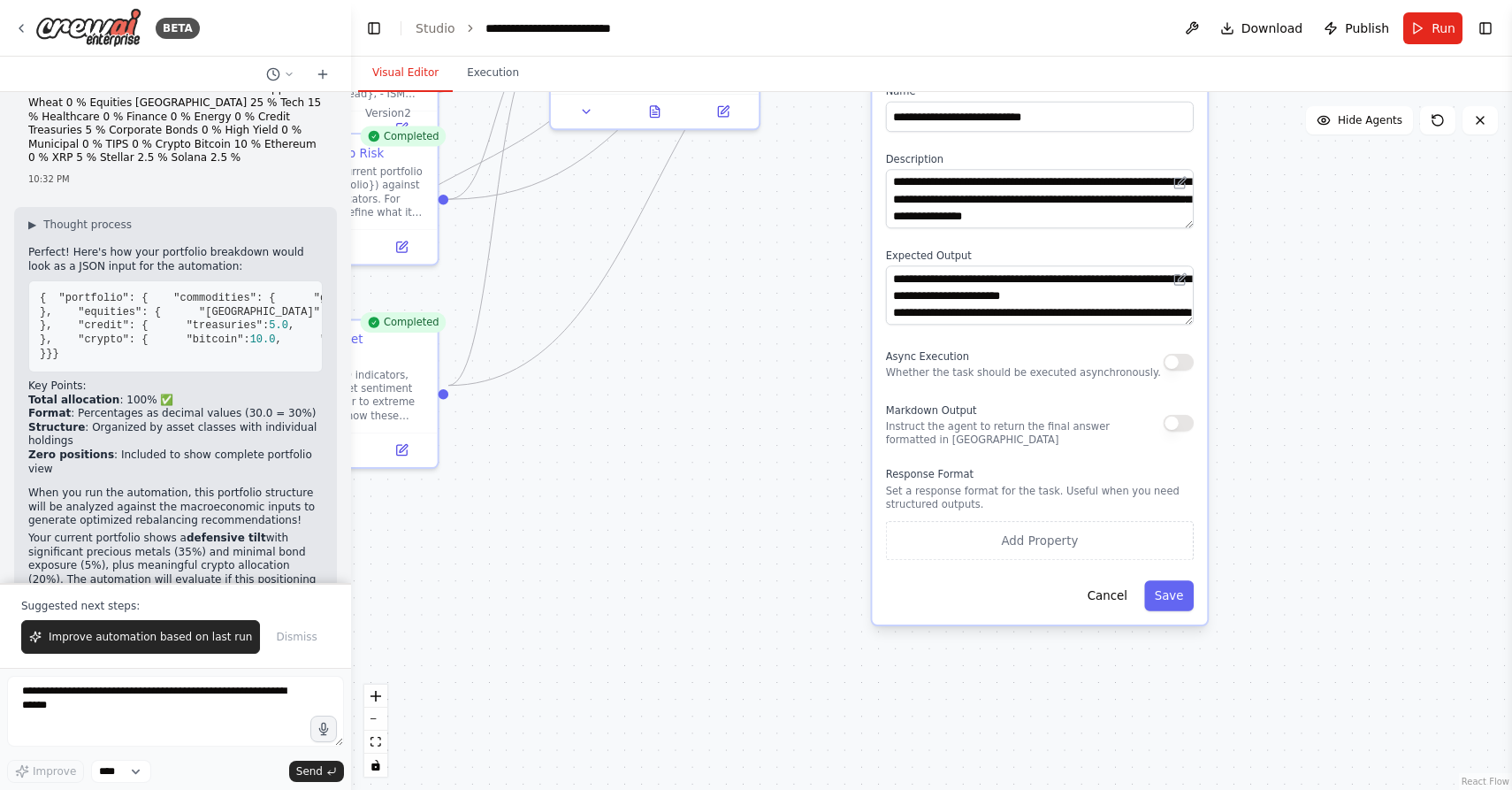
drag, startPoint x: 924, startPoint y: 637, endPoint x: 924, endPoint y: 366, distance: 271.0
click at [924, 366] on p "Whether the task should be executed asynchronously." at bounding box center [1023, 371] width 275 height 14
click at [1171, 602] on button "Save" at bounding box center [1168, 595] width 50 height 30
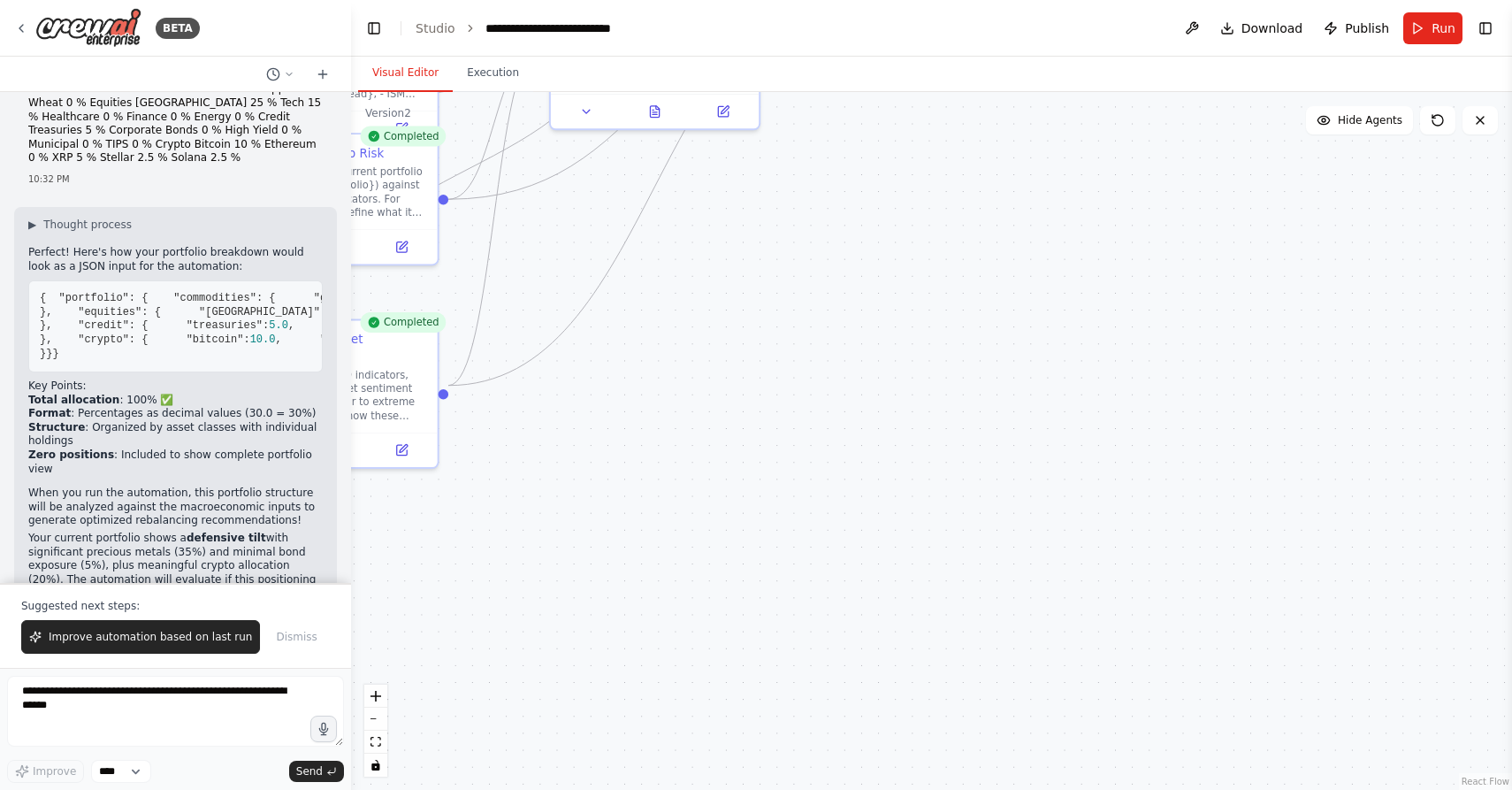
click at [751, 388] on div ".deletable-edge-delete-btn { width: 20px; height: 20px; border: 0px solid #ffff…" at bounding box center [931, 440] width 1161 height 698
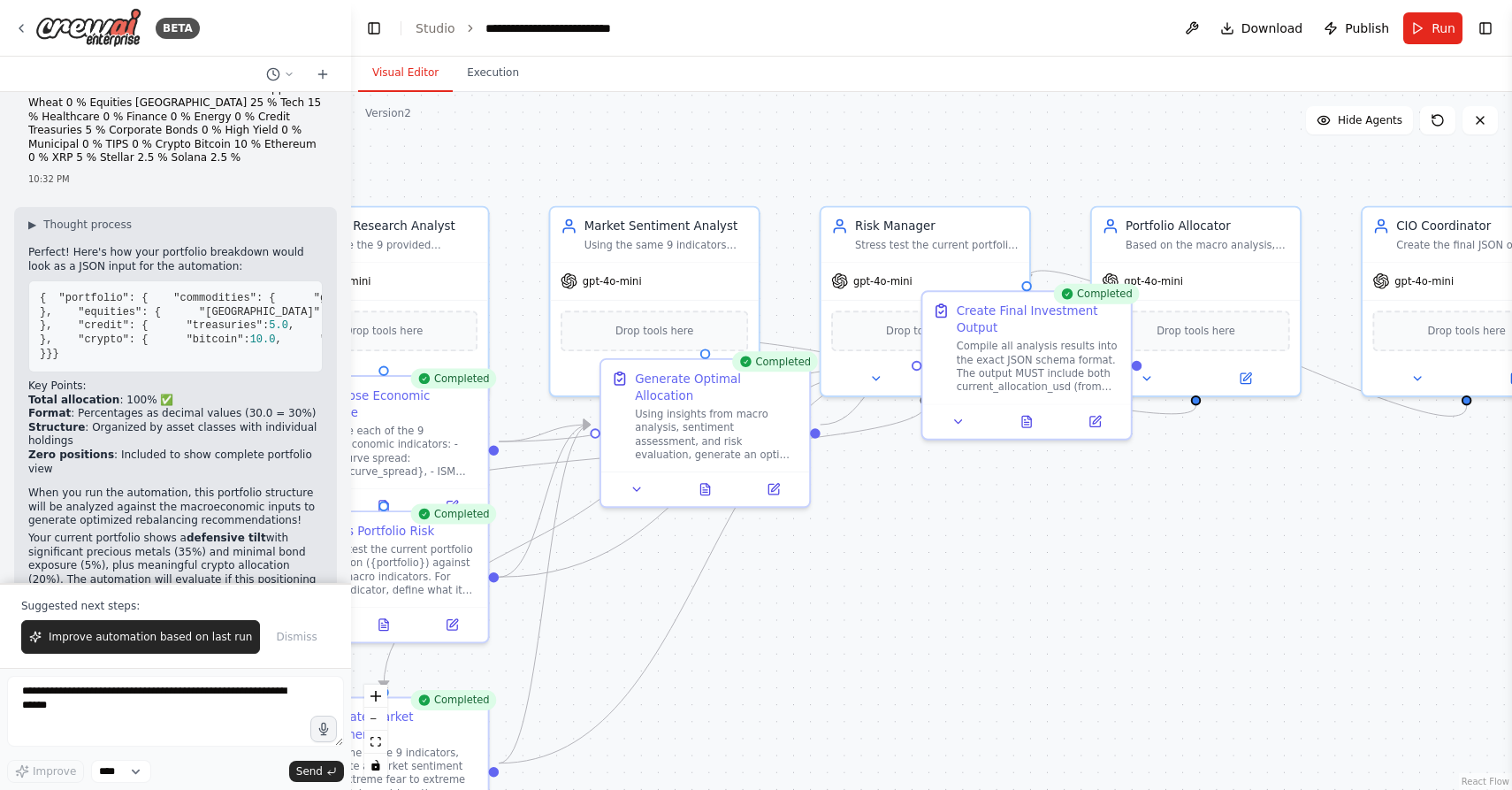
drag, startPoint x: 750, startPoint y: 386, endPoint x: 800, endPoint y: 764, distance: 381.3
click at [800, 764] on div ".deletable-edge-delete-btn { width: 20px; height: 20px; border: 0px solid #ffff…" at bounding box center [931, 440] width 1161 height 698
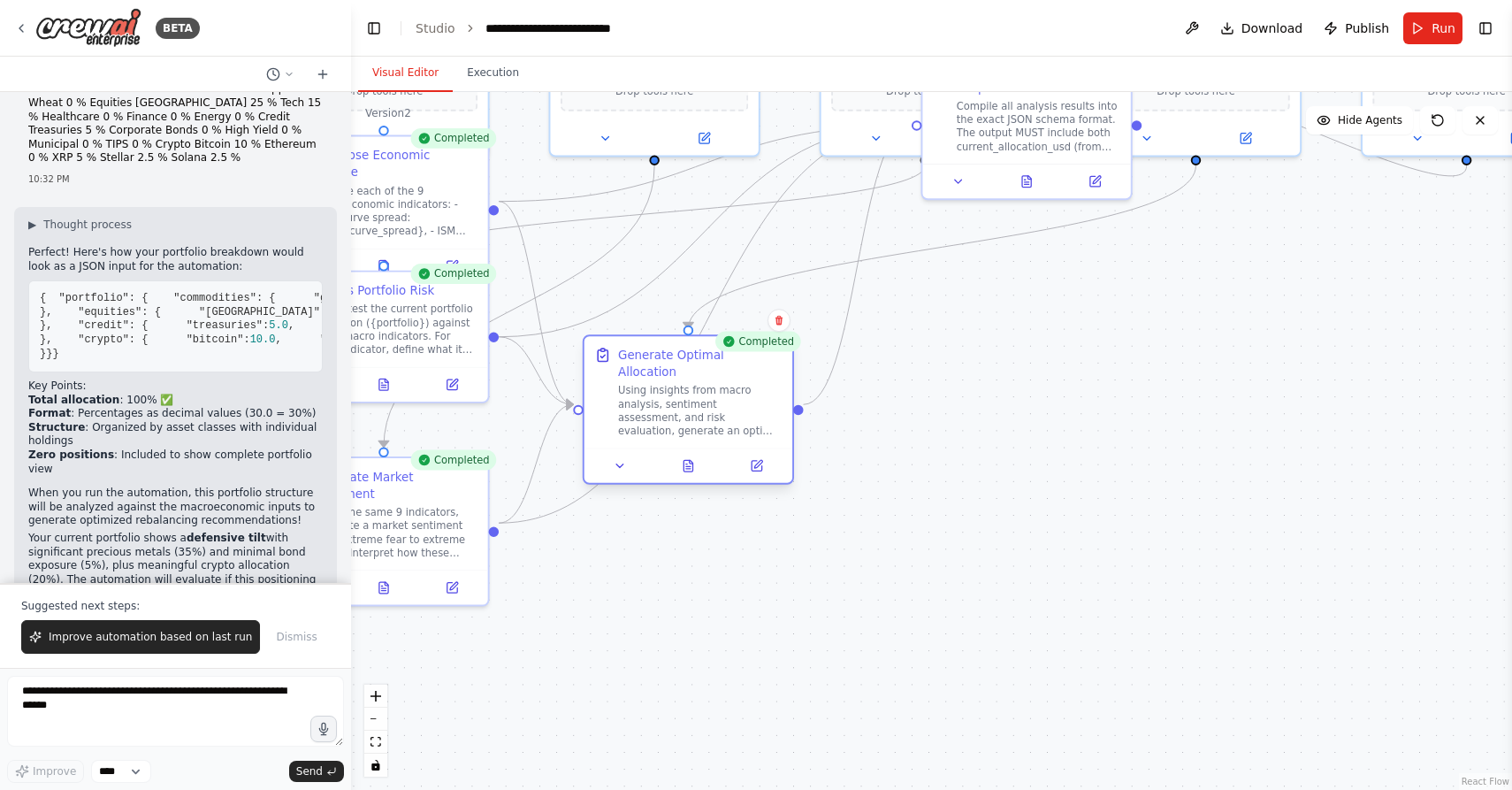
drag, startPoint x: 728, startPoint y: 474, endPoint x: 702, endPoint y: 459, distance: 30.0
click at [702, 459] on div at bounding box center [688, 466] width 208 height 35
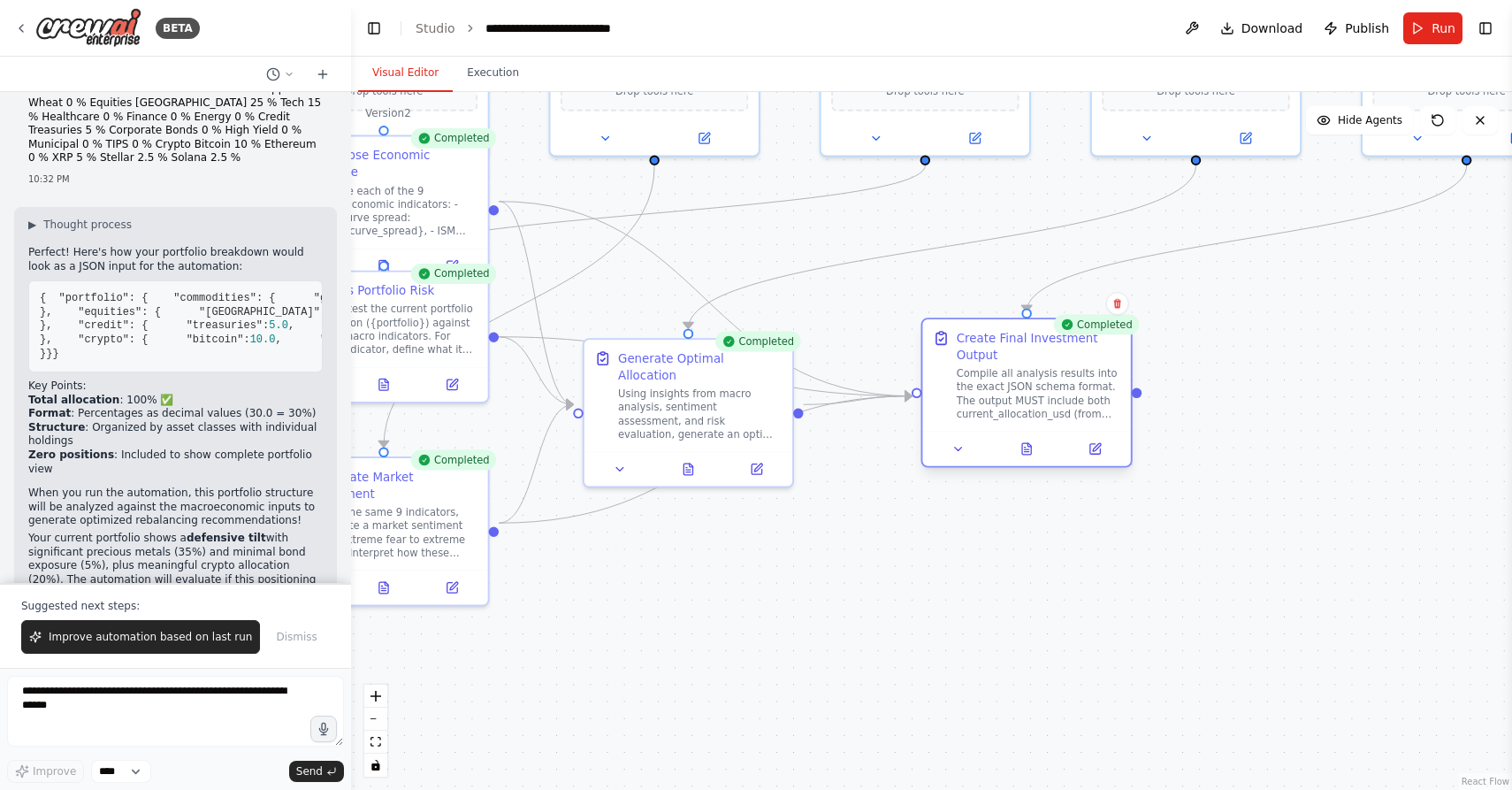
drag, startPoint x: 978, startPoint y: 133, endPoint x: 987, endPoint y: 412, distance: 279.1
click at [987, 412] on div "Compile all analysis results into the exact JSON schema format. The output MUST…" at bounding box center [1038, 393] width 164 height 54
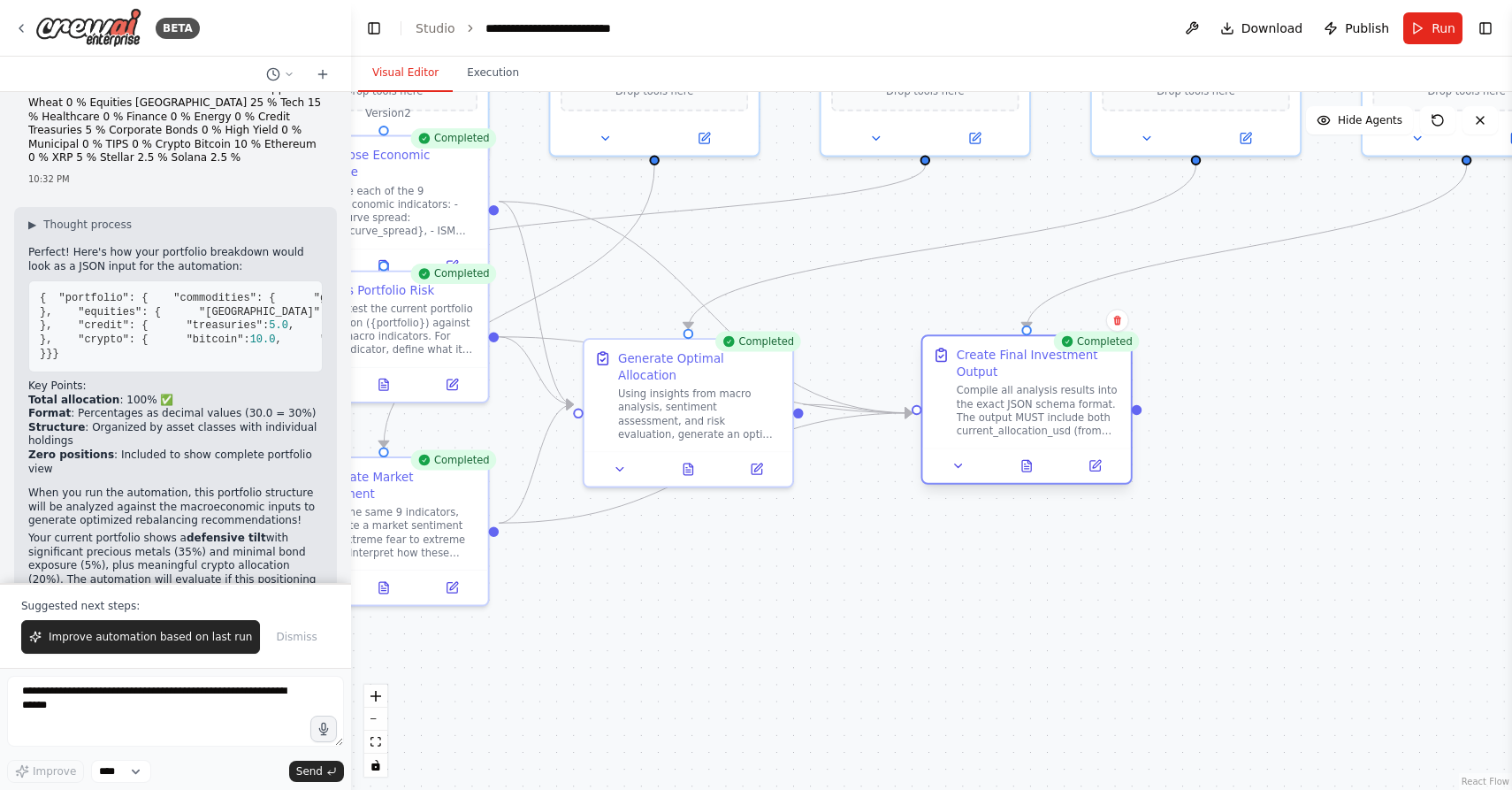
drag, startPoint x: 987, startPoint y: 412, endPoint x: 987, endPoint y: 422, distance: 10.0
click at [987, 422] on div "Compile all analysis results into the exact JSON schema format. The output MUST…" at bounding box center [1038, 410] width 164 height 54
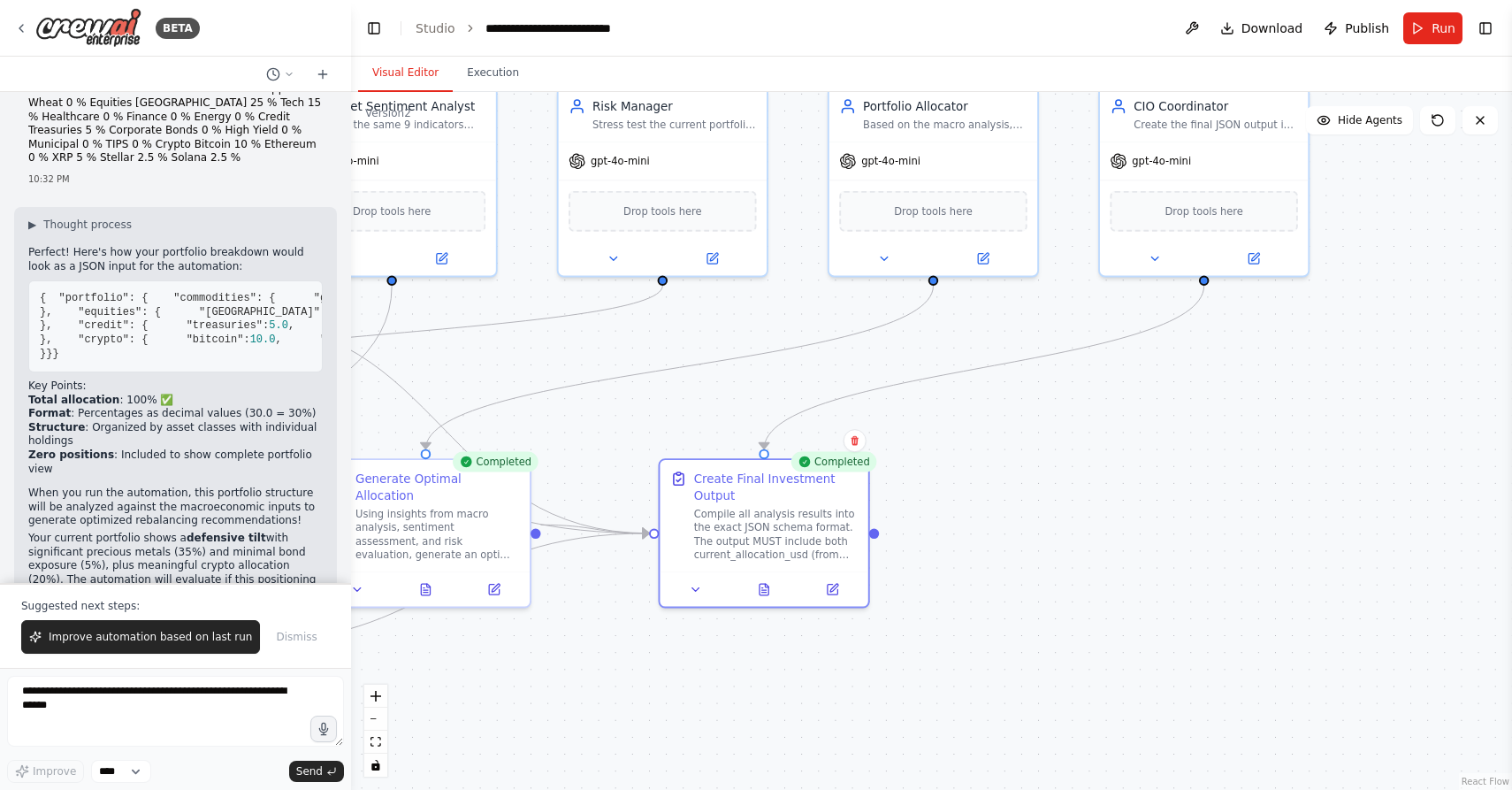
drag, startPoint x: 1213, startPoint y: 402, endPoint x: 950, endPoint y: 523, distance: 289.5
click at [950, 523] on div ".deletable-edge-delete-btn { width: 20px; height: 20px; border: 0px solid #ffff…" at bounding box center [931, 440] width 1161 height 698
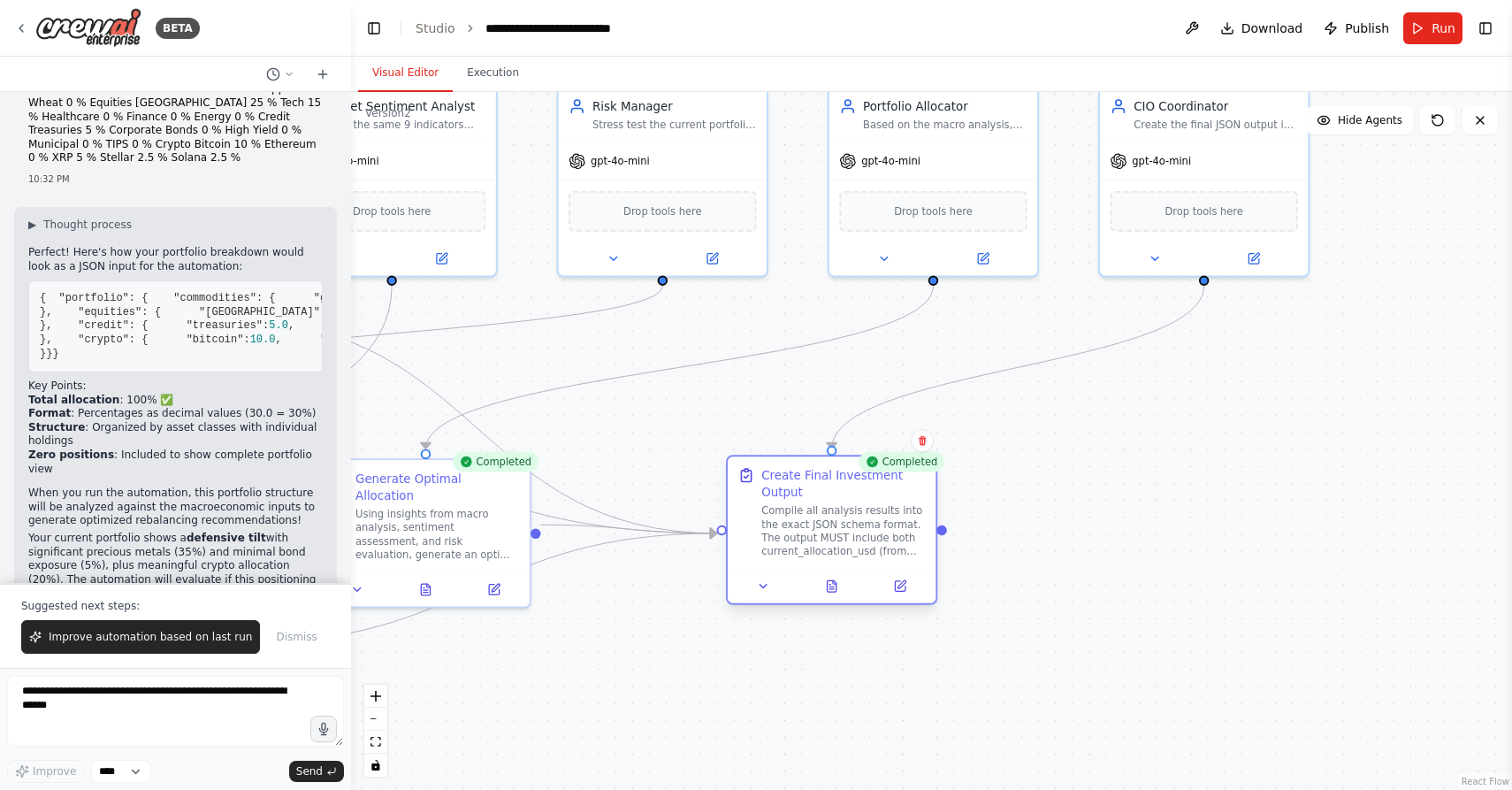
drag, startPoint x: 753, startPoint y: 516, endPoint x: 816, endPoint y: 518, distance: 63.0
click at [816, 518] on div "Compile all analysis results into the exact JSON schema format. The output MUST…" at bounding box center [843, 530] width 164 height 54
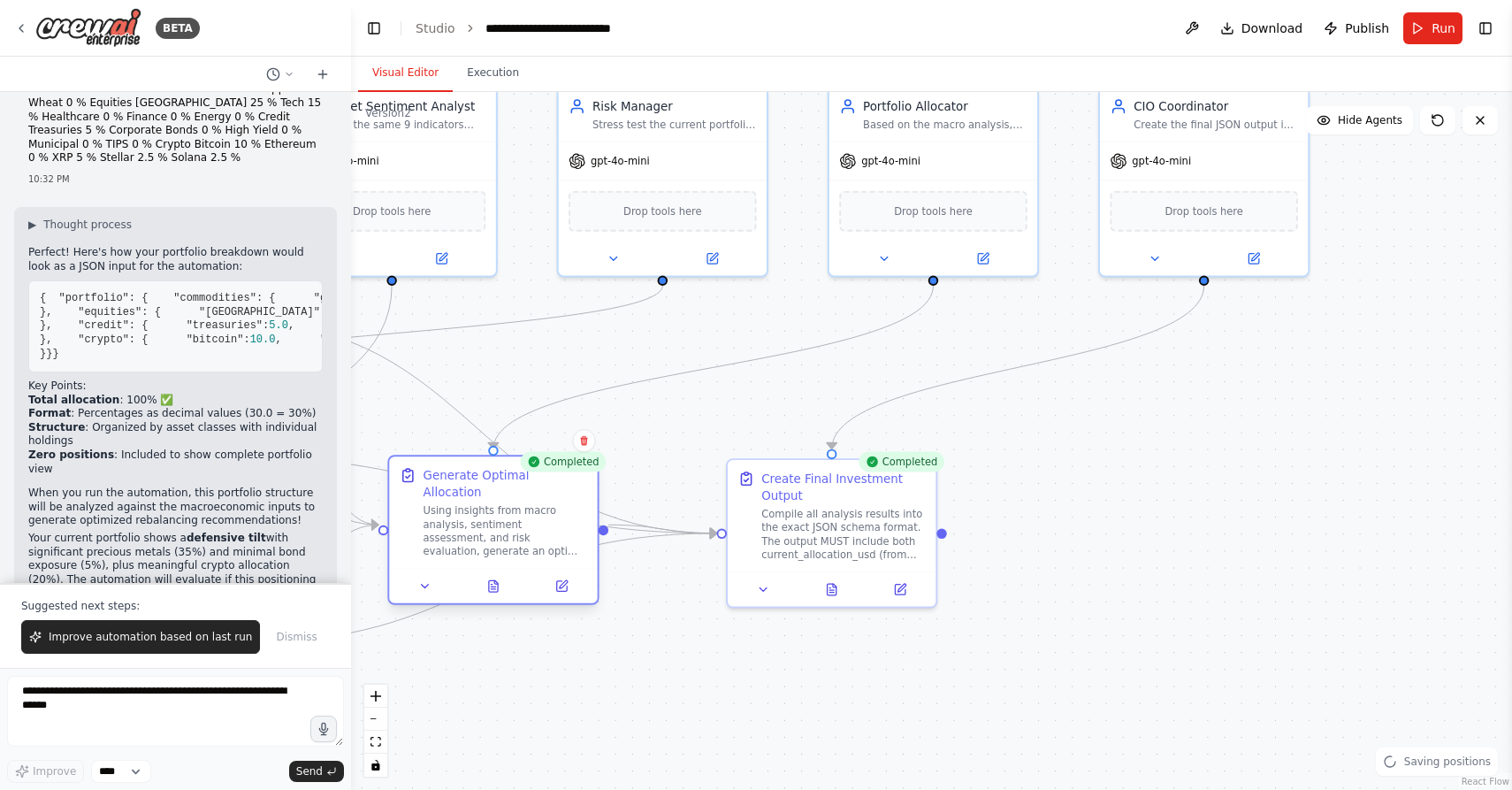
drag, startPoint x: 476, startPoint y: 507, endPoint x: 547, endPoint y: 507, distance: 71.0
click at [547, 507] on div "Using insights from macro analysis, sentiment assessment, and risk evaluation, …" at bounding box center [506, 530] width 164 height 54
click at [595, 605] on div ".deletable-edge-delete-btn { width: 20px; height: 20px; border: 0px solid #ffff…" at bounding box center [931, 440] width 1161 height 698
click at [604, 661] on div ".deletable-edge-delete-btn { width: 20px; height: 20px; border: 0px solid #ffff…" at bounding box center [931, 440] width 1161 height 698
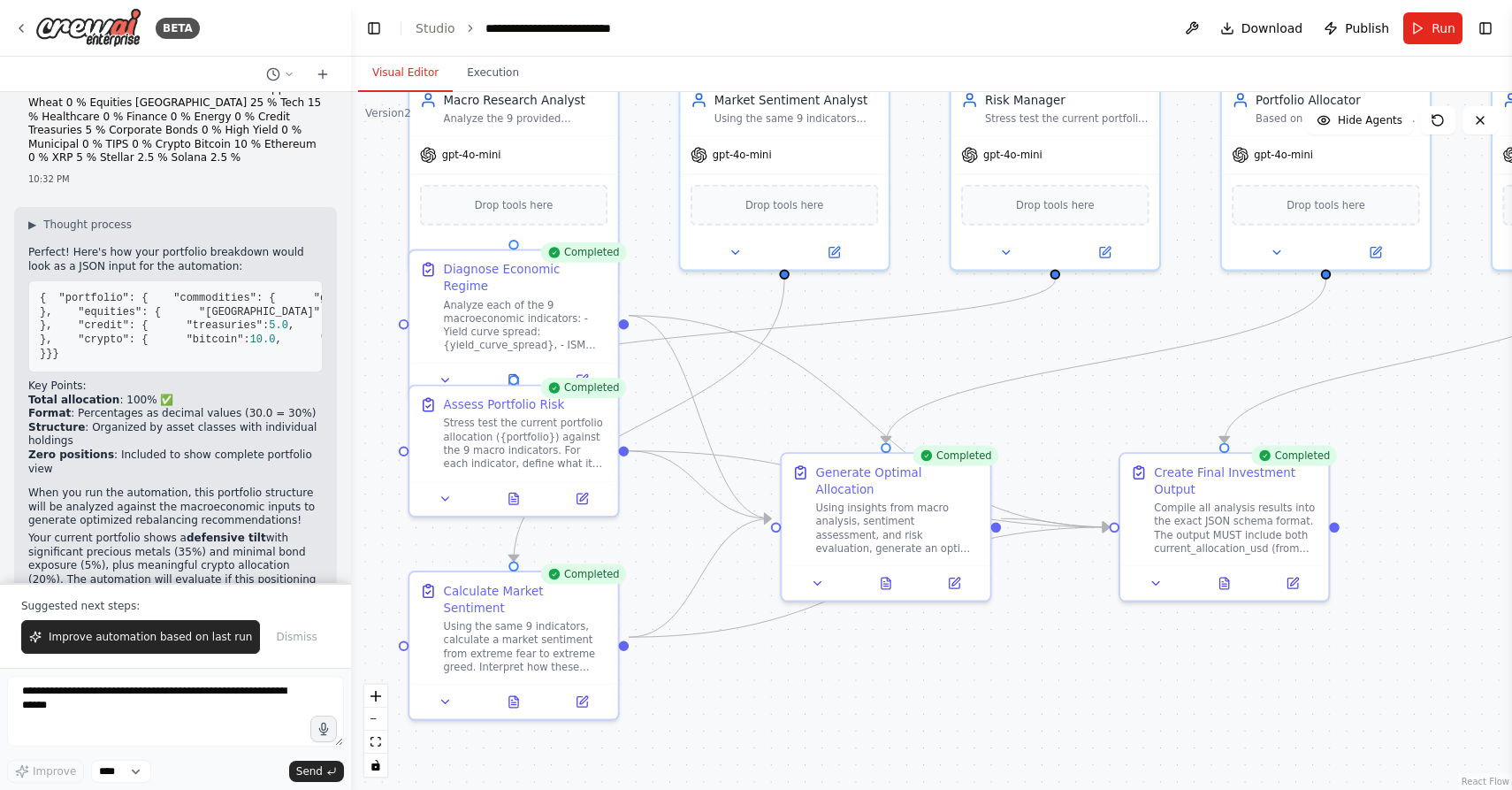
drag, startPoint x: 604, startPoint y: 661, endPoint x: 994, endPoint y: 654, distance: 390.1
click at [997, 654] on div ".deletable-edge-delete-btn { width: 20px; height: 20px; border: 0px solid #ffff…" at bounding box center [931, 440] width 1161 height 698
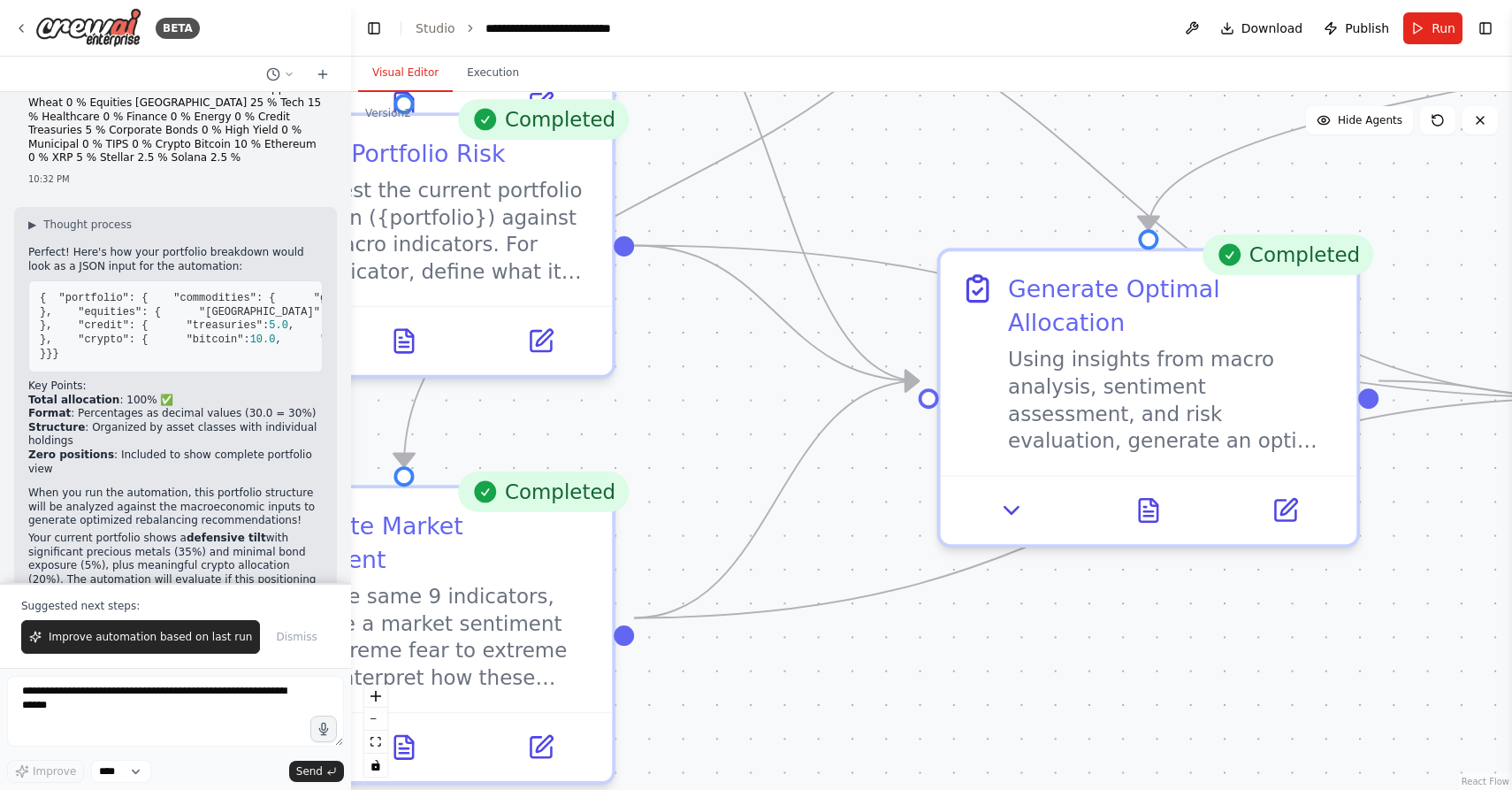
drag, startPoint x: 680, startPoint y: 601, endPoint x: 1041, endPoint y: 597, distance: 361.0
click at [1041, 597] on div ".deletable-edge-delete-btn { width: 20px; height: 20px; border: 0px solid #ffff…" at bounding box center [931, 440] width 1161 height 698
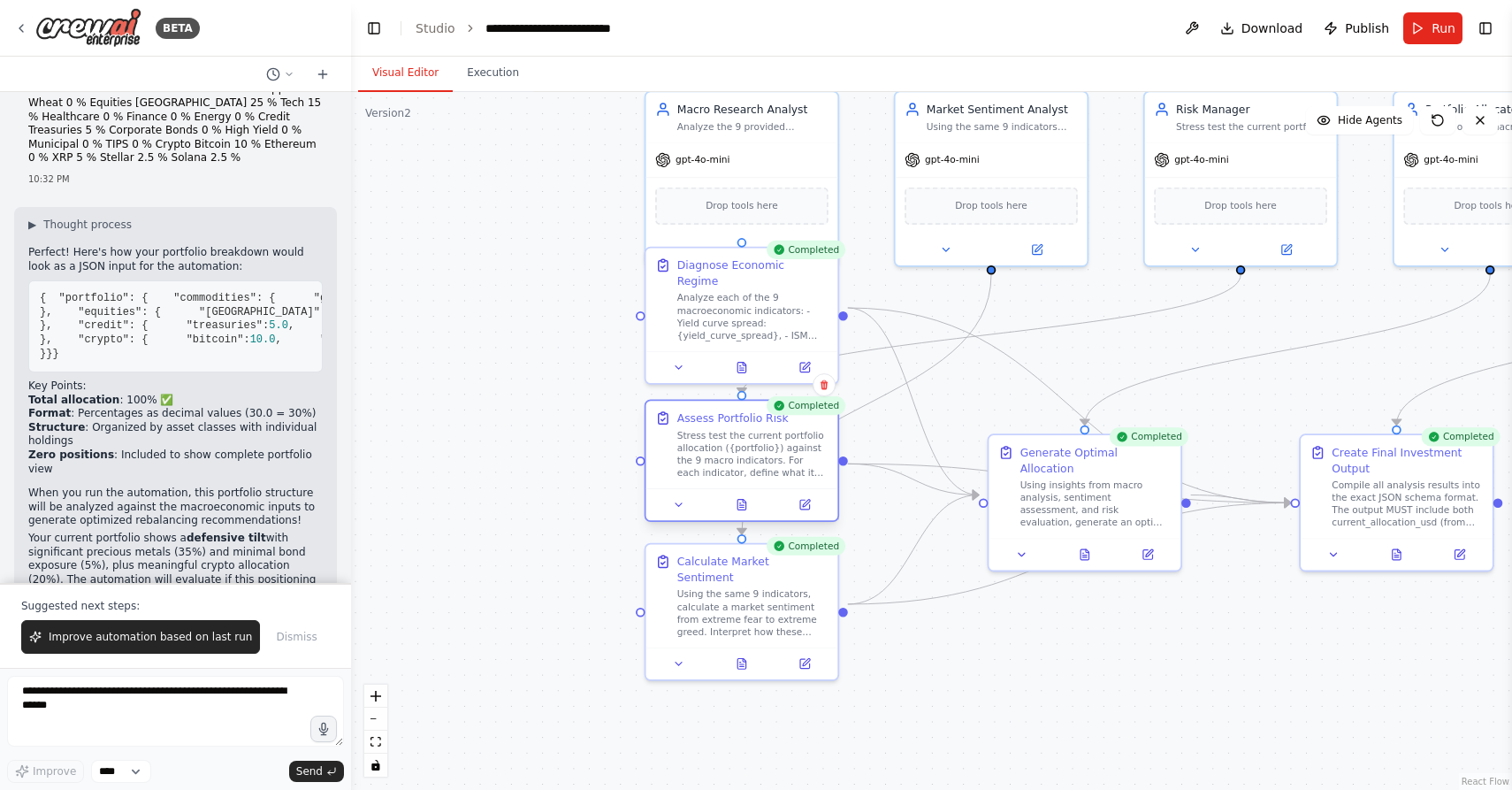
drag, startPoint x: 763, startPoint y: 429, endPoint x: 763, endPoint y: 460, distance: 31.0
click at [763, 460] on div "Stress test the current portfolio allocation ({portfolio}) against the 9 macro …" at bounding box center [752, 453] width 152 height 50
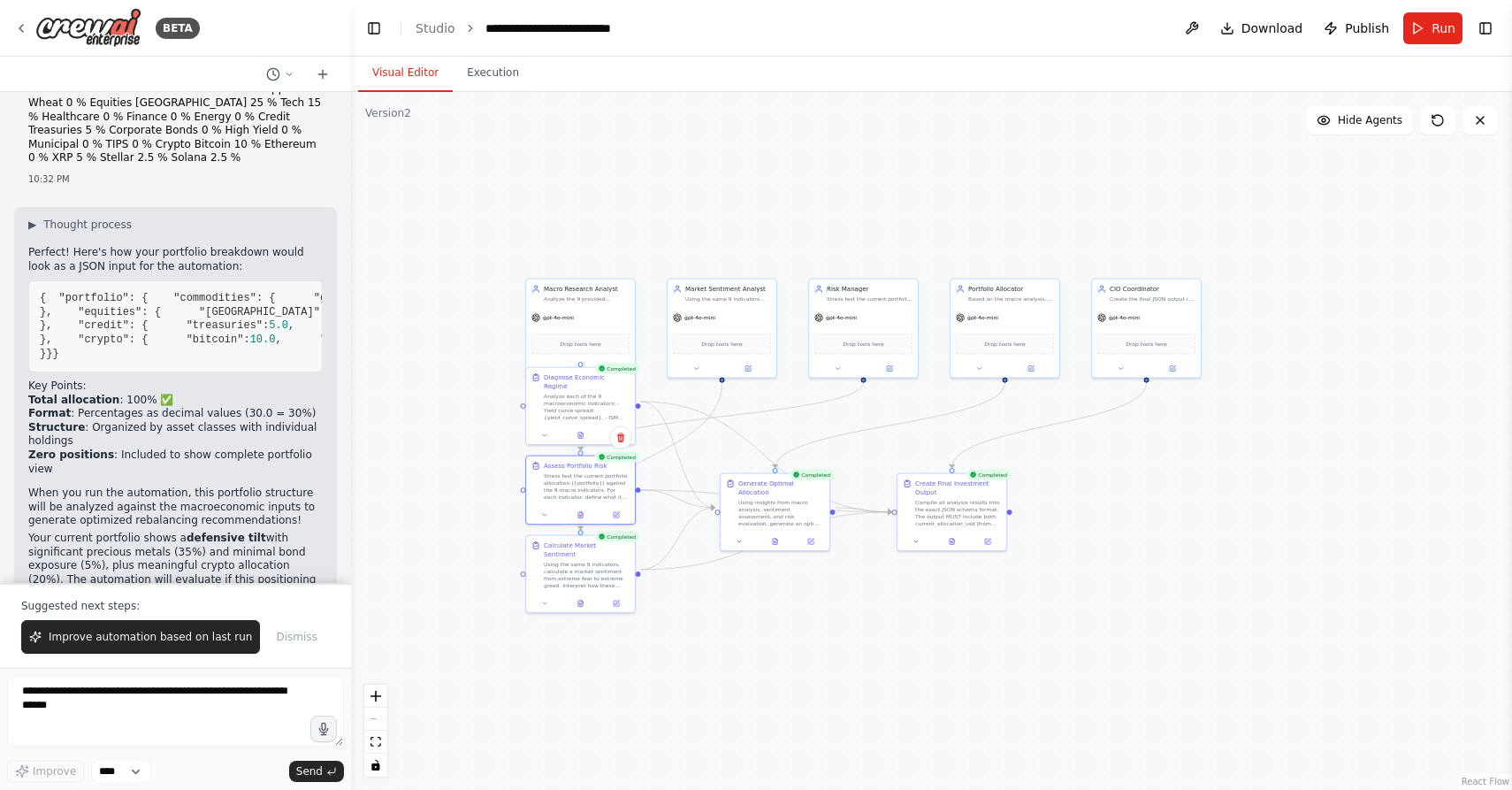
drag, startPoint x: 1137, startPoint y: 338, endPoint x: 829, endPoint y: 404, distance: 315.0
click at [829, 404] on div ".deletable-edge-delete-btn { width: 20px; height: 20px; border: 0px solid #ffff…" at bounding box center [931, 440] width 1161 height 698
click at [1360, 28] on span "Publish" at bounding box center [1367, 27] width 44 height 17
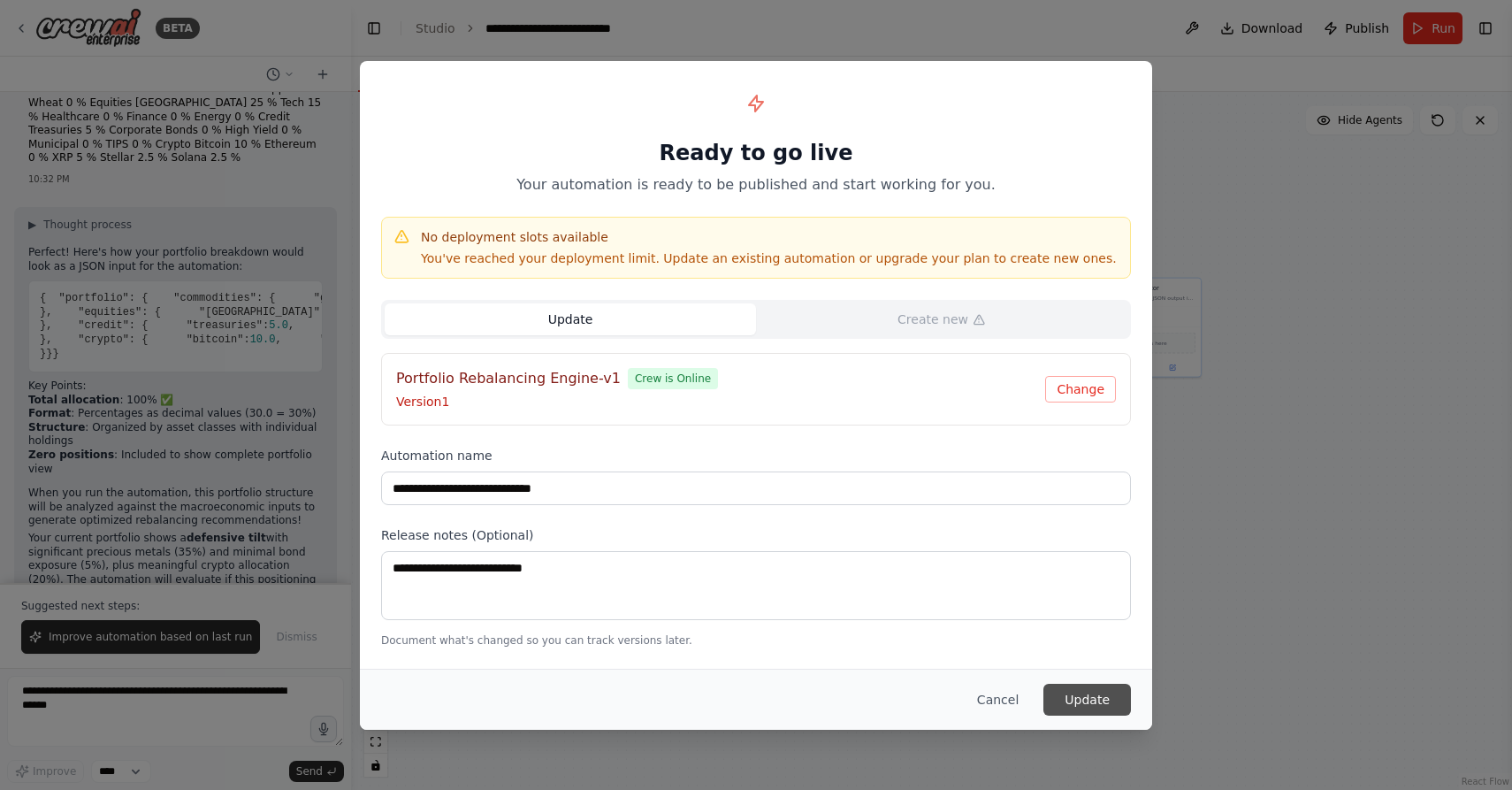
click at [1095, 697] on button "Update" at bounding box center [1086, 699] width 87 height 32
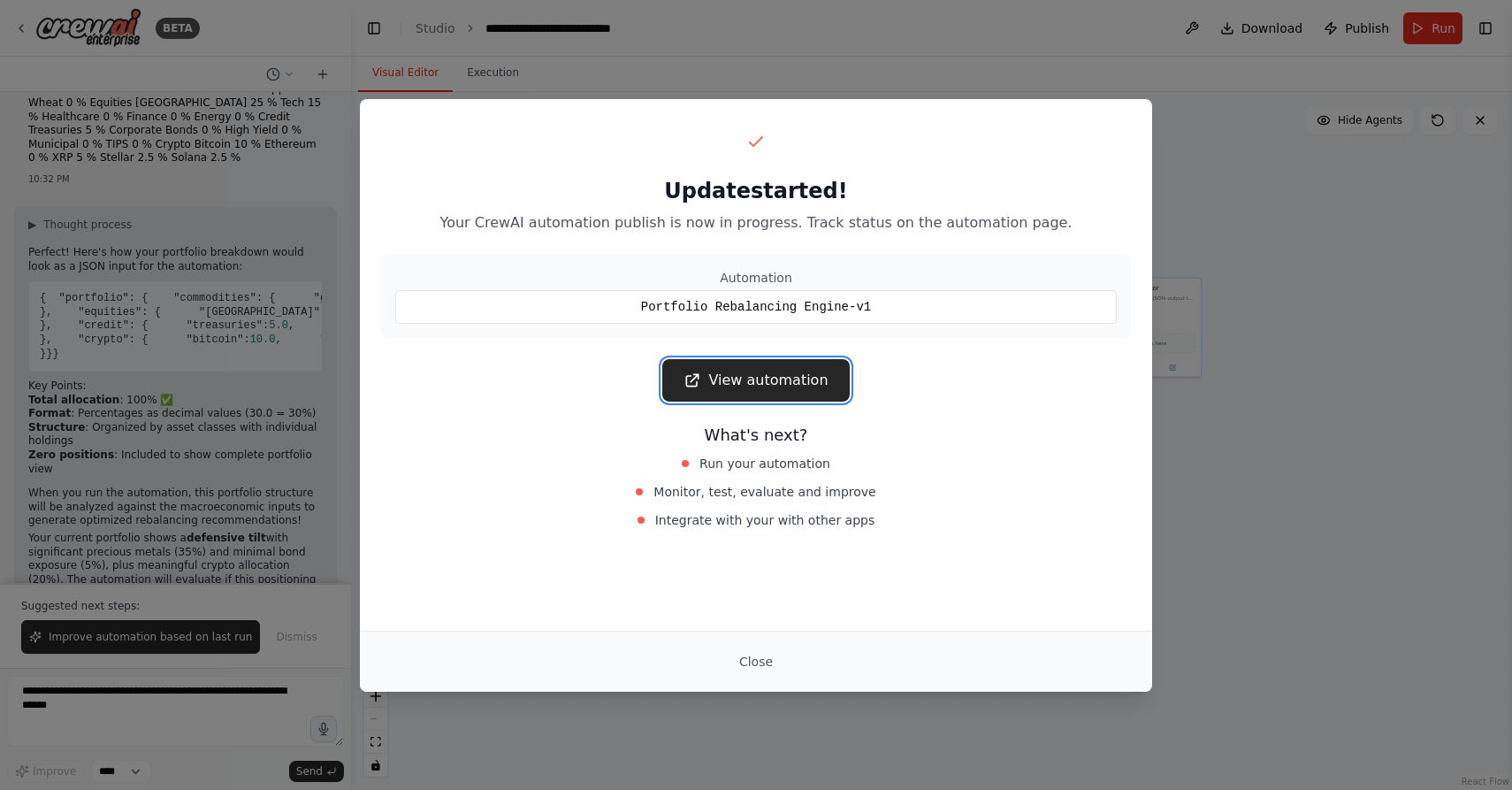
click at [820, 380] on link "View automation" at bounding box center [756, 380] width 187 height 43
click at [814, 381] on link "View automation" at bounding box center [756, 380] width 187 height 43
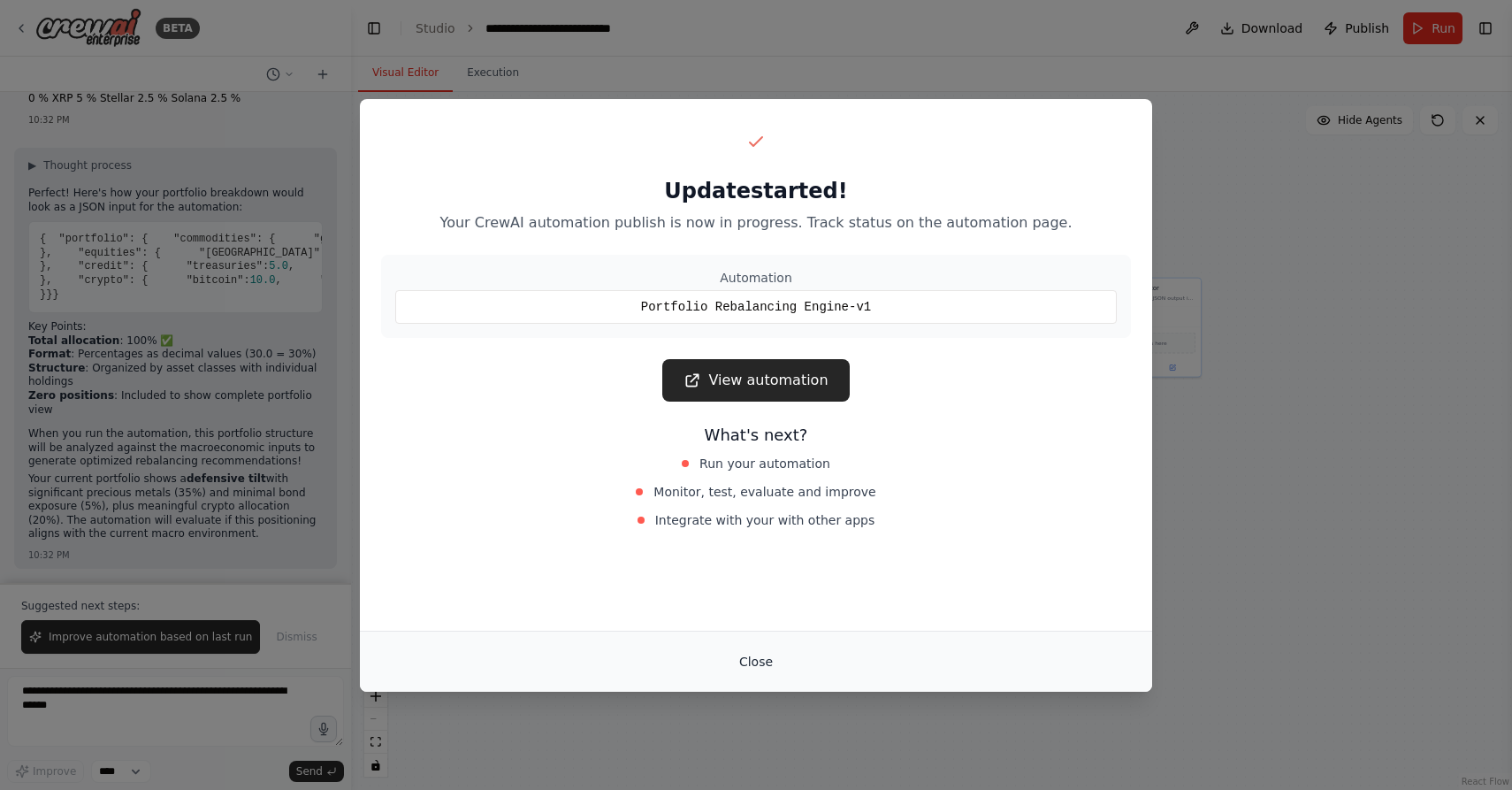
click at [740, 657] on button "Close" at bounding box center [756, 661] width 62 height 32
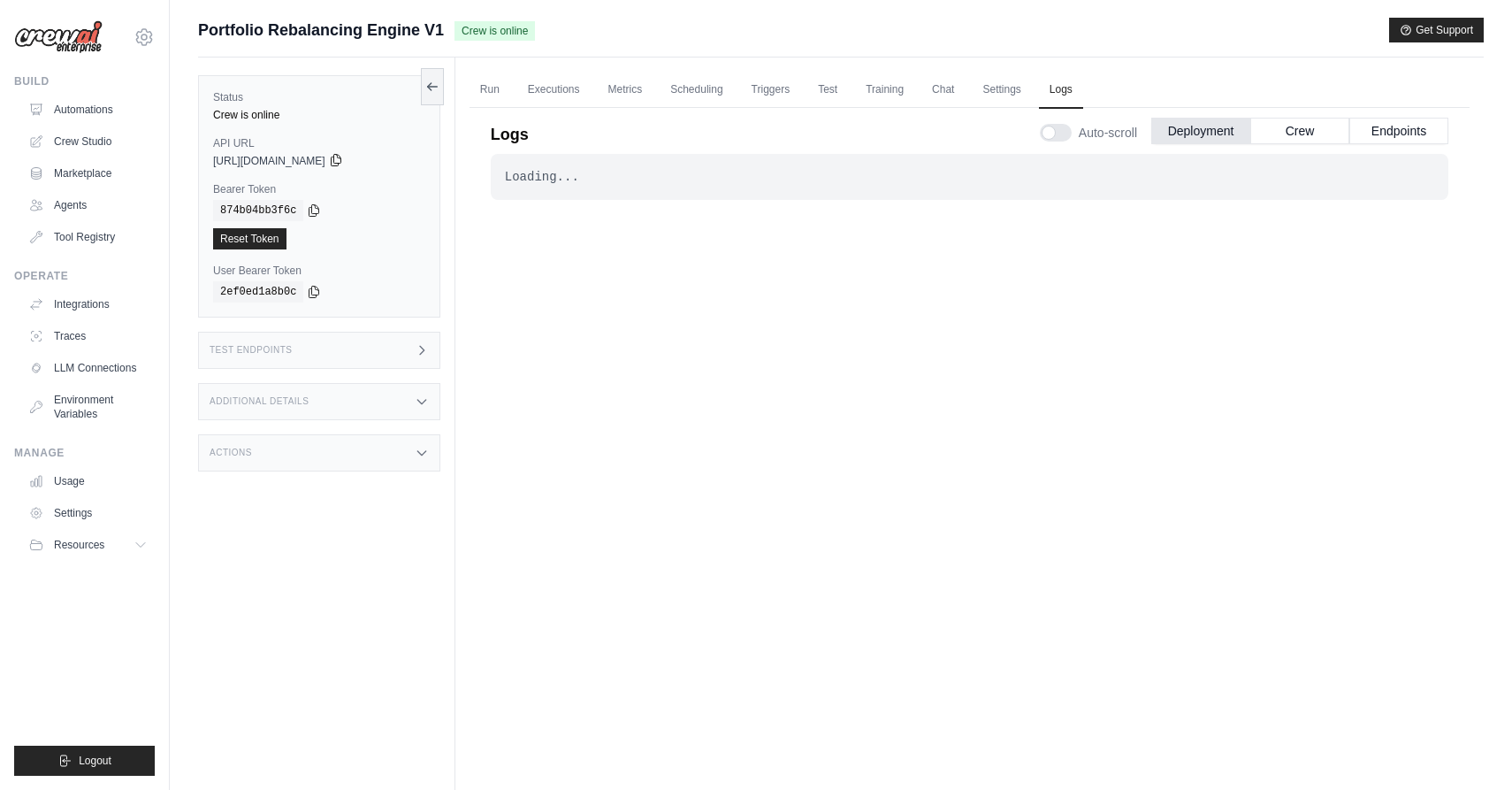
click at [343, 162] on icon at bounding box center [336, 161] width 15 height 15
click at [501, 343] on div "Loading... . . . Successful" at bounding box center [969, 457] width 957 height 607
click at [311, 203] on icon at bounding box center [314, 210] width 15 height 15
click at [495, 87] on link "Run" at bounding box center [489, 90] width 41 height 37
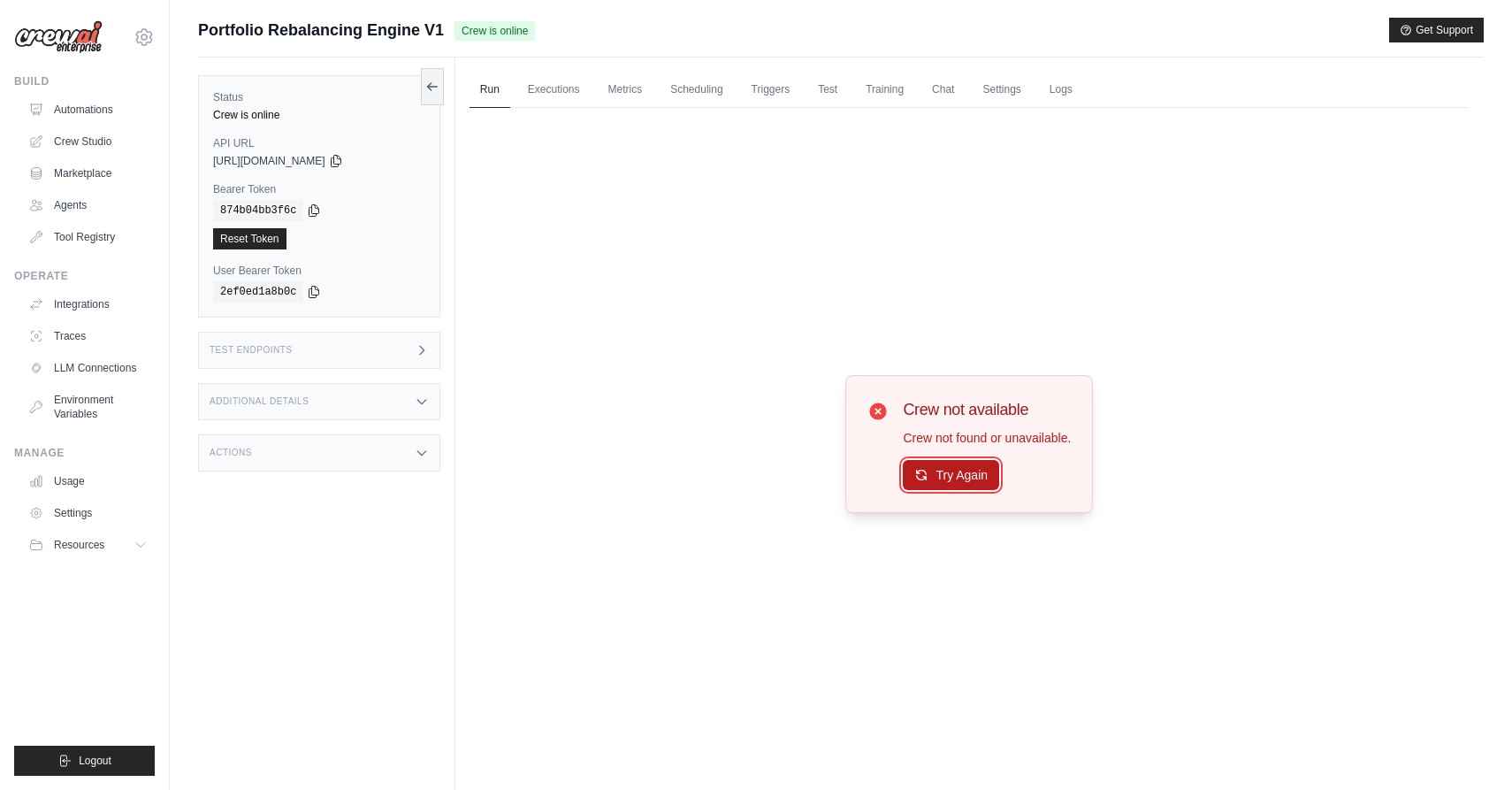
click at [944, 489] on button "Try Again" at bounding box center [951, 475] width 96 height 30
click at [939, 476] on button "Try Again" at bounding box center [951, 475] width 96 height 30
click at [939, 476] on button "Try Again" at bounding box center [951, 476] width 96 height 30
click at [83, 103] on link "Automations" at bounding box center [89, 109] width 133 height 28
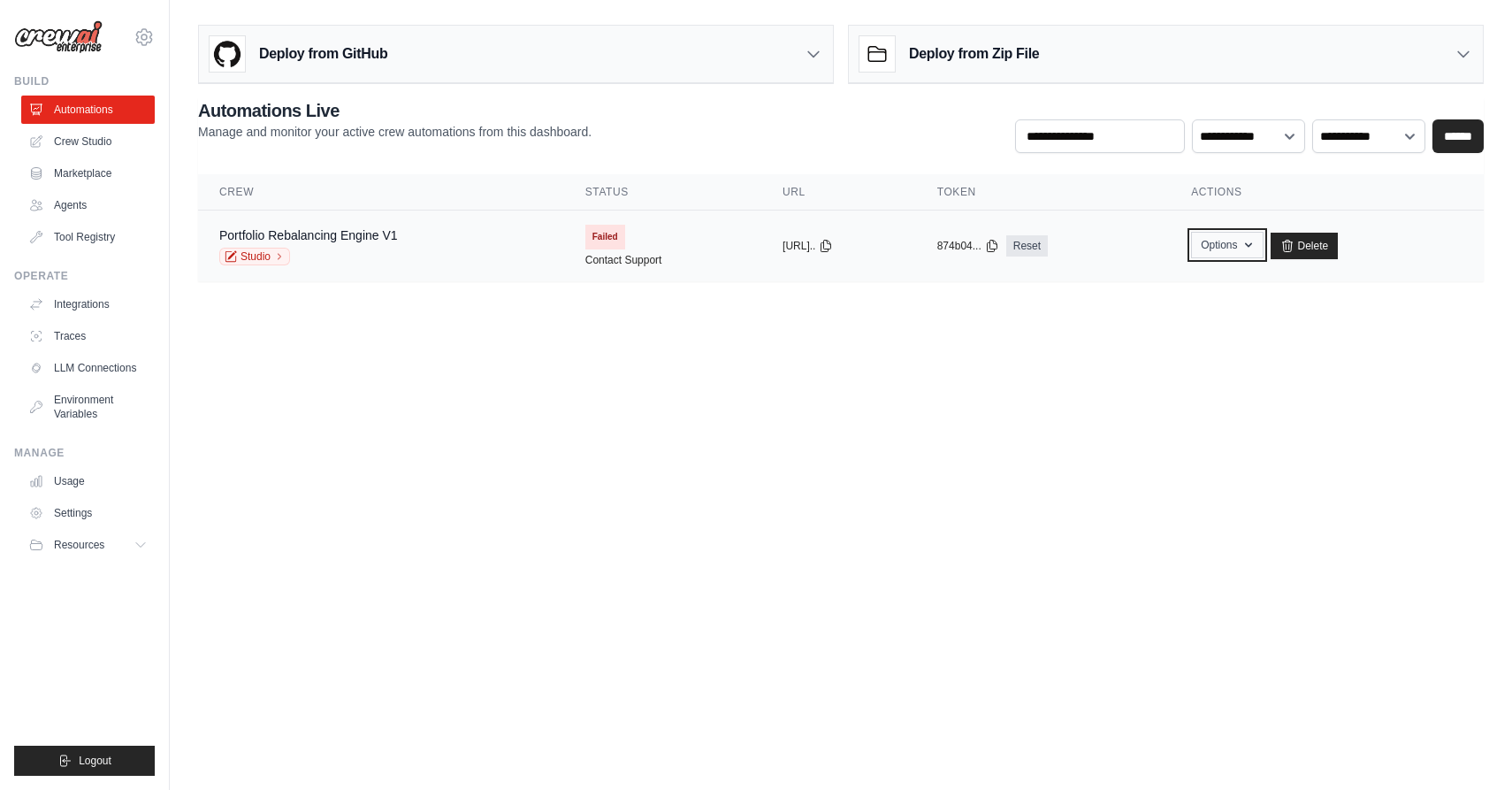
click at [1255, 246] on icon "button" at bounding box center [1249, 245] width 15 height 15
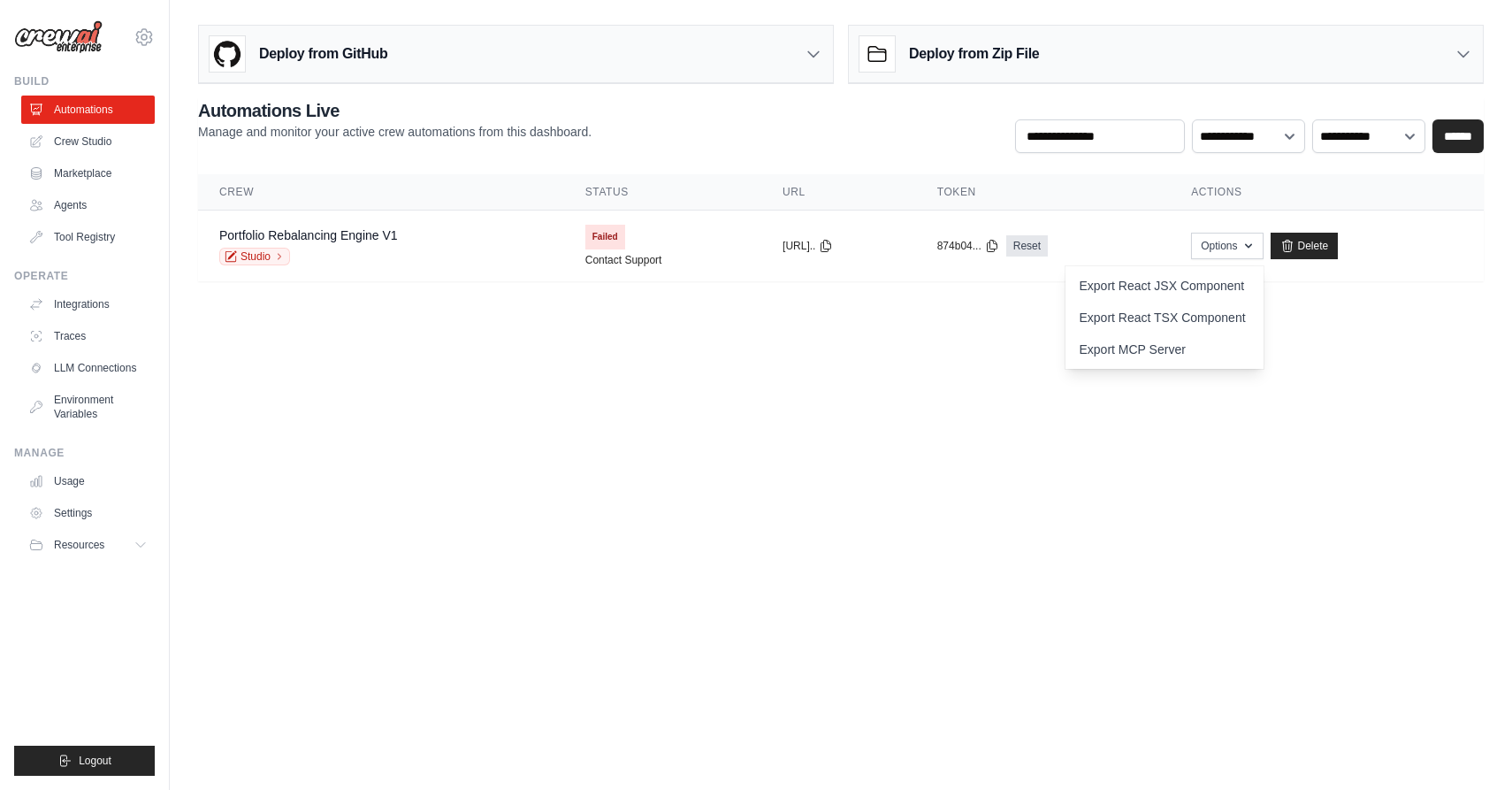
click at [957, 371] on body "roybaladi@gmail.com Settings Build Automations Crew Studio GitHub" at bounding box center [756, 395] width 1512 height 790
click at [280, 256] on icon at bounding box center [280, 257] width 11 height 11
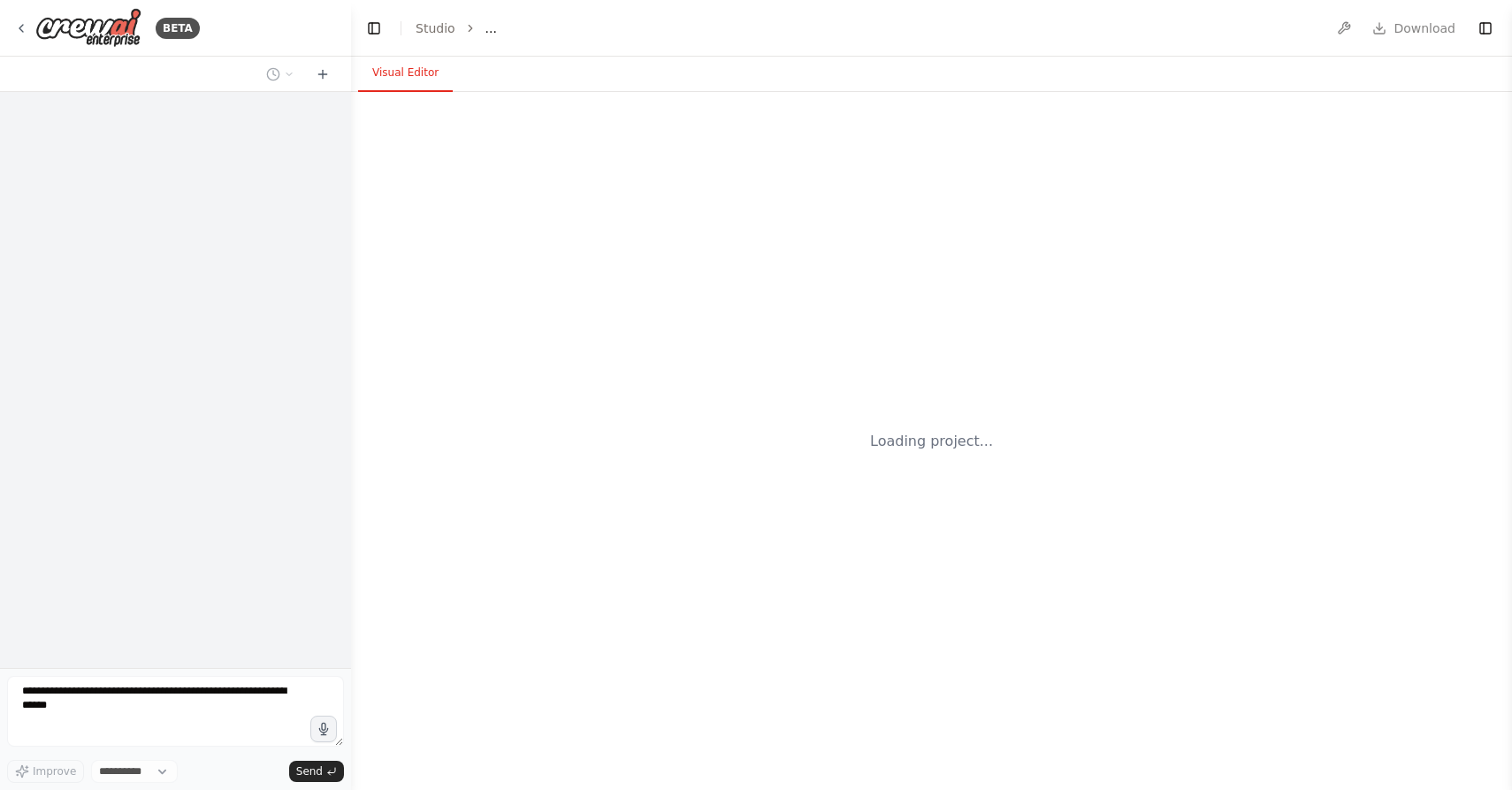
select select "****"
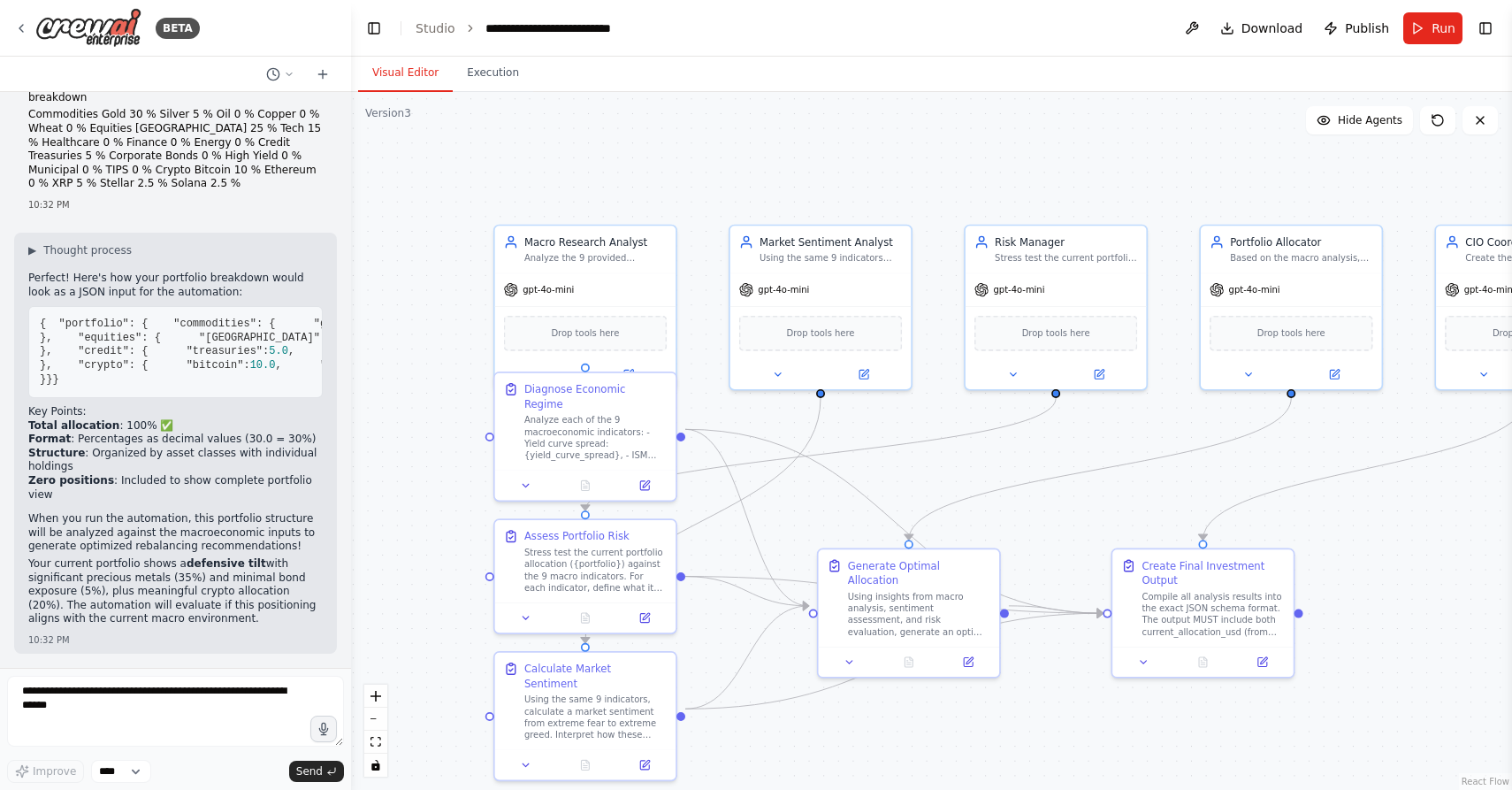
scroll to position [9069, 0]
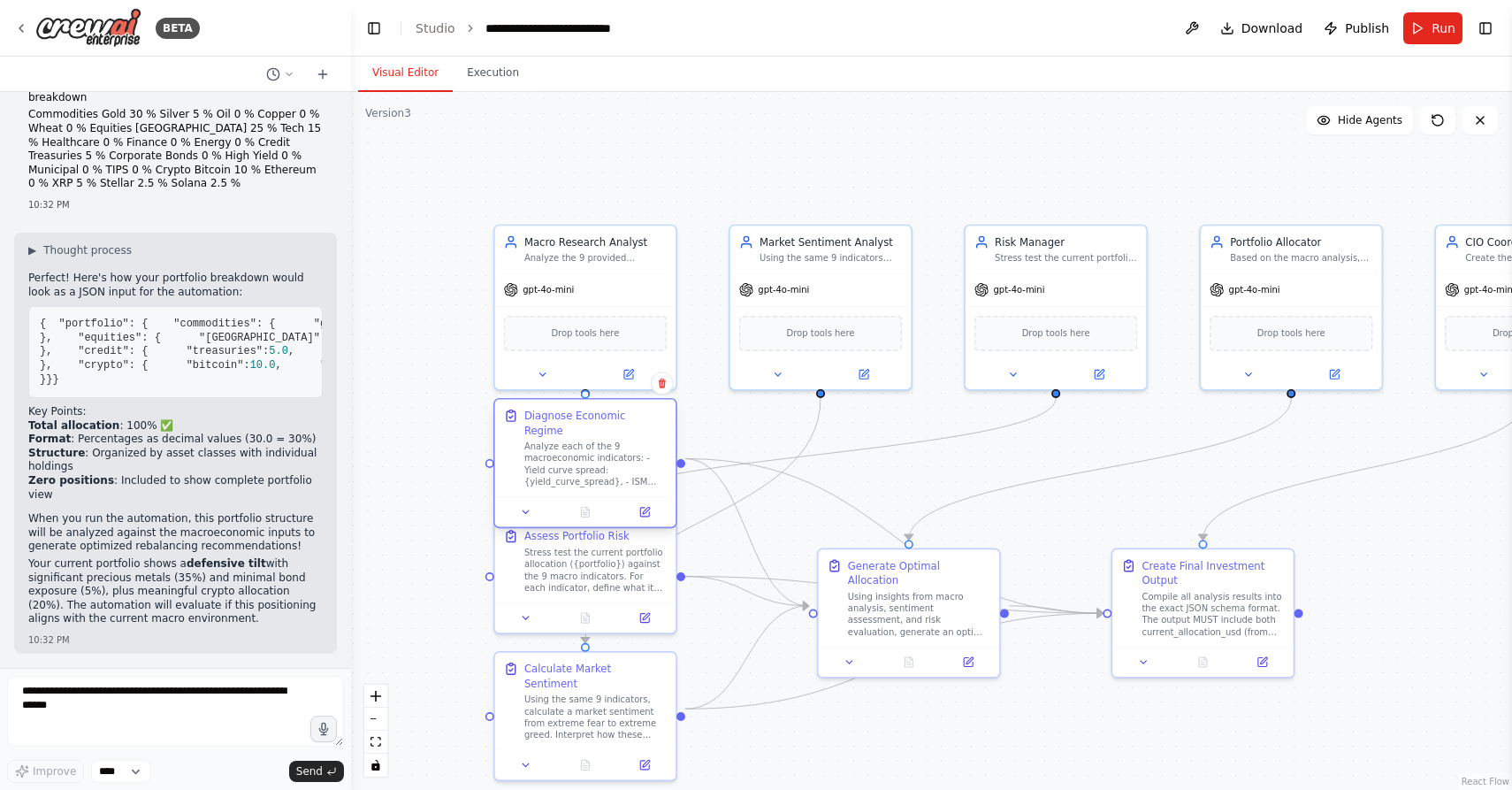
drag, startPoint x: 654, startPoint y: 453, endPoint x: 654, endPoint y: 480, distance: 27.0
click at [654, 480] on div "Diagnose Economic Regime Analyze each of the 9 macroeconomic indicators: - Yiel…" at bounding box center [585, 462] width 184 height 130
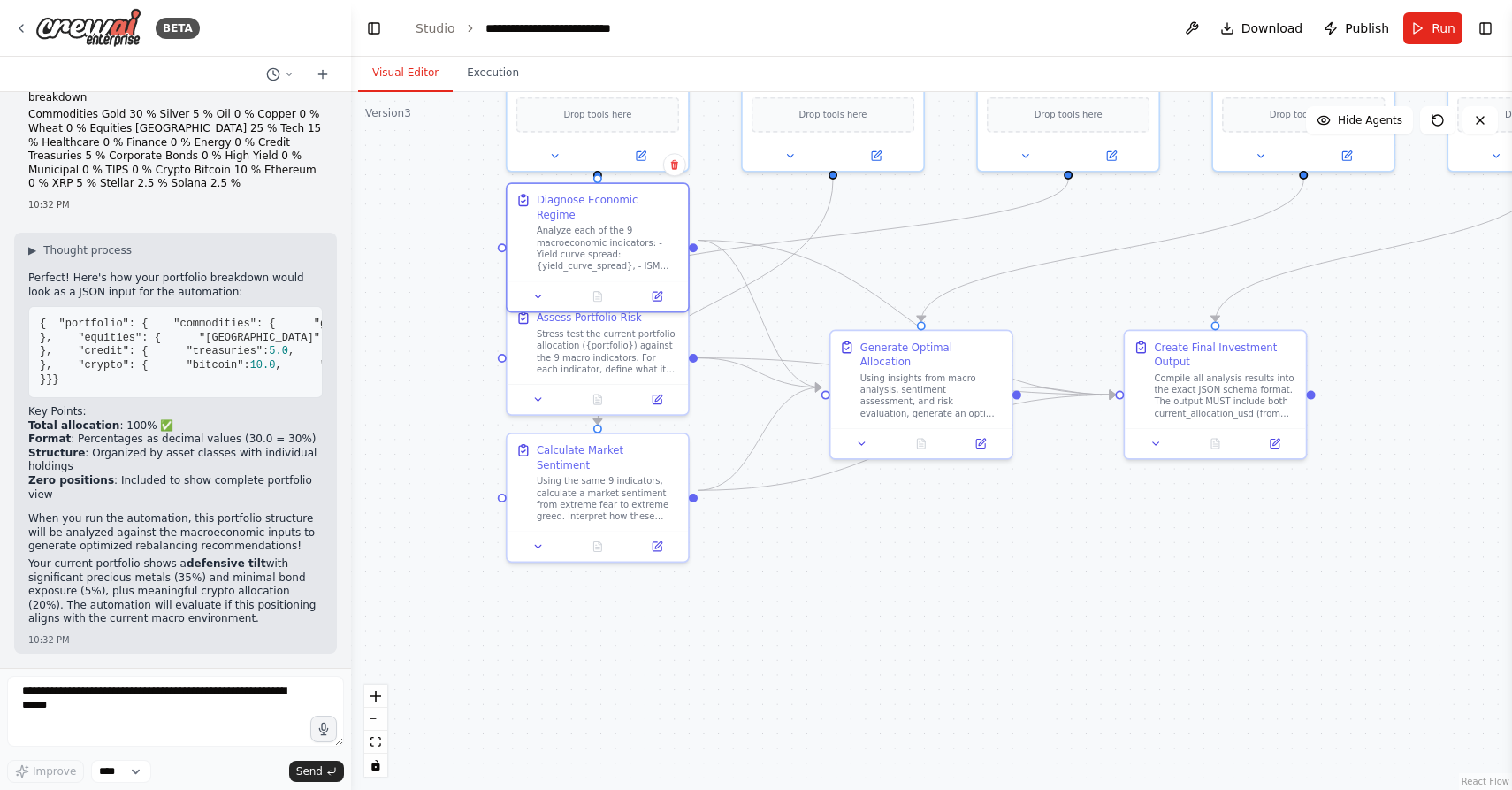
drag, startPoint x: 745, startPoint y: 543, endPoint x: 758, endPoint y: 330, distance: 213.4
click at [758, 330] on div ".deletable-edge-delete-btn { width: 20px; height: 20px; border: 0px solid #ffff…" at bounding box center [931, 440] width 1161 height 698
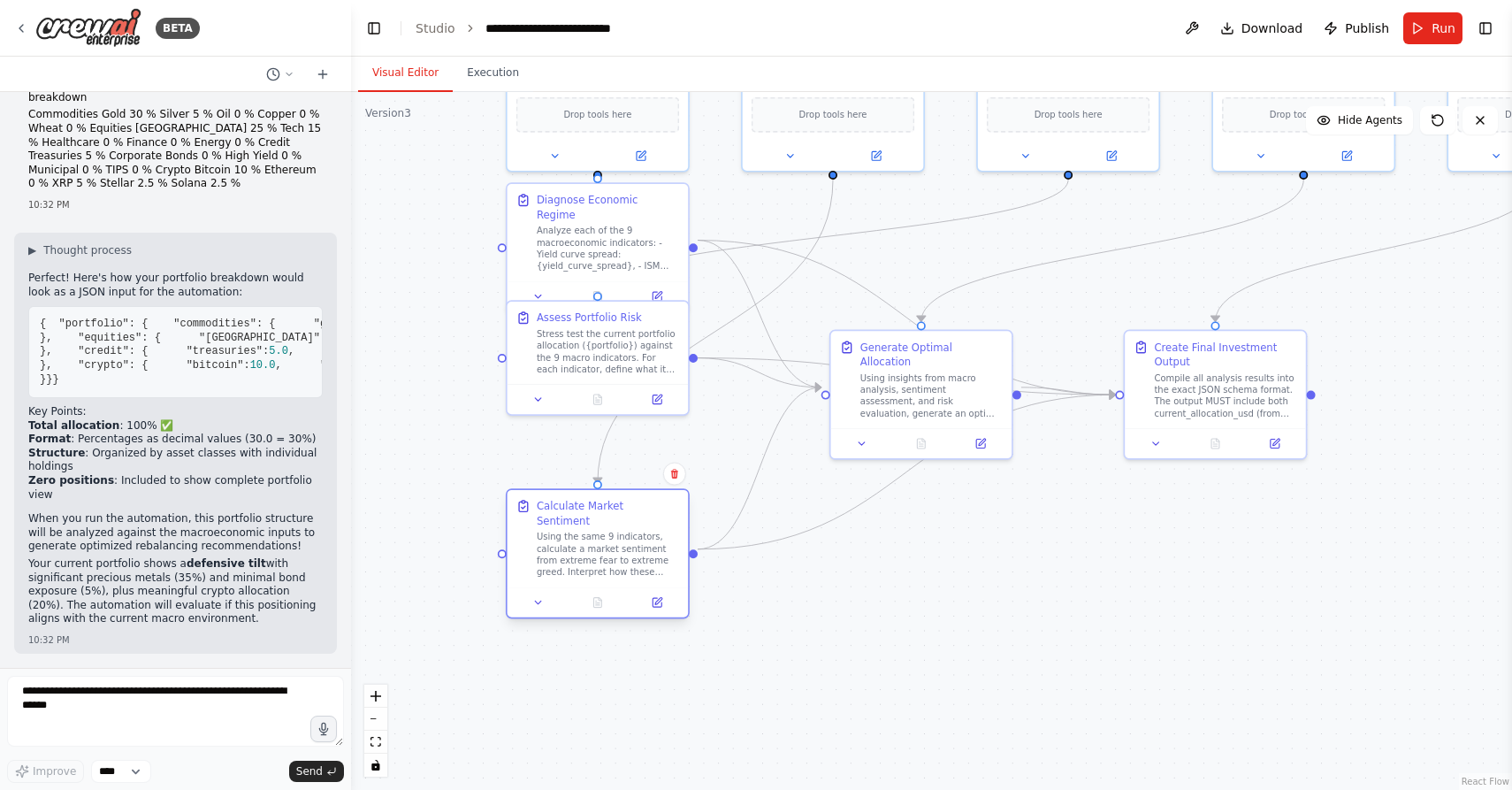
drag, startPoint x: 591, startPoint y: 486, endPoint x: 591, endPoint y: 543, distance: 57.0
click at [591, 543] on div "Using the same 9 indicators, calculate a market sentiment from extreme fear to …" at bounding box center [607, 554] width 142 height 47
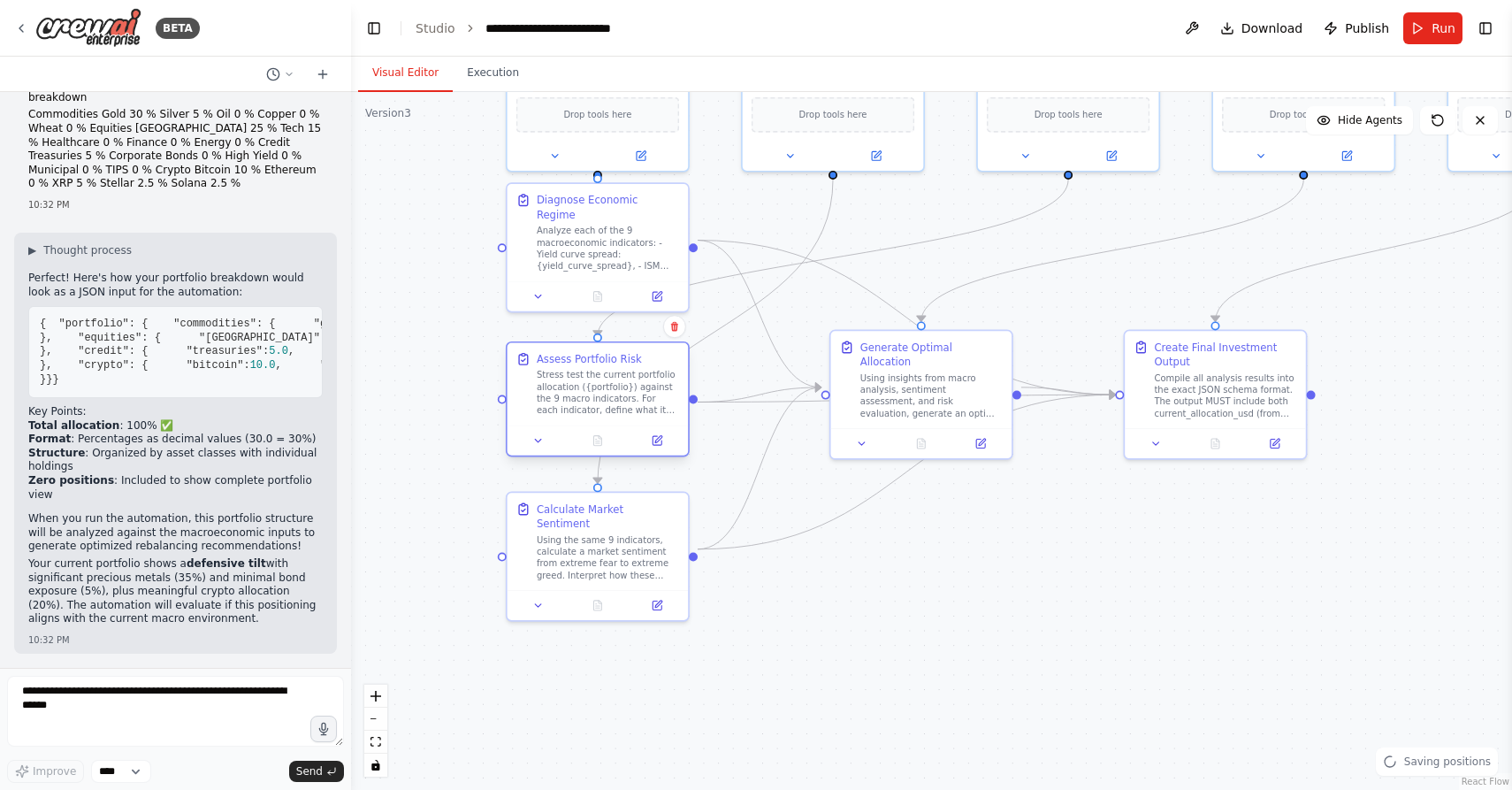
drag, startPoint x: 600, startPoint y: 370, endPoint x: 600, endPoint y: 415, distance: 45.0
click at [600, 415] on div "Stress test the current portfolio allocation ({portfolio}) against the 9 macro …" at bounding box center [607, 392] width 142 height 47
click at [601, 292] on div at bounding box center [598, 307] width 182 height 30
click at [596, 276] on div "Diagnose Economic Regime Analyze each of the 9 macroeconomic indicators: - Yiel…" at bounding box center [598, 243] width 182 height 97
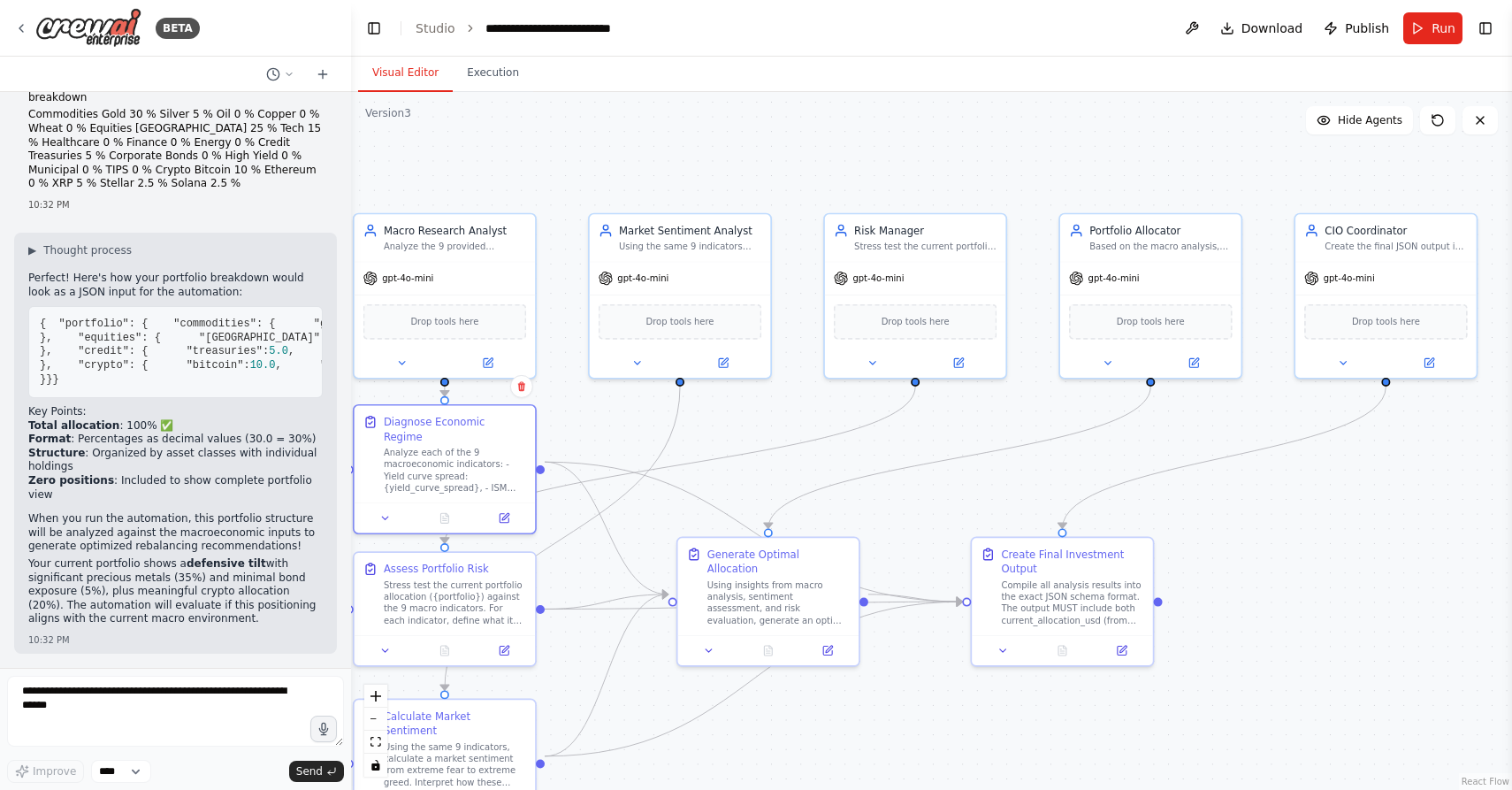
drag, startPoint x: 892, startPoint y: 215, endPoint x: 739, endPoint y: 422, distance: 257.4
click at [739, 422] on div ".deletable-edge-delete-btn { width: 20px; height: 20px; border: 0px solid #ffff…" at bounding box center [931, 440] width 1161 height 698
click at [1429, 23] on button "Run" at bounding box center [1432, 28] width 59 height 32
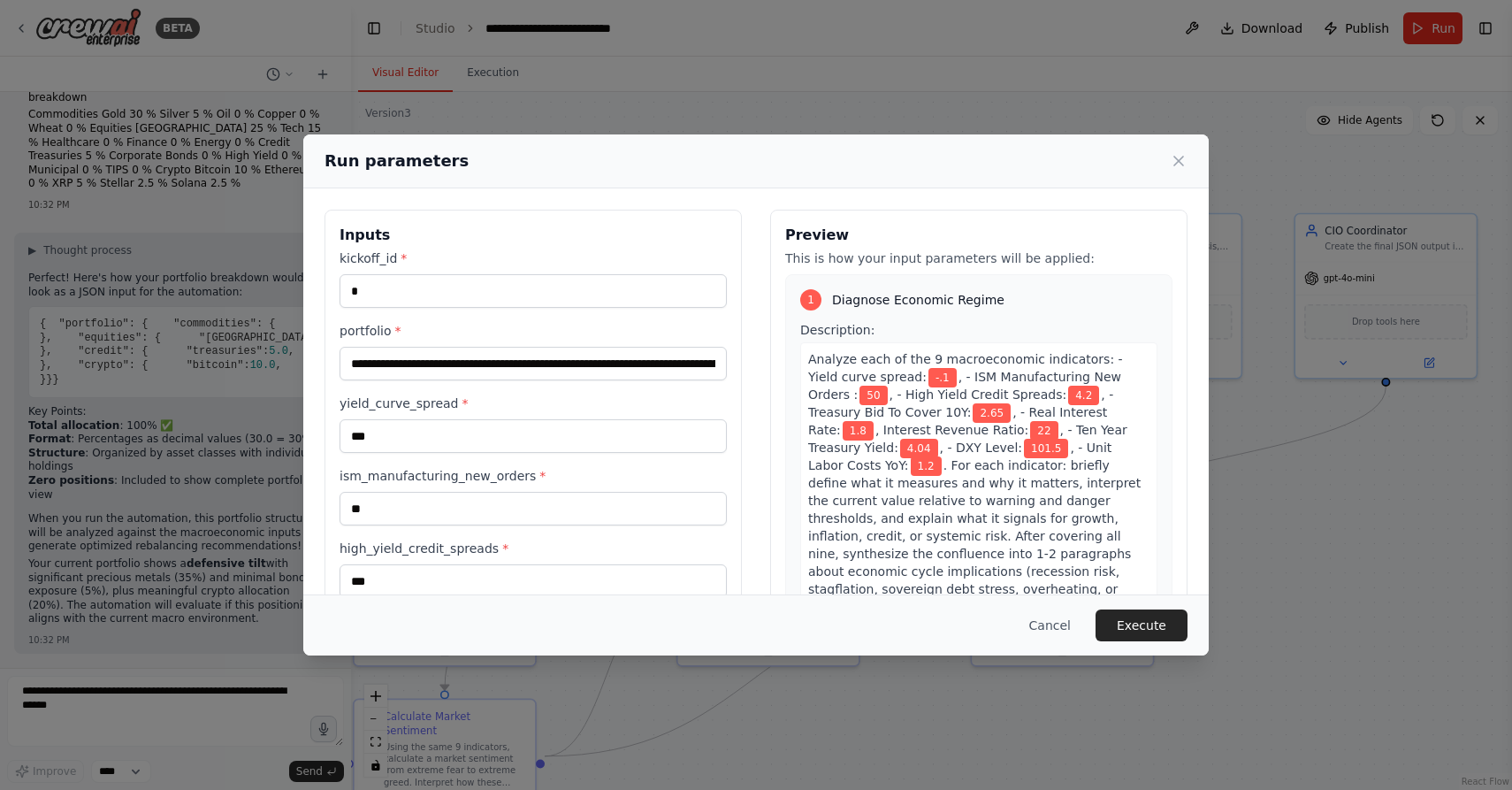
click at [540, 272] on div "kickoff_id * *" at bounding box center [533, 279] width 388 height 58
click at [531, 275] on input "*" at bounding box center [533, 291] width 388 height 34
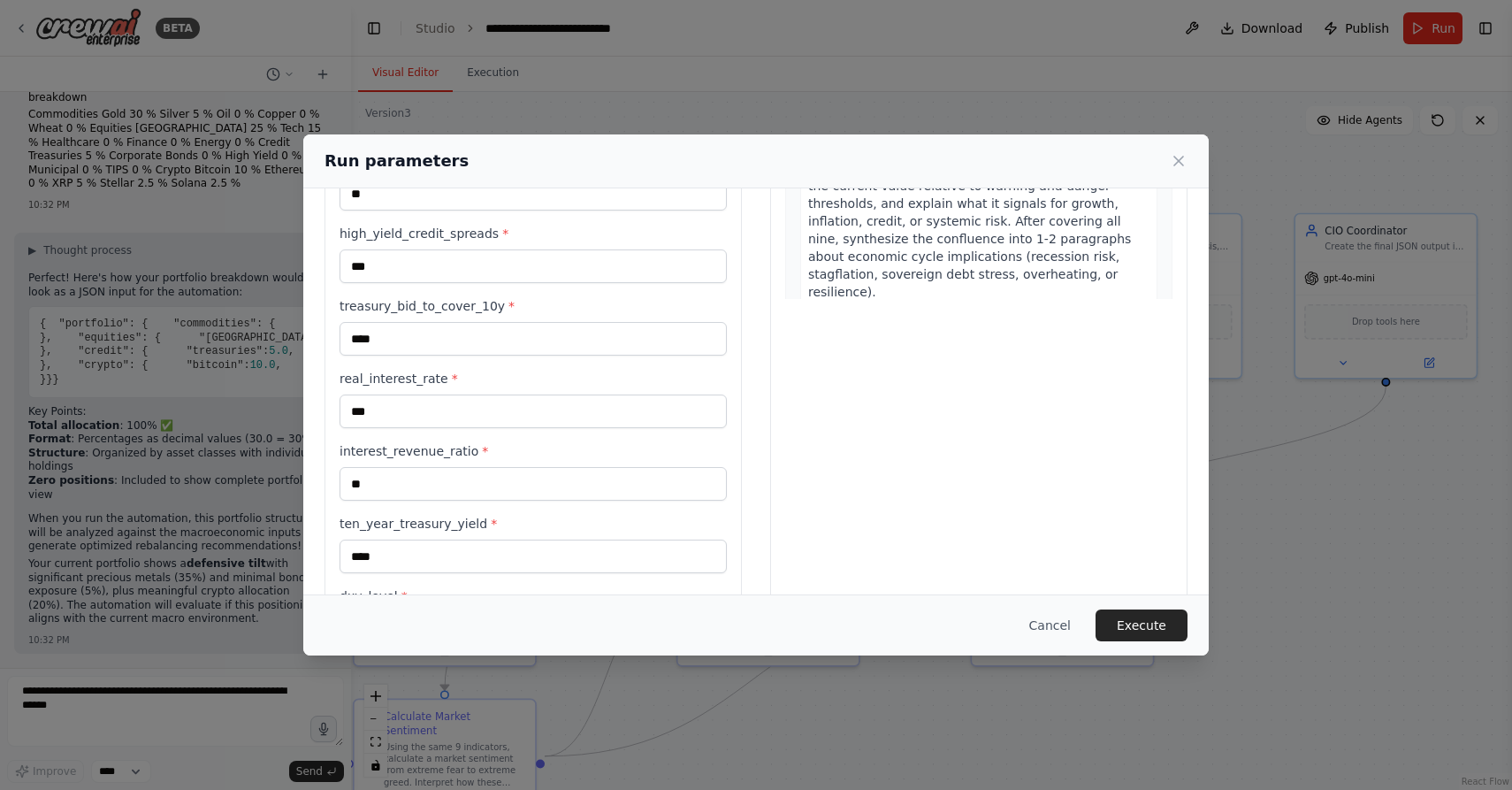
scroll to position [0, 0]
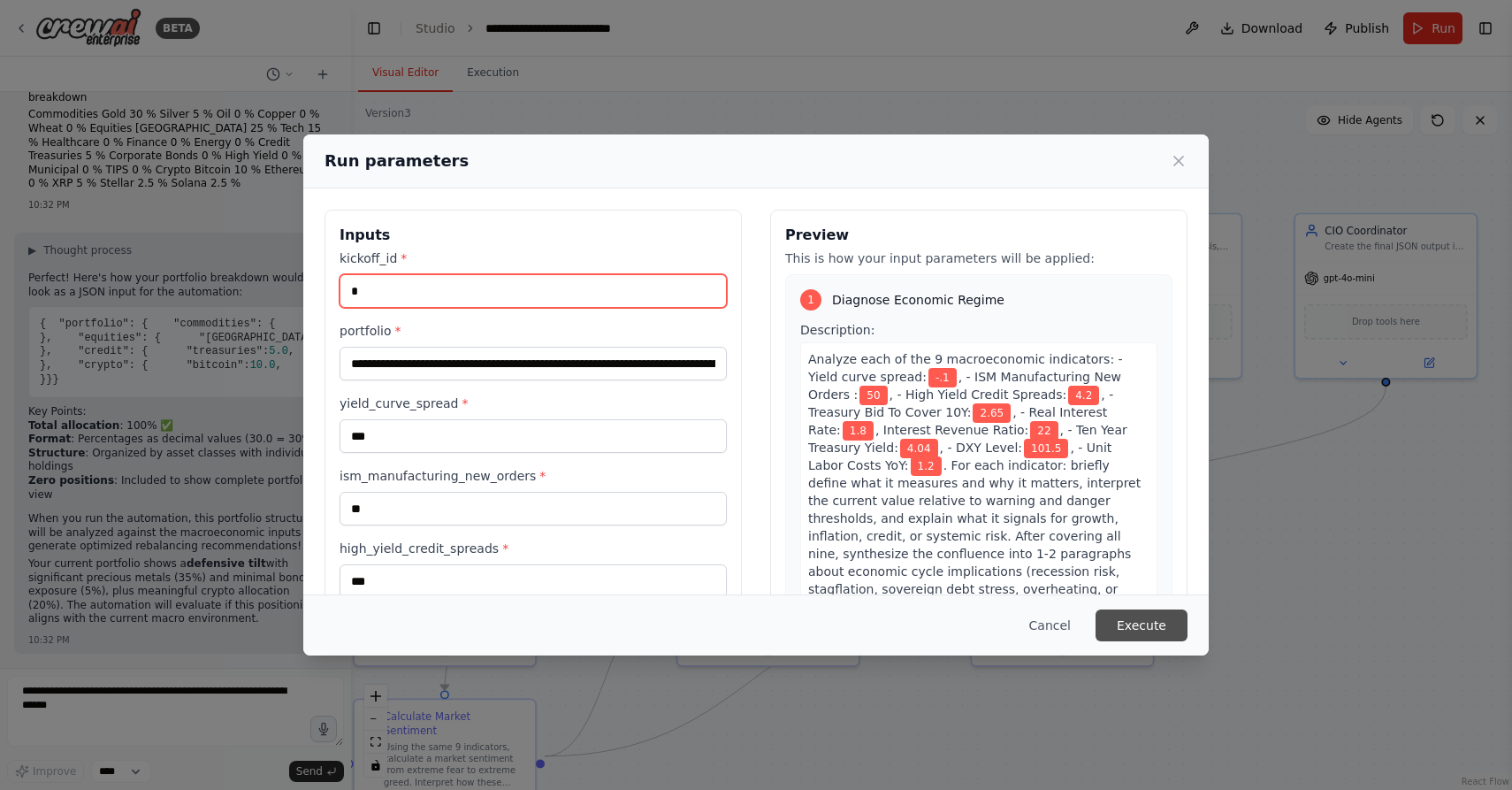
type input "*"
click at [1159, 623] on button "Execute" at bounding box center [1141, 625] width 92 height 32
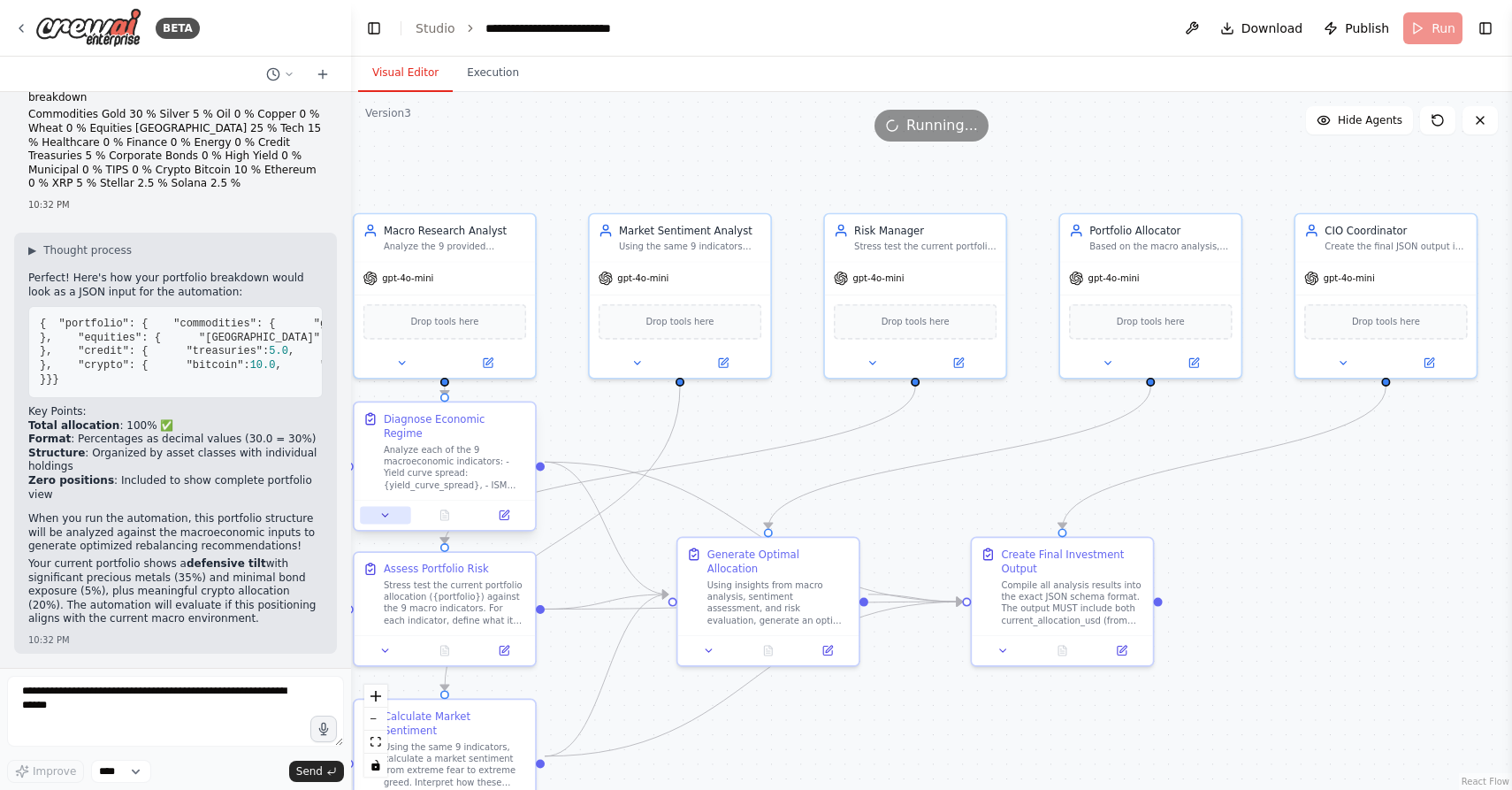
click at [389, 509] on icon at bounding box center [385, 515] width 12 height 12
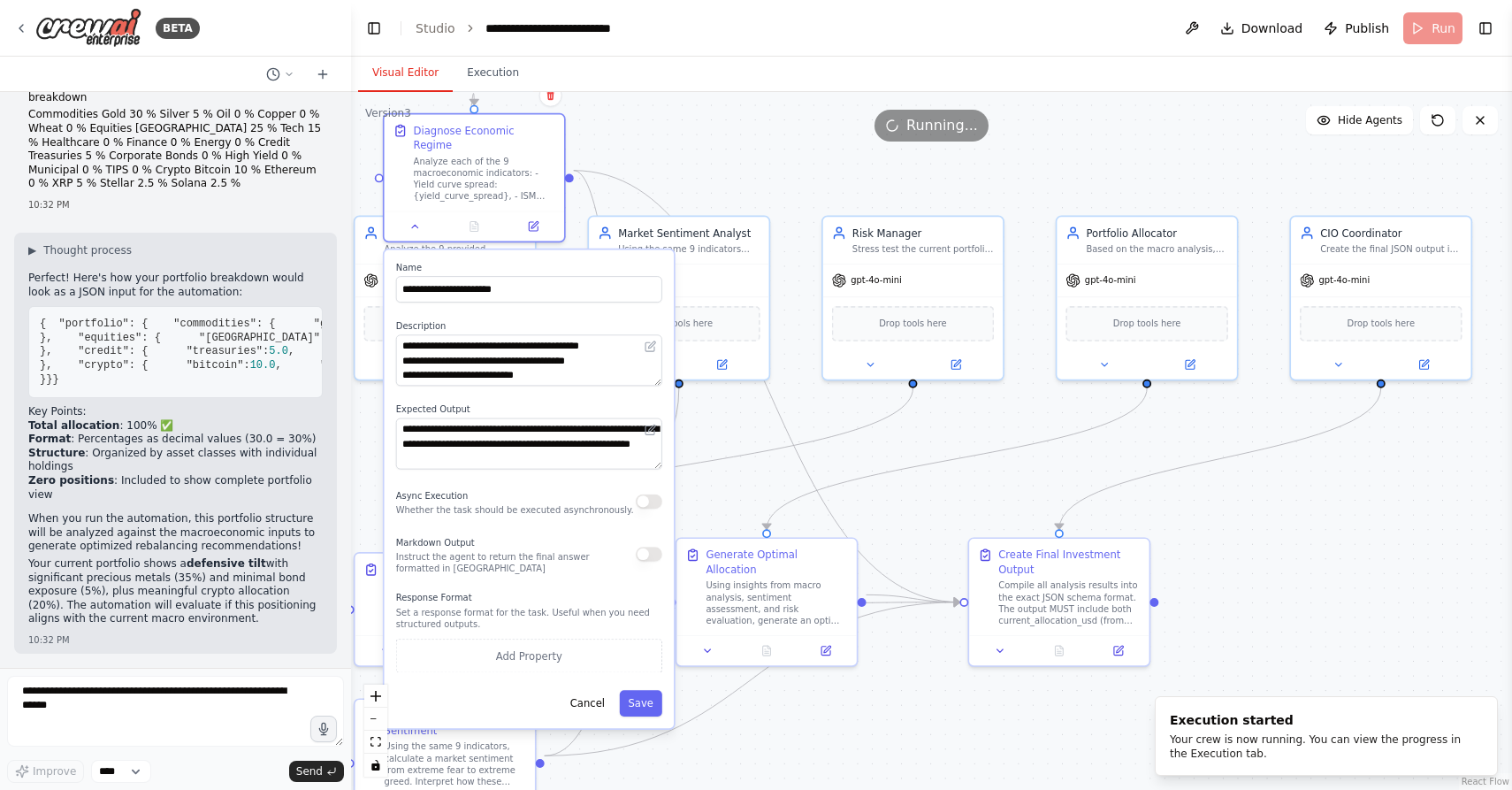
drag, startPoint x: 489, startPoint y: 676, endPoint x: 520, endPoint y: 385, distance: 292.6
click at [520, 385] on div "**********" at bounding box center [530, 489] width 290 height 479
click at [721, 163] on div ".deletable-edge-delete-btn { width: 20px; height: 20px; border: 0px solid #ffff…" at bounding box center [931, 440] width 1161 height 698
click at [595, 693] on button "Cancel" at bounding box center [587, 703] width 52 height 26
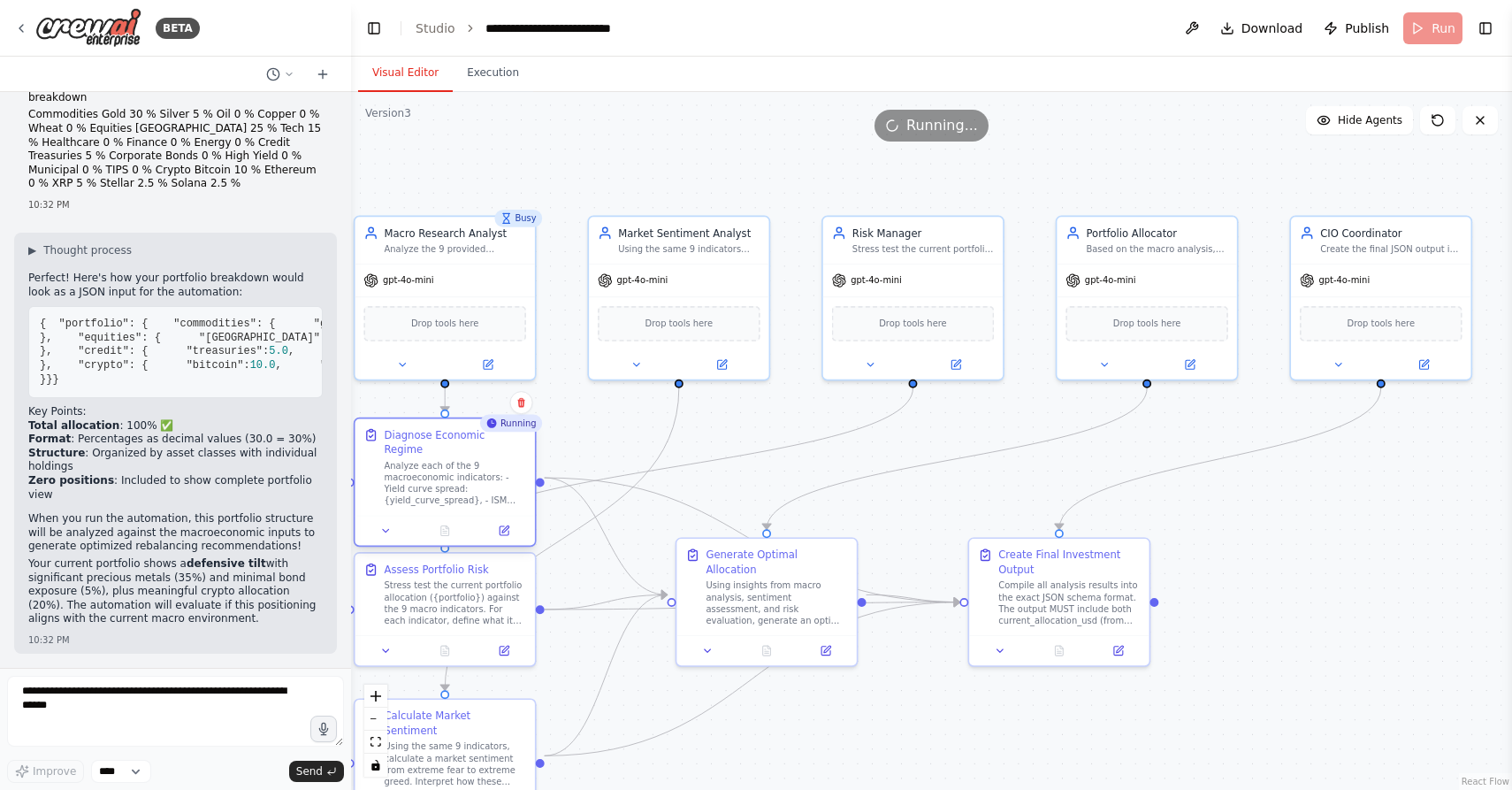
drag, startPoint x: 500, startPoint y: 194, endPoint x: 475, endPoint y: 497, distance: 304.0
click at [475, 497] on div "Diagnose Economic Regime Analyze each of the 9 macroeconomic indicators: - Yiel…" at bounding box center [446, 482] width 183 height 129
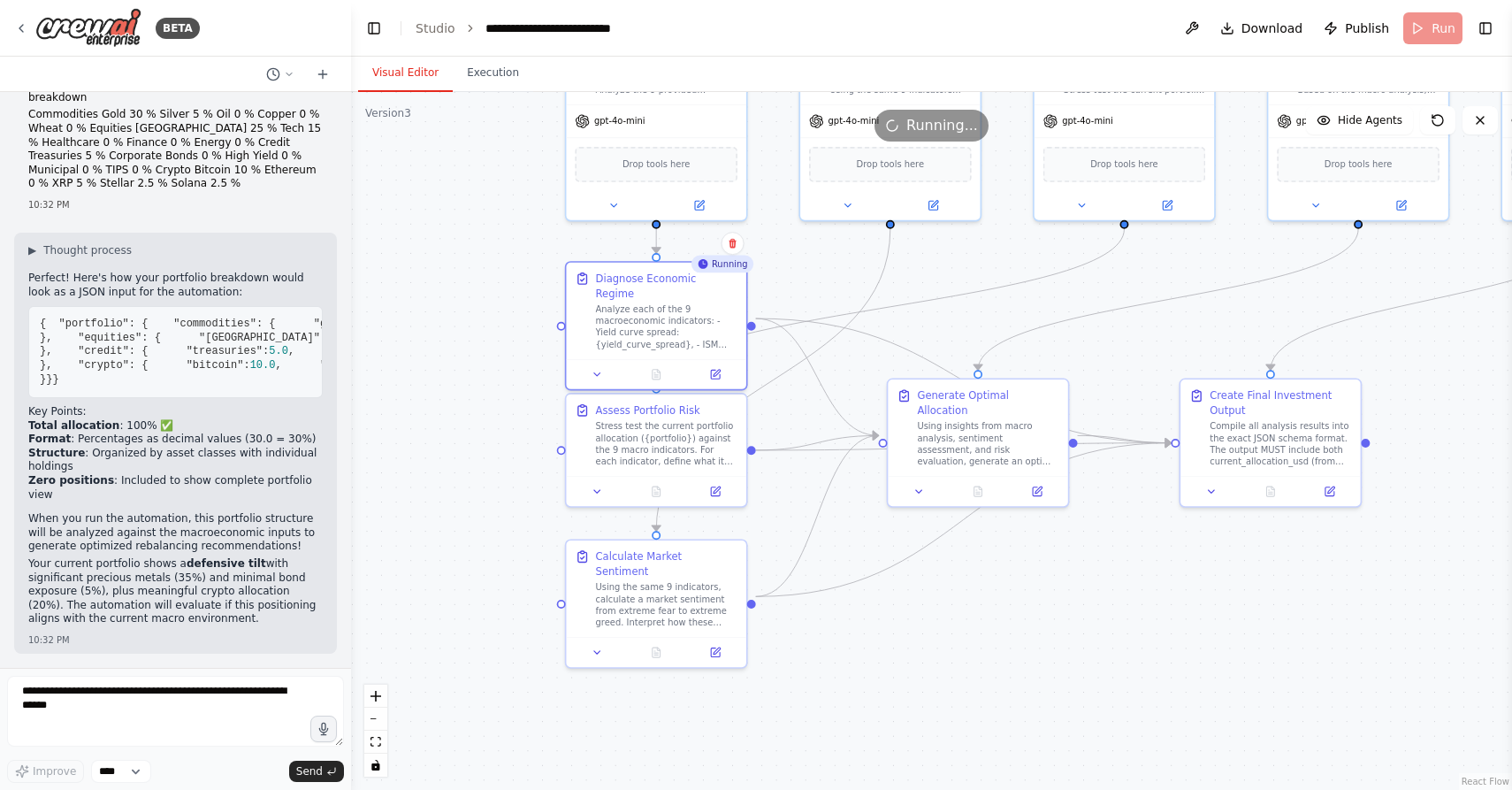
drag, startPoint x: 633, startPoint y: 430, endPoint x: 845, endPoint y: 272, distance: 264.4
click at [845, 272] on div ".deletable-edge-delete-btn { width: 20px; height: 20px; border: 0px solid #ffff…" at bounding box center [931, 440] width 1161 height 698
click at [661, 304] on div "Analyze each of the 9 macroeconomic indicators: - Yield curve spread: {yield_cu…" at bounding box center [667, 324] width 142 height 47
click at [663, 312] on div "Analyze each of the 9 macroeconomic indicators: - Yield curve spread: {yield_cu…" at bounding box center [667, 324] width 142 height 47
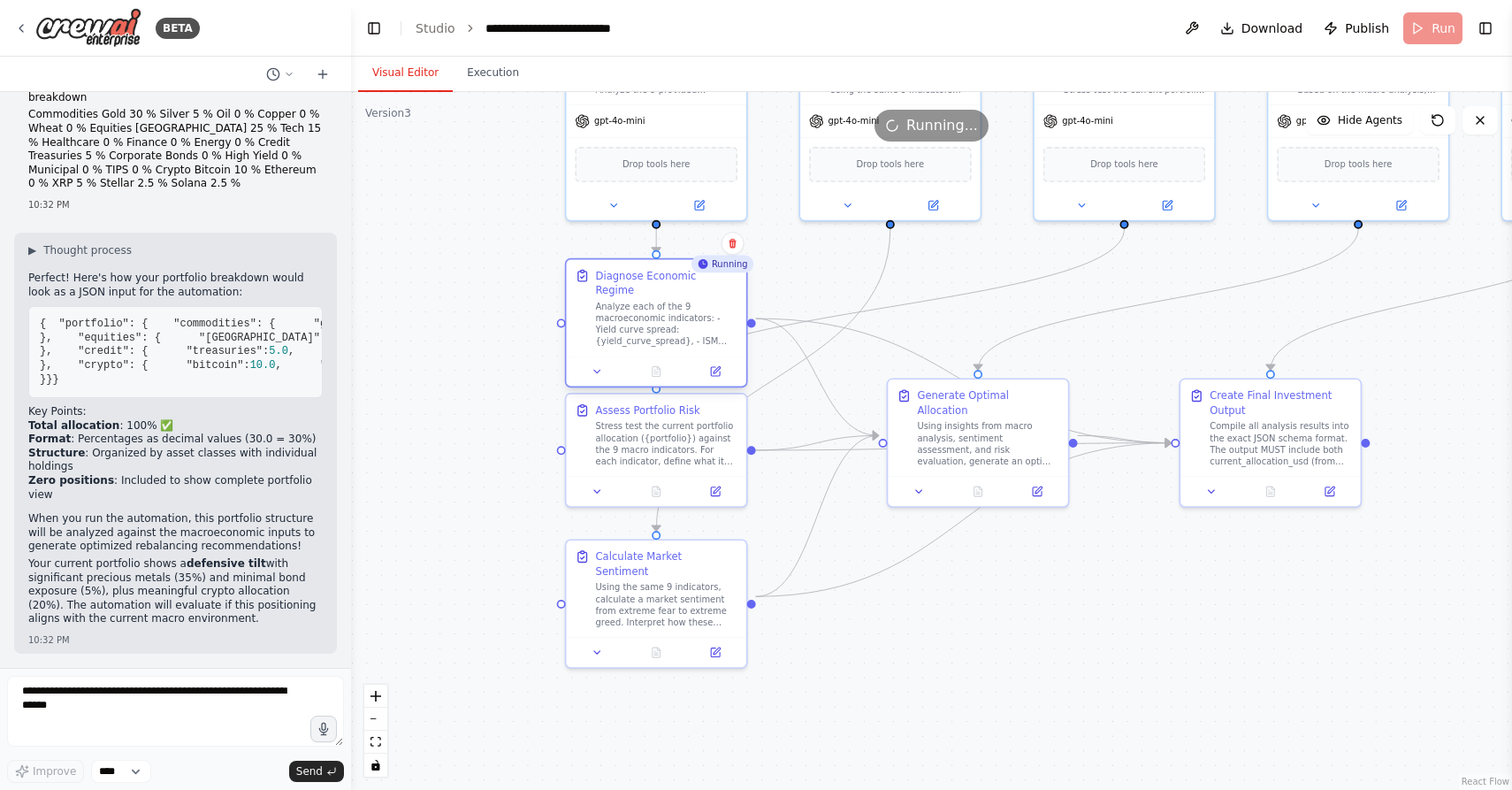
click at [663, 312] on div "Analyze each of the 9 macroeconomic indicators: - Yield curve spread: {yield_cu…" at bounding box center [667, 324] width 142 height 47
click at [591, 368] on div at bounding box center [655, 371] width 180 height 30
click at [596, 370] on icon at bounding box center [597, 370] width 6 height 3
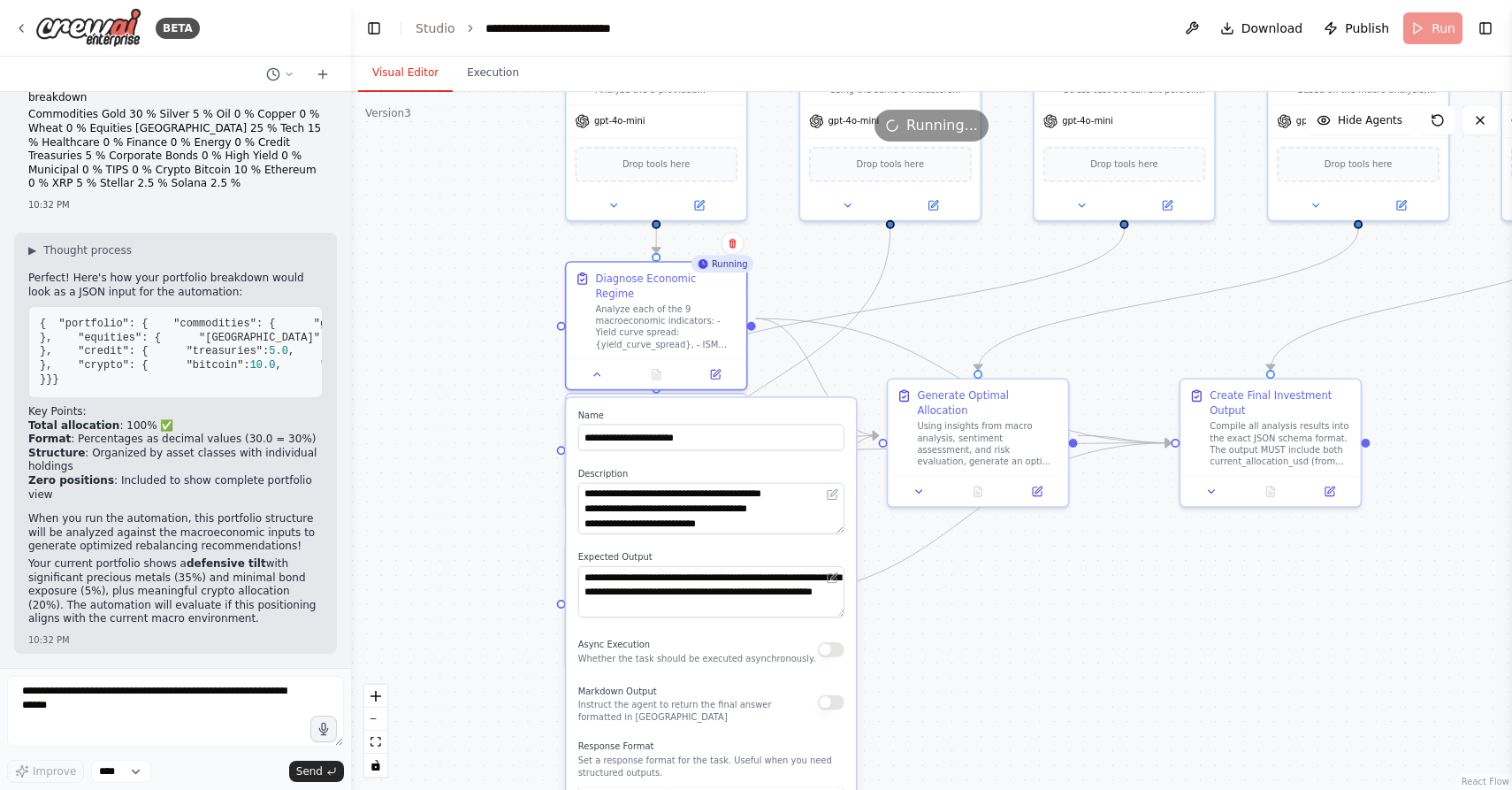
click at [1000, 617] on div ".deletable-edge-delete-btn { width: 20px; height: 20px; border: 0px solid #ffff…" at bounding box center [931, 440] width 1161 height 698
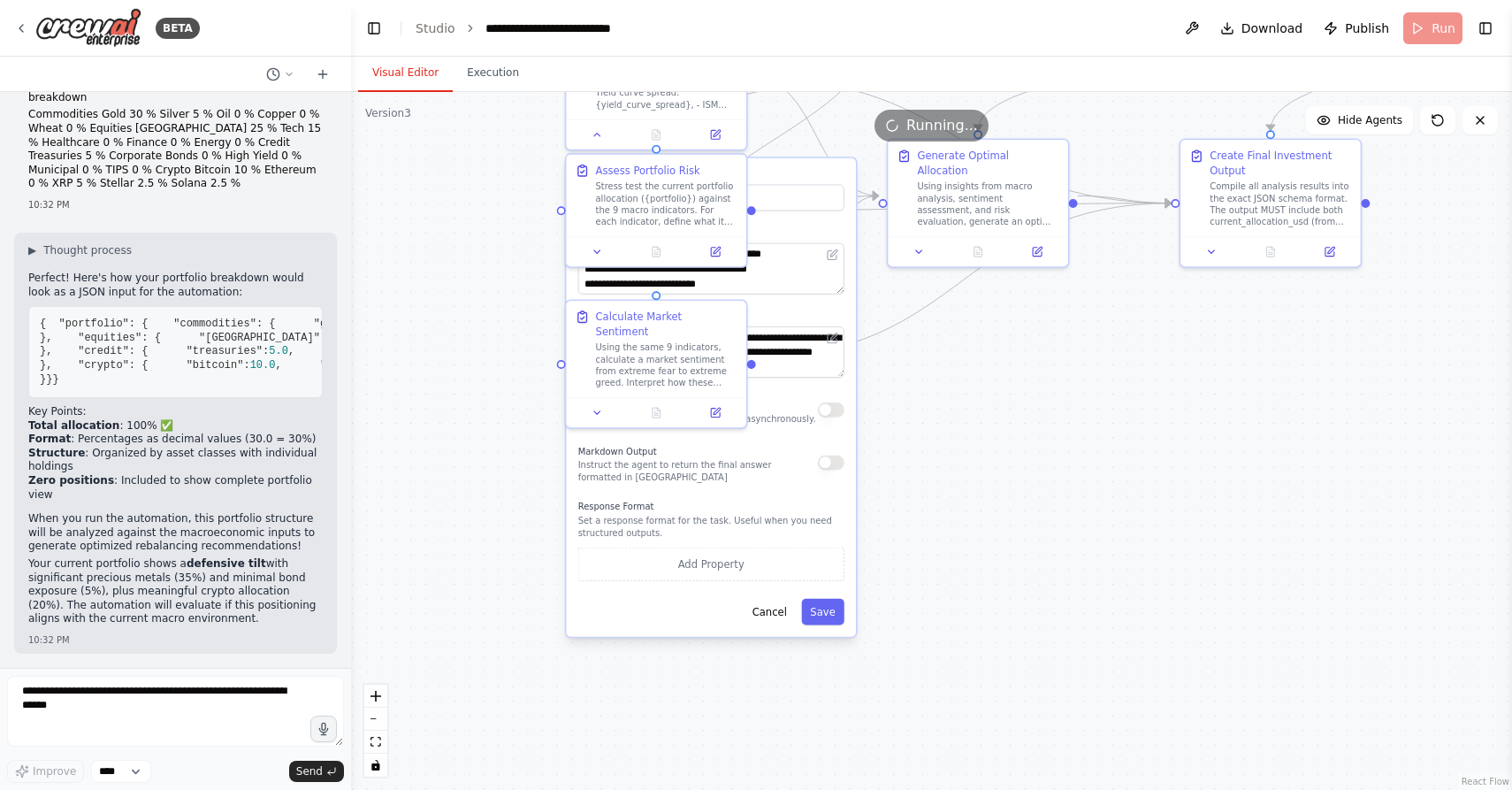
drag, startPoint x: 939, startPoint y: 618, endPoint x: 937, endPoint y: 353, distance: 265.0
click at [938, 353] on div ".deletable-edge-delete-btn { width: 20px; height: 20px; border: 0px solid #ffff…" at bounding box center [931, 440] width 1161 height 698
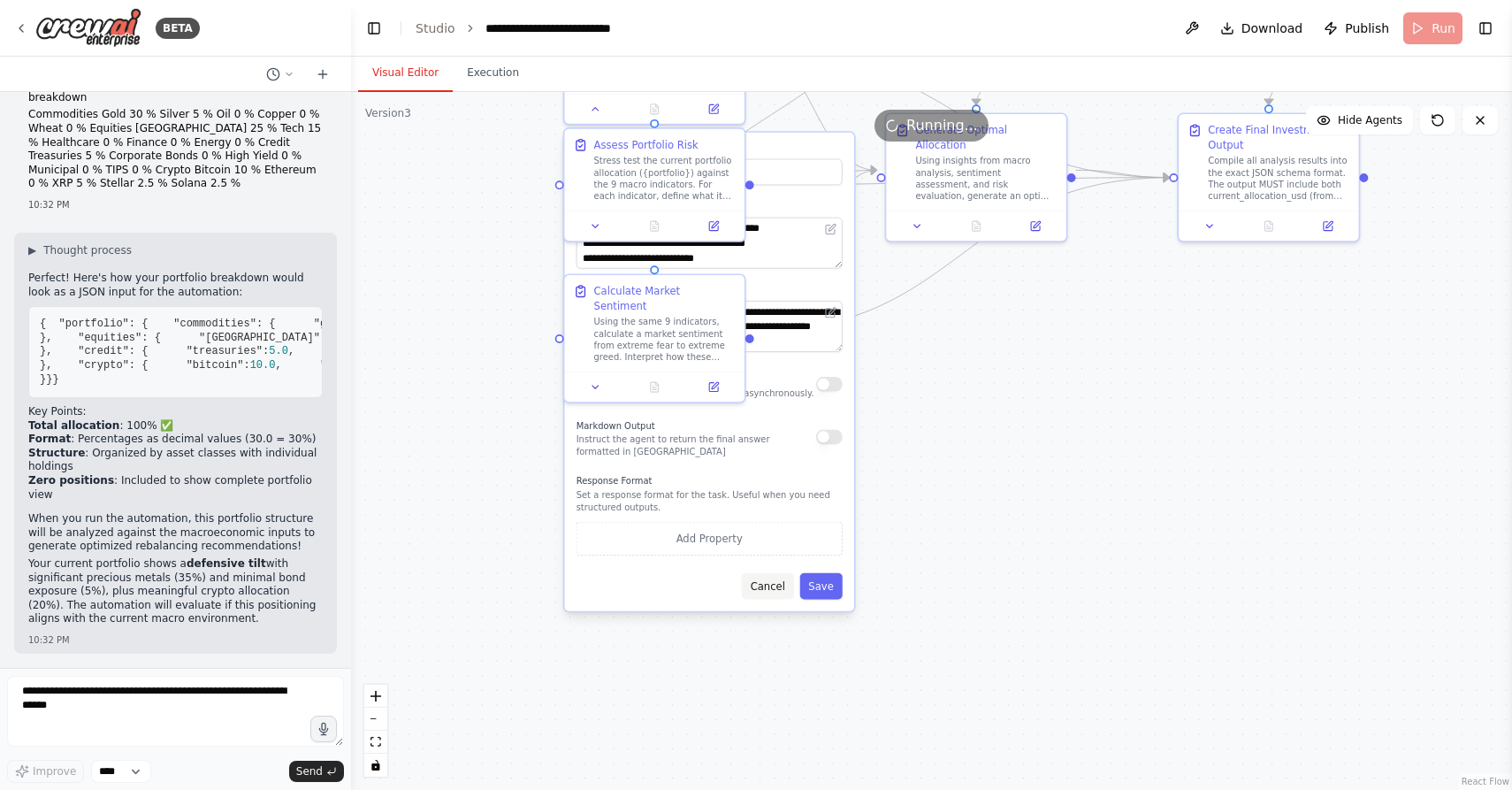
click at [771, 573] on button "Cancel" at bounding box center [767, 586] width 52 height 26
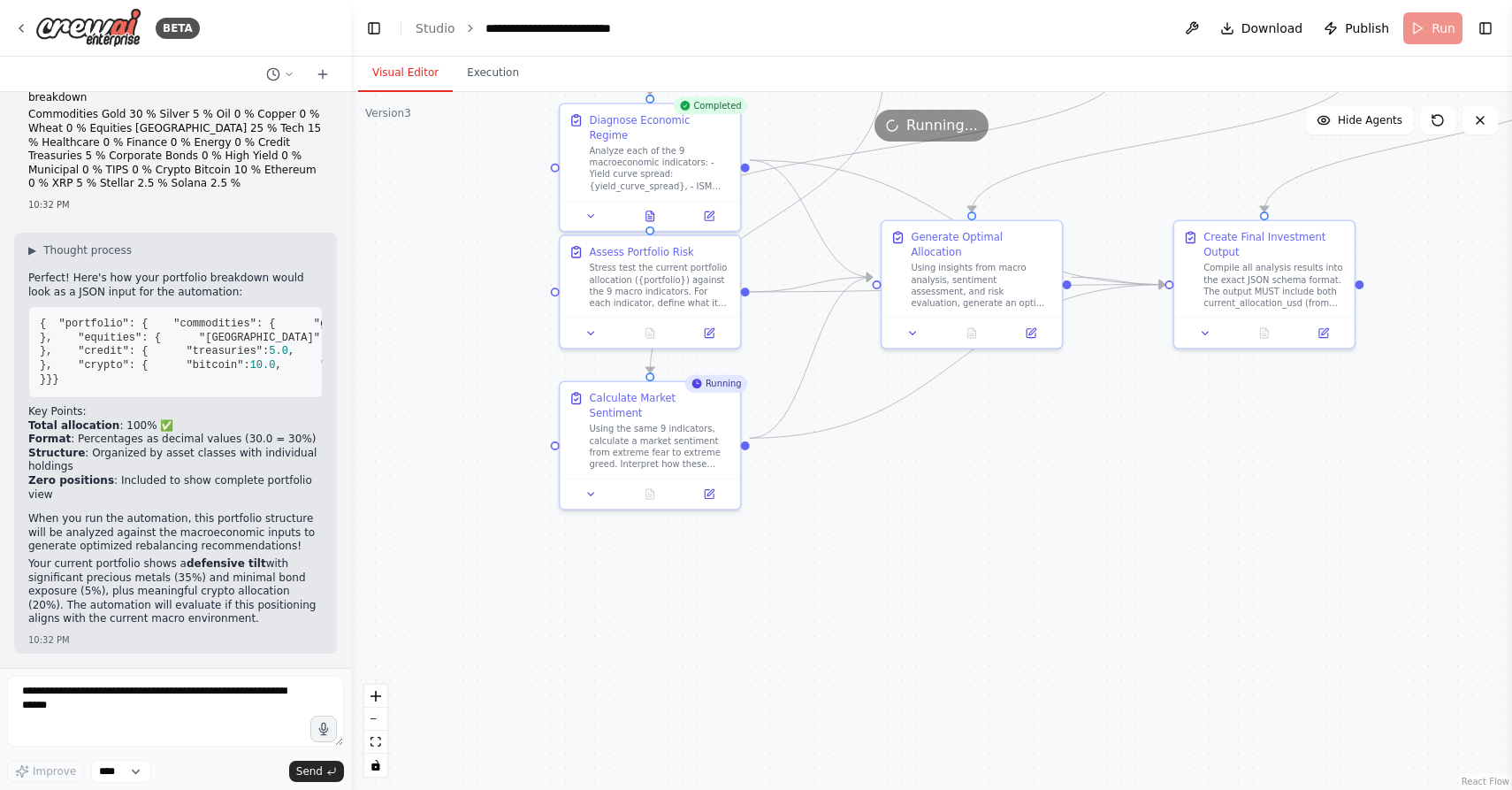
drag, startPoint x: 932, startPoint y: 469, endPoint x: 921, endPoint y: 626, distance: 157.4
click at [921, 627] on div ".deletable-edge-delete-btn { width: 20px; height: 20px; border: 0px solid #ffff…" at bounding box center [931, 440] width 1161 height 698
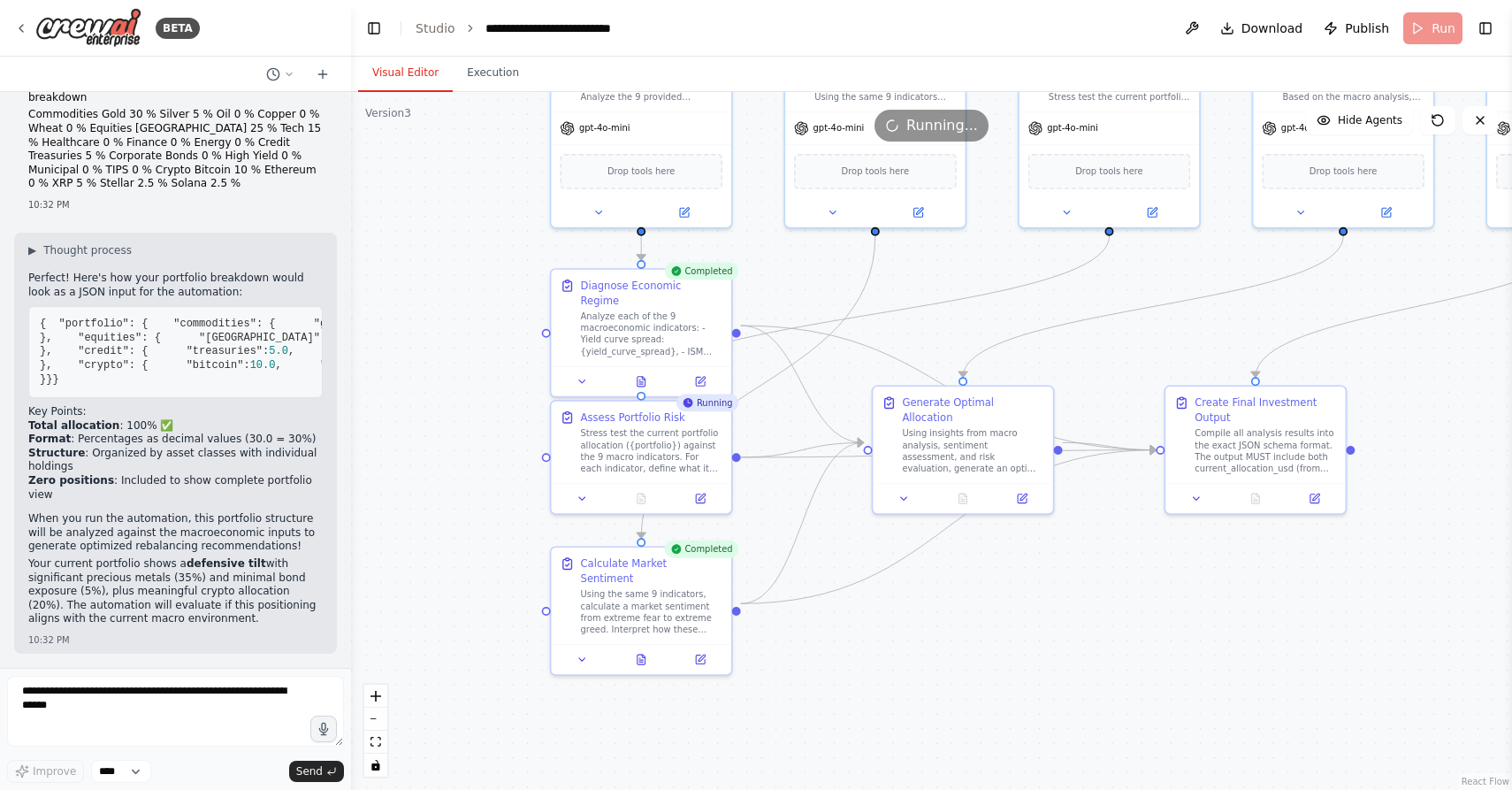
drag, startPoint x: 878, startPoint y: 522, endPoint x: 873, endPoint y: 637, distance: 115.1
click at [874, 637] on div ".deletable-edge-delete-btn { width: 20px; height: 20px; border: 0px solid #ffff…" at bounding box center [931, 440] width 1161 height 698
click at [584, 373] on div at bounding box center [640, 378] width 180 height 30
click at [579, 372] on icon at bounding box center [581, 378] width 12 height 12
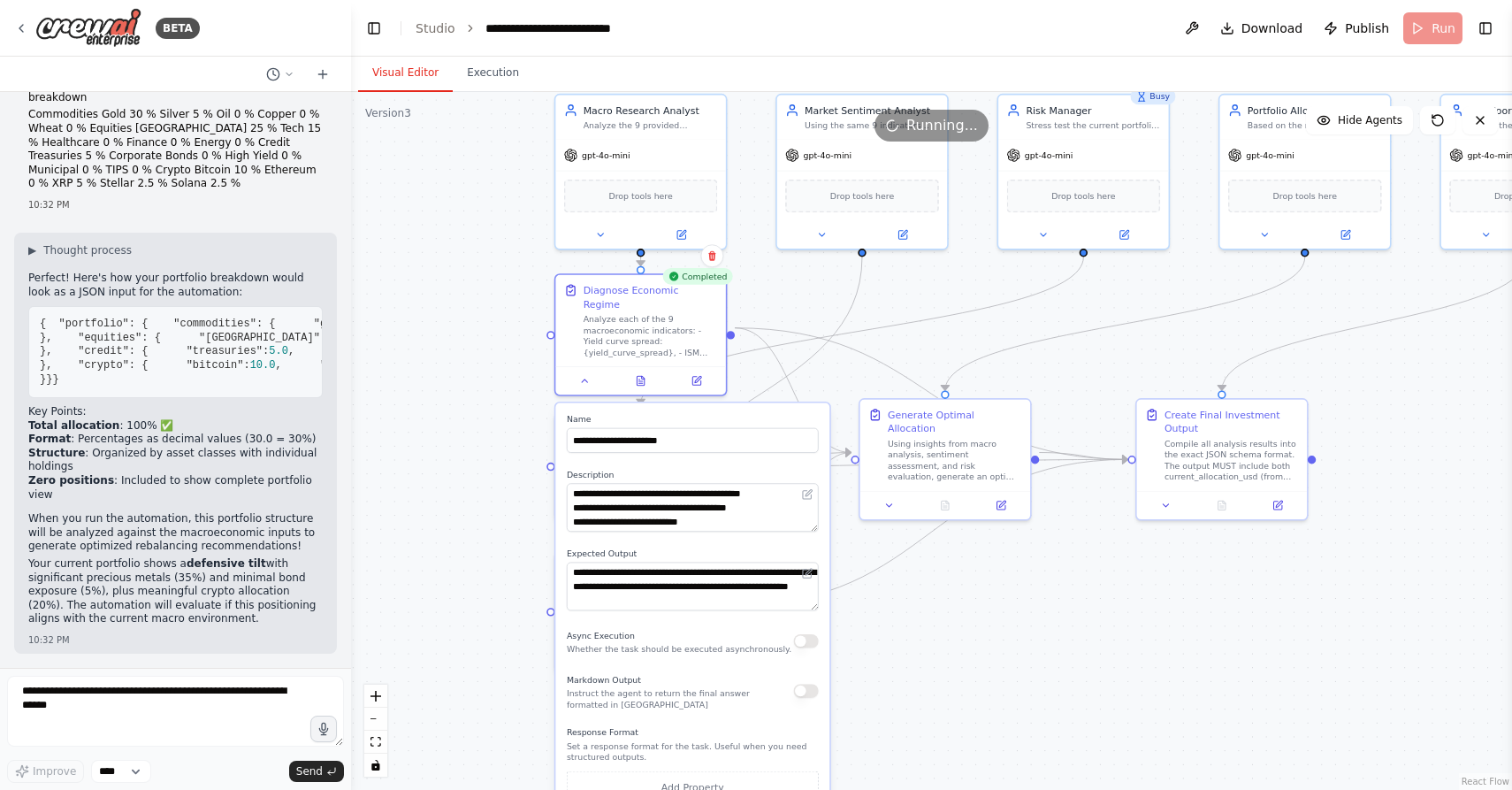
drag, startPoint x: 646, startPoint y: 644, endPoint x: 641, endPoint y: 635, distance: 10.3
click at [641, 644] on p "Whether the task should be executed asynchronously." at bounding box center [678, 649] width 224 height 12
click at [473, 637] on div ".deletable-edge-delete-btn { width: 20px; height: 20px; border: 0px solid #ffff…" at bounding box center [931, 440] width 1161 height 698
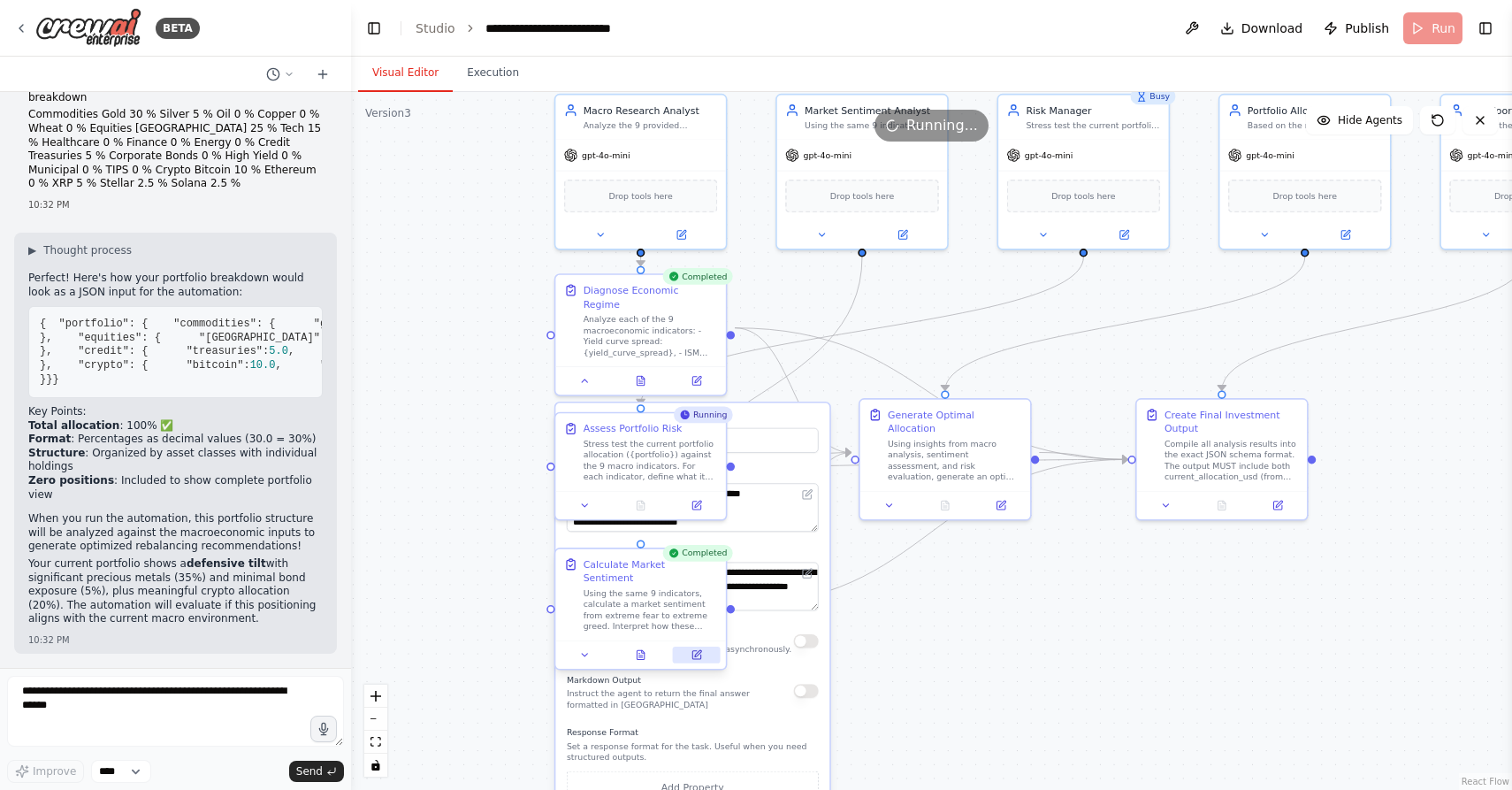
drag, startPoint x: 678, startPoint y: 767, endPoint x: 686, endPoint y: 647, distance: 120.3
click at [686, 570] on div "**********" at bounding box center [939, 297] width 908 height 546
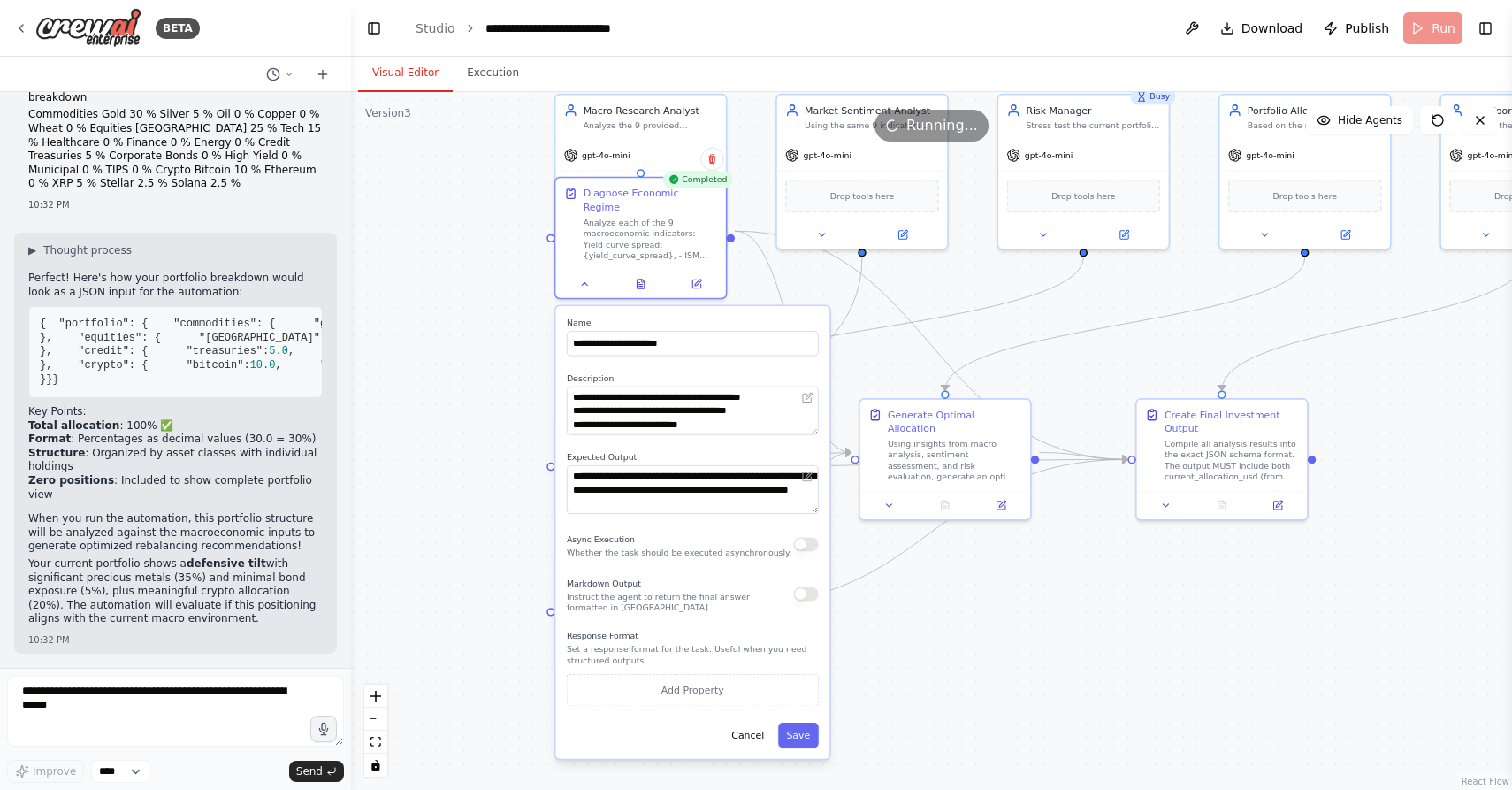
drag, startPoint x: 686, startPoint y: 700, endPoint x: 686, endPoint y: 607, distance: 93.0
click at [686, 608] on div "**********" at bounding box center [692, 532] width 274 height 453
click at [740, 723] on button "Cancel" at bounding box center [748, 735] width 50 height 25
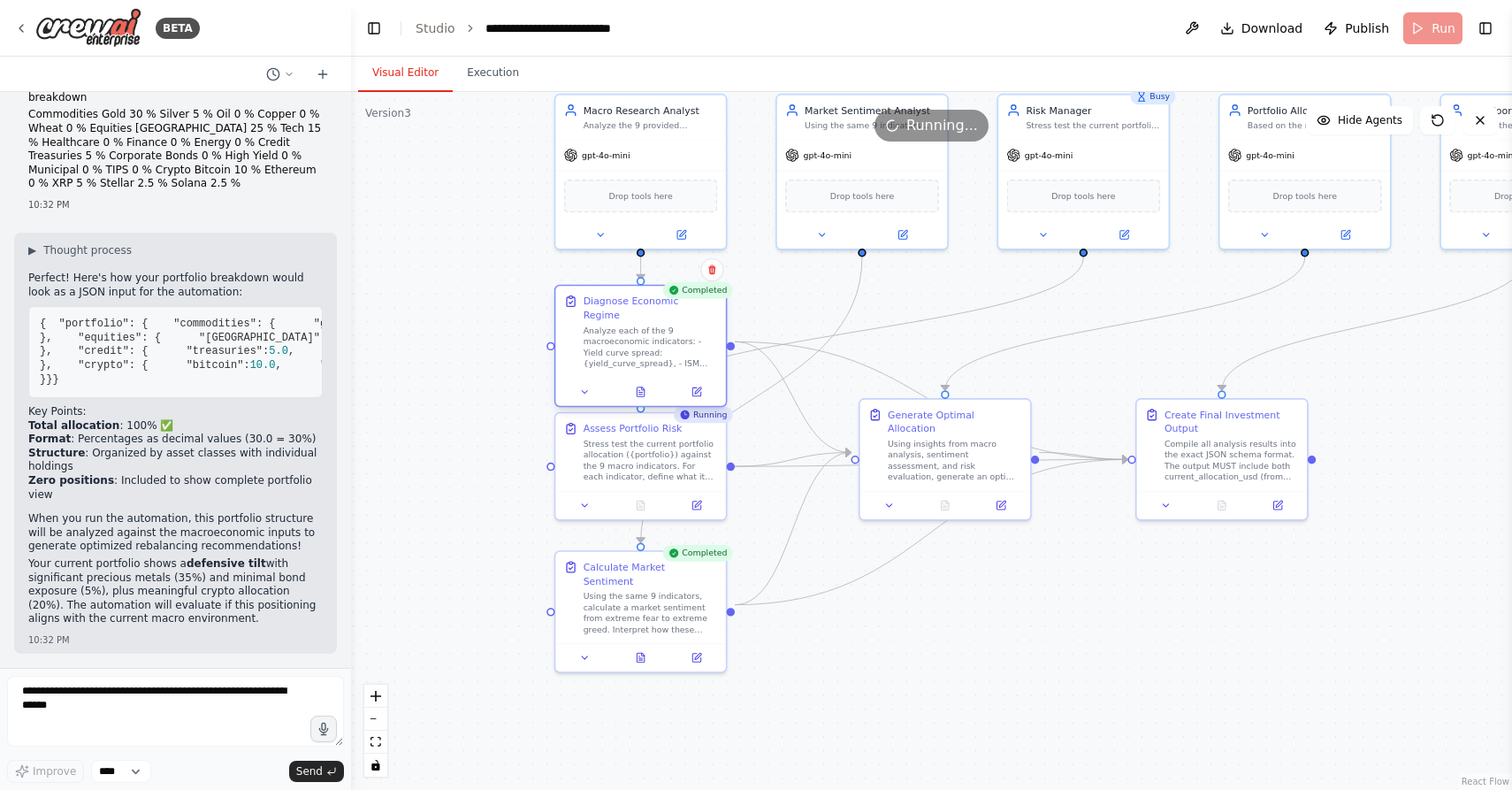
drag, startPoint x: 610, startPoint y: 250, endPoint x: 610, endPoint y: 359, distance: 109.0
click at [610, 359] on div "Diagnose Economic Regime Analyze each of the 9 macroeconomic indicators: - Yiel…" at bounding box center [640, 331] width 170 height 91
click at [1489, 30] on button "Toggle Right Sidebar" at bounding box center [1485, 28] width 25 height 25
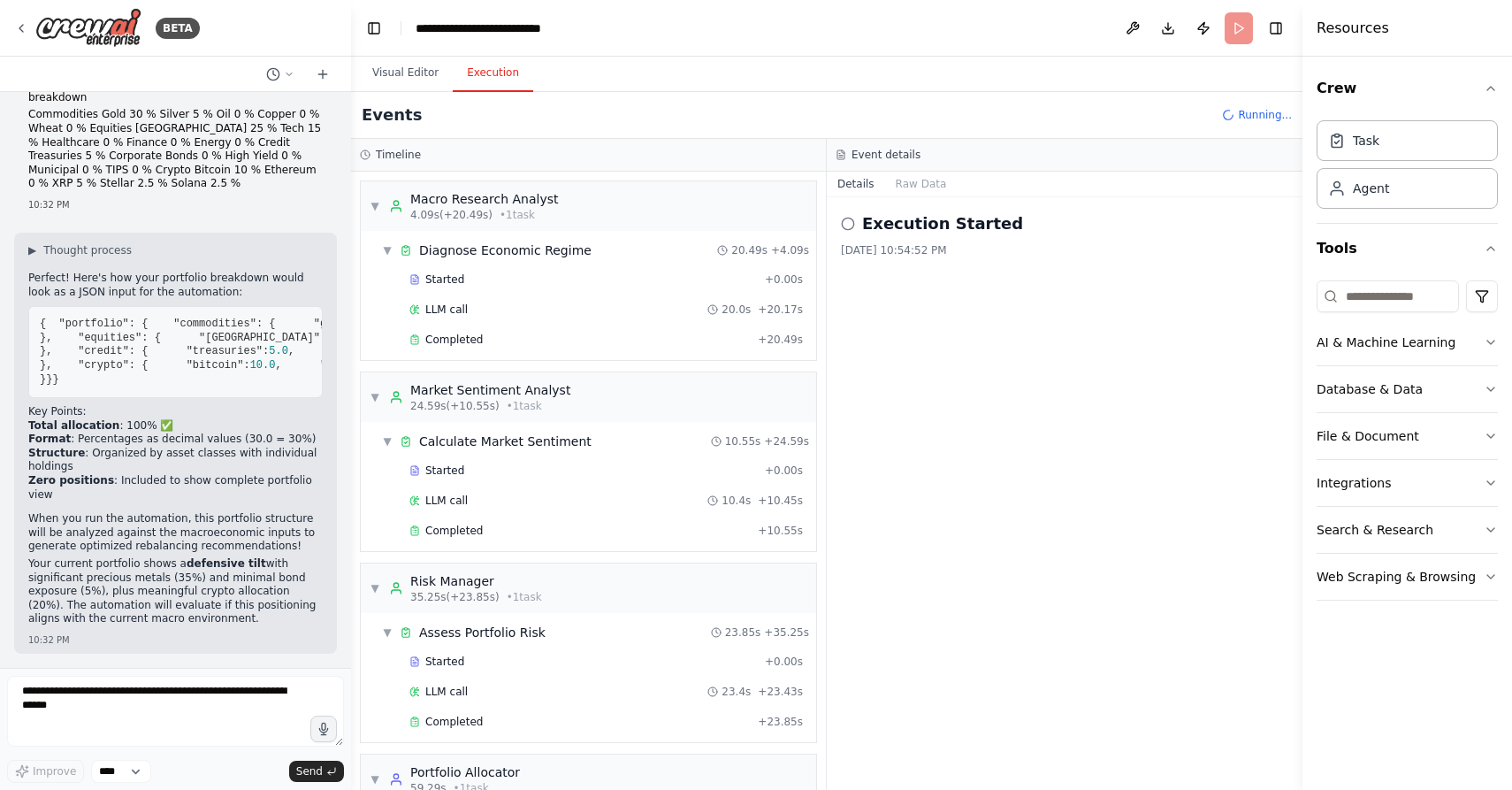
click at [479, 73] on button "Execution" at bounding box center [493, 73] width 81 height 37
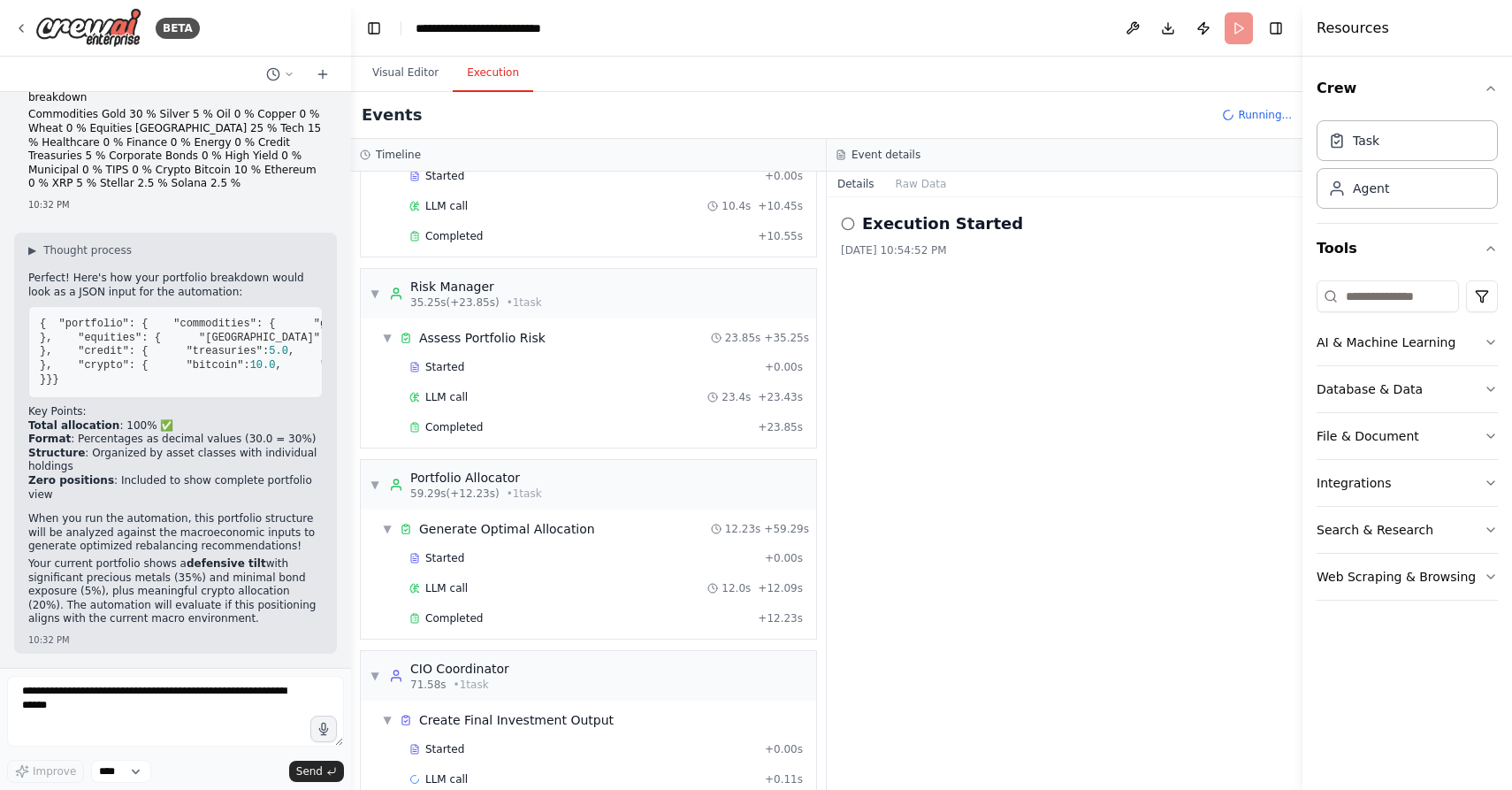
scroll to position [324, 0]
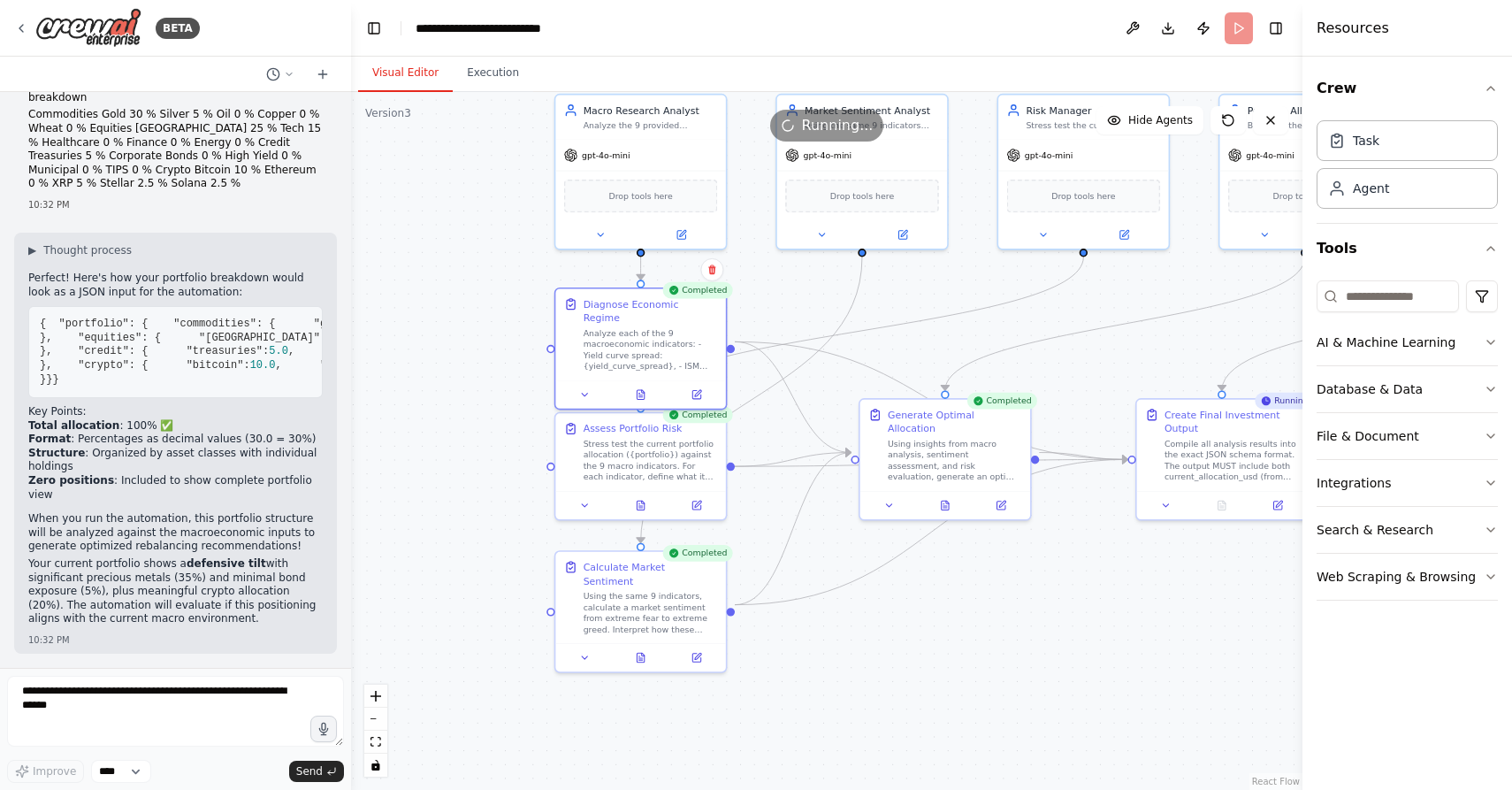
click at [391, 73] on button "Visual Editor" at bounding box center [406, 73] width 94 height 37
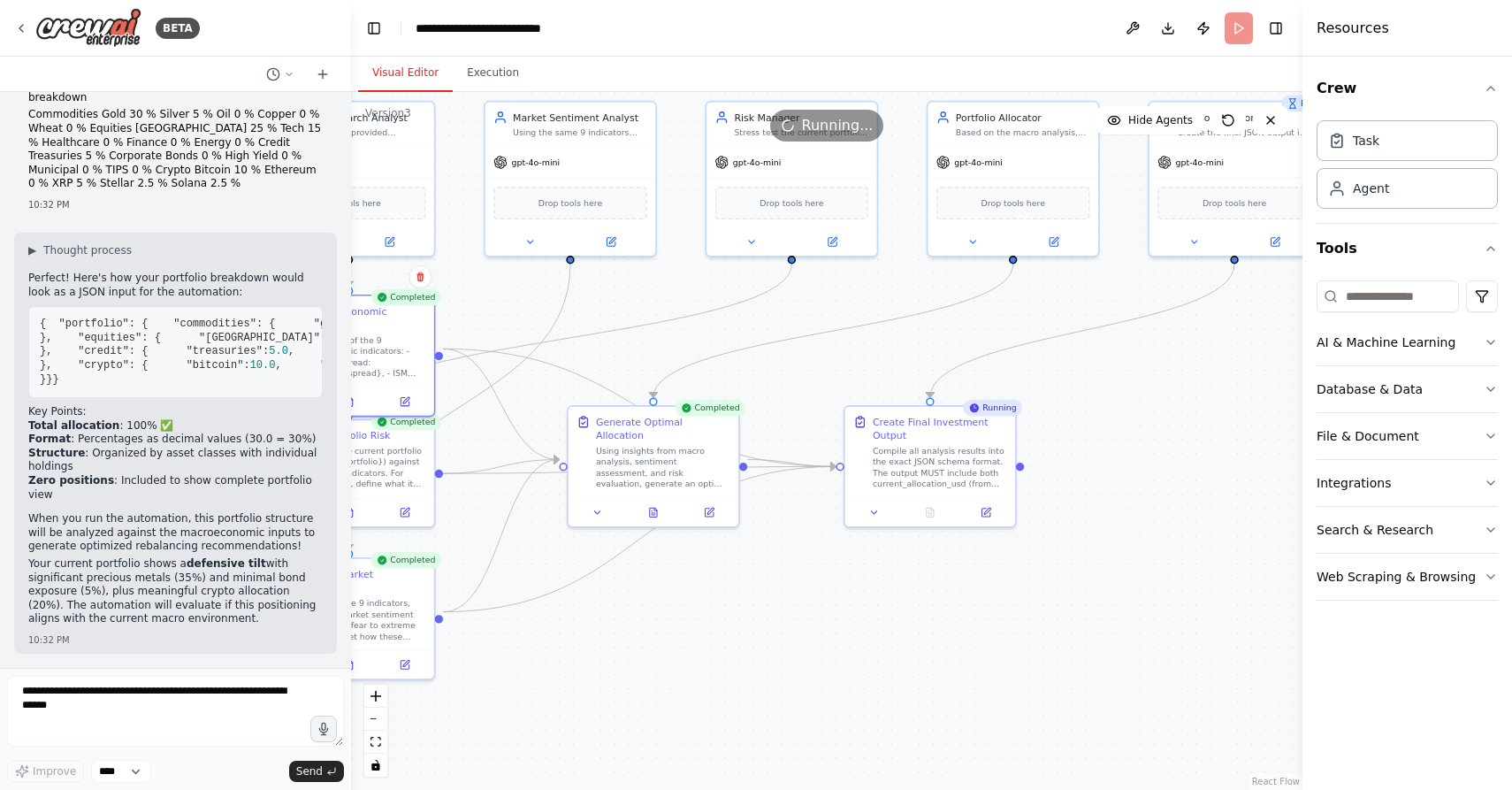
drag, startPoint x: 1050, startPoint y: 532, endPoint x: 759, endPoint y: 539, distance: 291.1
click at [759, 539] on div ".deletable-edge-delete-btn { width: 20px; height: 20px; border: 0px solid #ffff…" at bounding box center [827, 440] width 951 height 698
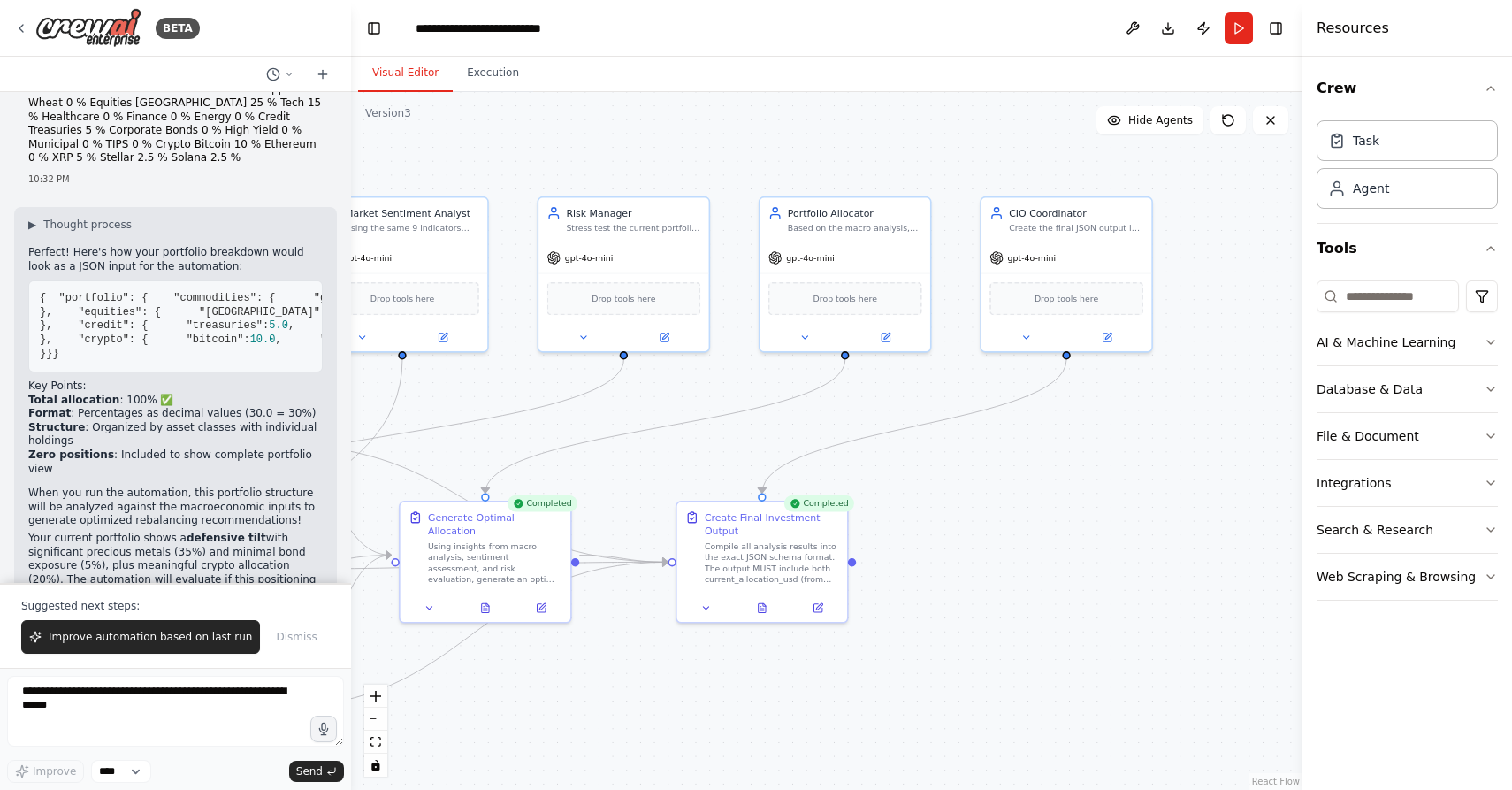
drag, startPoint x: 796, startPoint y: 596, endPoint x: 627, endPoint y: 691, distance: 193.9
click at [627, 691] on div ".deletable-edge-delete-btn { width: 20px; height: 20px; border: 0px solid #ffff…" at bounding box center [827, 440] width 951 height 698
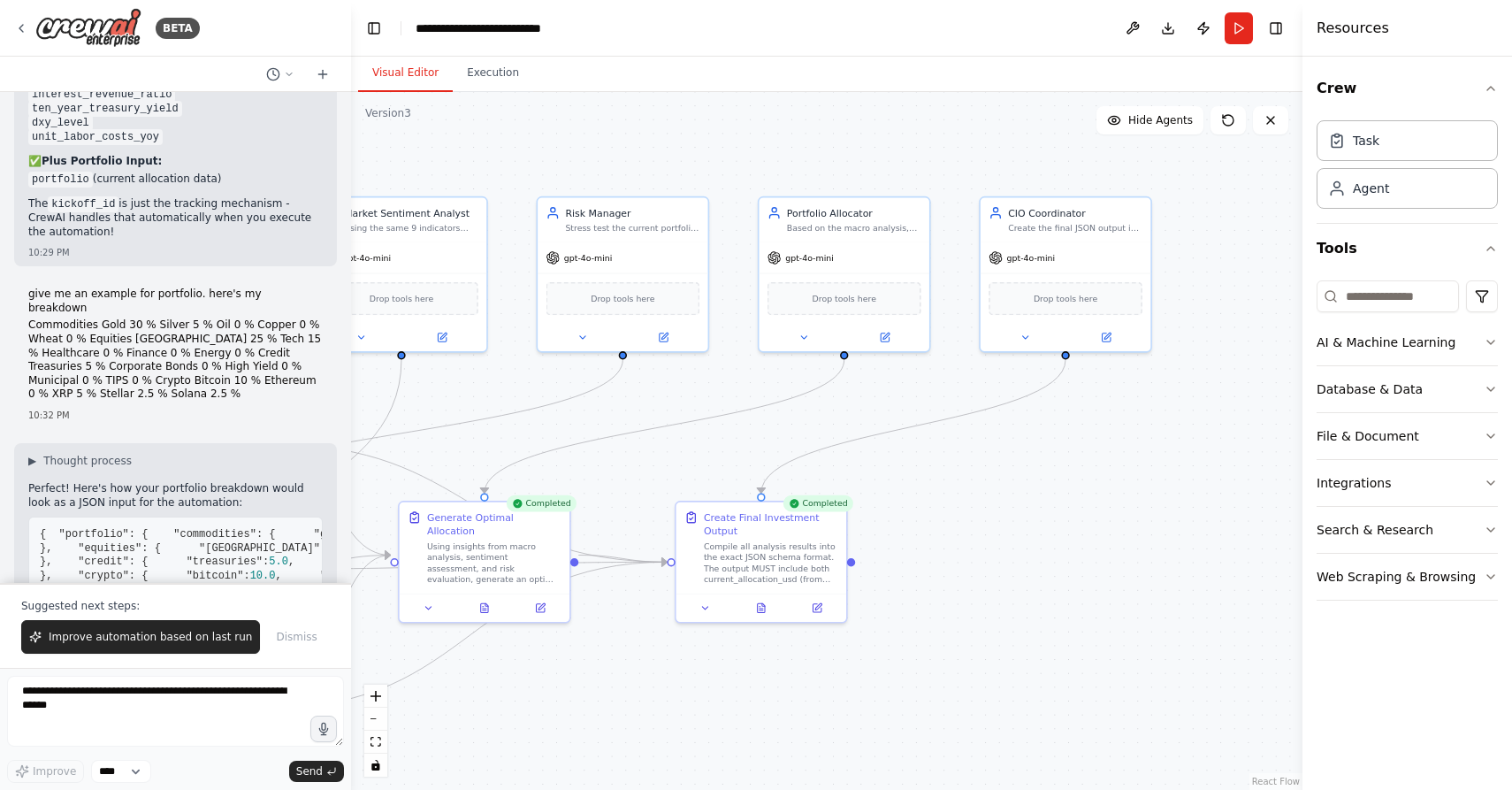
scroll to position [8617, 0]
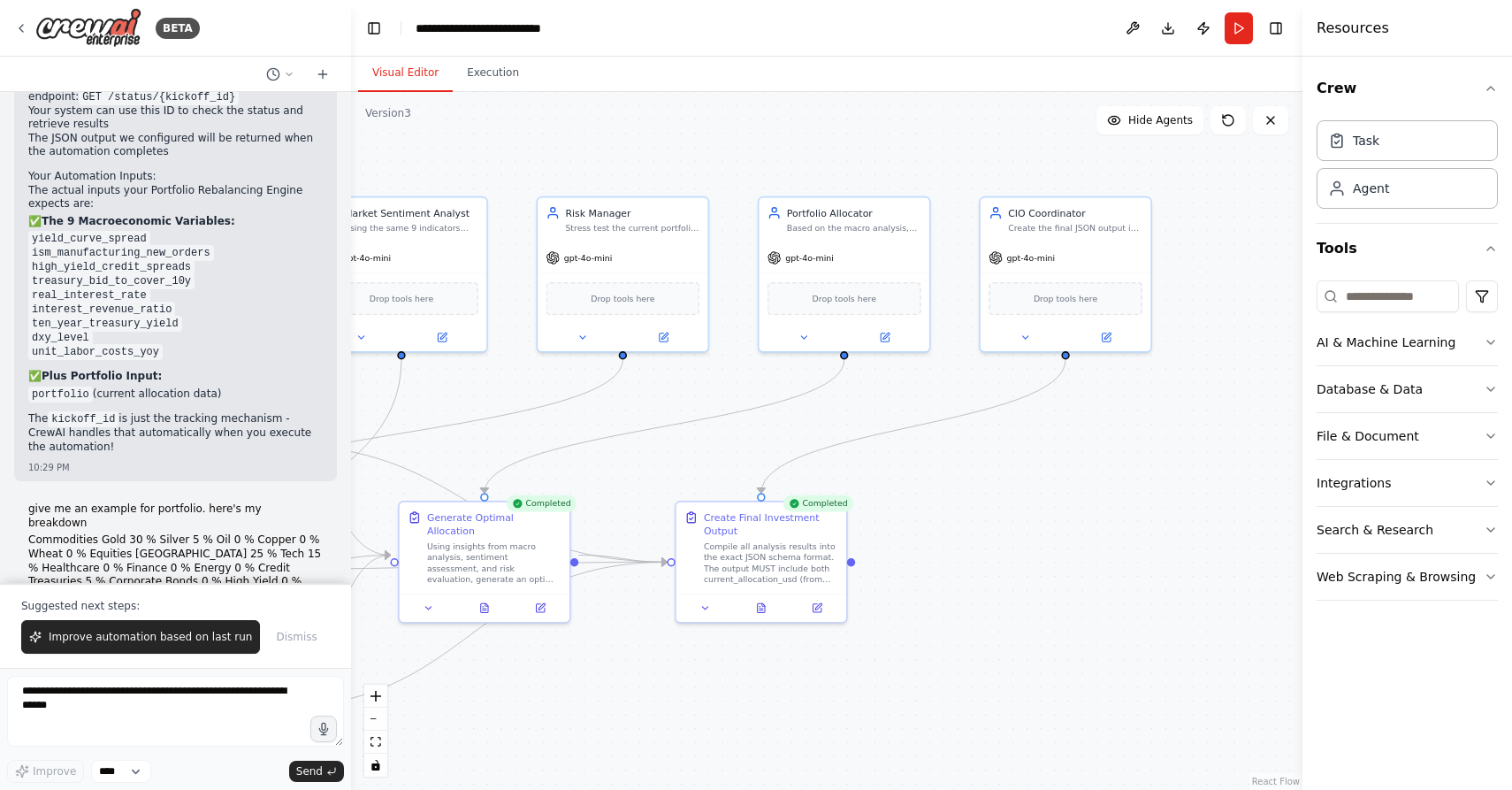
click at [32, 668] on span "▶" at bounding box center [32, 676] width 8 height 15
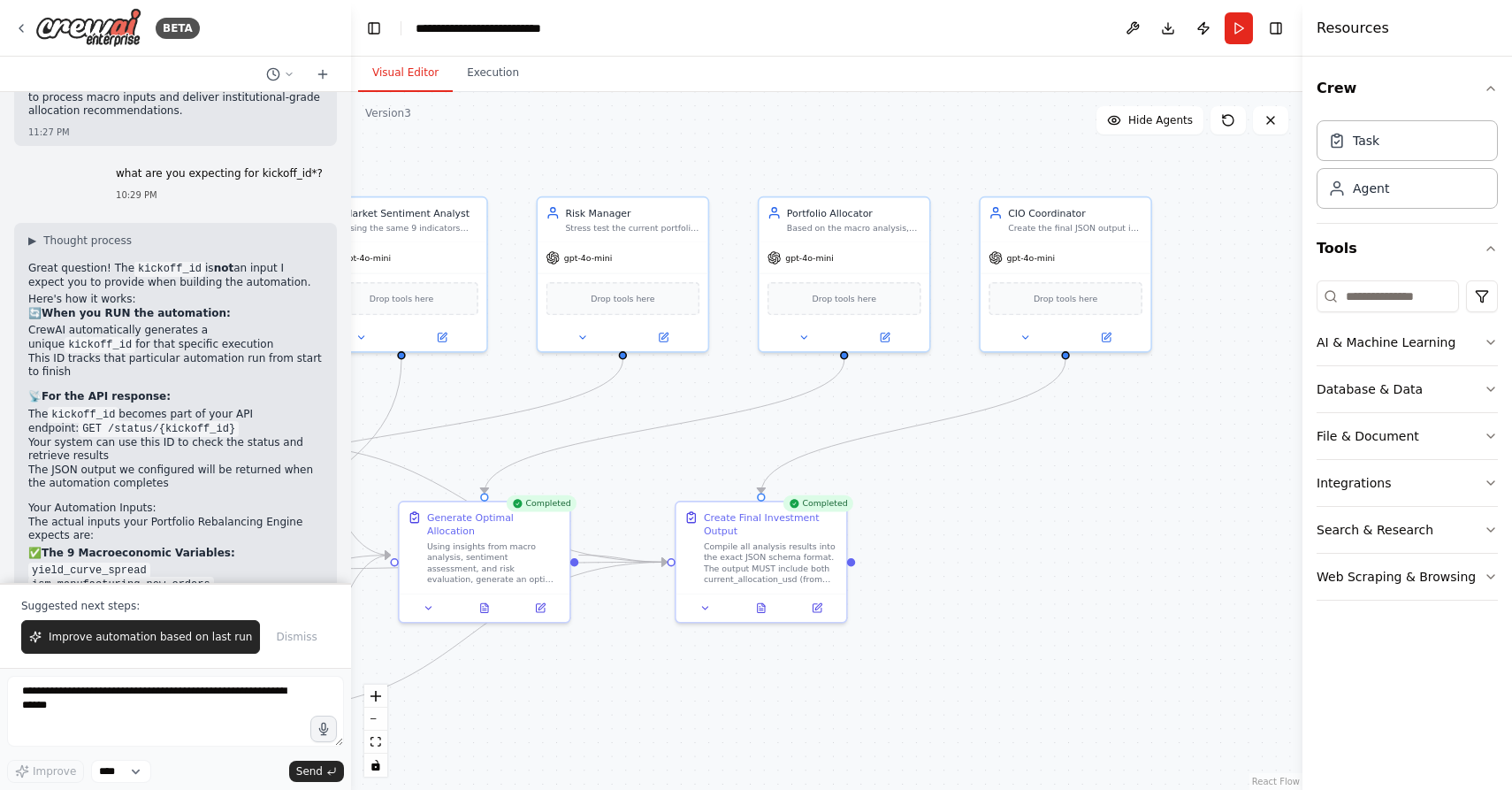
scroll to position [8083, 0]
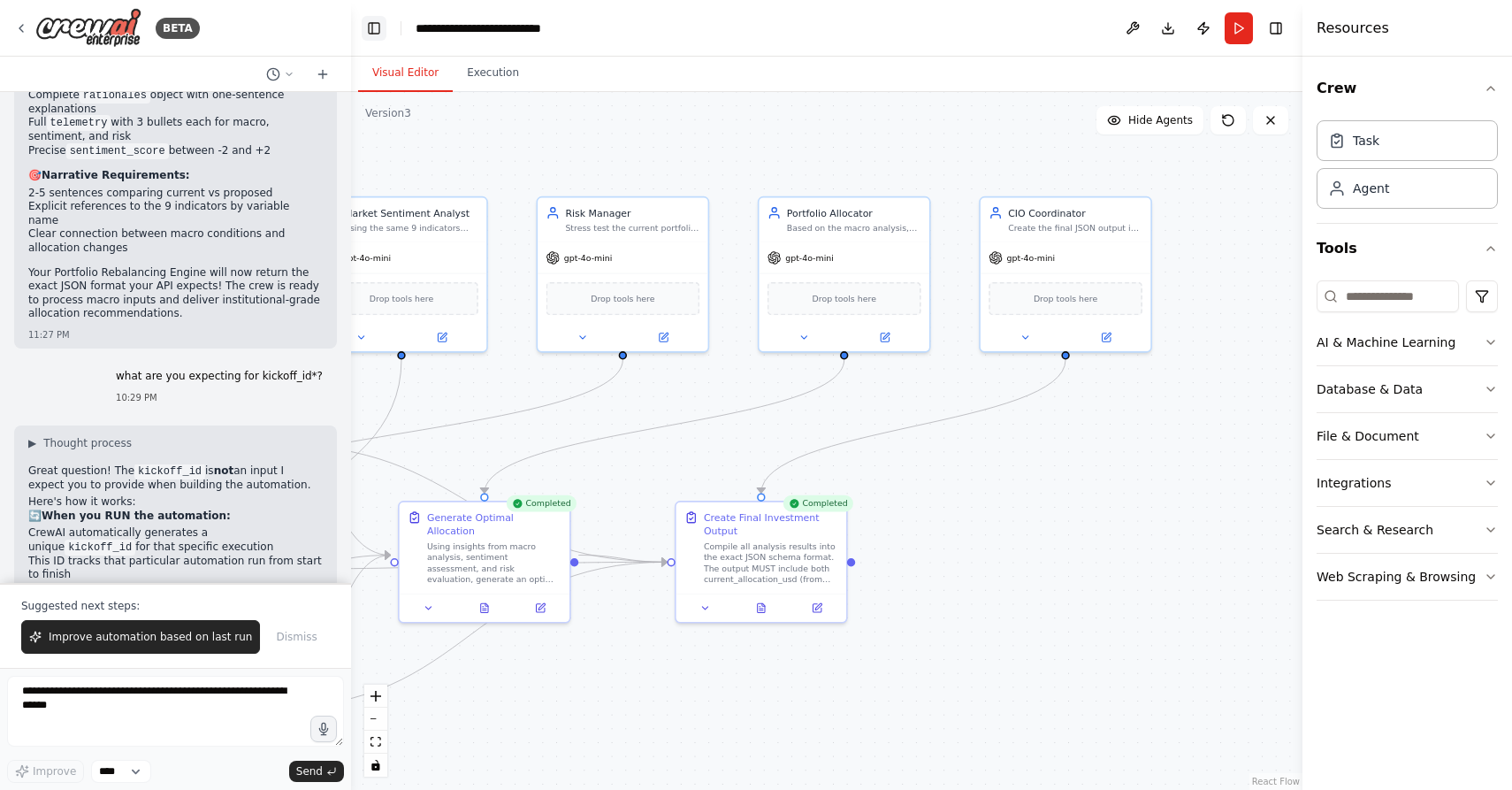
click at [376, 27] on button "Toggle Left Sidebar" at bounding box center [373, 28] width 25 height 25
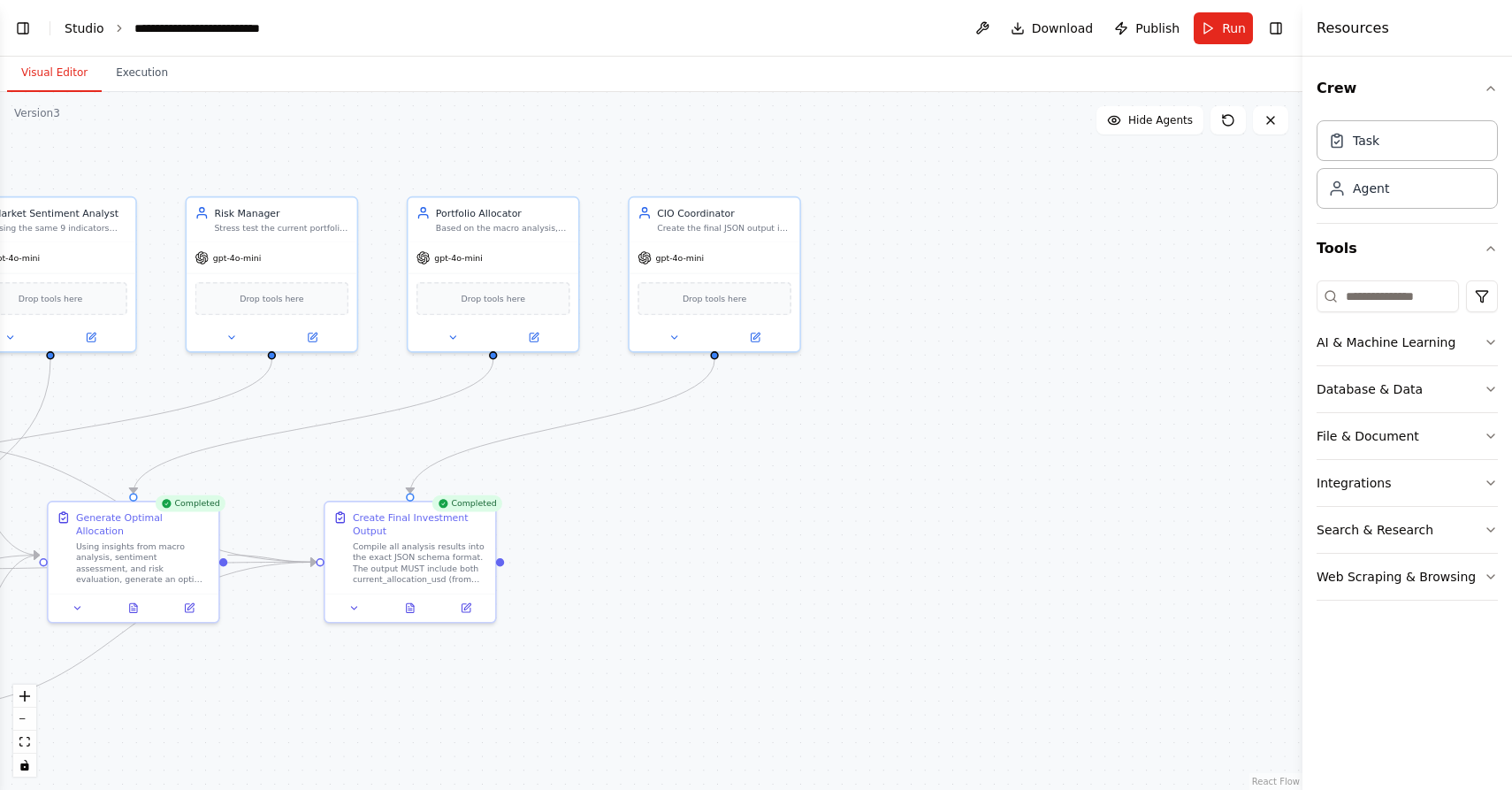
click at [74, 32] on link "Studio" at bounding box center [84, 28] width 40 height 15
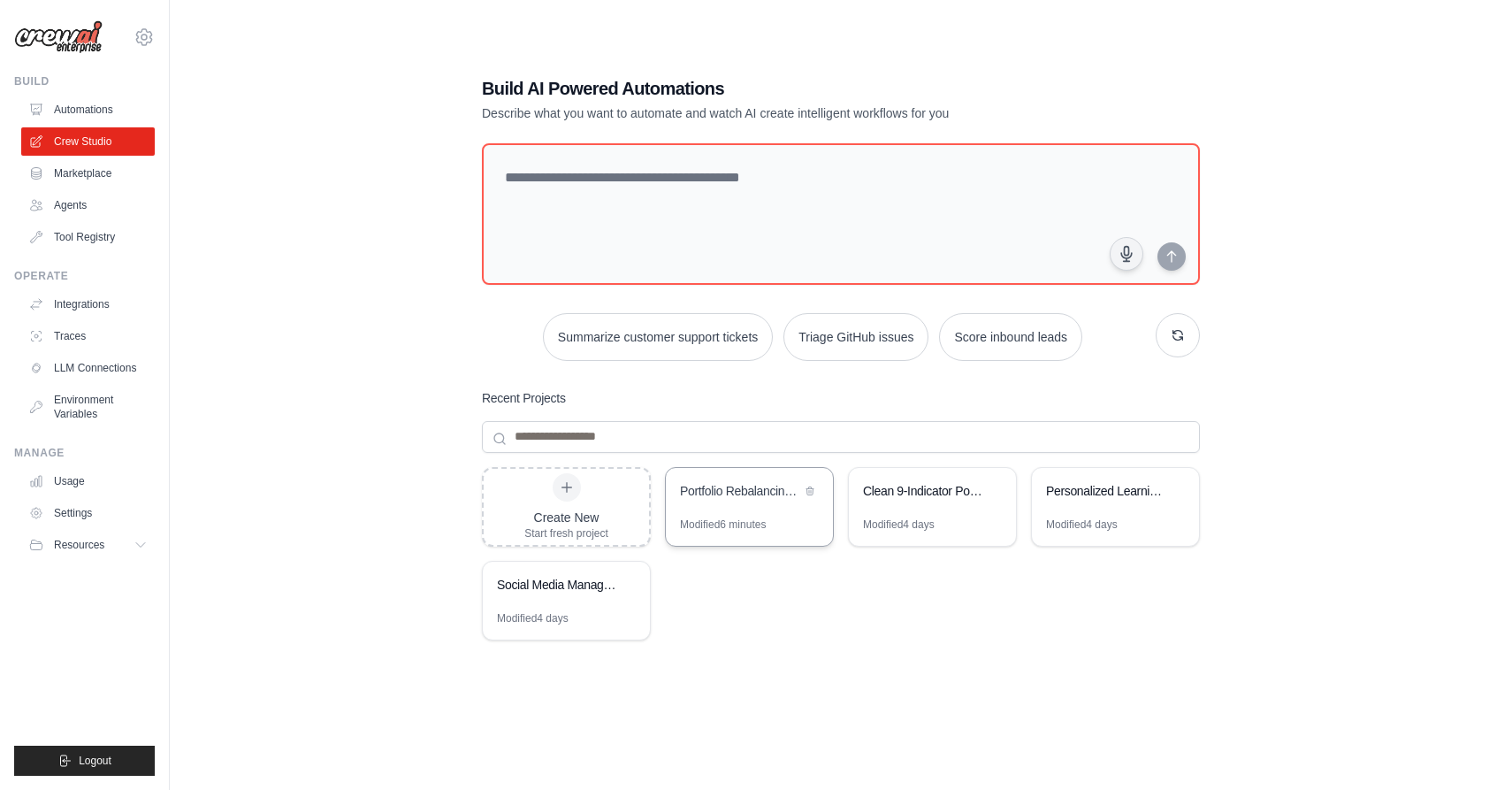
click at [751, 503] on div "Portfolio Rebalancing Engine" at bounding box center [750, 492] width 167 height 50
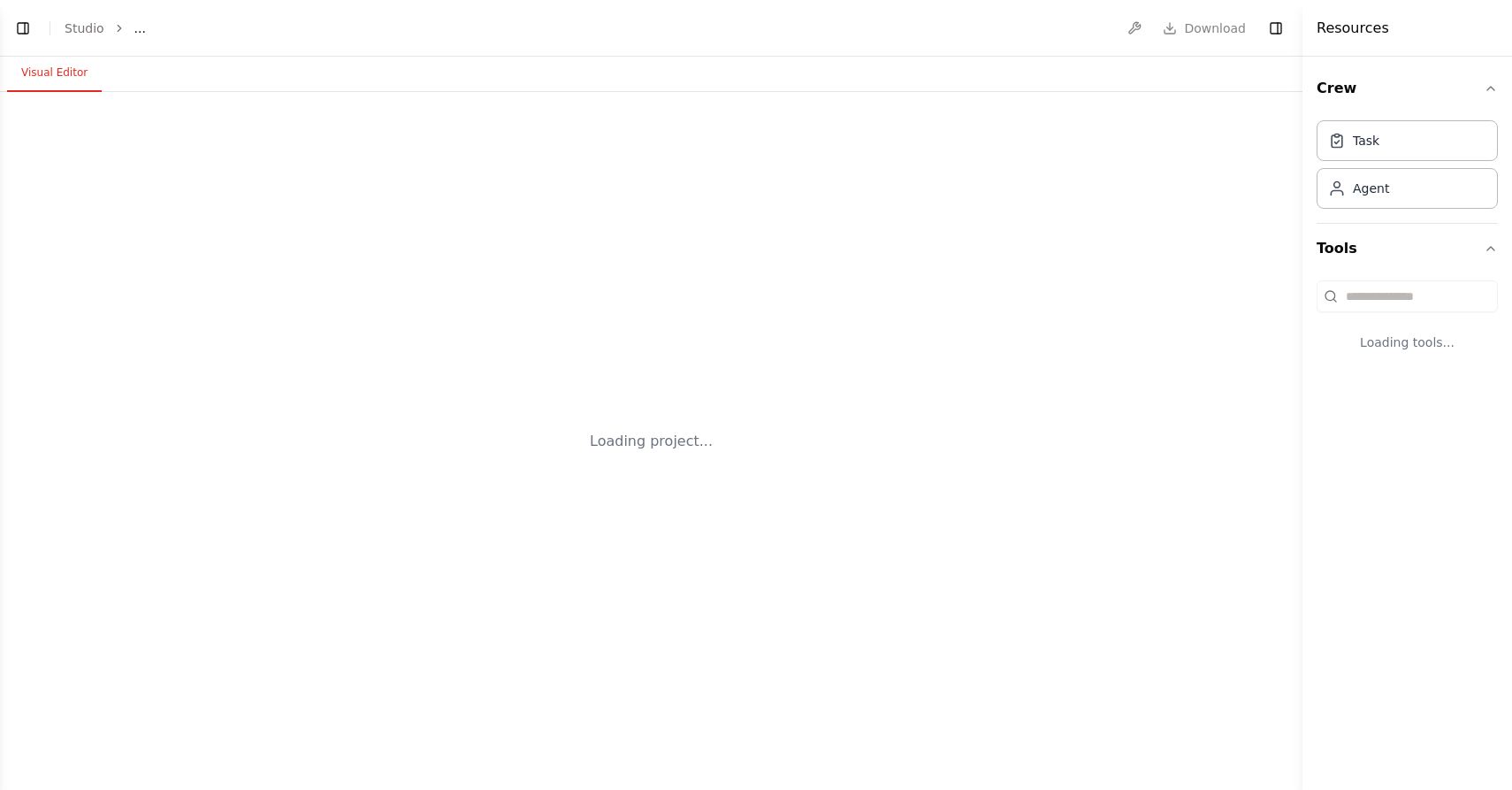
select select "****"
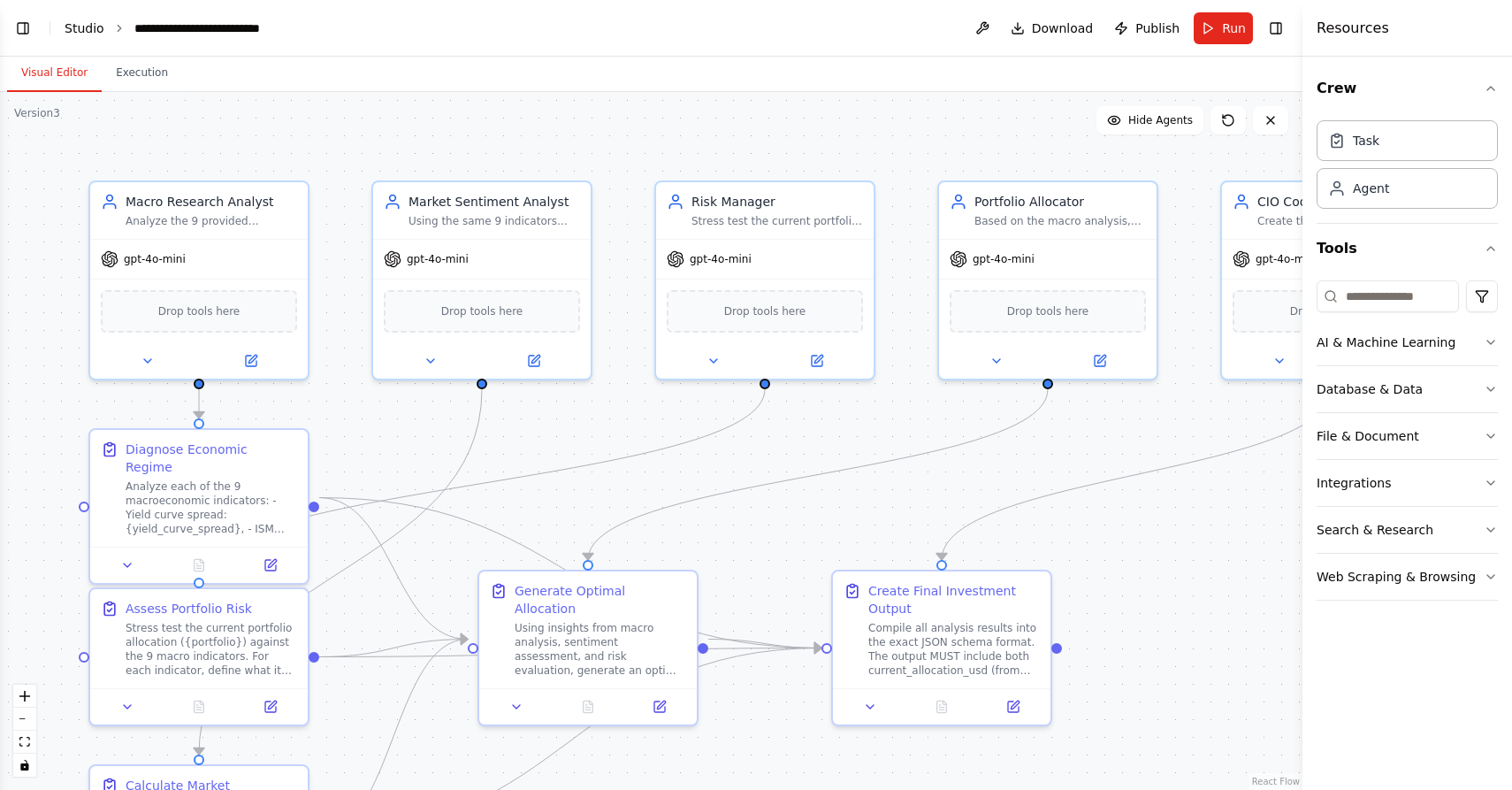
click at [87, 30] on link "Studio" at bounding box center [84, 28] width 40 height 15
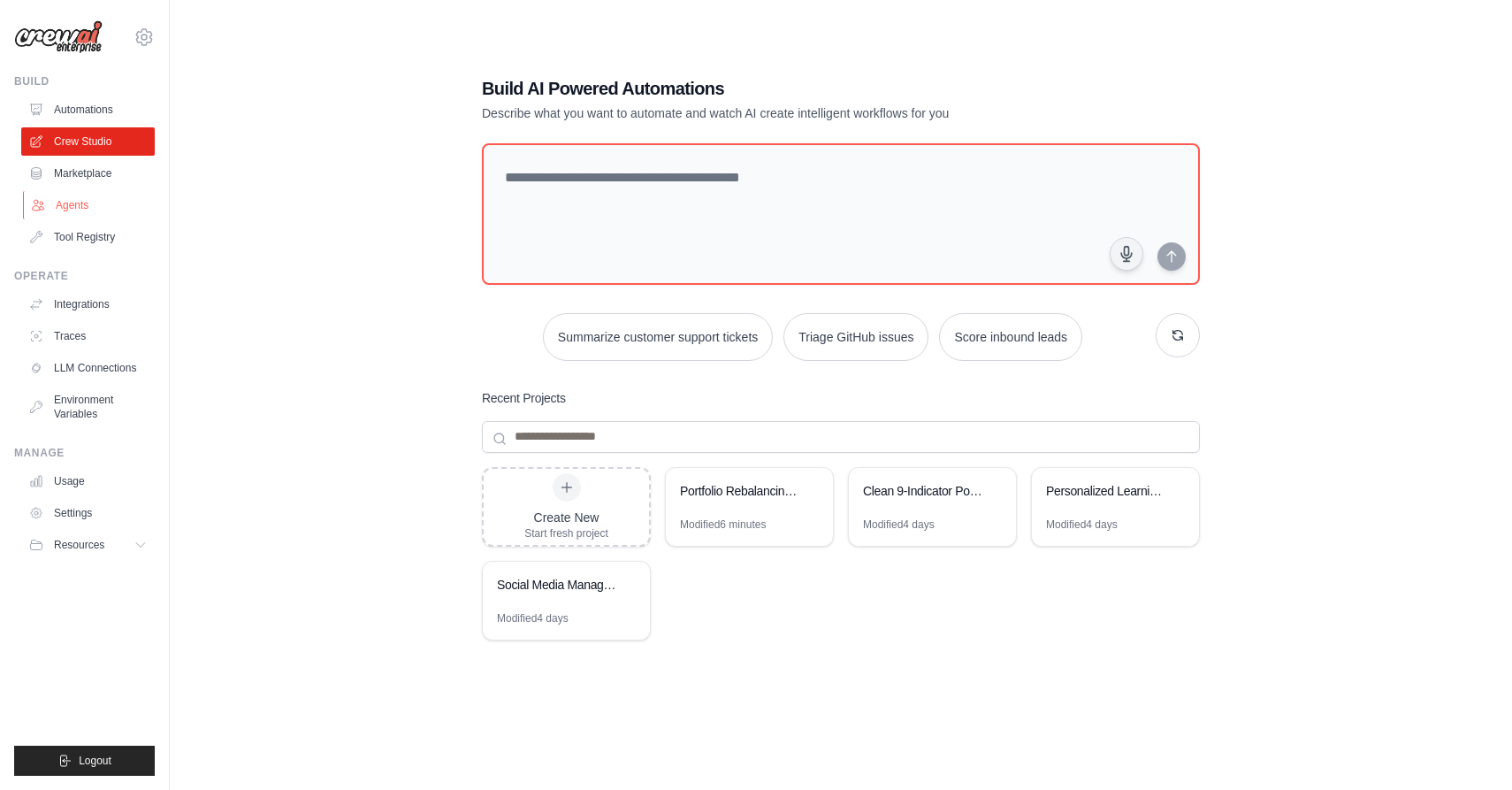
click at [93, 202] on link "Agents" at bounding box center [89, 204] width 133 height 28
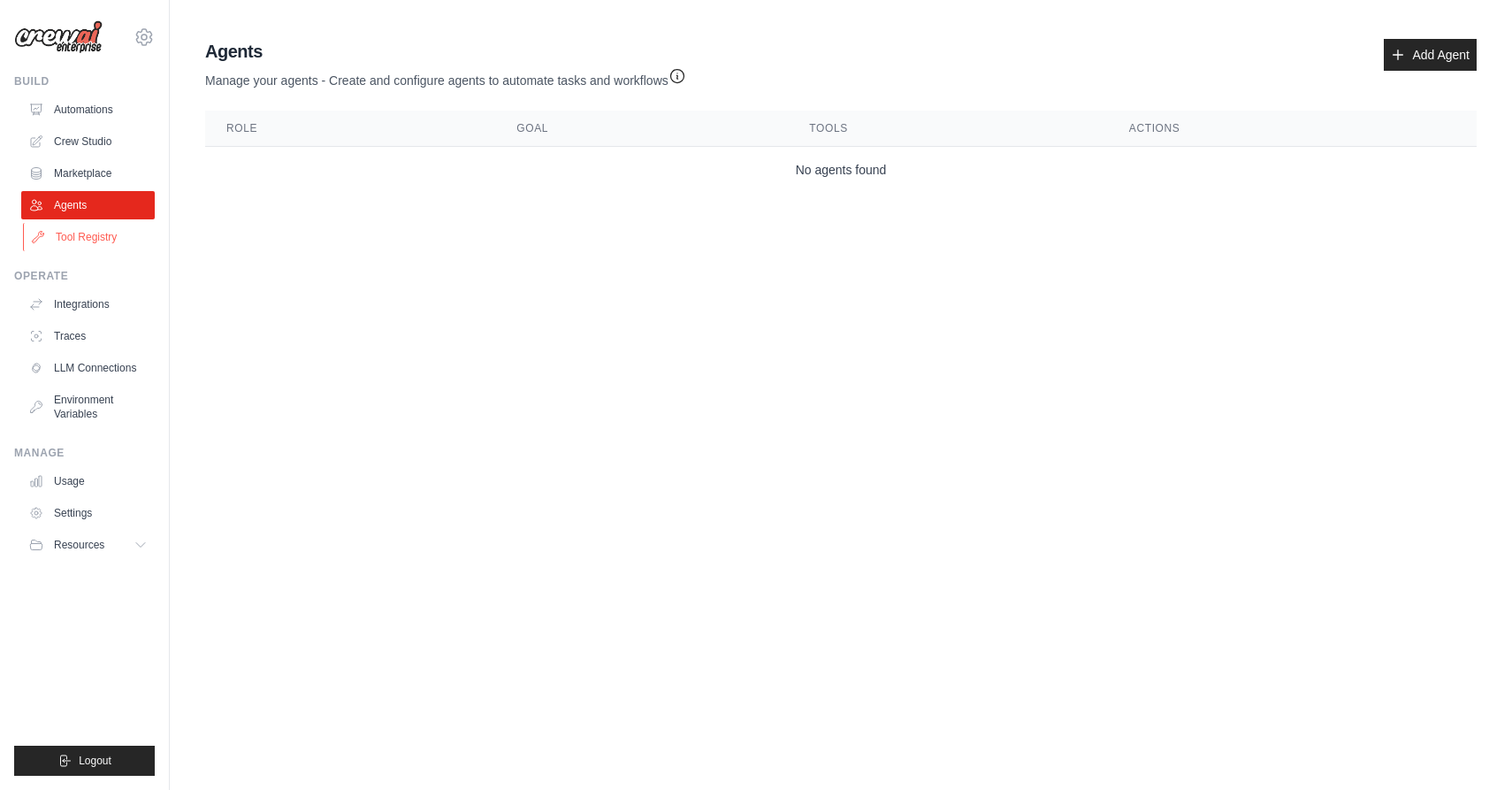
click at [114, 236] on link "Tool Registry" at bounding box center [89, 236] width 133 height 28
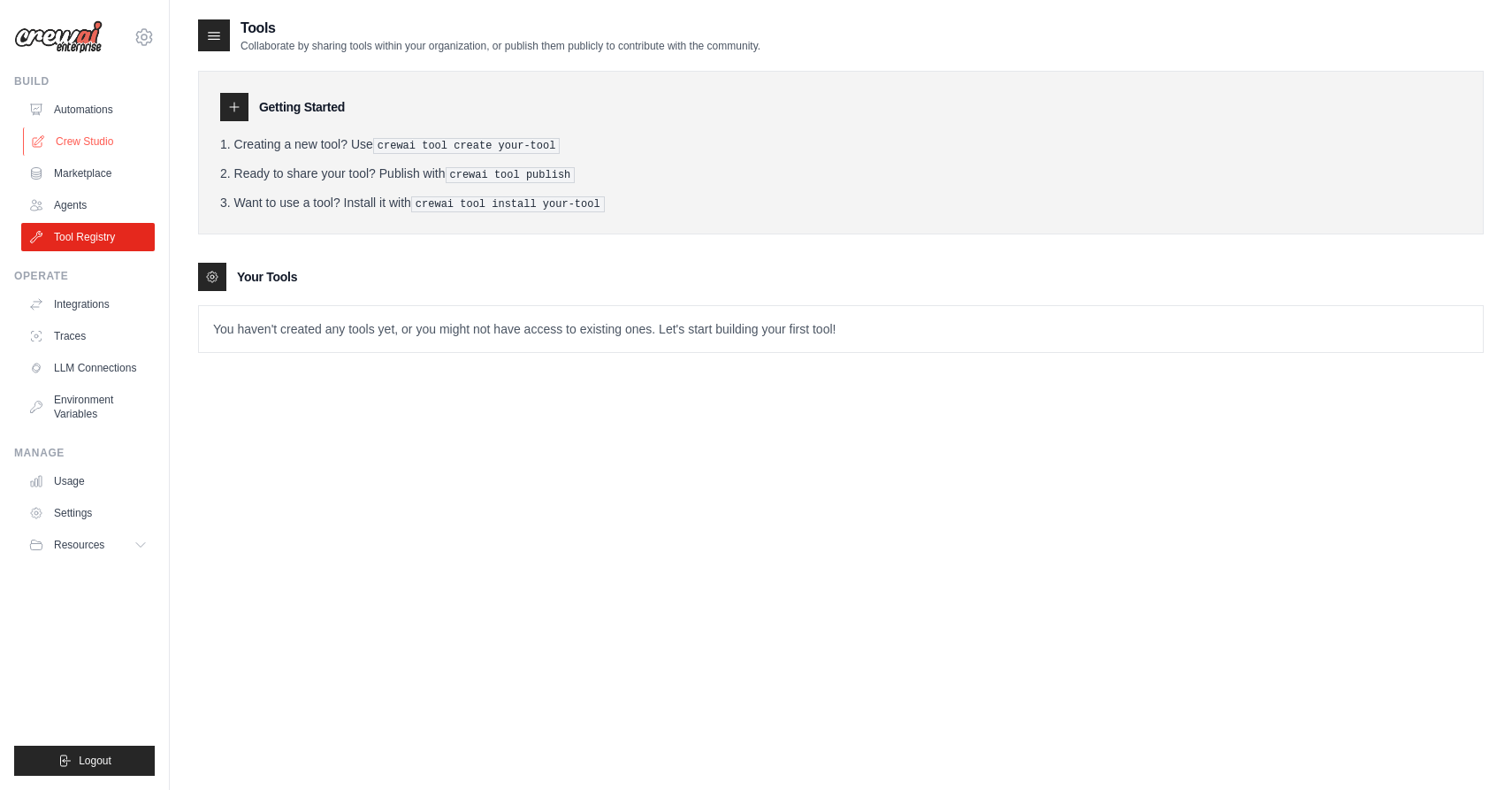
click at [83, 143] on link "Crew Studio" at bounding box center [89, 141] width 133 height 28
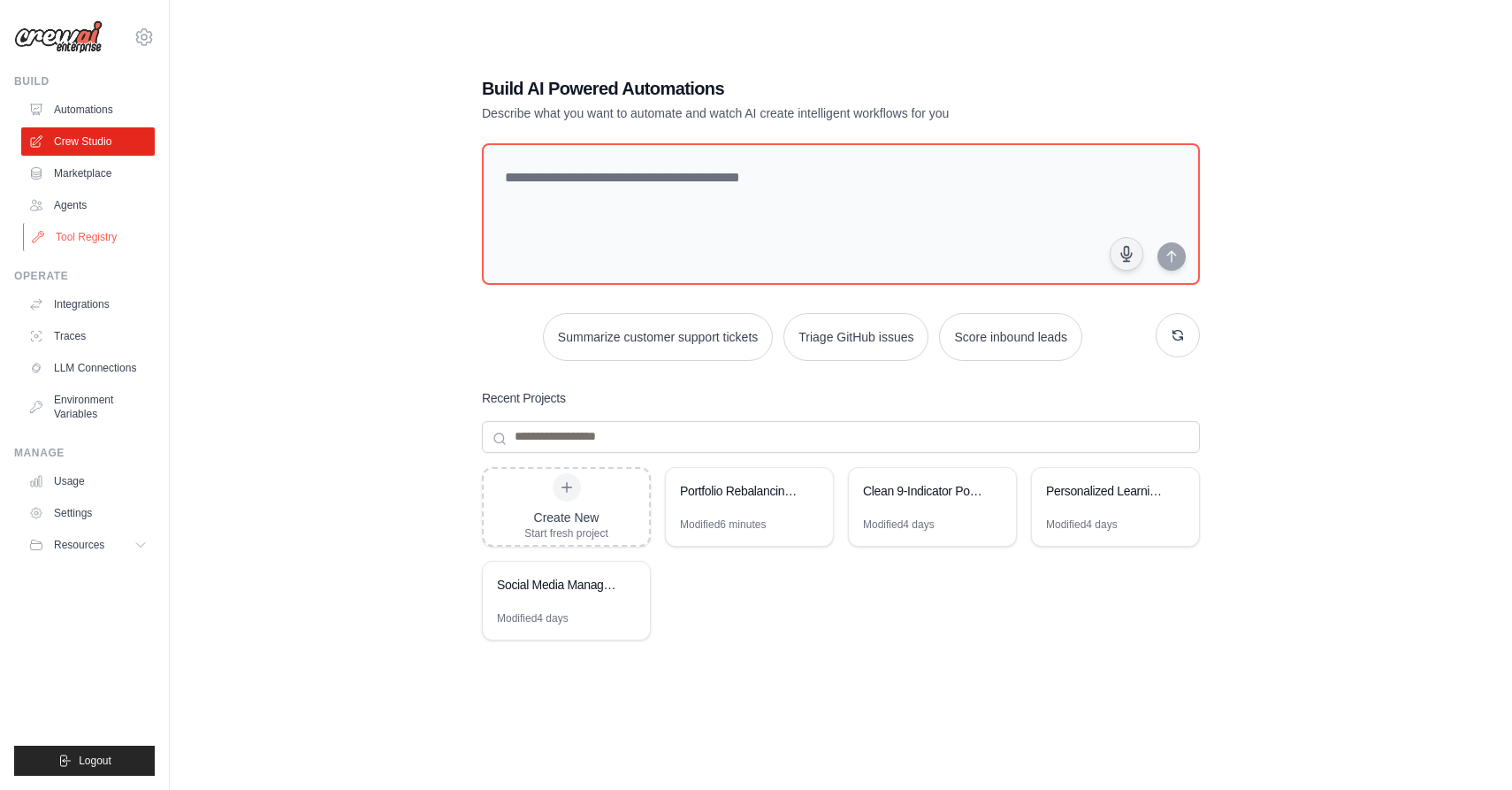
click at [75, 238] on link "Tool Registry" at bounding box center [89, 236] width 133 height 28
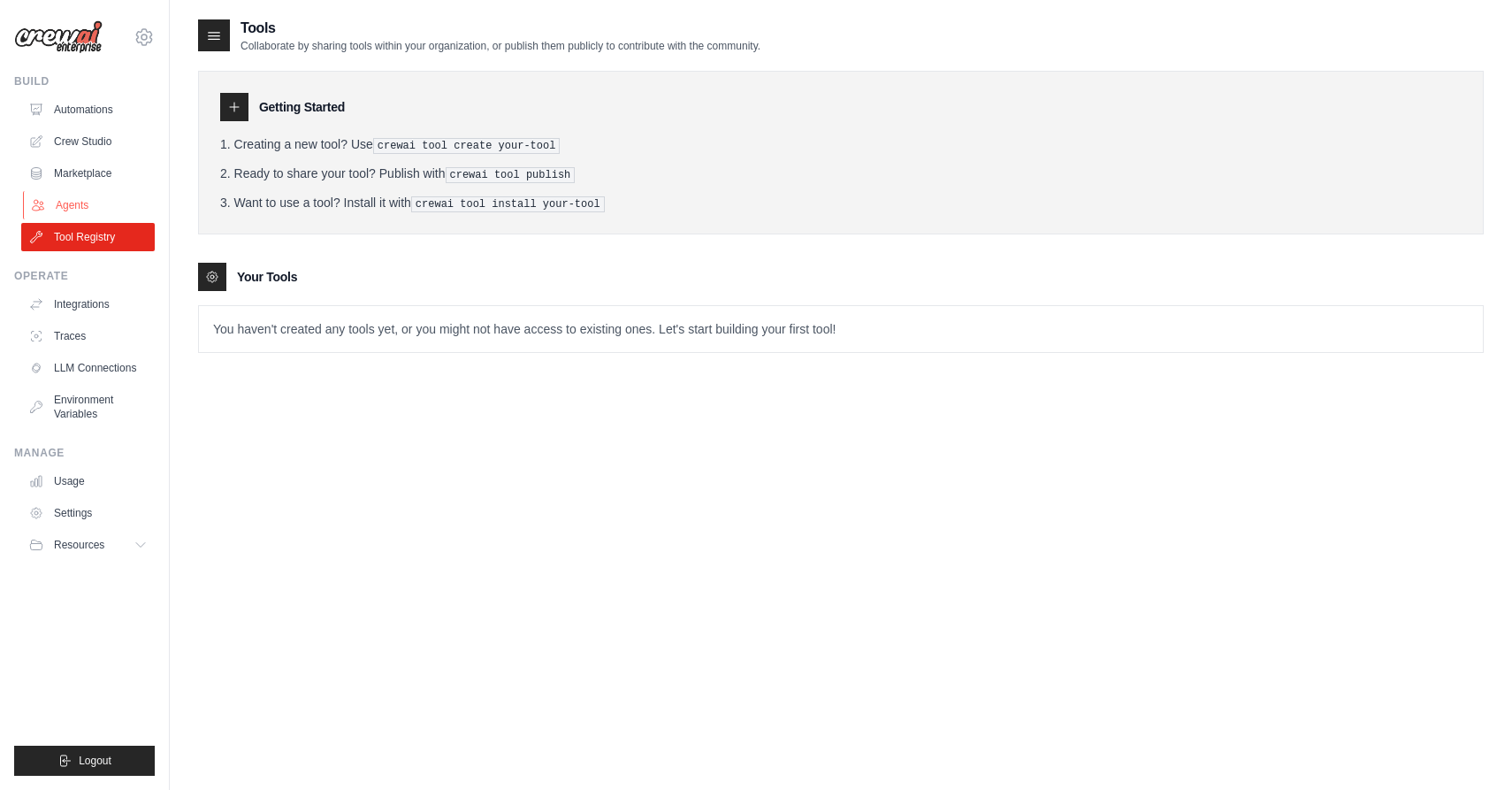
click at [67, 210] on link "Agents" at bounding box center [89, 204] width 133 height 28
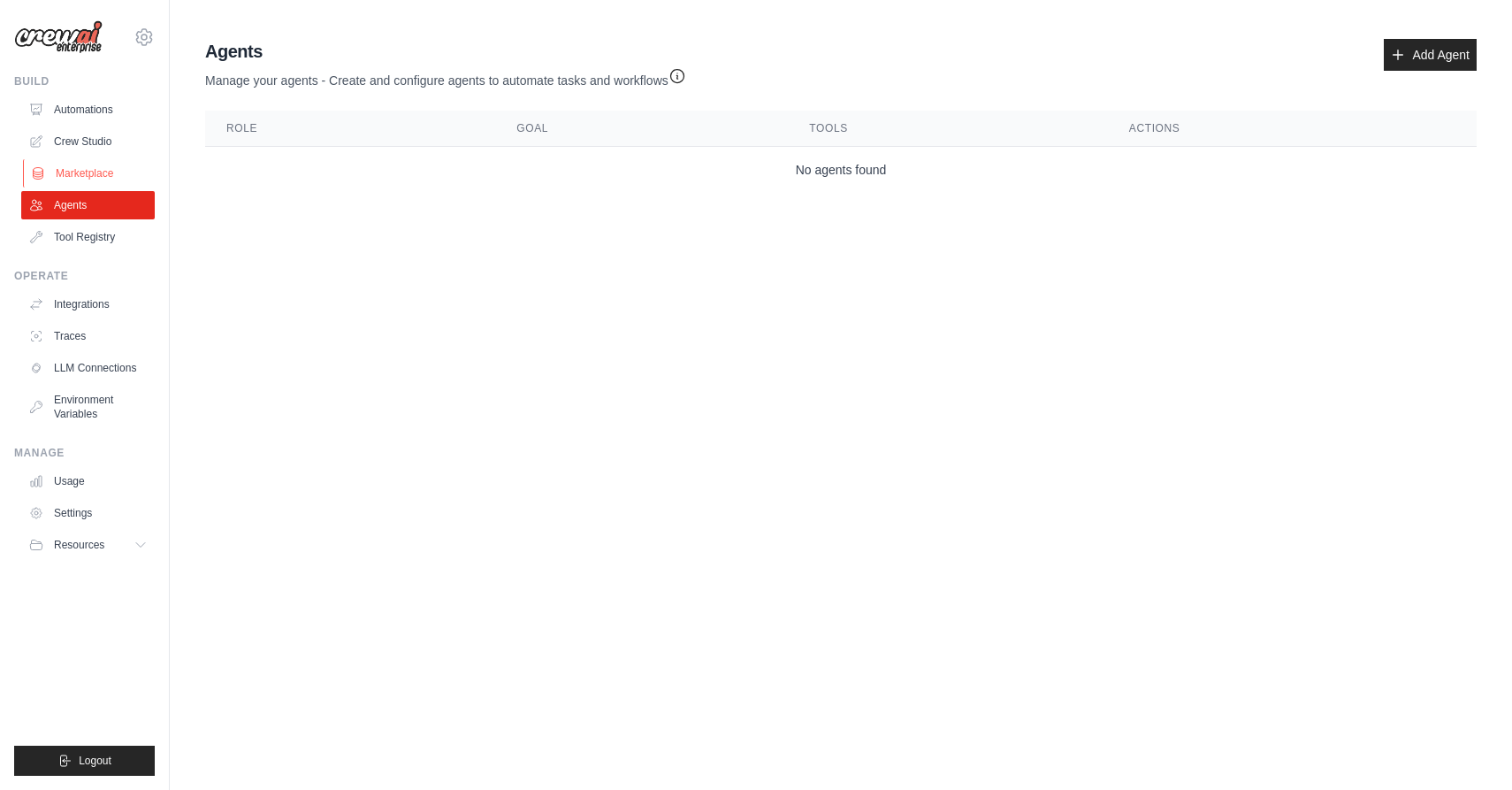
click at [72, 184] on link "Marketplace" at bounding box center [89, 173] width 133 height 28
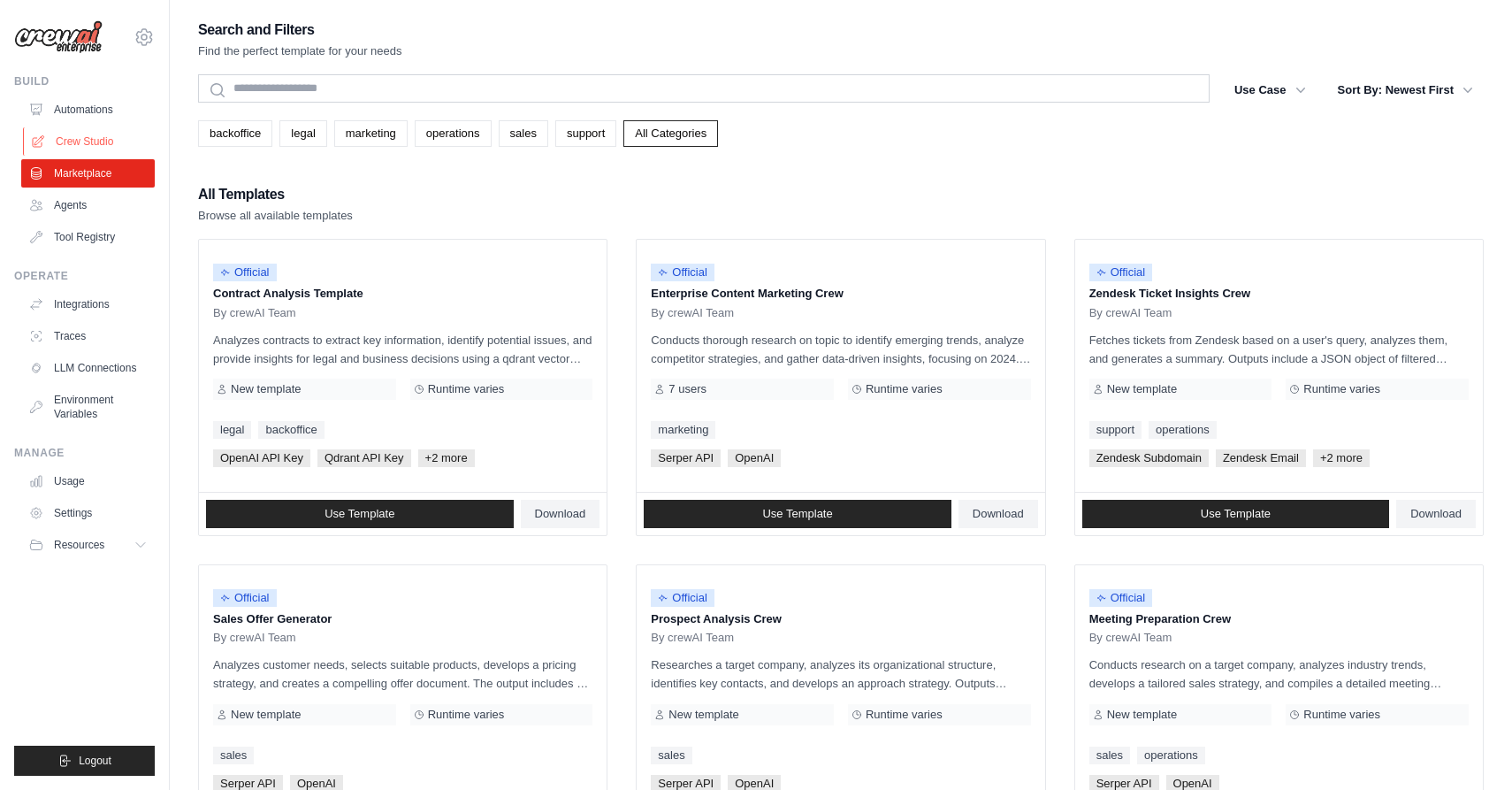
click at [71, 143] on link "Crew Studio" at bounding box center [89, 141] width 133 height 28
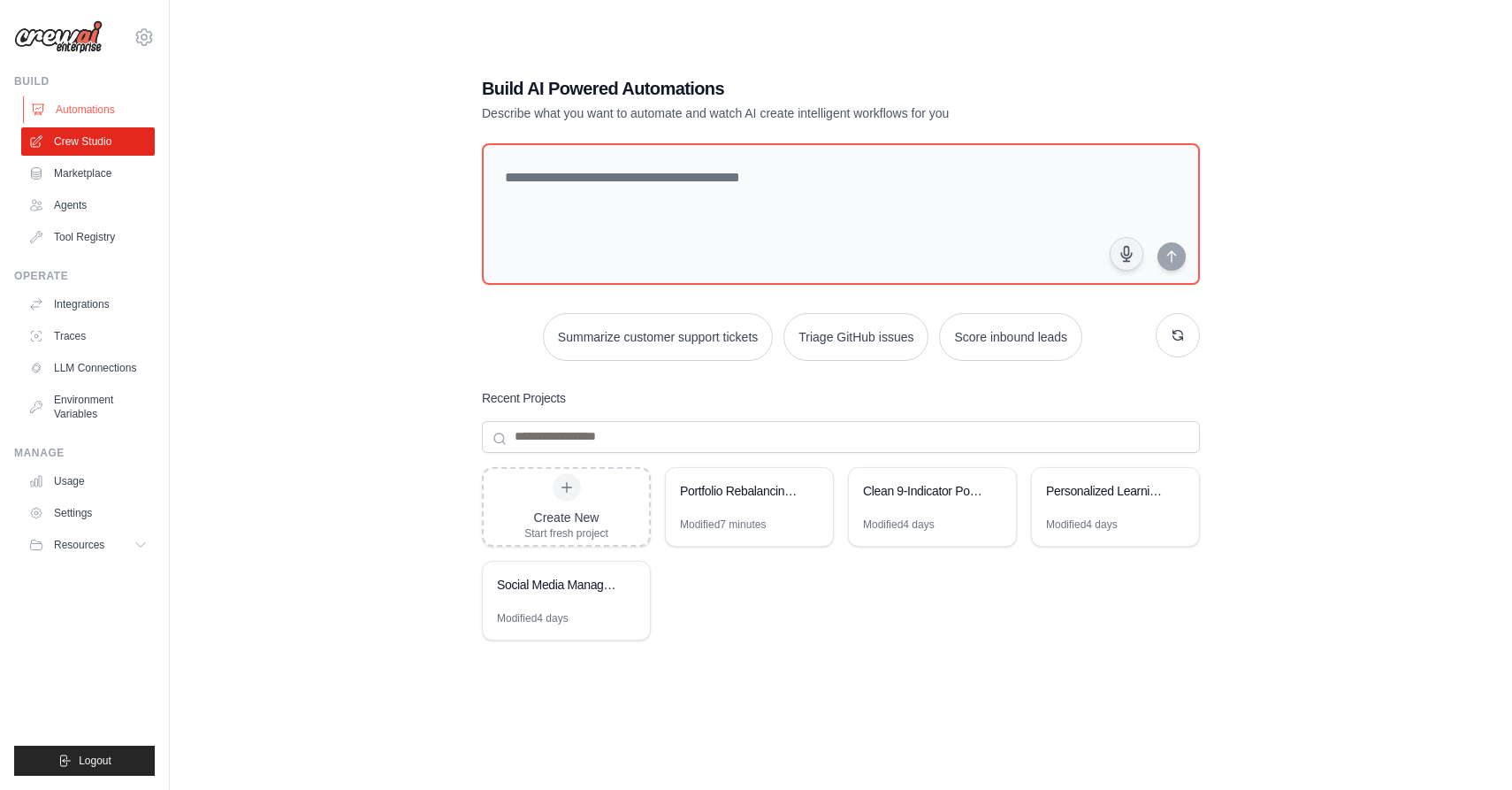
click at [97, 105] on link "Automations" at bounding box center [89, 109] width 133 height 28
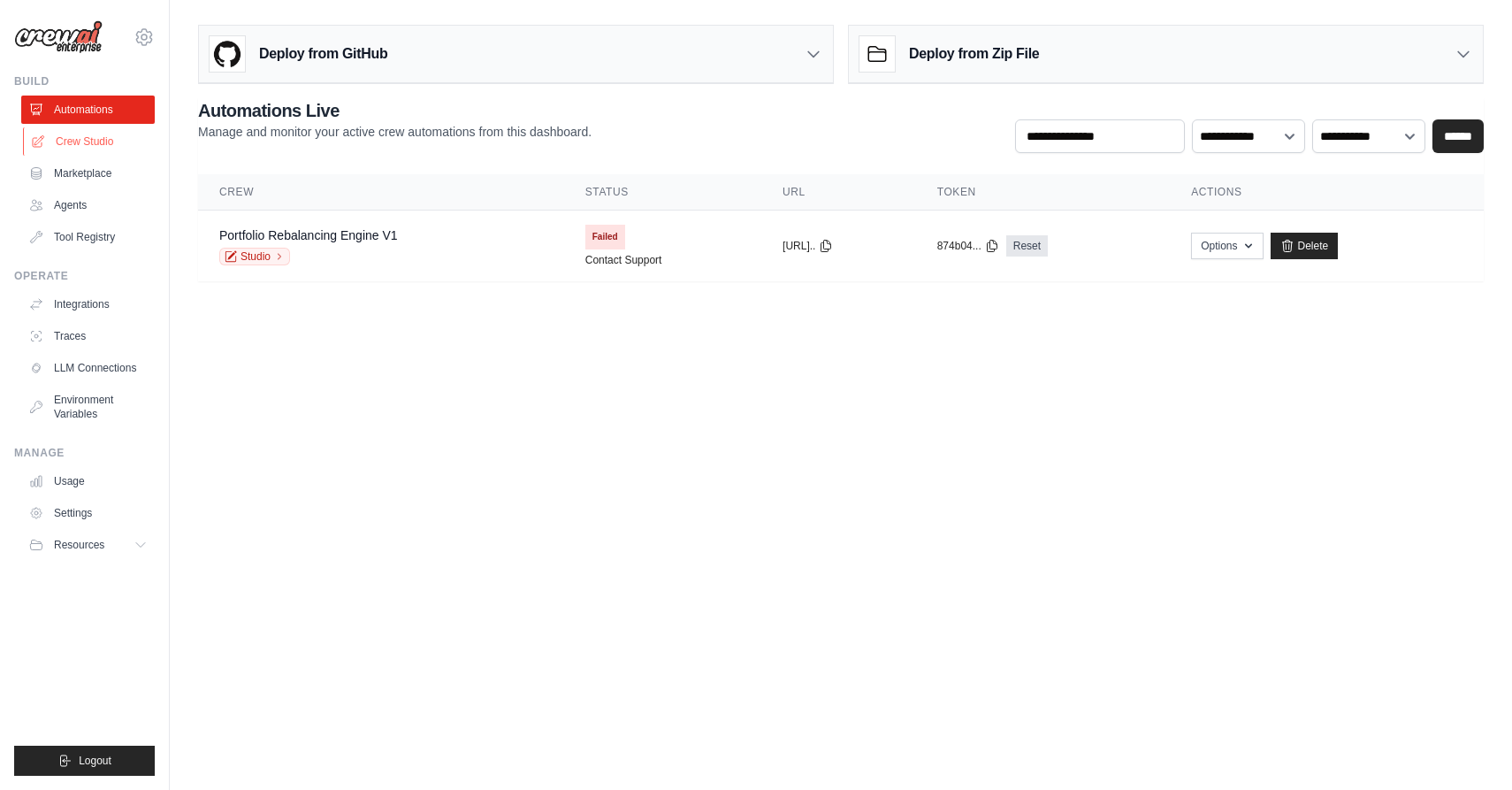
click at [83, 143] on link "Crew Studio" at bounding box center [89, 141] width 133 height 28
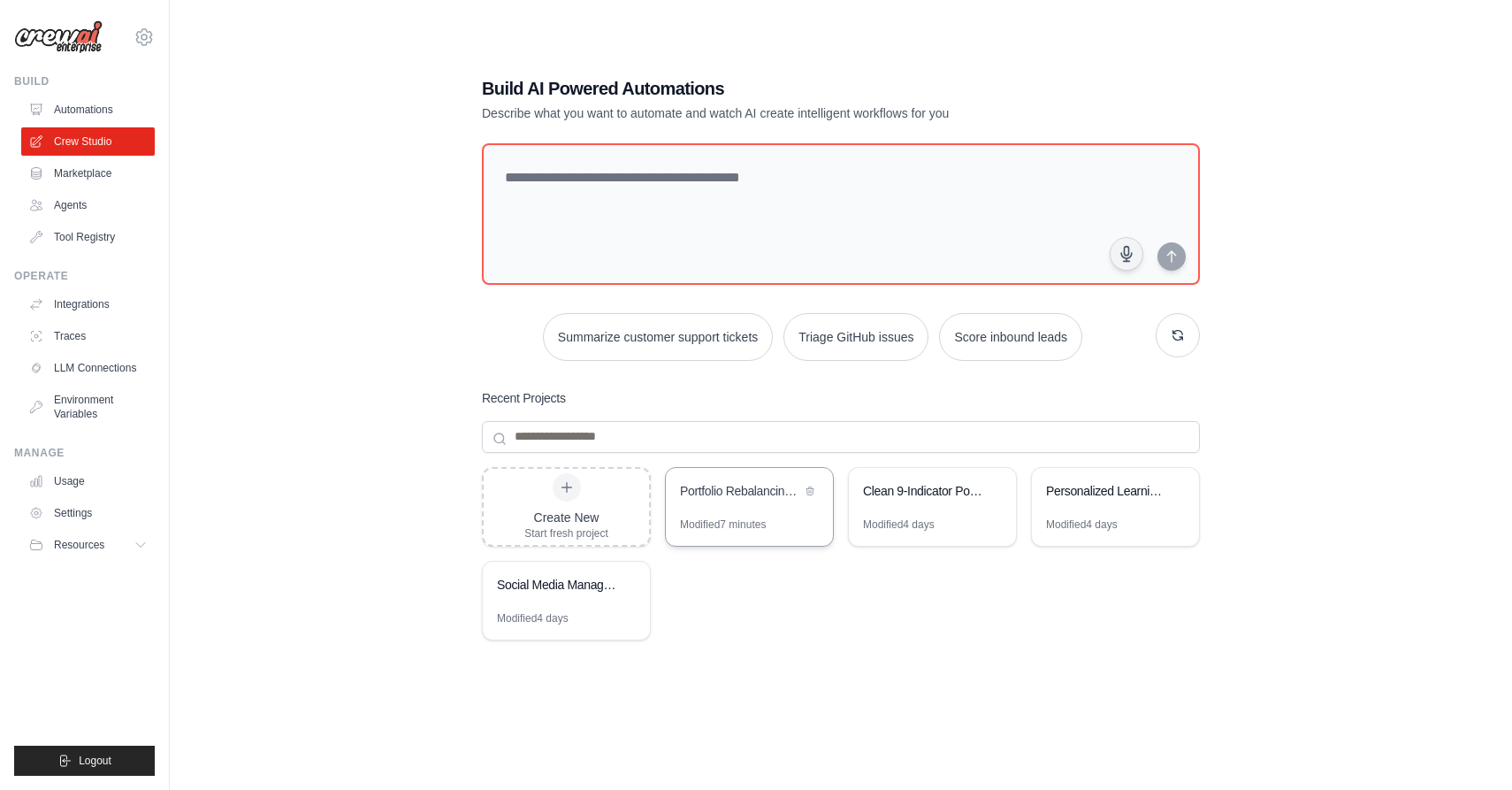
click at [751, 485] on div "Portfolio Rebalancing Engine" at bounding box center [740, 490] width 121 height 17
click at [88, 212] on link "Agents" at bounding box center [89, 204] width 133 height 28
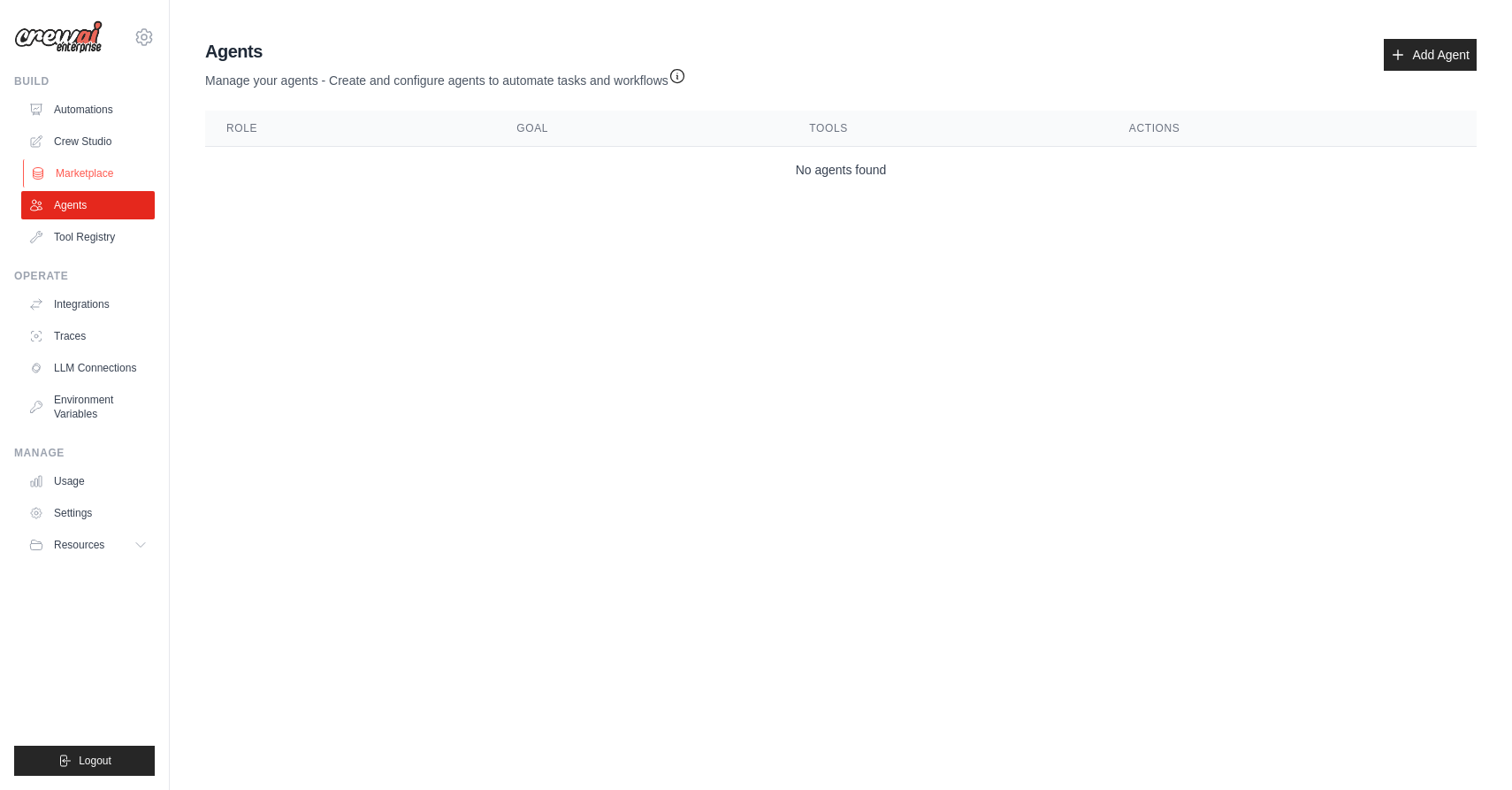
click at [95, 173] on link "Marketplace" at bounding box center [89, 173] width 133 height 28
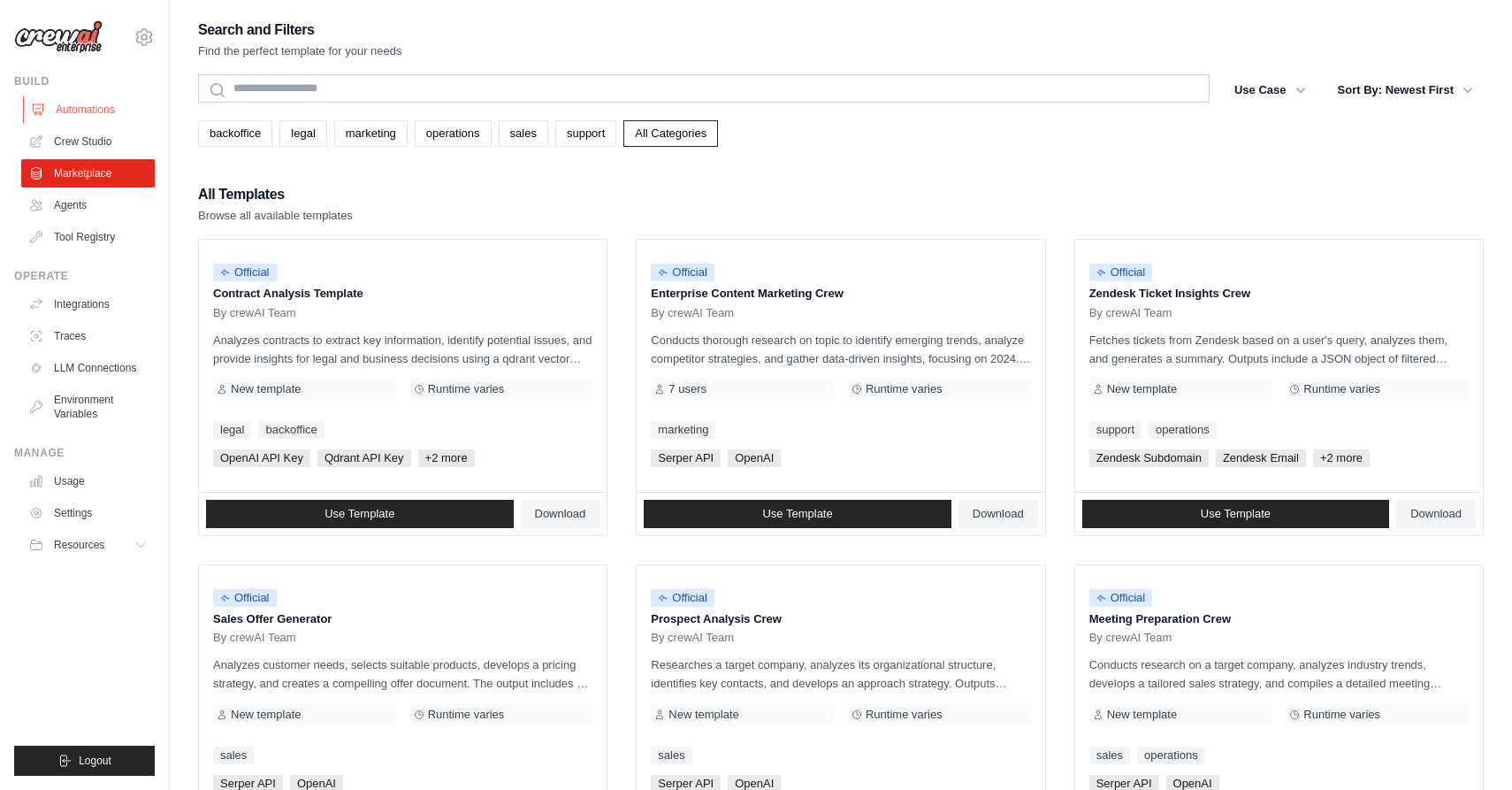
click at [119, 108] on link "Automations" at bounding box center [89, 109] width 133 height 28
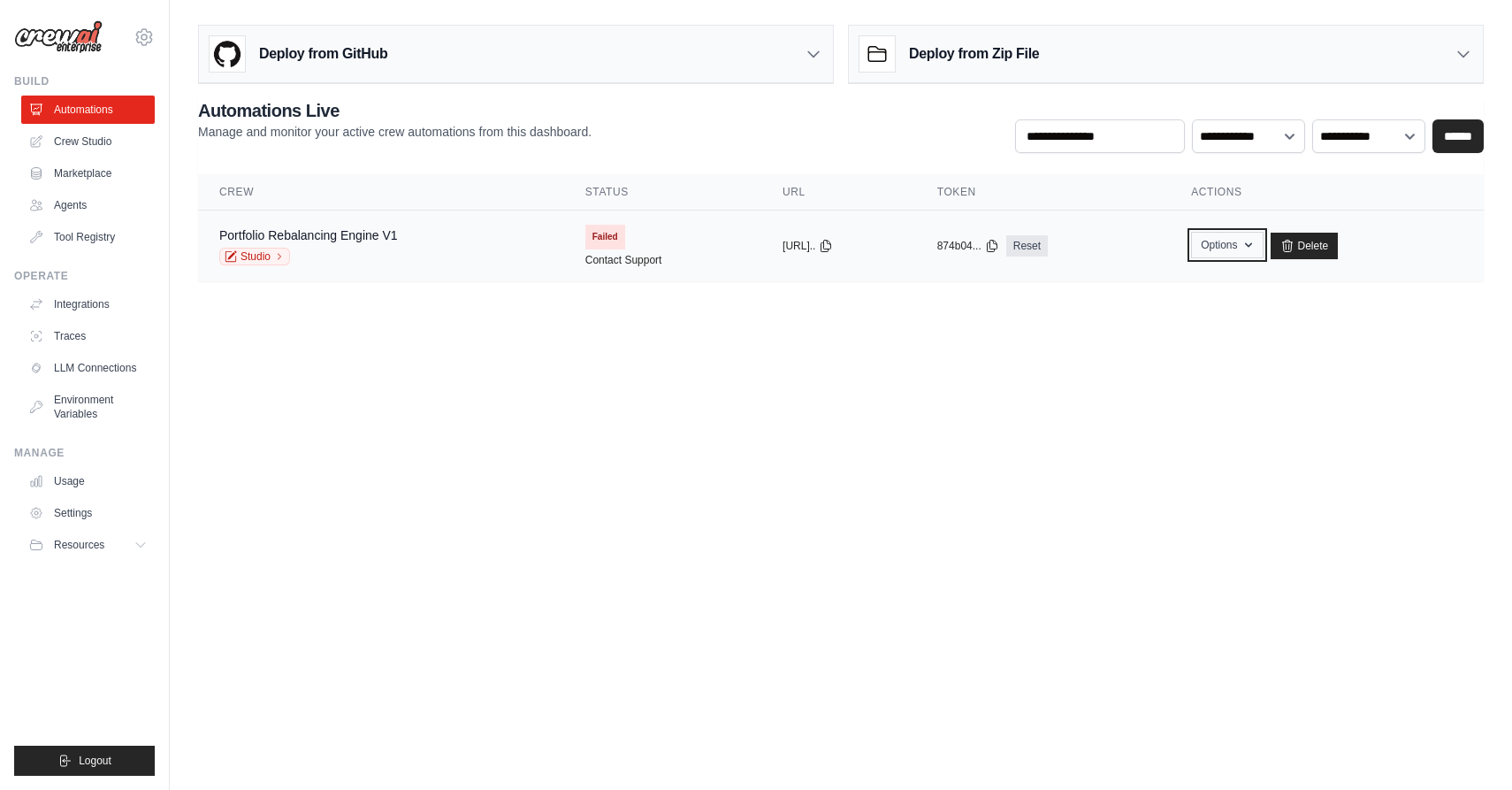
click at [1235, 245] on button "Options" at bounding box center [1226, 244] width 72 height 26
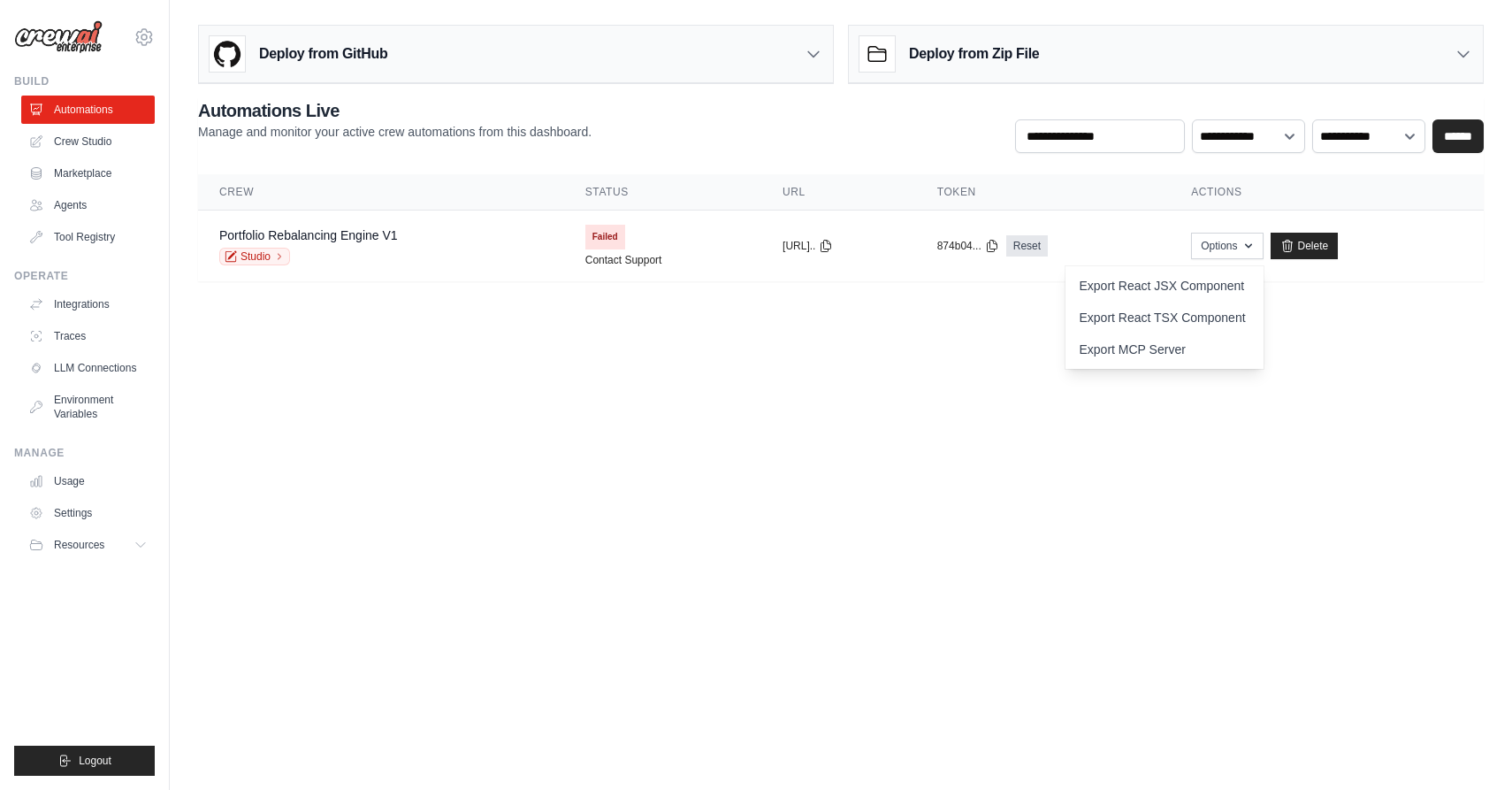
click at [1246, 435] on body "[EMAIL_ADDRESS][DOMAIN_NAME] Settings Build Automations Crew Studio GitHub" at bounding box center [756, 395] width 1512 height 790
click at [269, 256] on link "Studio" at bounding box center [255, 256] width 71 height 17
drag, startPoint x: 268, startPoint y: 257, endPoint x: 411, endPoint y: 230, distance: 145.5
click at [0, 0] on div "[EMAIL_ADDRESS][DOMAIN_NAME] Settings Build Automations Crew Studio Resources B…" at bounding box center [756, 160] width 1512 height 321
click at [339, 237] on link "Portfolio Rebalancing Engine V1" at bounding box center [309, 235] width 179 height 15
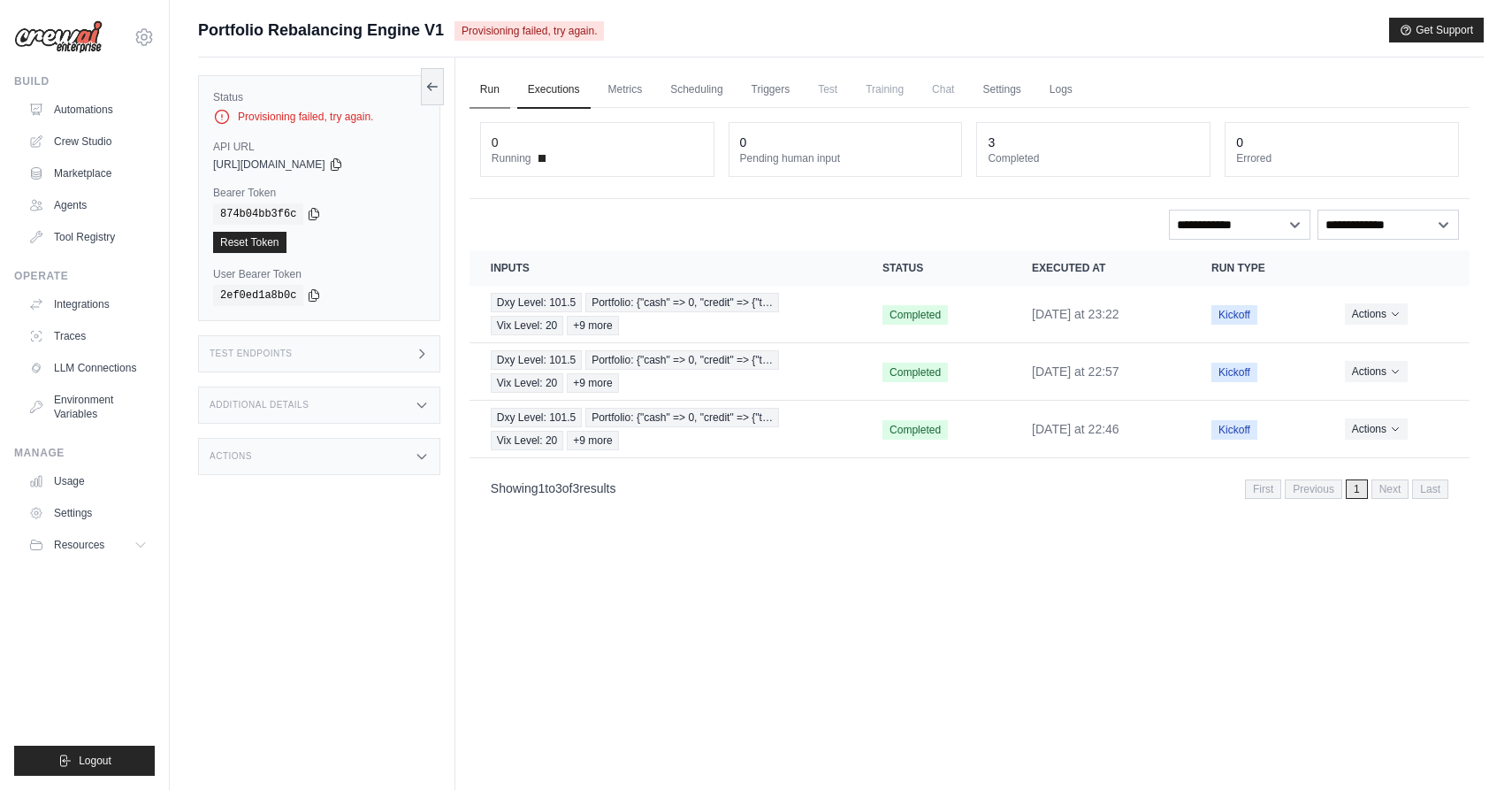
click at [494, 89] on link "Run" at bounding box center [489, 90] width 41 height 37
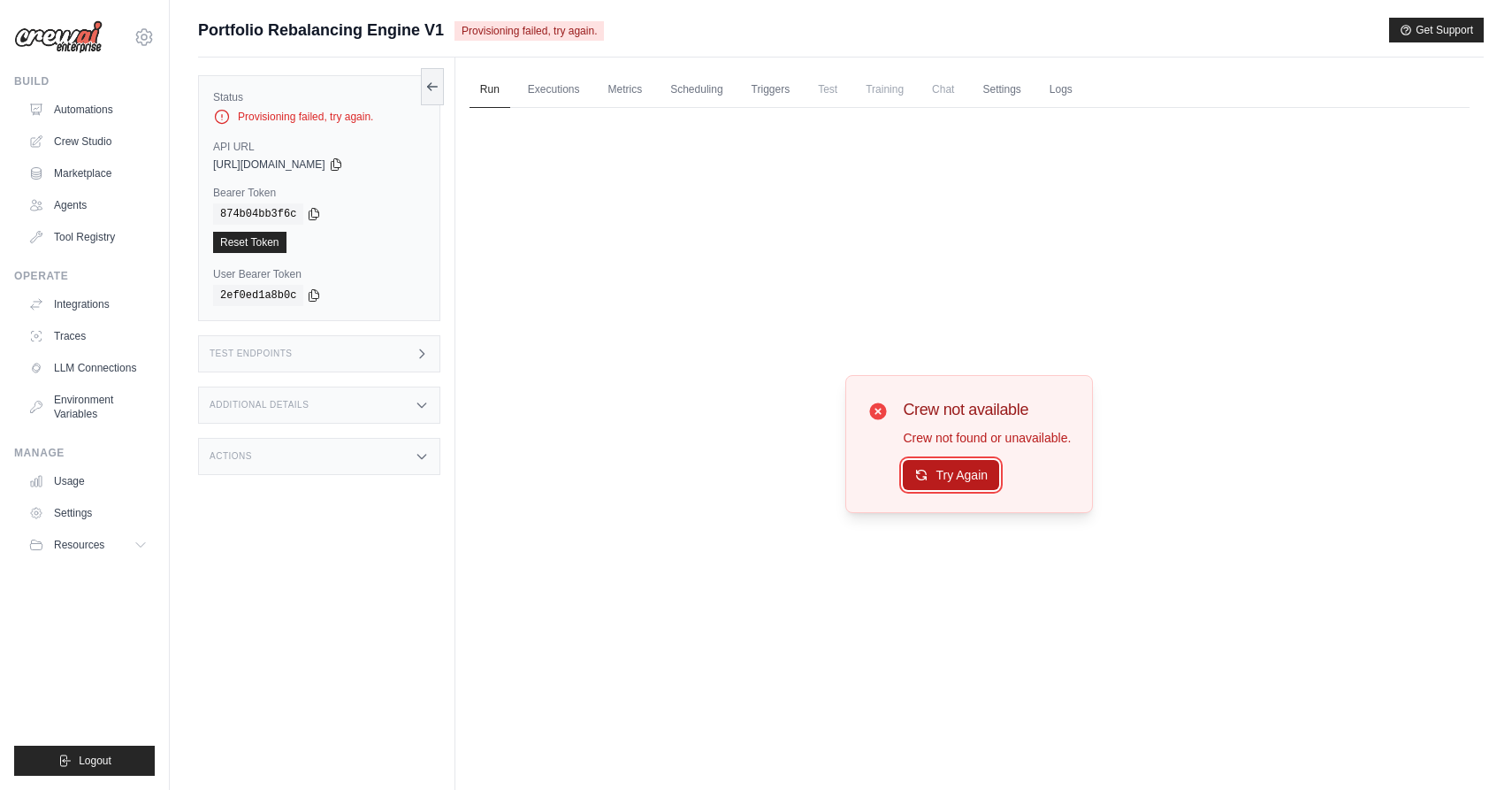
click at [938, 480] on button "Try Again" at bounding box center [951, 475] width 96 height 30
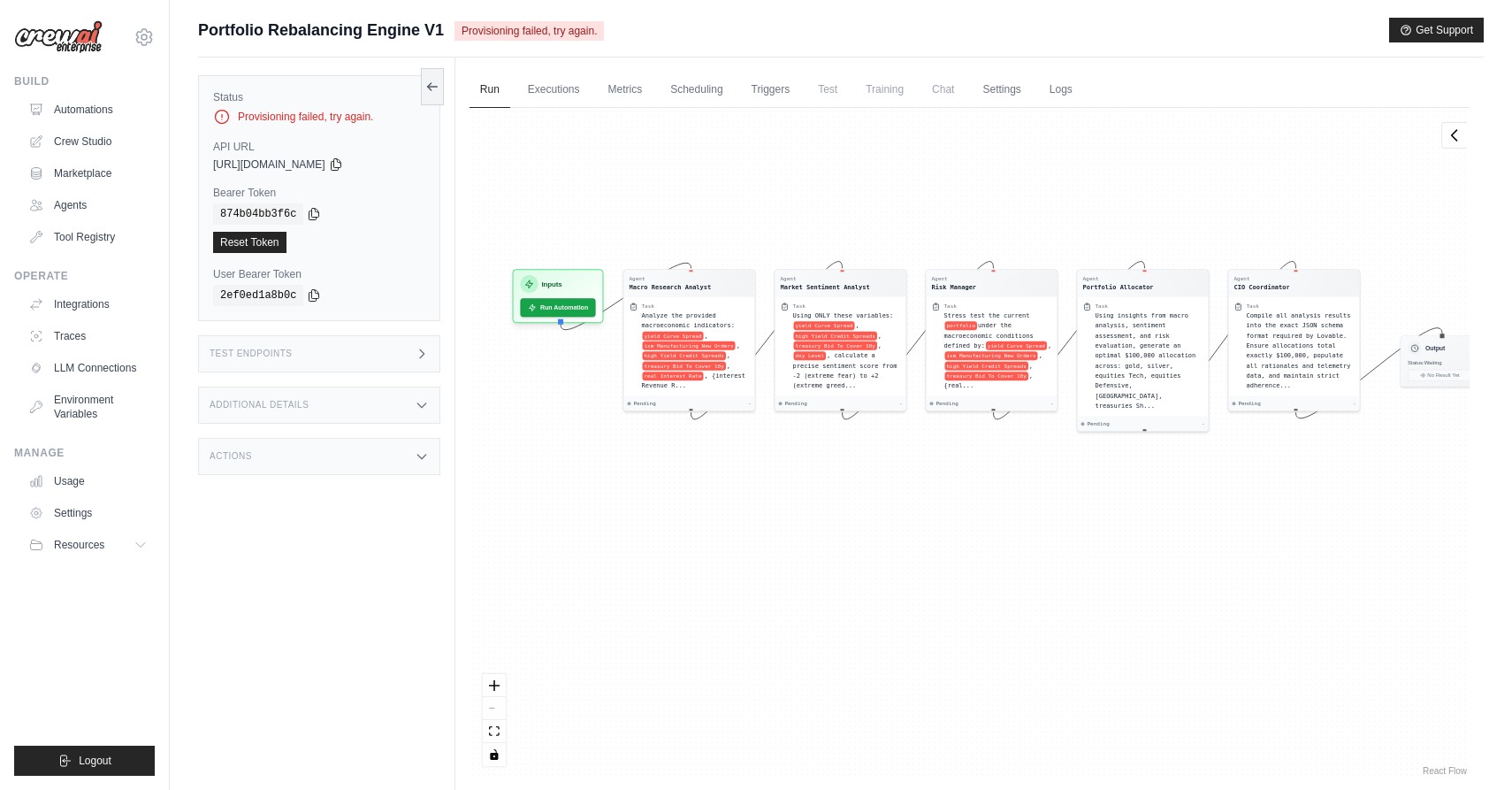
drag, startPoint x: 876, startPoint y: 576, endPoint x: 905, endPoint y: 479, distance: 101.2
click at [905, 479] on div "Agent Macro Research Analyst Task Analyze the provided macroeconomic indicators…" at bounding box center [969, 443] width 1000 height 671
click at [556, 307] on button "Run Automation" at bounding box center [560, 305] width 79 height 19
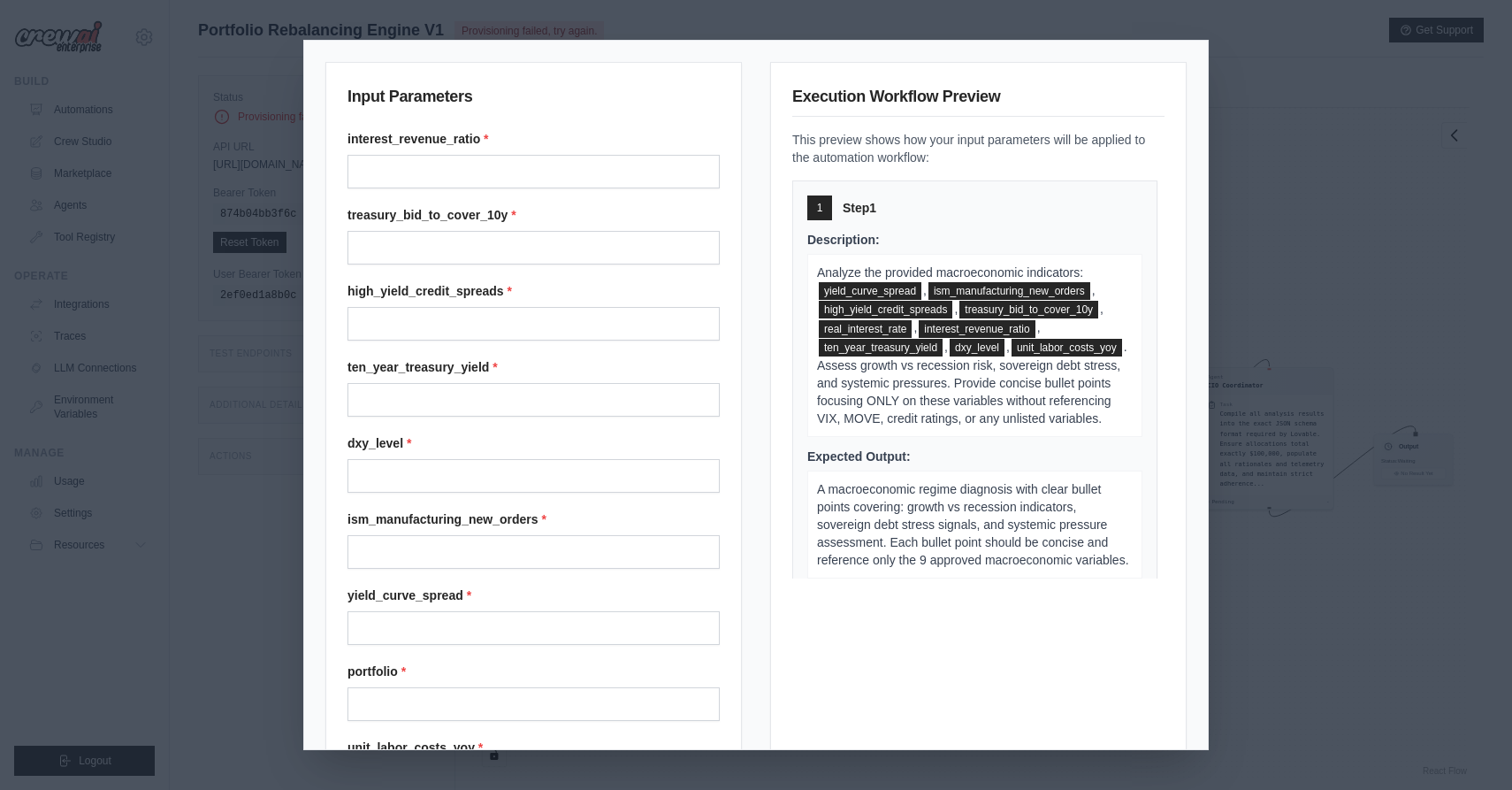
scroll to position [251, 0]
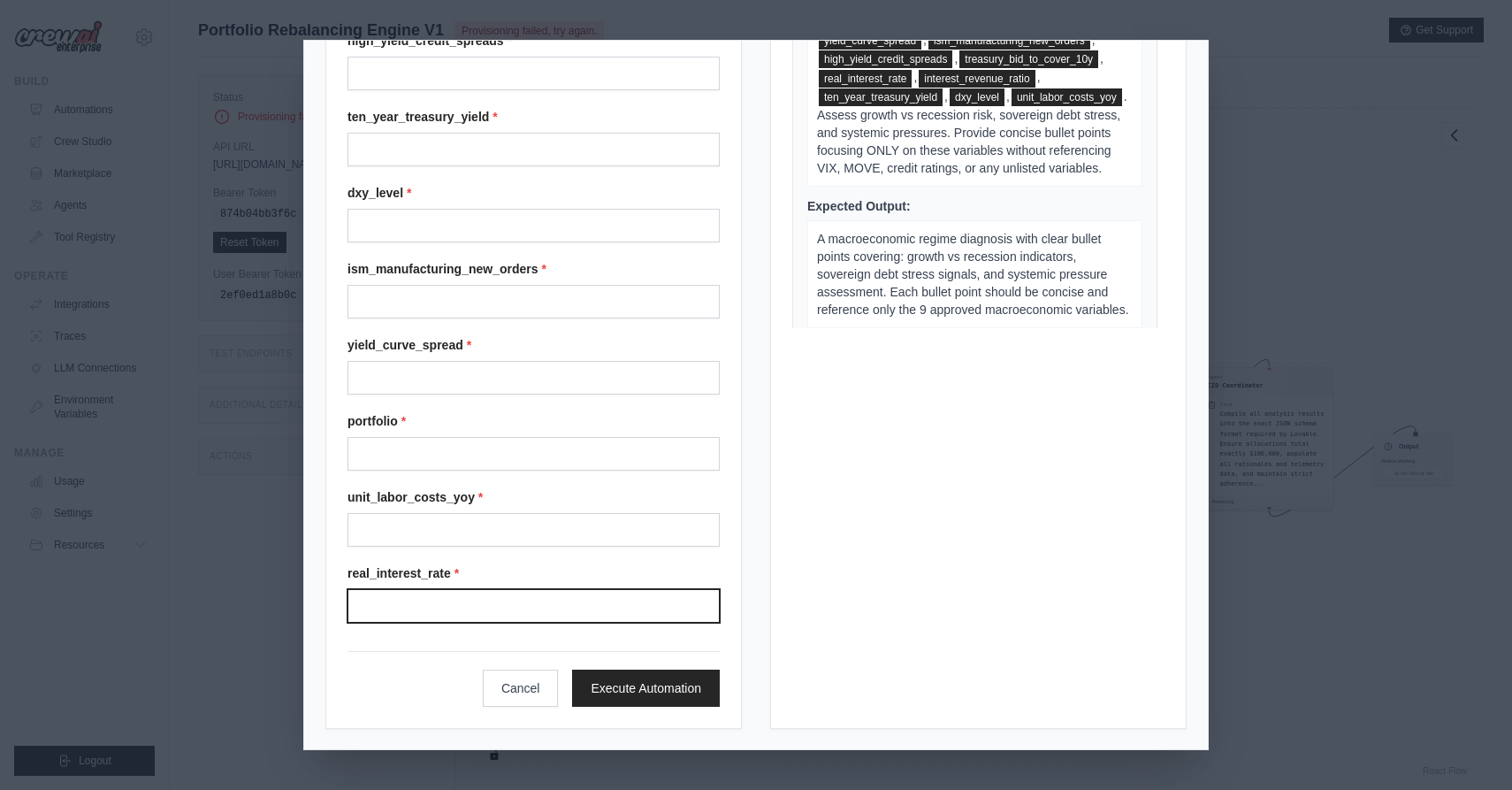
click at [496, 603] on input "real_interest_rate *" at bounding box center [534, 606] width 372 height 34
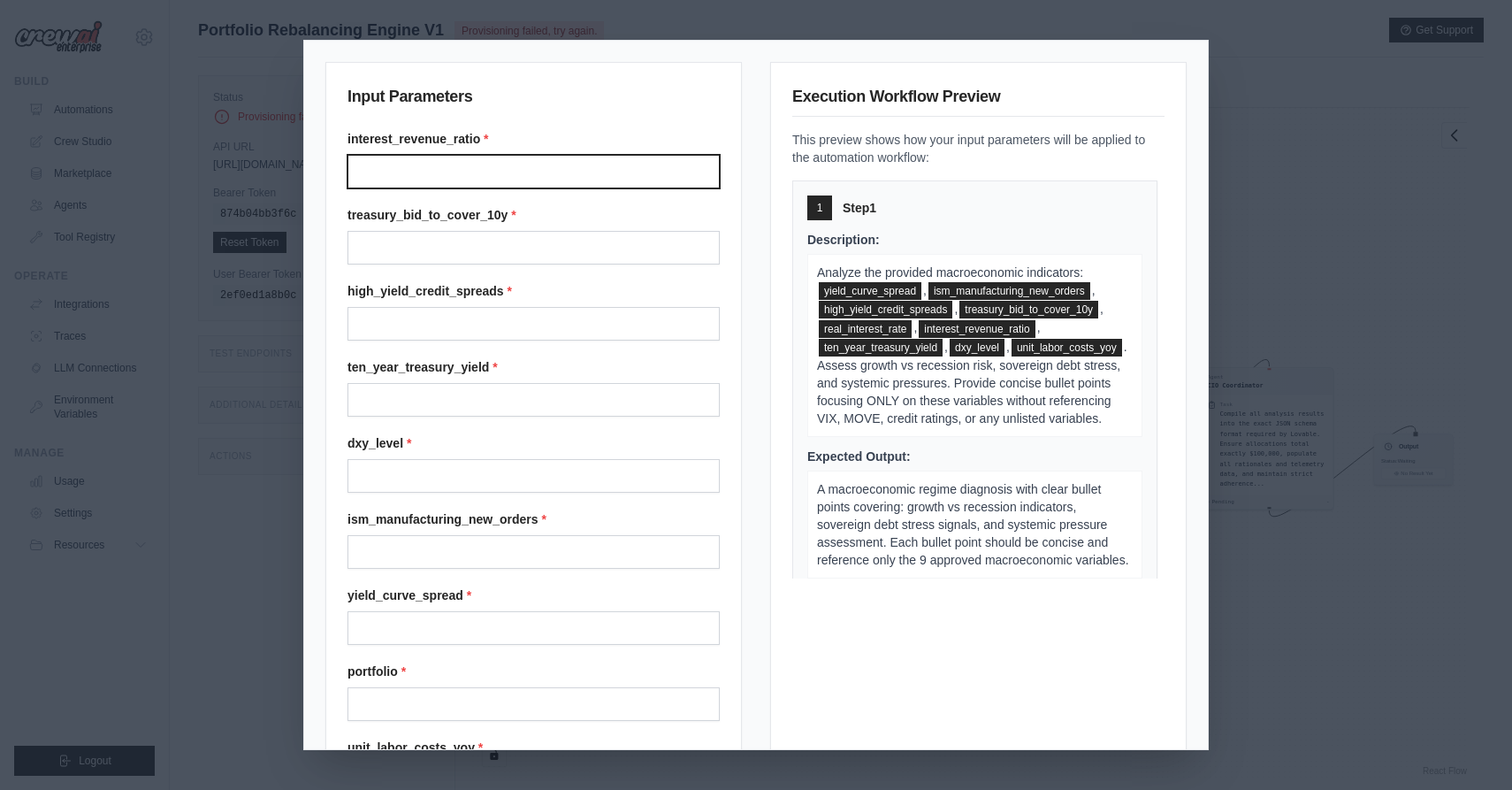
click at [400, 173] on input "interest_revenue_ratio *" at bounding box center [534, 171] width 372 height 34
type input "**"
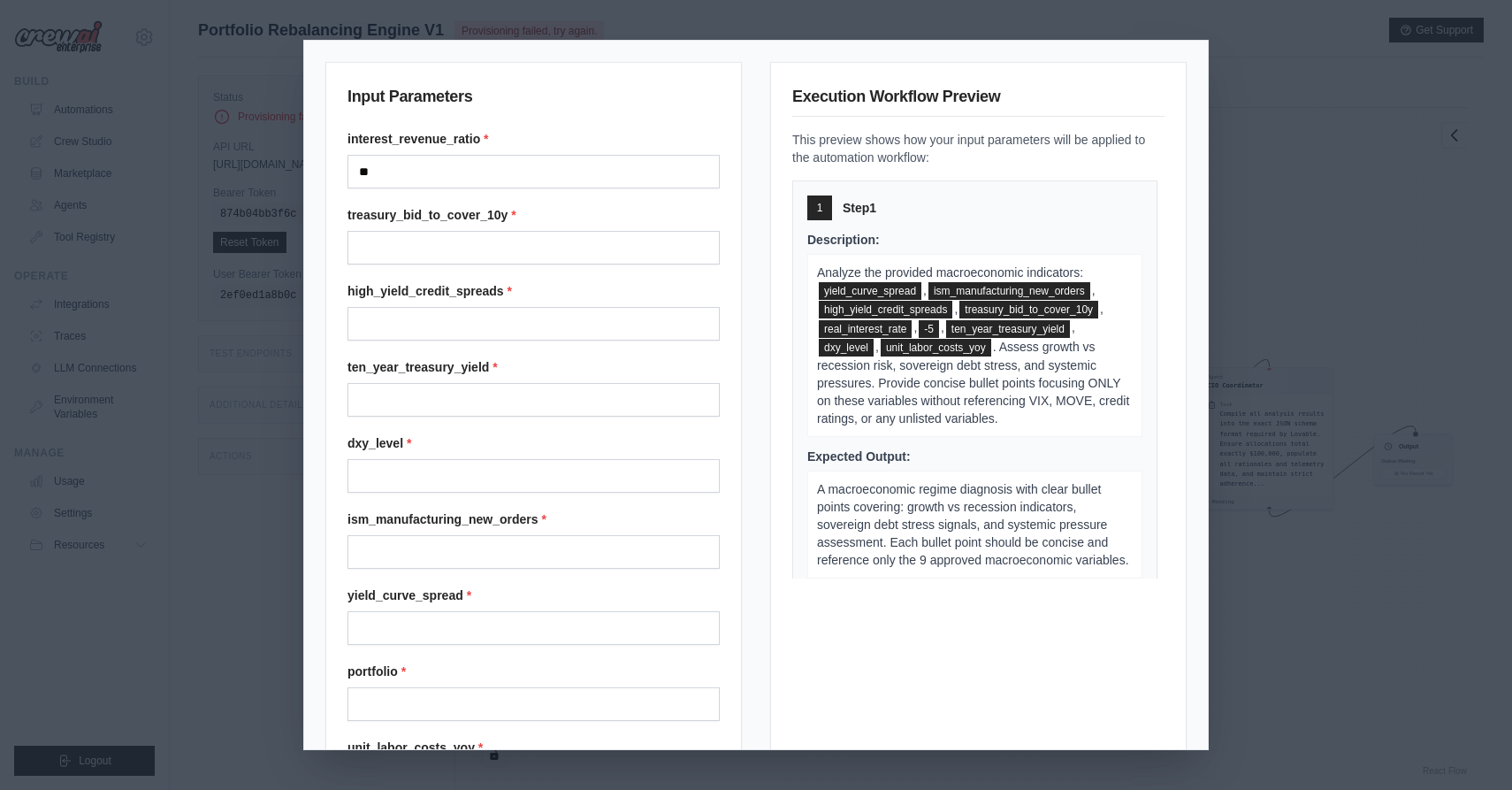
click at [1291, 229] on div "Input Parameters interest_revenue_ratio * ** treasury_bid_to_cover_10y * high_y…" at bounding box center [756, 395] width 1512 height 790
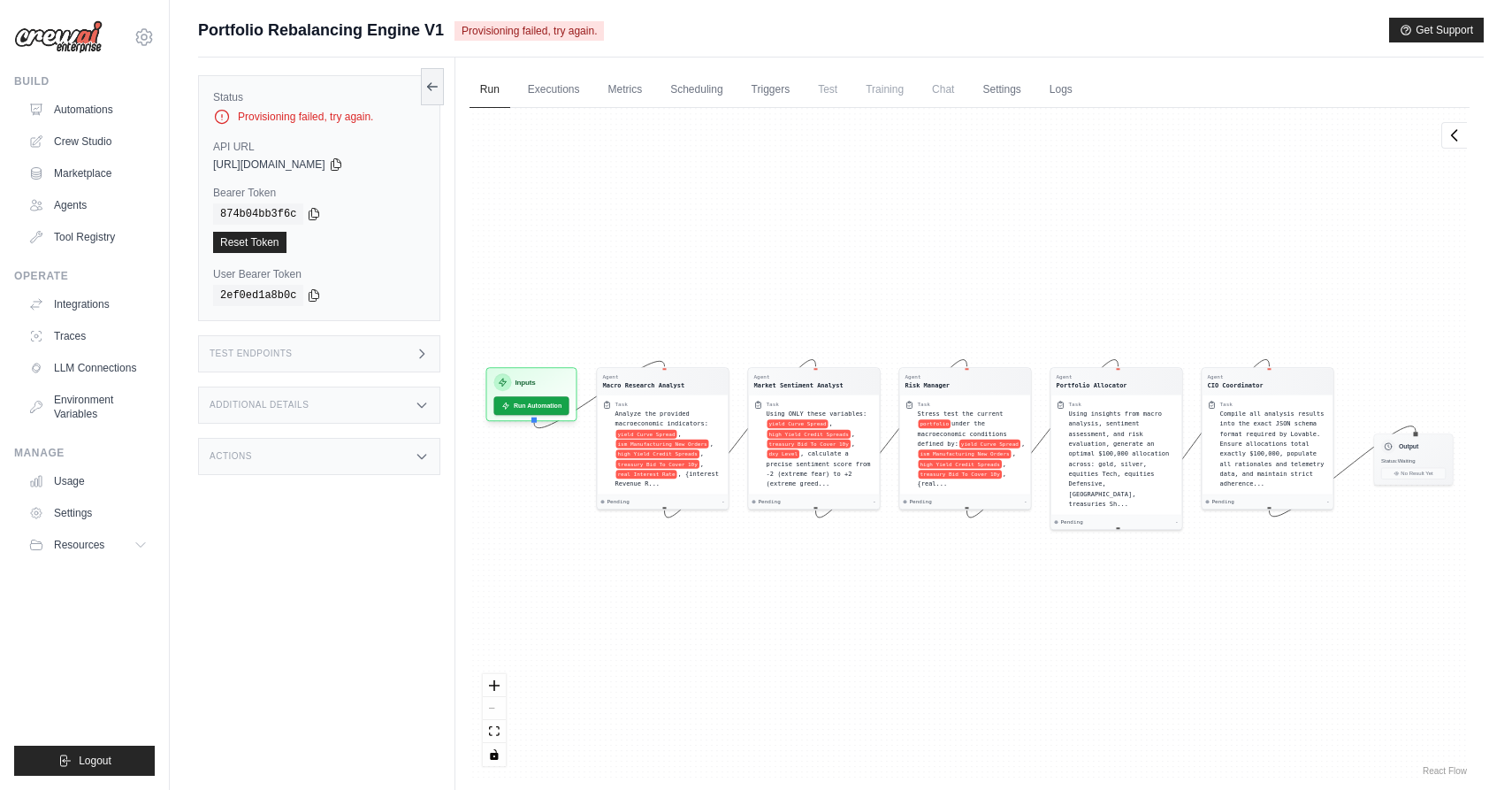
click at [68, 44] on img at bounding box center [58, 36] width 88 height 34
click at [66, 110] on link "Automations" at bounding box center [89, 109] width 133 height 28
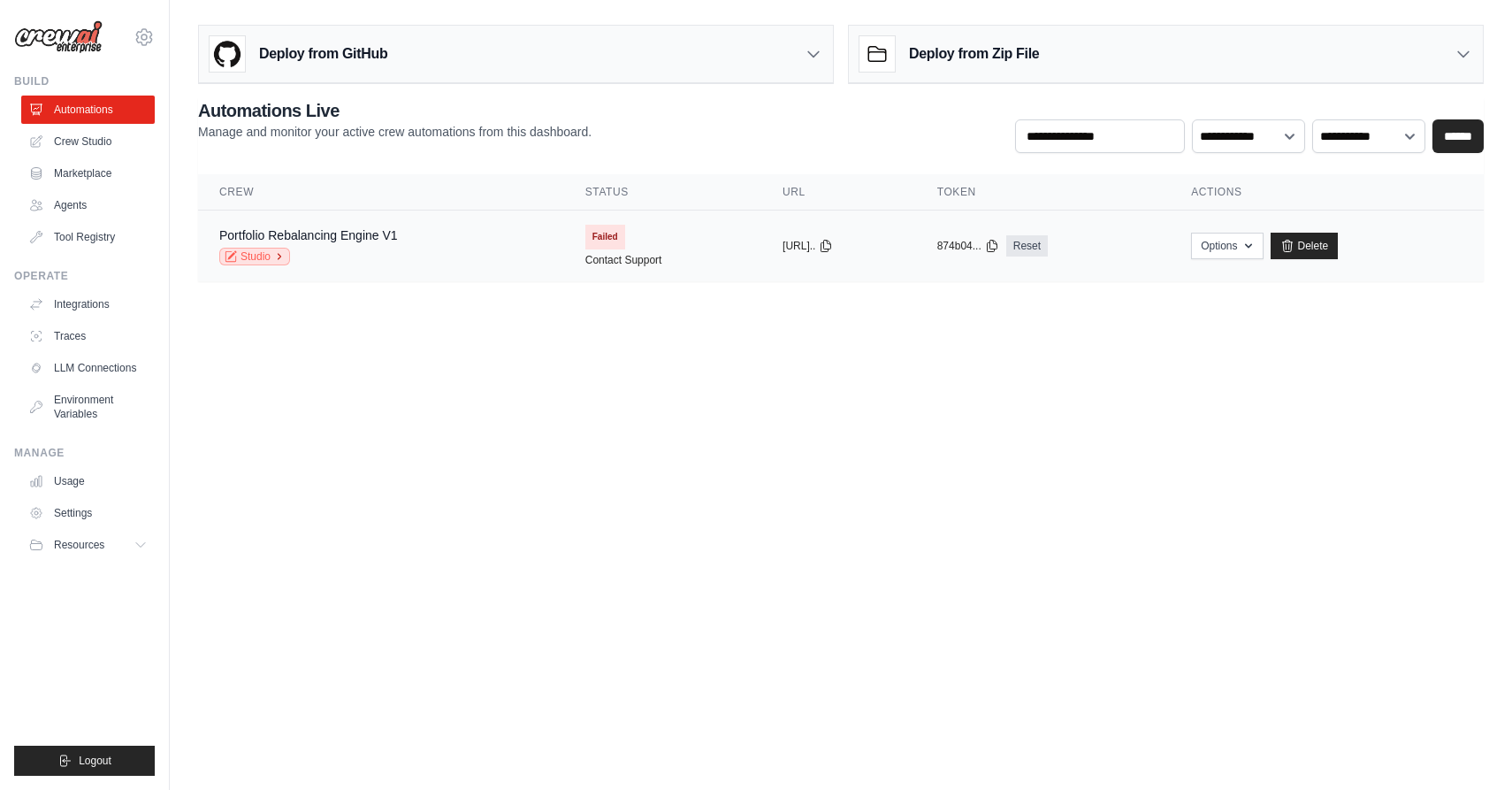
click at [272, 255] on link "Studio" at bounding box center [255, 256] width 71 height 17
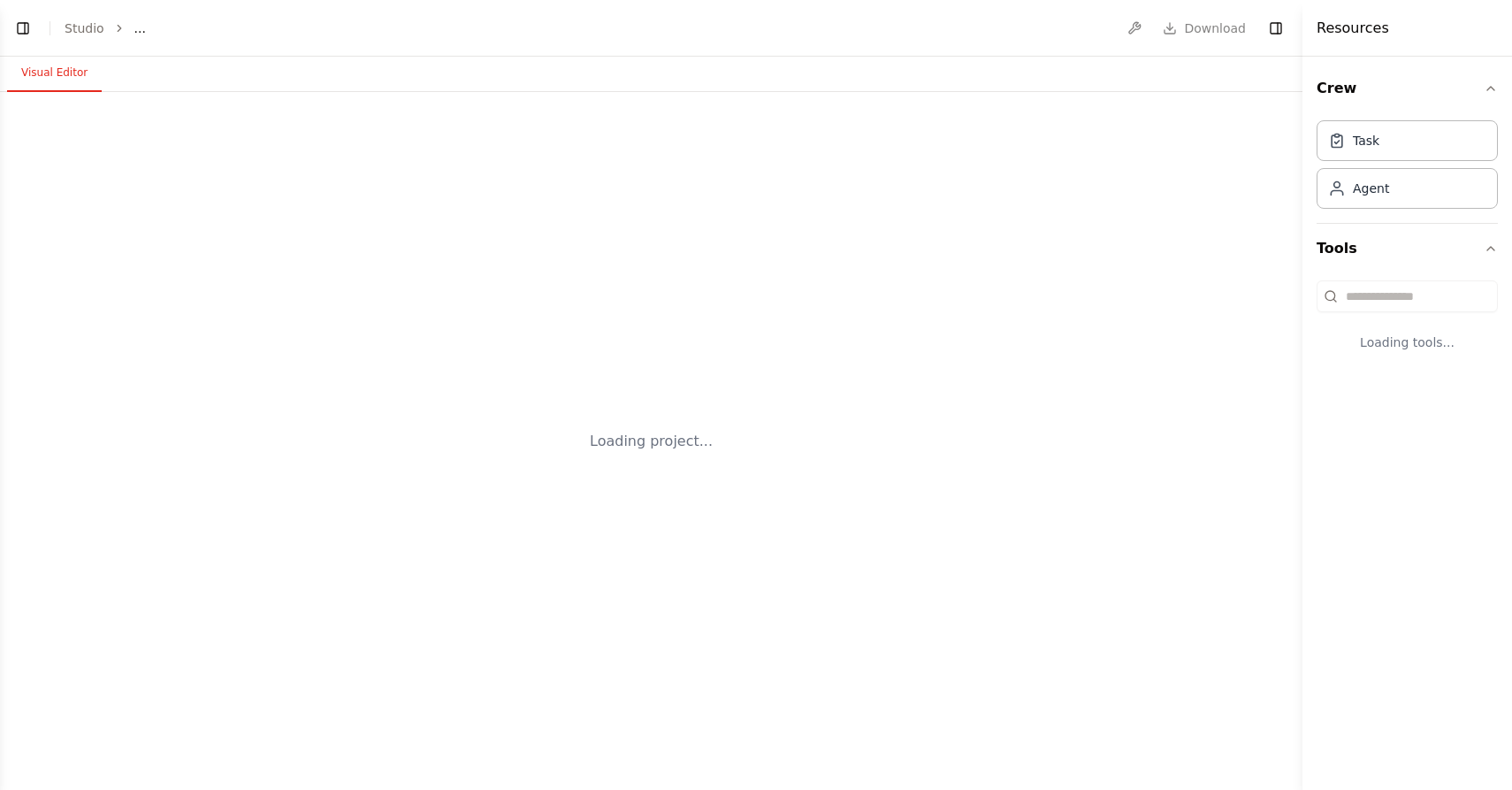
select select "****"
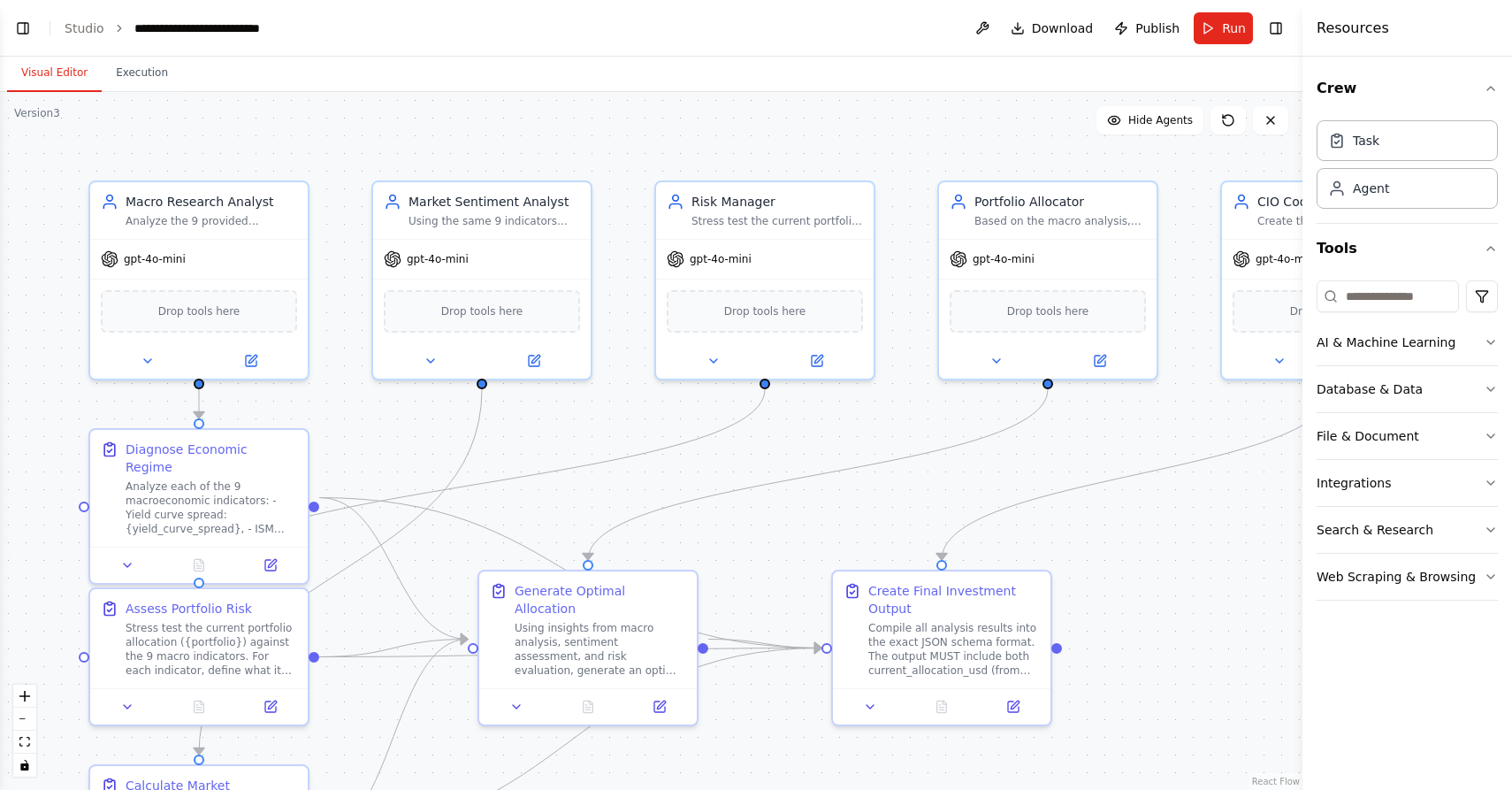
scroll to position [9069, 0]
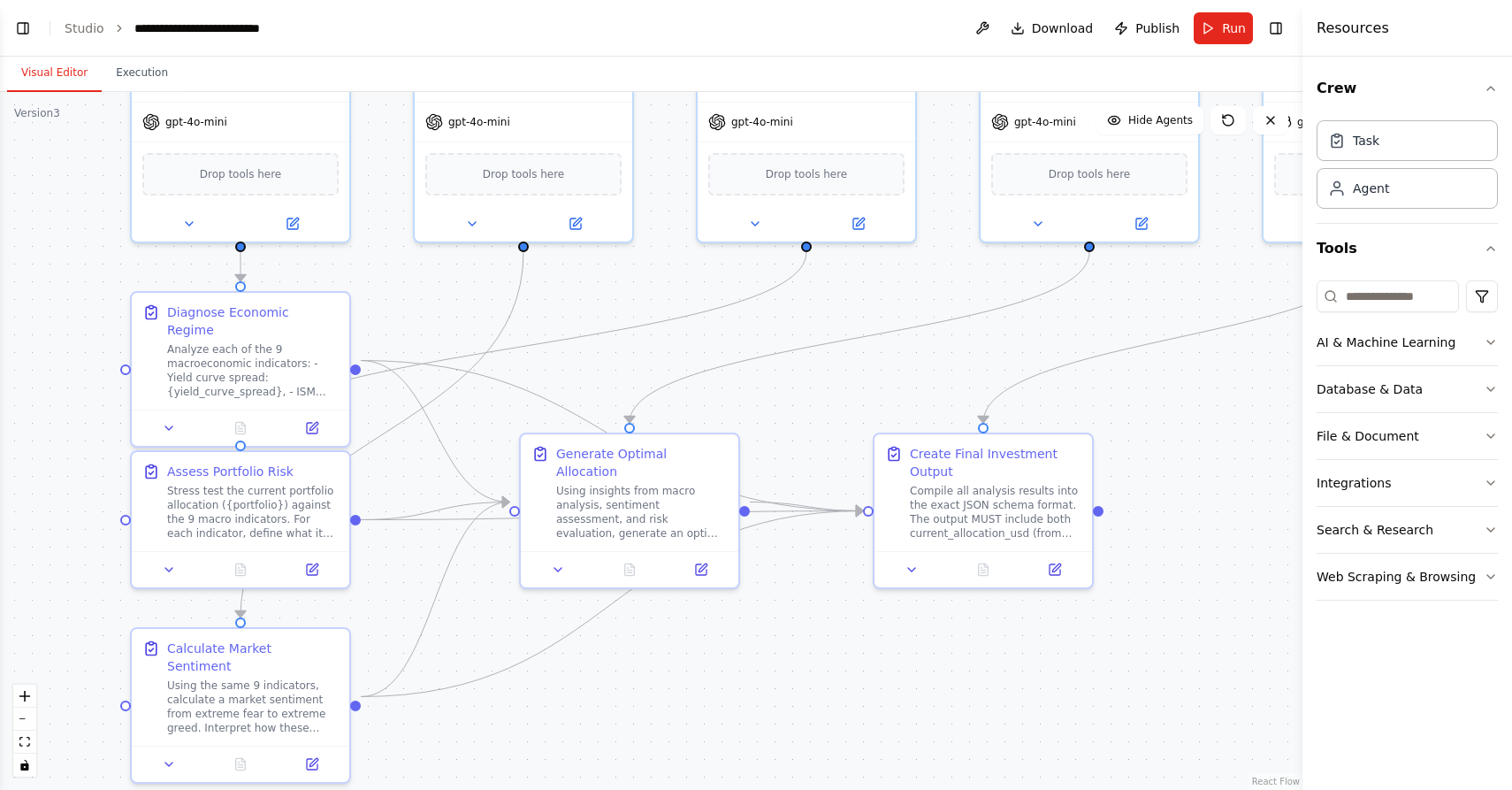
drag, startPoint x: 403, startPoint y: 422, endPoint x: 445, endPoint y: 285, distance: 143.3
click at [445, 285] on div ".deletable-edge-delete-btn { width: 20px; height: 20px; border: 0px solid #ffff…" at bounding box center [651, 440] width 1302 height 698
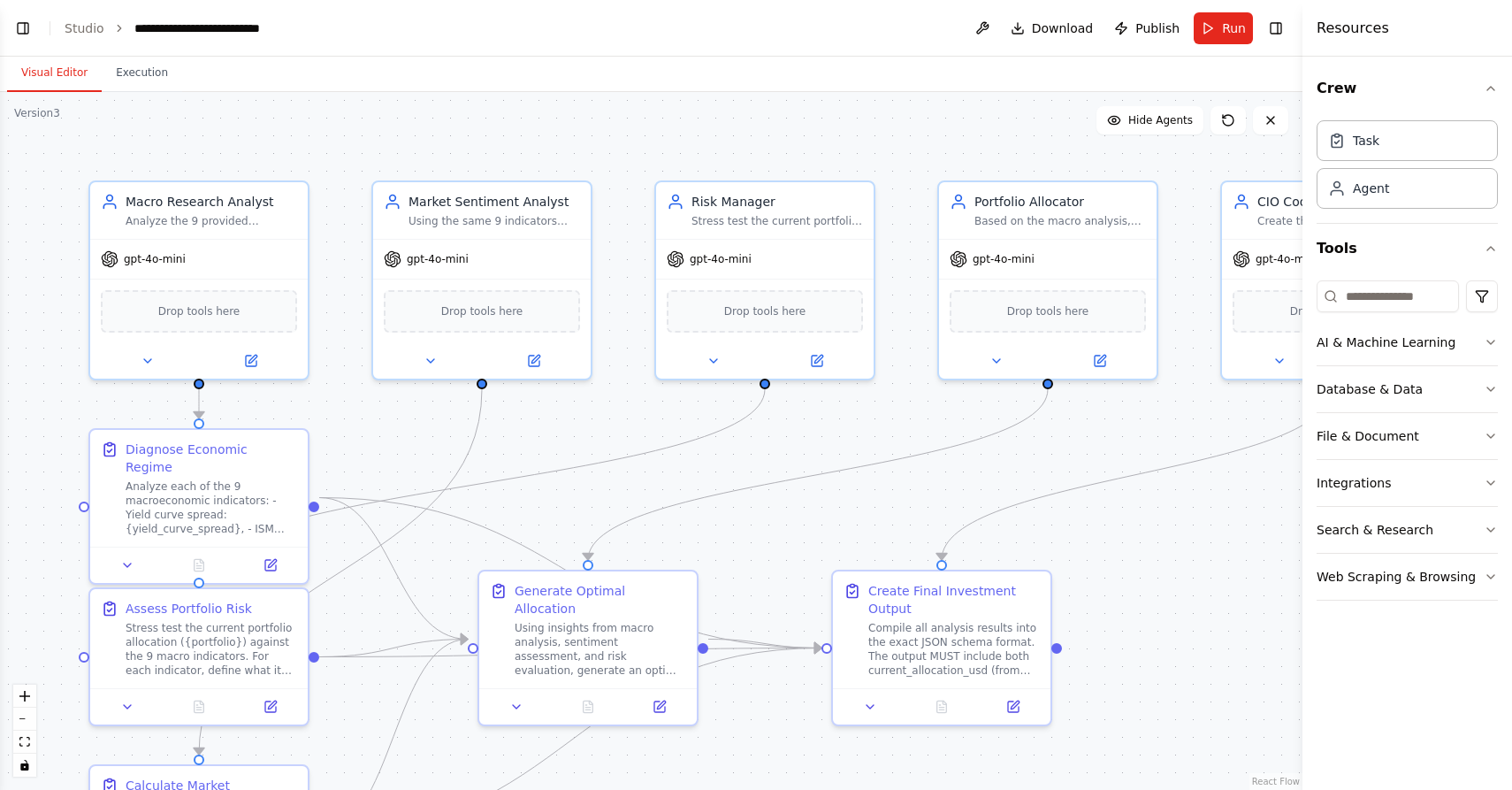
scroll to position [9069, 0]
click at [1065, 34] on span "Download" at bounding box center [1063, 27] width 62 height 17
click at [1141, 21] on span "Publish" at bounding box center [1157, 27] width 44 height 17
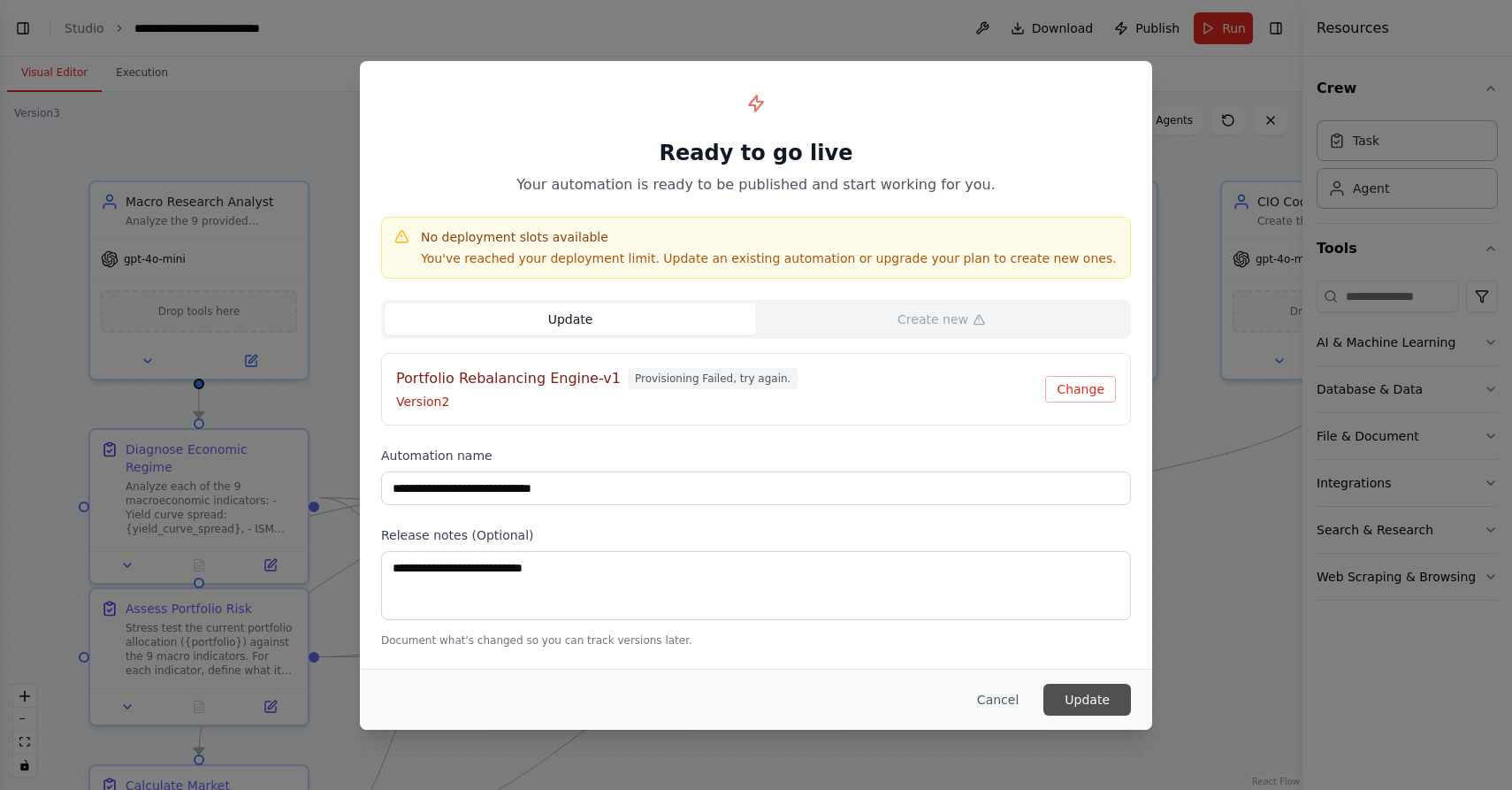
click at [1085, 695] on button "Update" at bounding box center [1086, 699] width 87 height 32
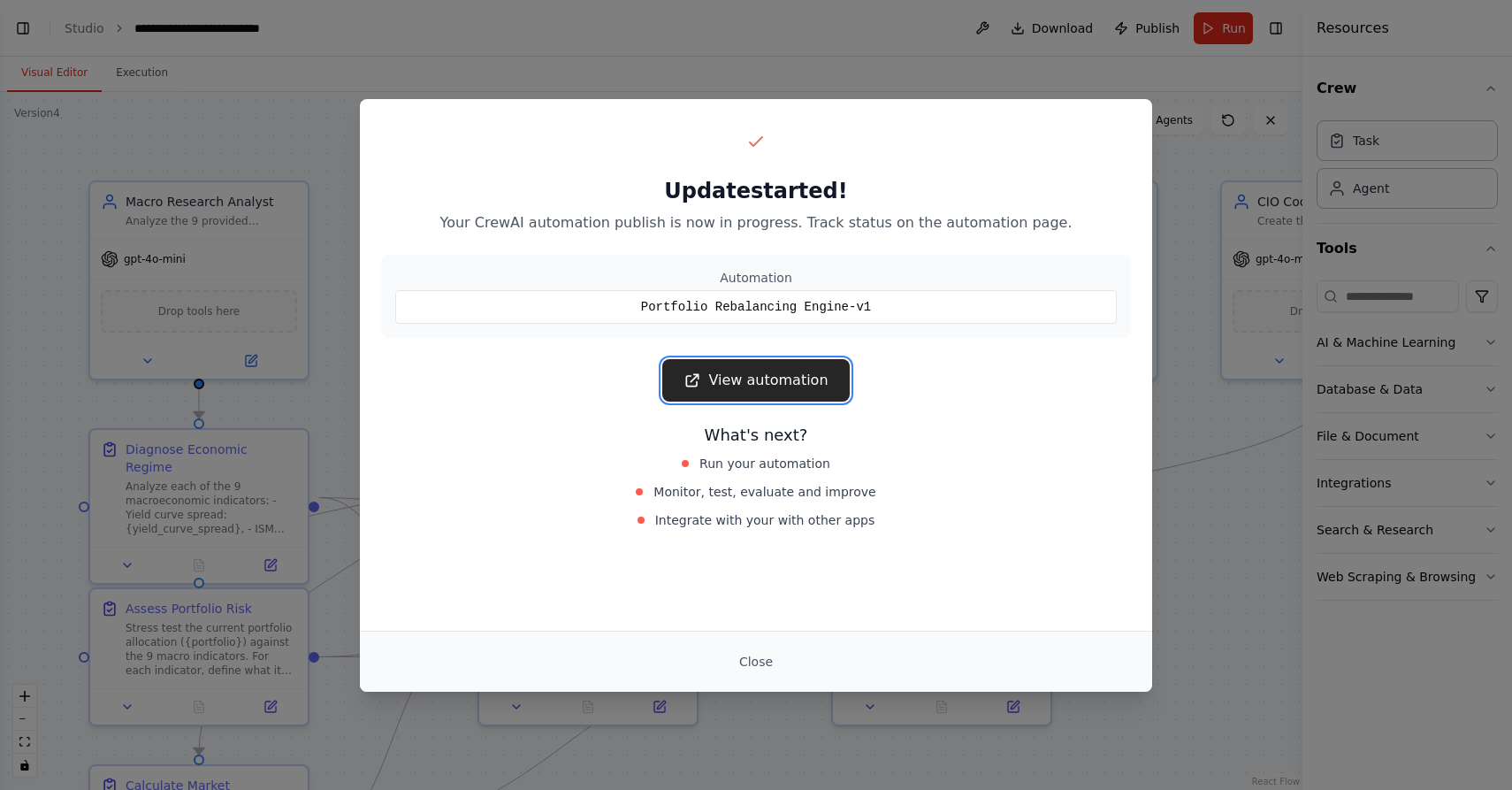
click at [741, 371] on link "View automation" at bounding box center [756, 380] width 187 height 43
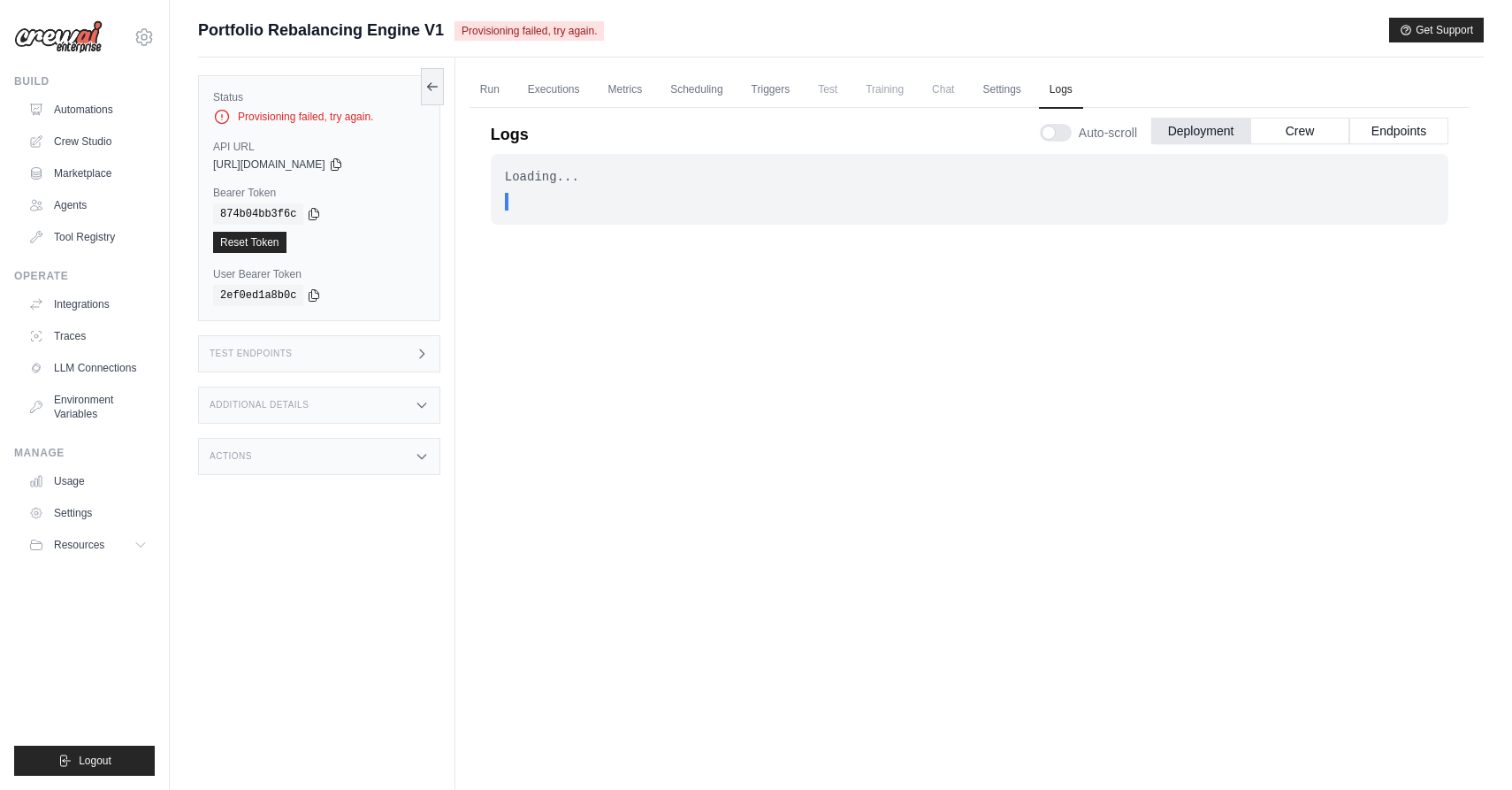
click at [315, 114] on div "Provisioning failed, try again." at bounding box center [319, 116] width 212 height 17
click at [477, 83] on link "Run" at bounding box center [489, 90] width 41 height 37
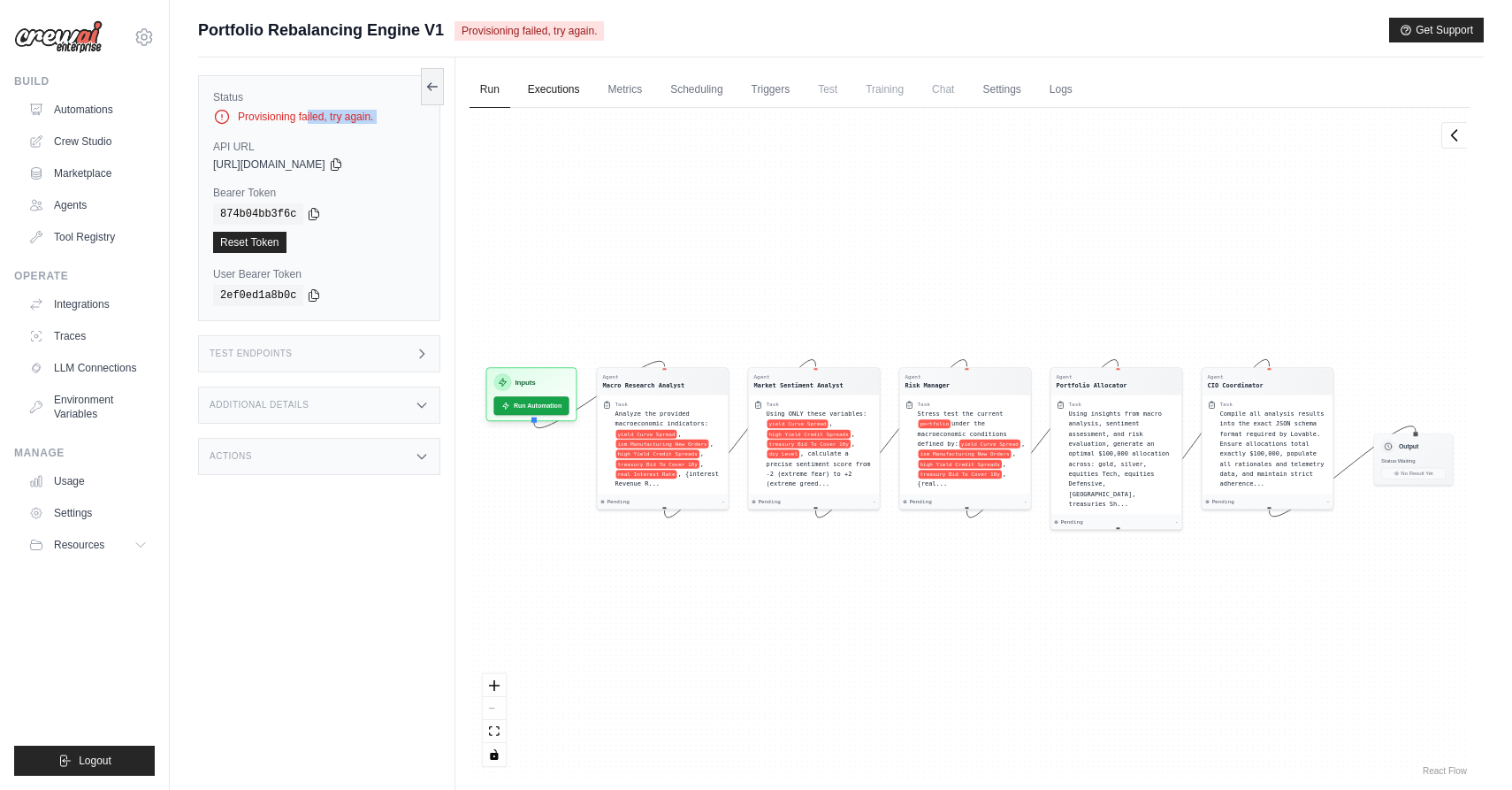
click at [531, 83] on link "Executions" at bounding box center [554, 90] width 74 height 37
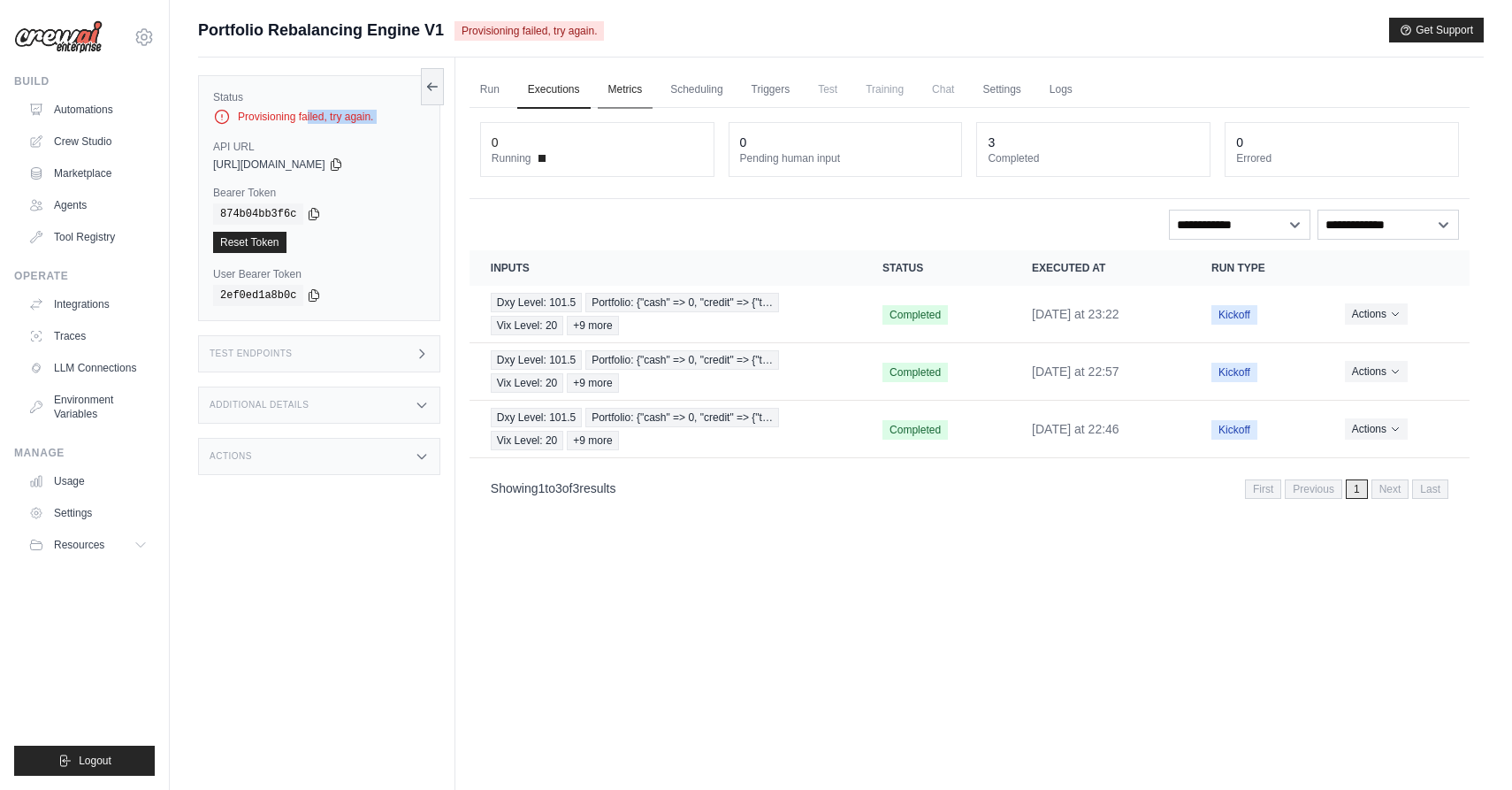
click at [630, 83] on link "Metrics" at bounding box center [624, 90] width 55 height 37
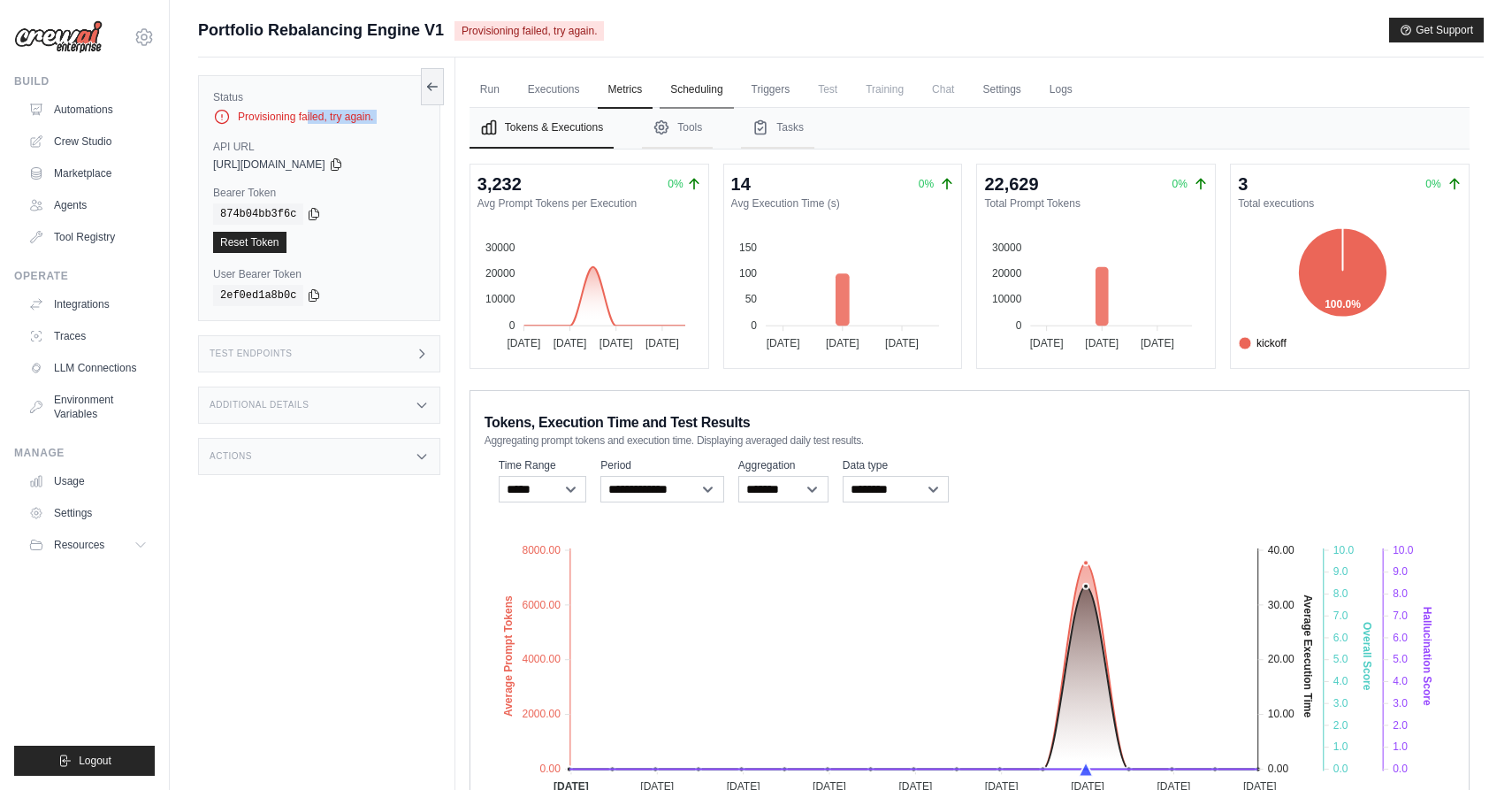
click at [697, 82] on link "Scheduling" at bounding box center [696, 90] width 74 height 37
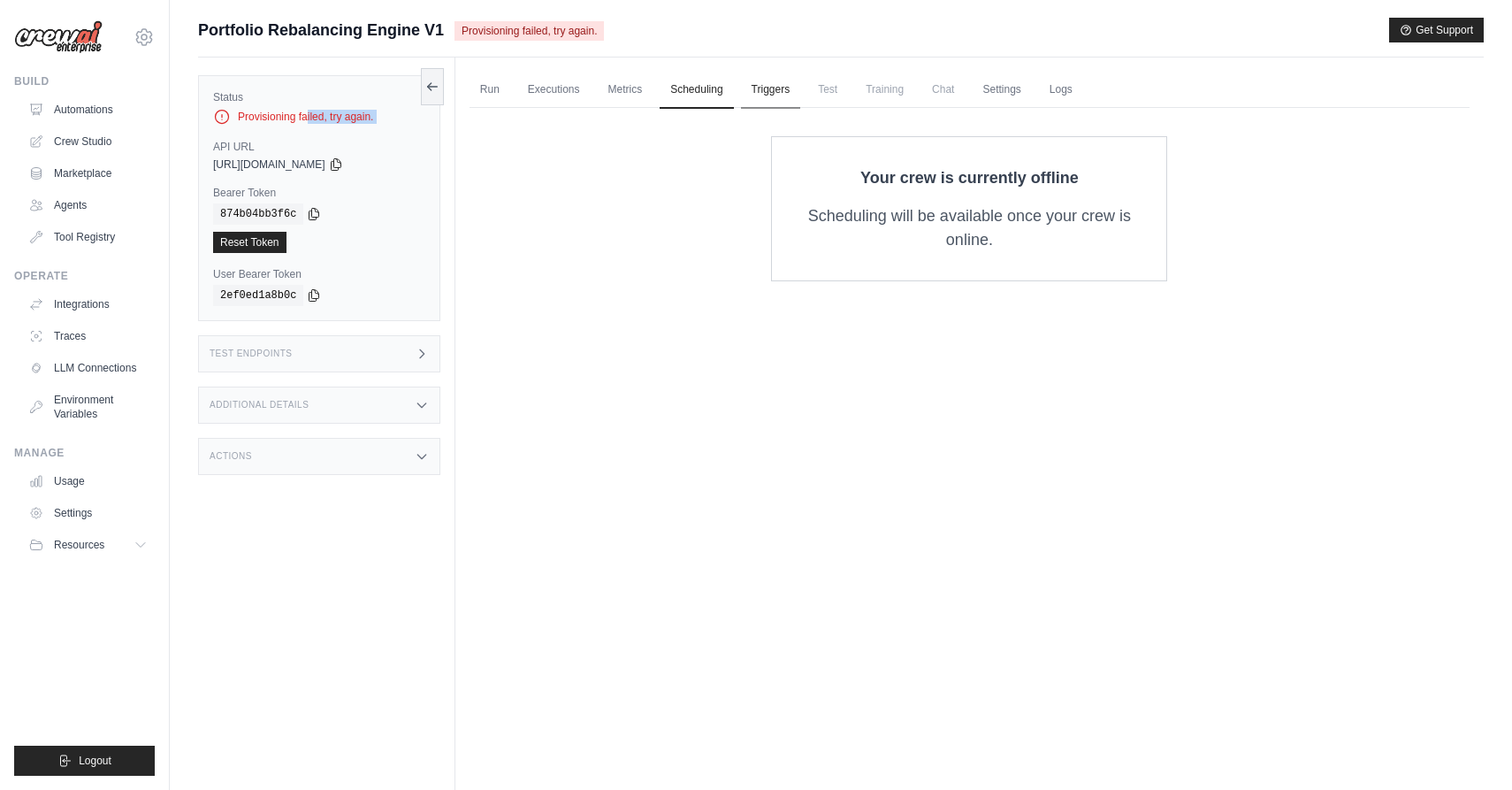
click at [769, 82] on link "Triggers" at bounding box center [771, 90] width 60 height 37
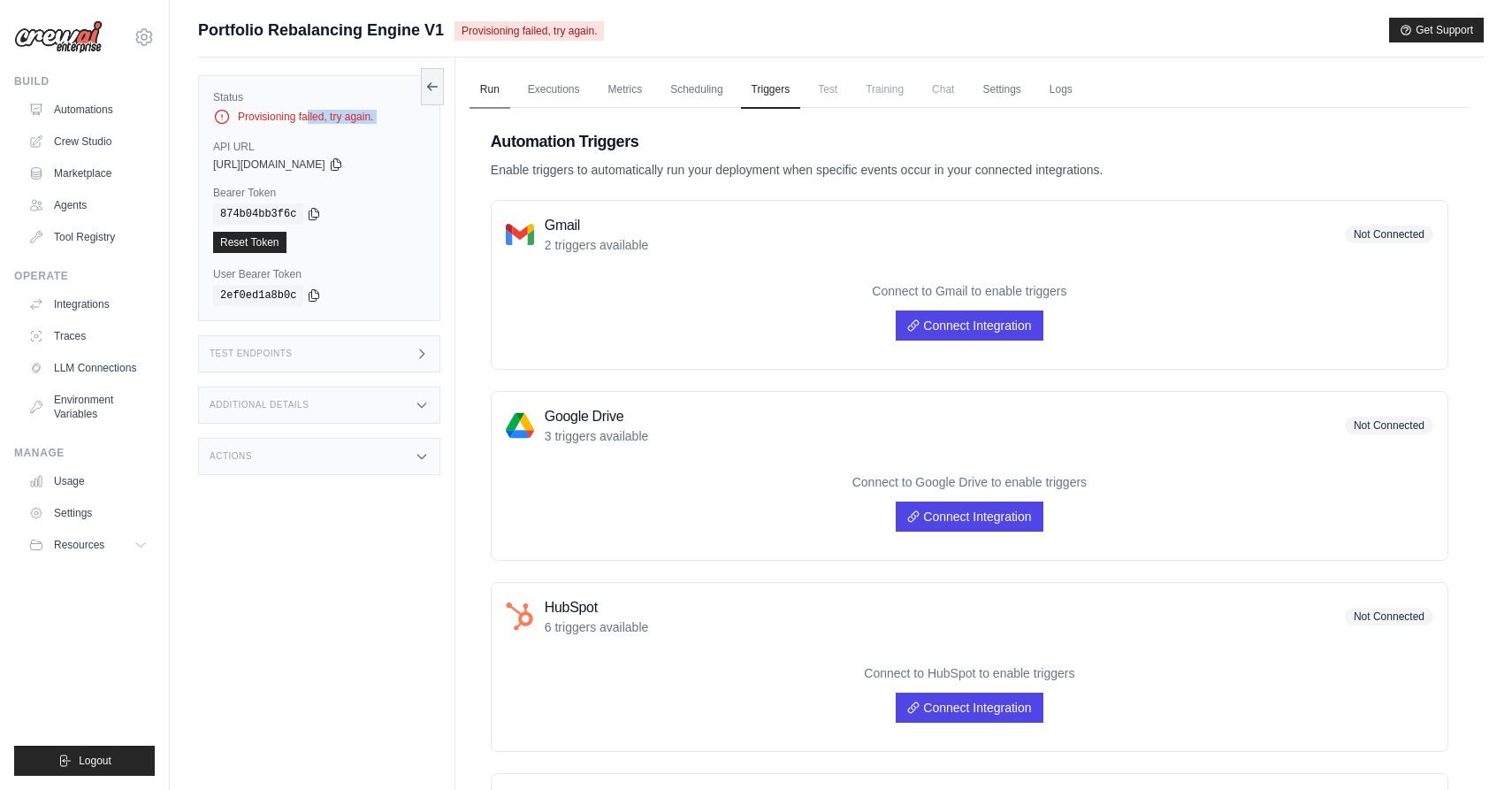
click at [483, 97] on link "Run" at bounding box center [489, 90] width 41 height 37
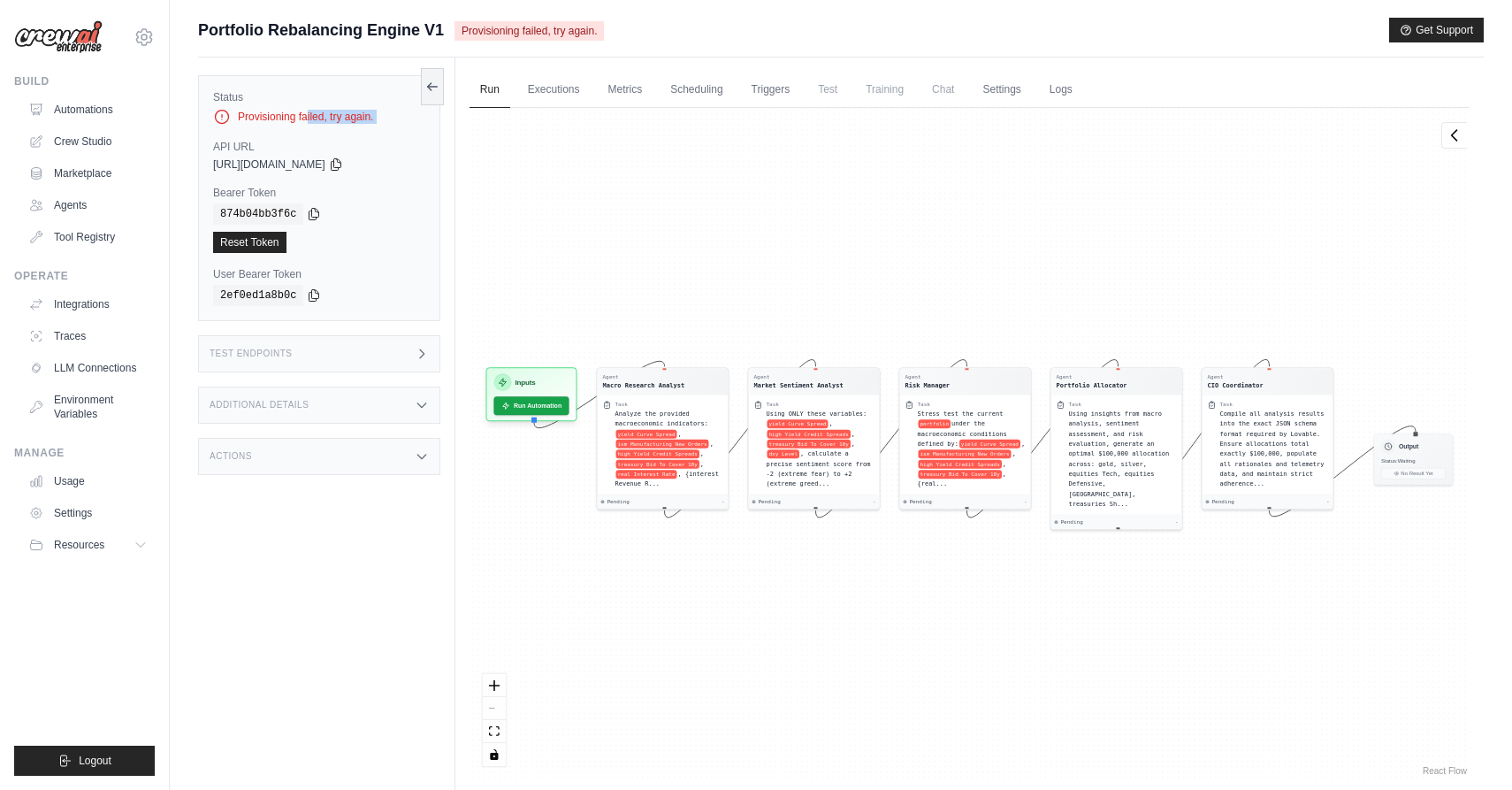
click at [322, 122] on div "Provisioning failed, try again." at bounding box center [319, 116] width 212 height 17
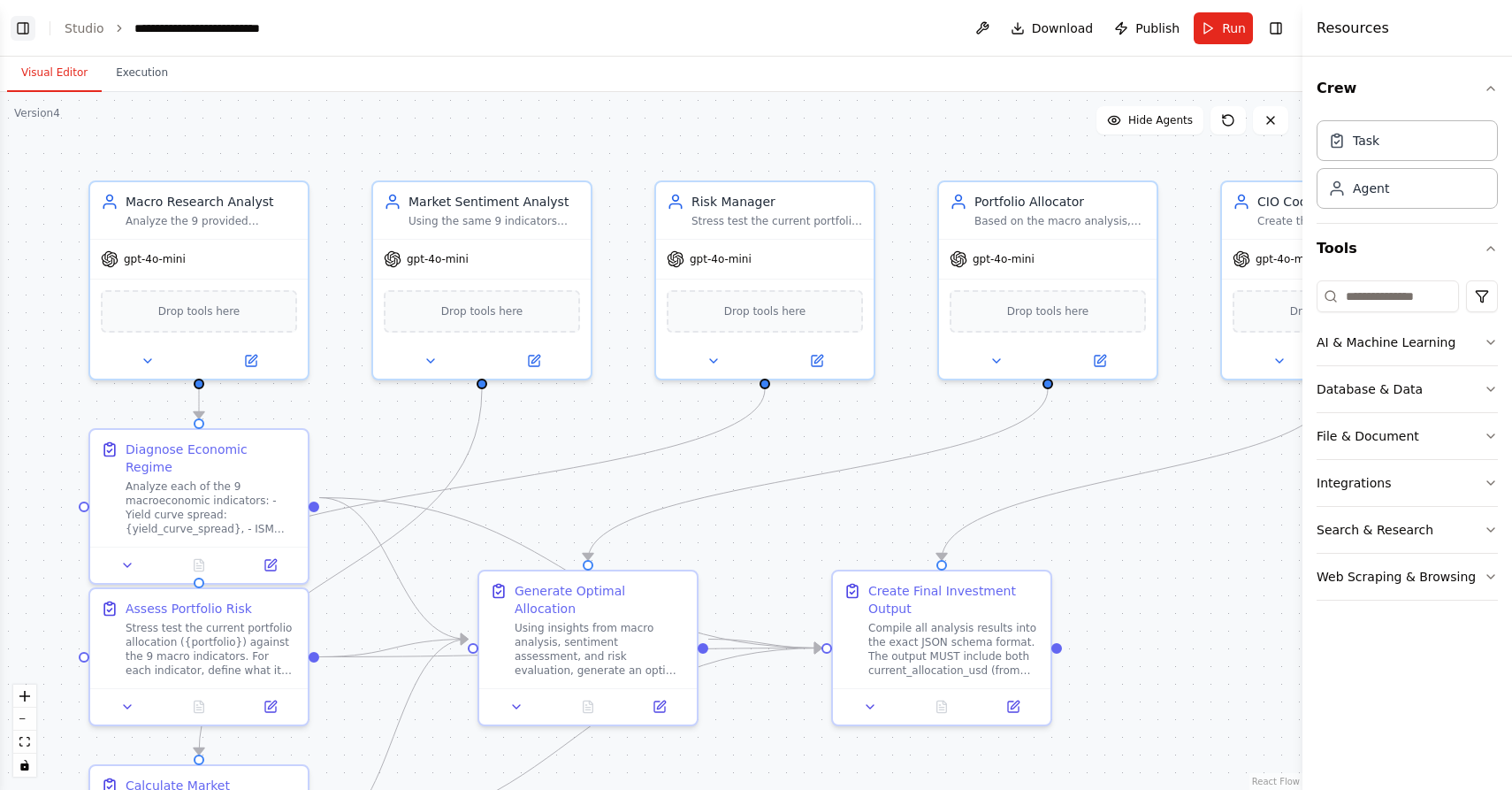
scroll to position [9069, 0]
click at [25, 32] on button "Toggle Left Sidebar" at bounding box center [23, 28] width 25 height 25
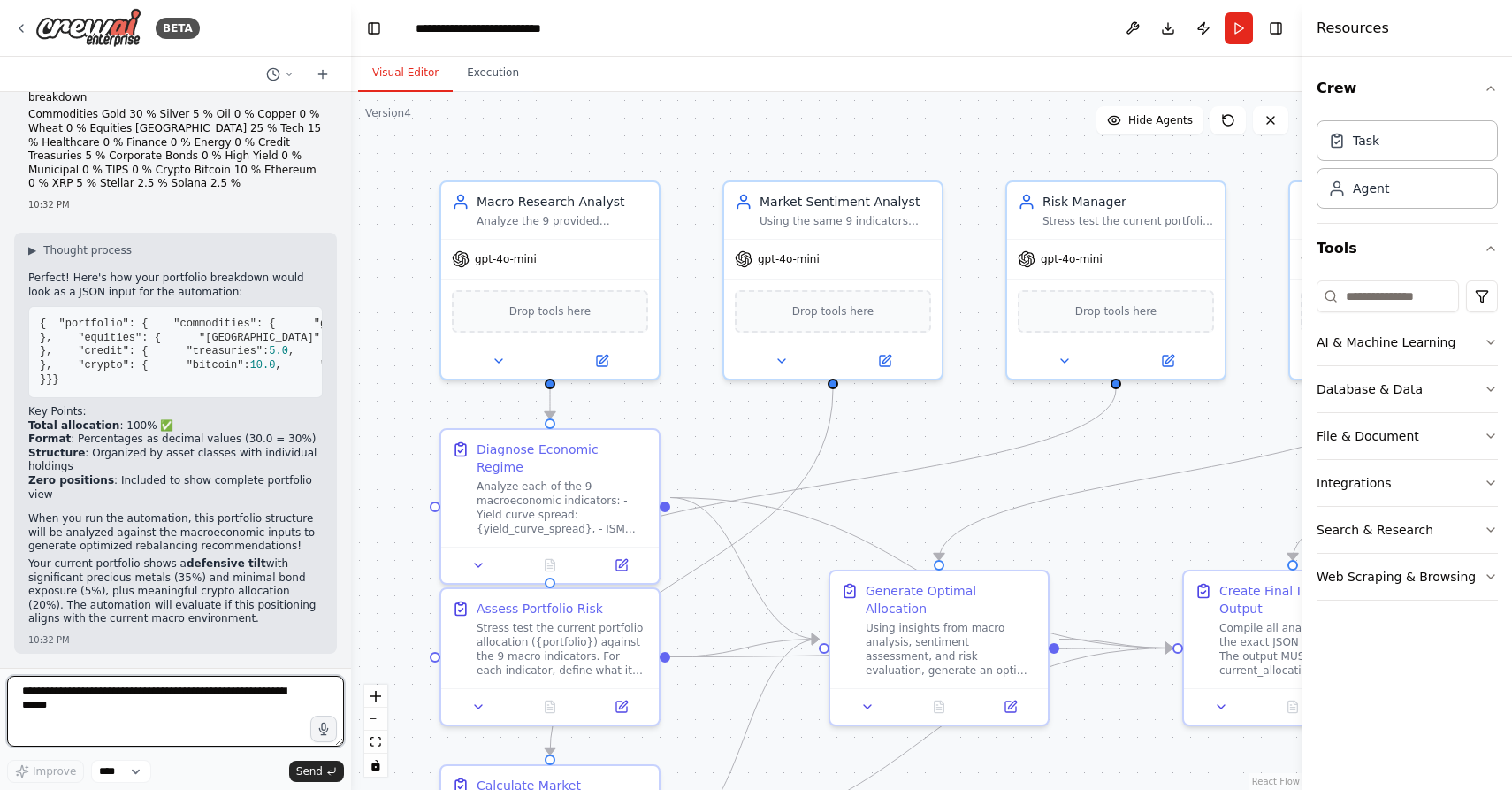
click at [104, 707] on textarea at bounding box center [175, 711] width 337 height 71
paste textarea "*"
type textarea "**********"
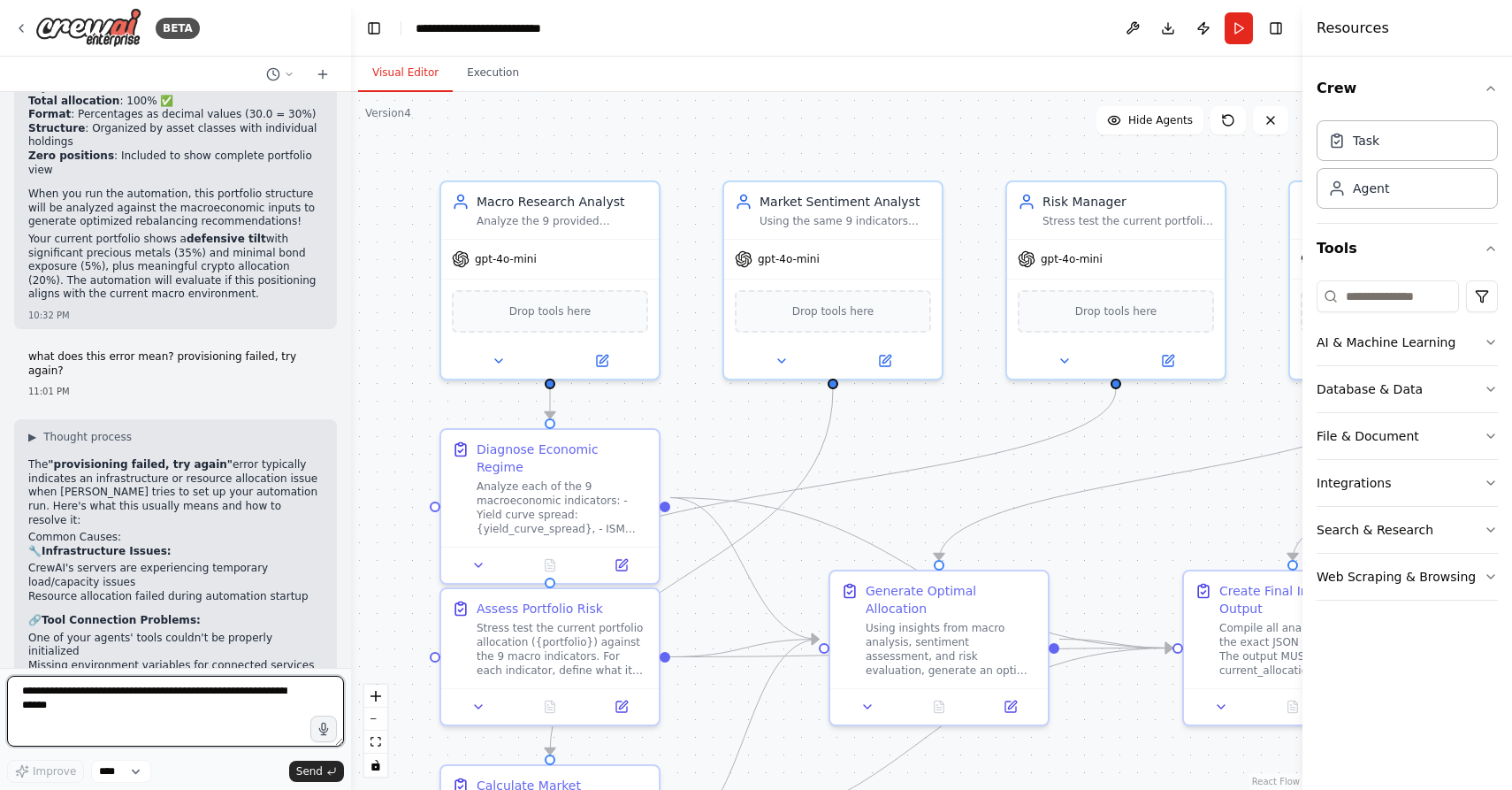
scroll to position [9421, 0]
